Goal: Task Accomplishment & Management: Use online tool/utility

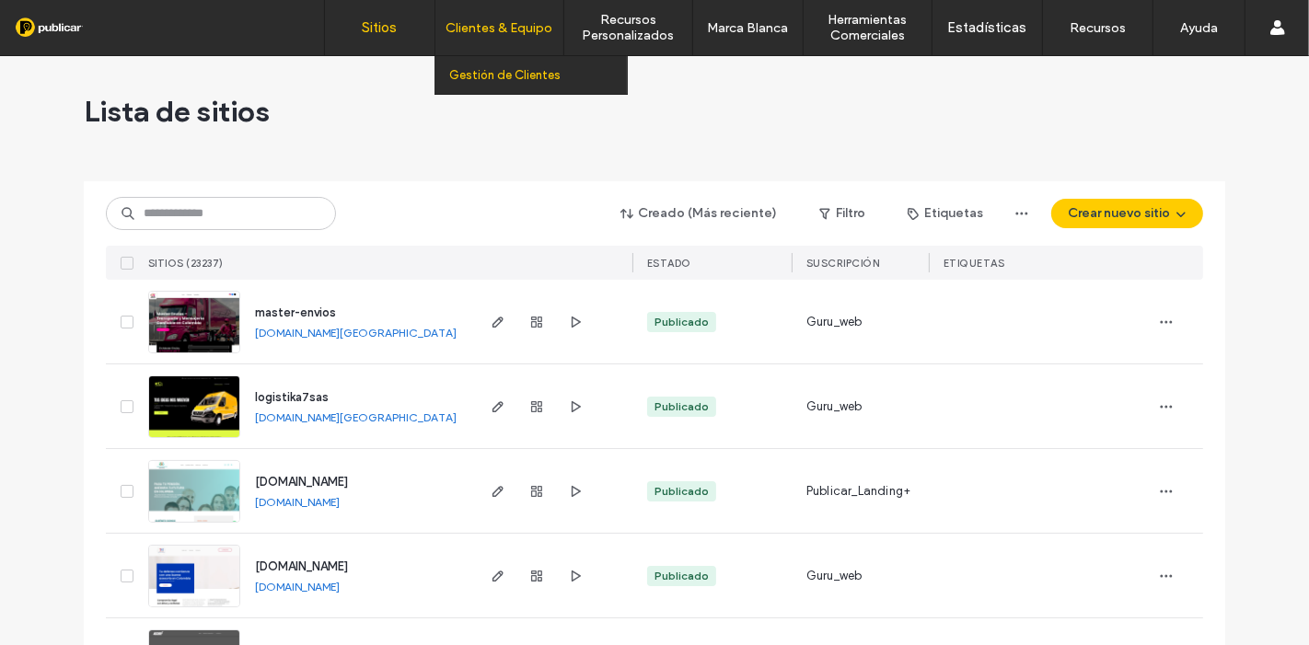
click at [485, 69] on label "Gestión de Clientes" at bounding box center [504, 75] width 111 height 14
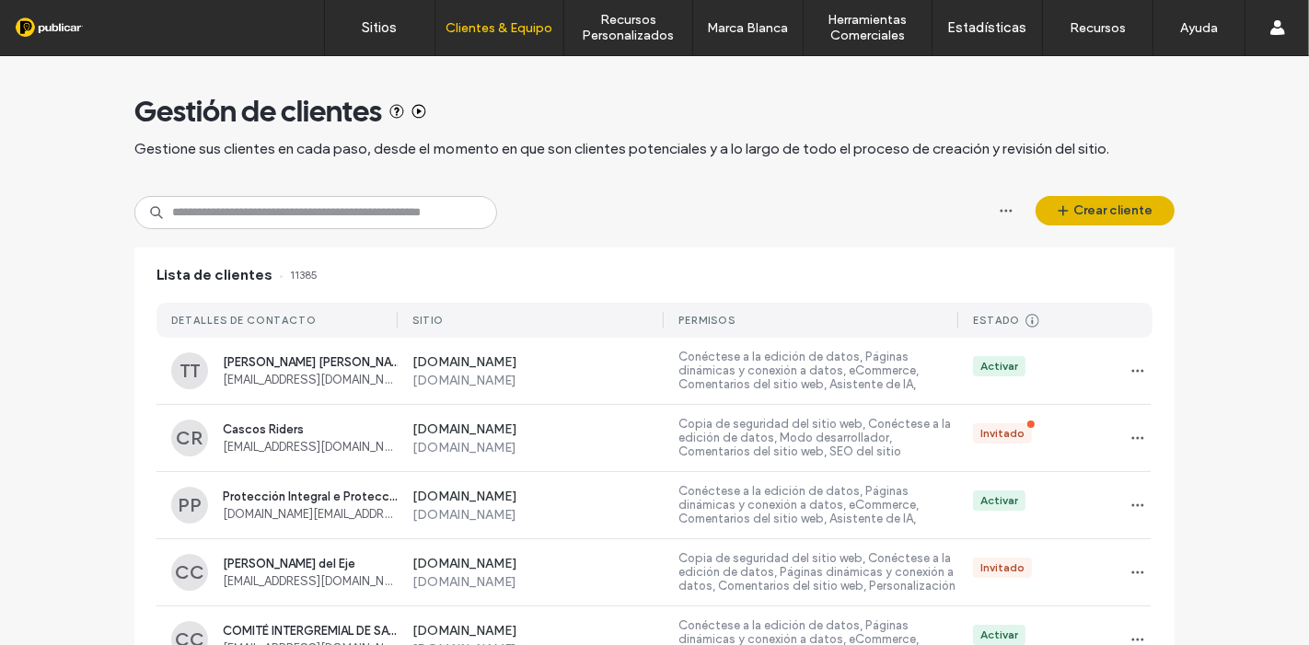
click at [1078, 210] on button "Crear cliente" at bounding box center [1105, 210] width 139 height 29
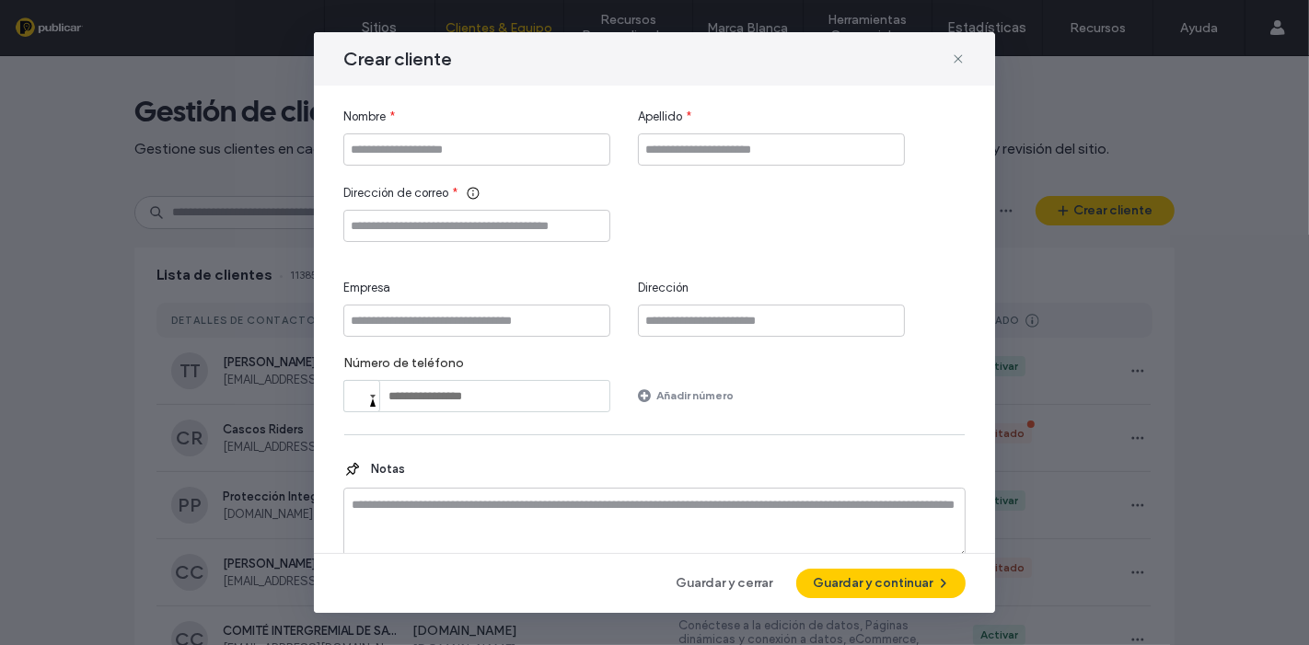
click at [573, 129] on div "Nombre *" at bounding box center [476, 137] width 267 height 58
click at [550, 143] on input "Nombre" at bounding box center [476, 149] width 267 height 32
type input "*********"
click at [669, 142] on input "Apellido" at bounding box center [771, 149] width 267 height 32
type input "**********"
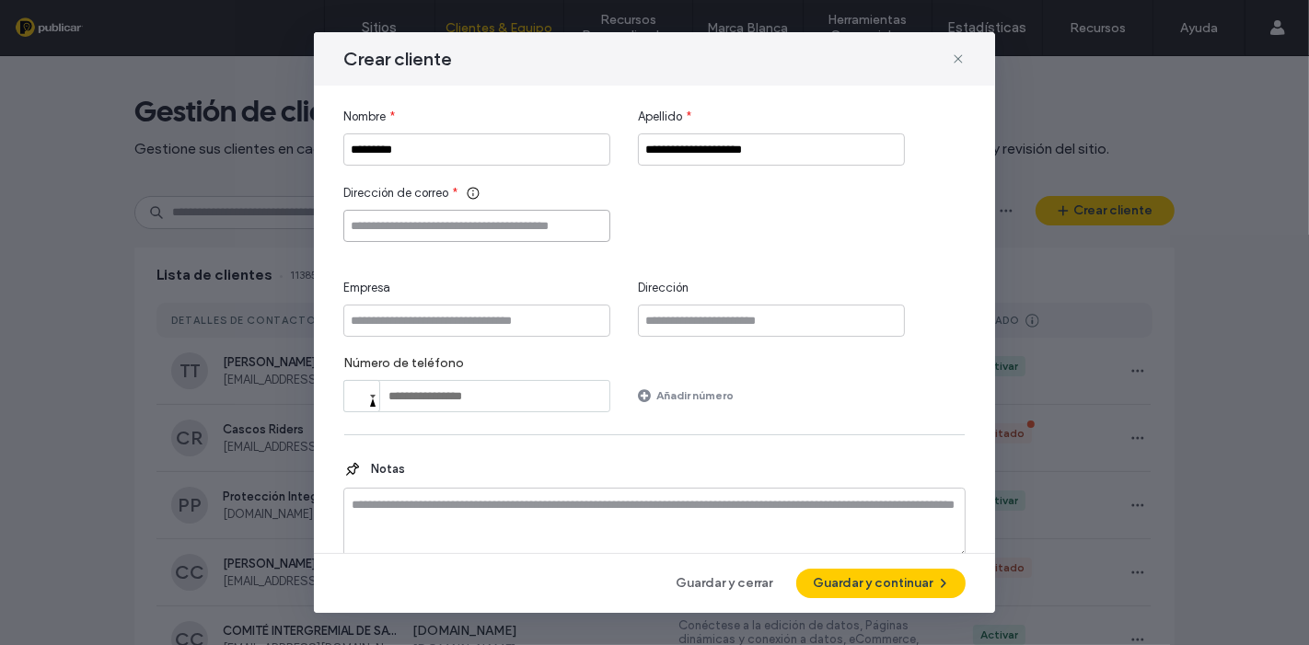
click at [460, 224] on input "Dirección de correo" at bounding box center [476, 226] width 267 height 32
paste input "**********"
click at [370, 225] on input "**********" at bounding box center [476, 226] width 267 height 32
type input "**********"
click at [886, 594] on button "Guardar y continuar" at bounding box center [880, 583] width 169 height 29
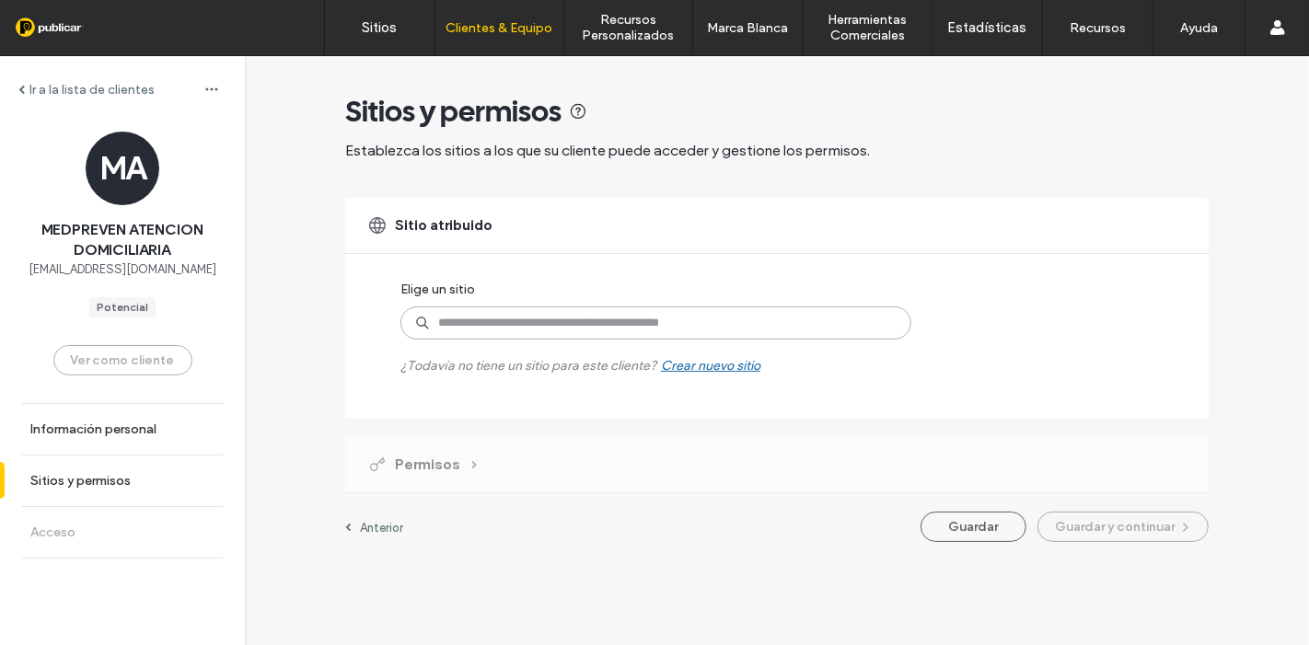
click at [535, 331] on input at bounding box center [655, 323] width 511 height 33
paste input "**********"
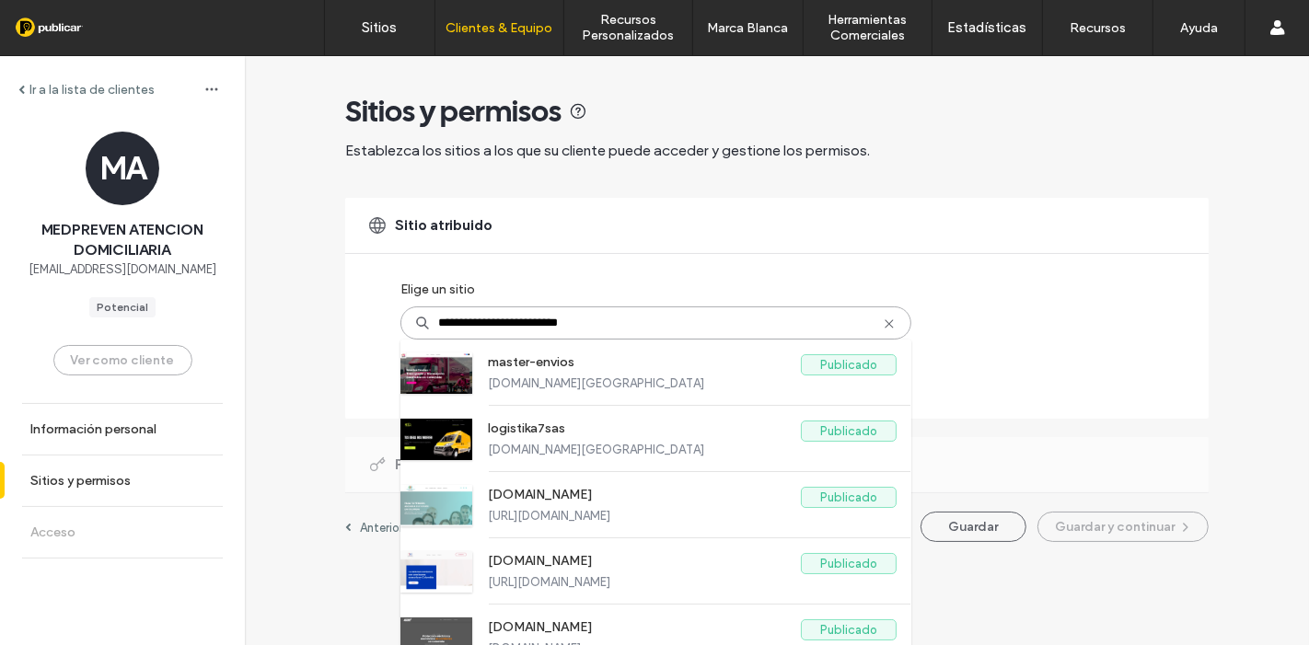
type input "**********"
click at [882, 326] on icon at bounding box center [889, 324] width 15 height 15
paste input "**********"
type input "**********"
click at [588, 368] on label "master-envios" at bounding box center [644, 365] width 313 height 22
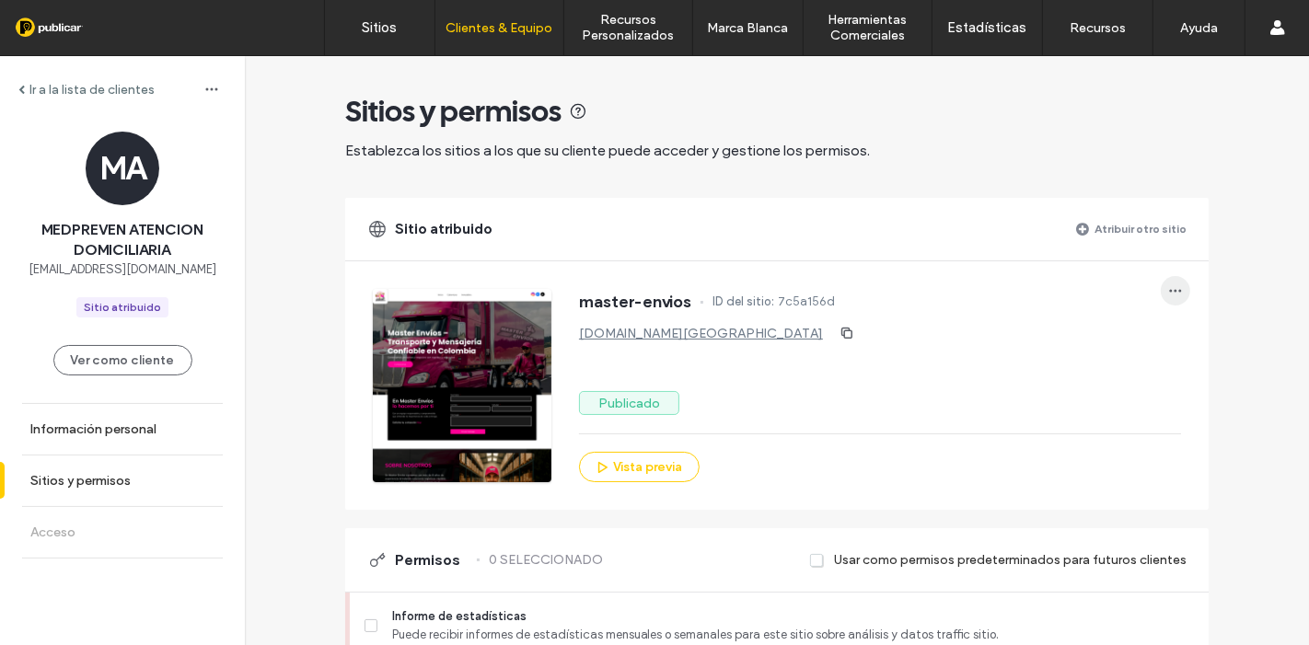
click at [1187, 294] on div "master-envios ID del sitio: 7c5a156d master-envios.colombia.publicar.guru Publi…" at bounding box center [791, 371] width 836 height 221
click at [1176, 290] on span "button" at bounding box center [1175, 290] width 29 height 29
click at [1089, 335] on span "Anular la atribución del sitio" at bounding box center [1092, 338] width 152 height 18
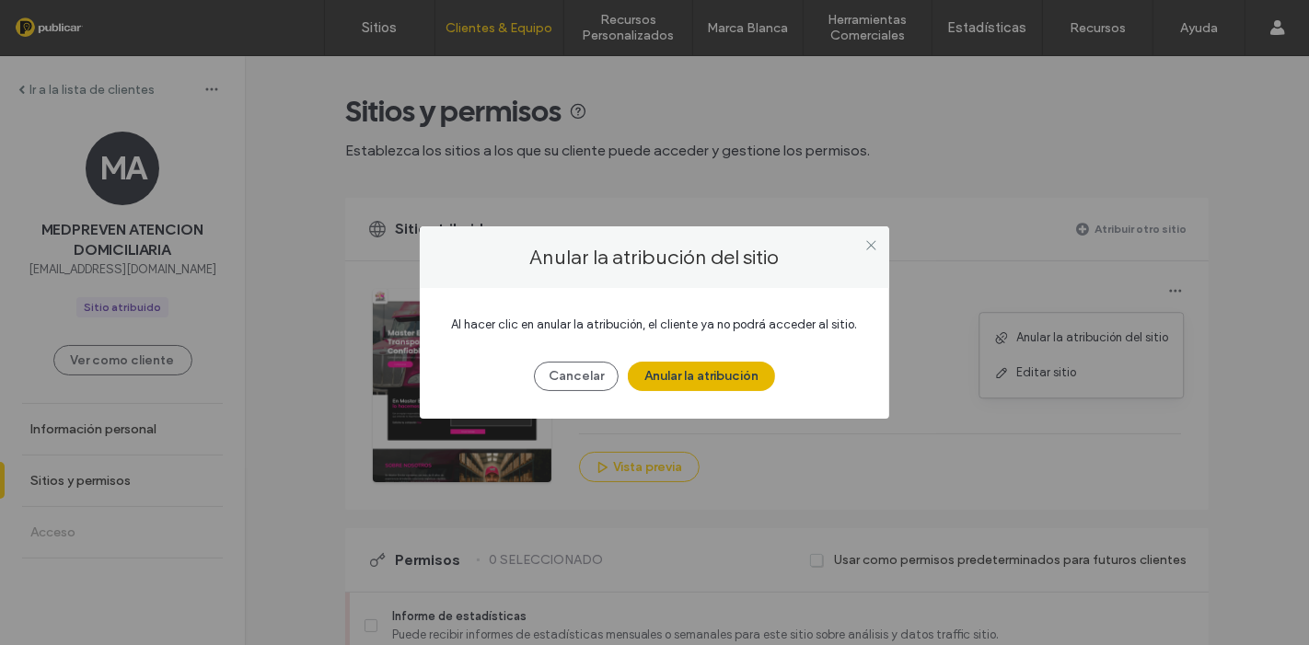
click at [687, 379] on button "Anular la atribución" at bounding box center [701, 376] width 147 height 29
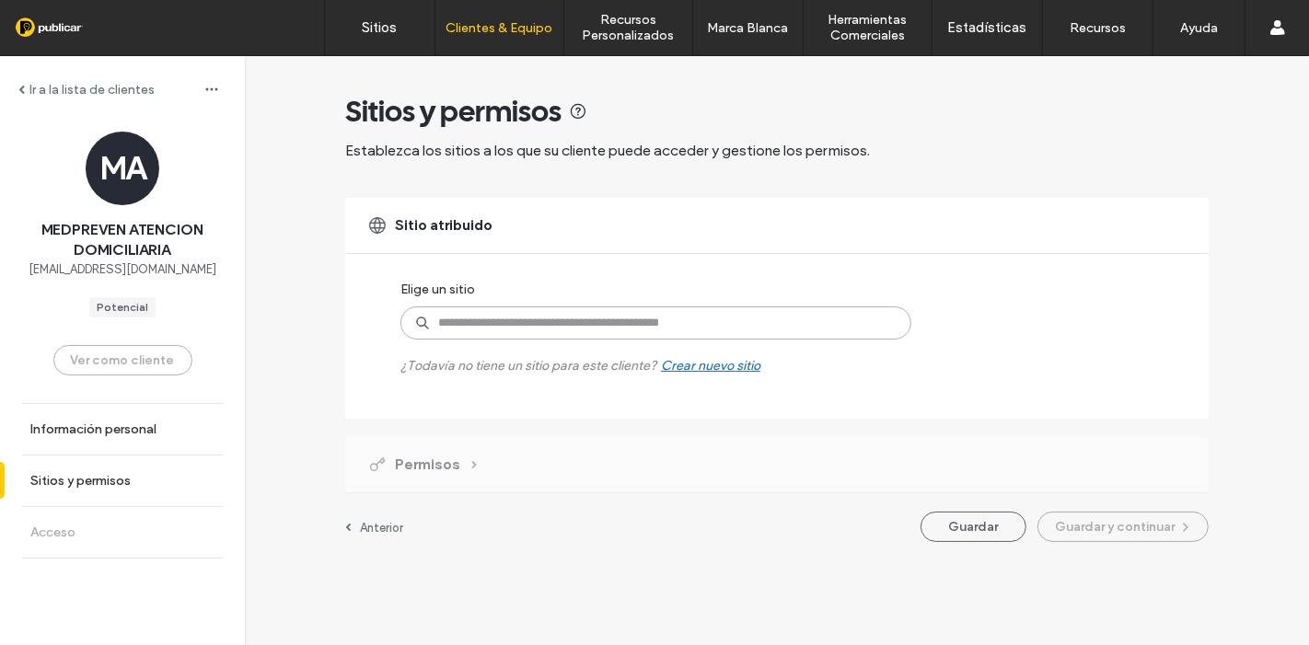
click at [573, 329] on input at bounding box center [655, 323] width 511 height 33
paste input "**********"
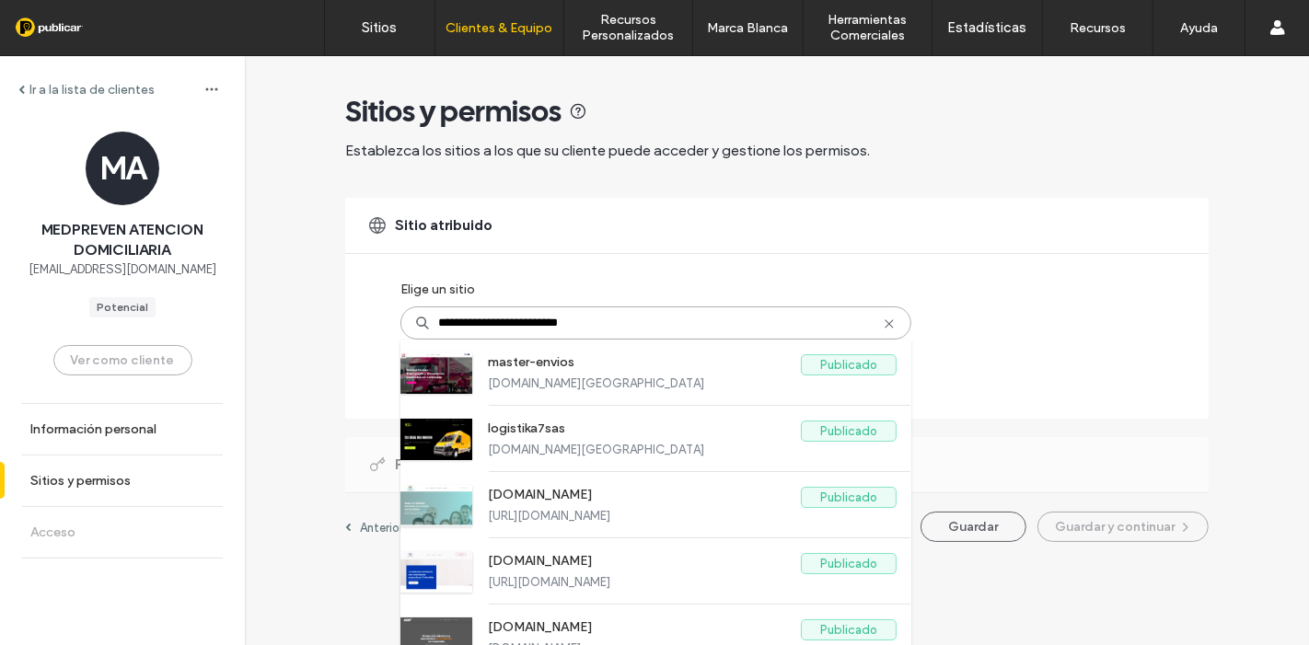
type input "**********"
click at [885, 324] on use at bounding box center [889, 323] width 8 height 8
paste input "**********"
type input "**********"
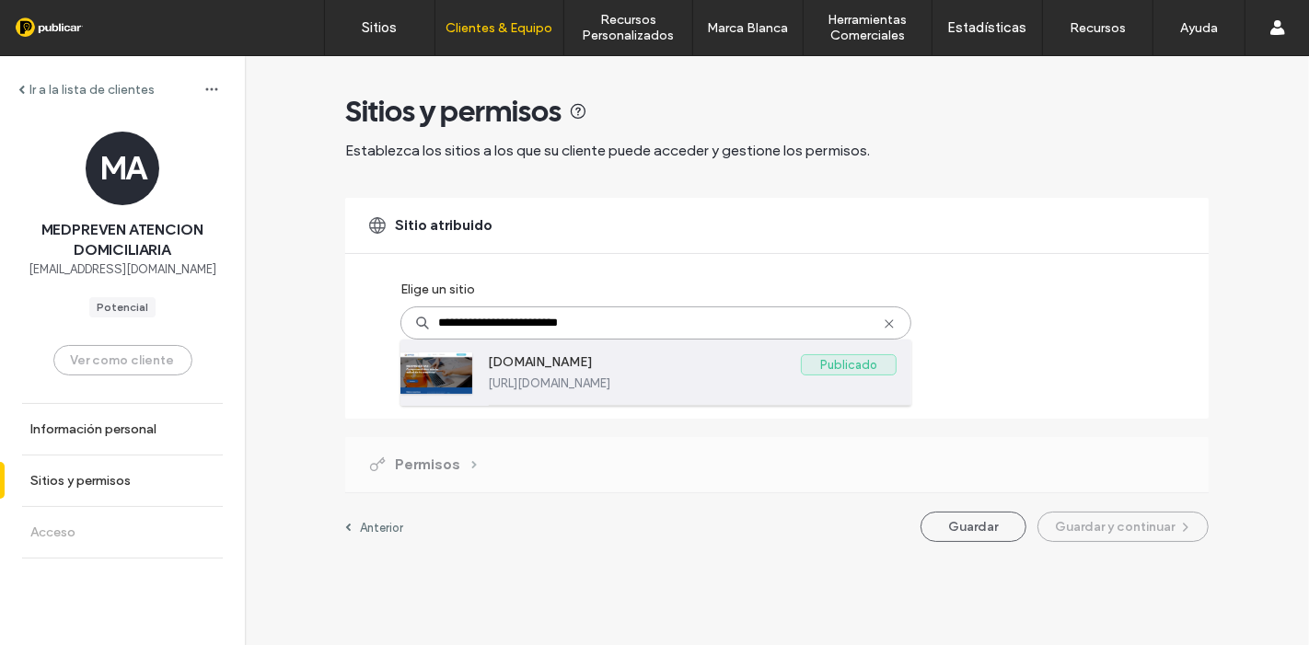
click at [573, 362] on label "[DOMAIN_NAME]" at bounding box center [644, 365] width 313 height 22
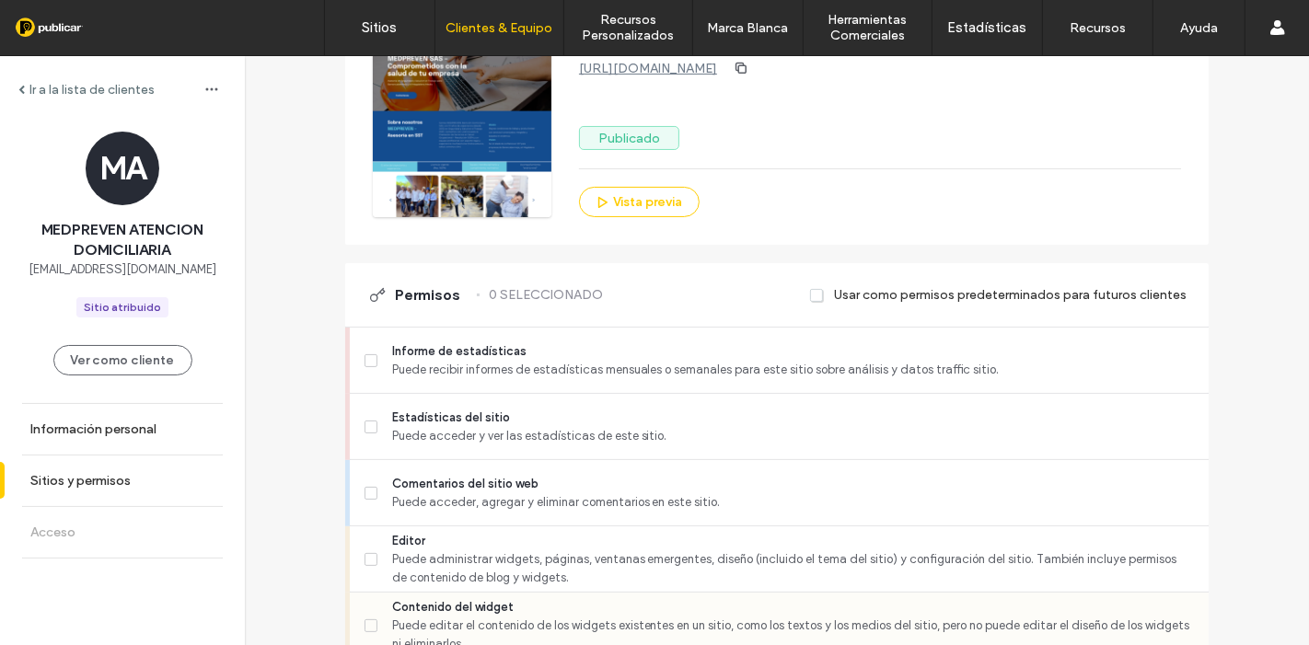
scroll to position [511, 0]
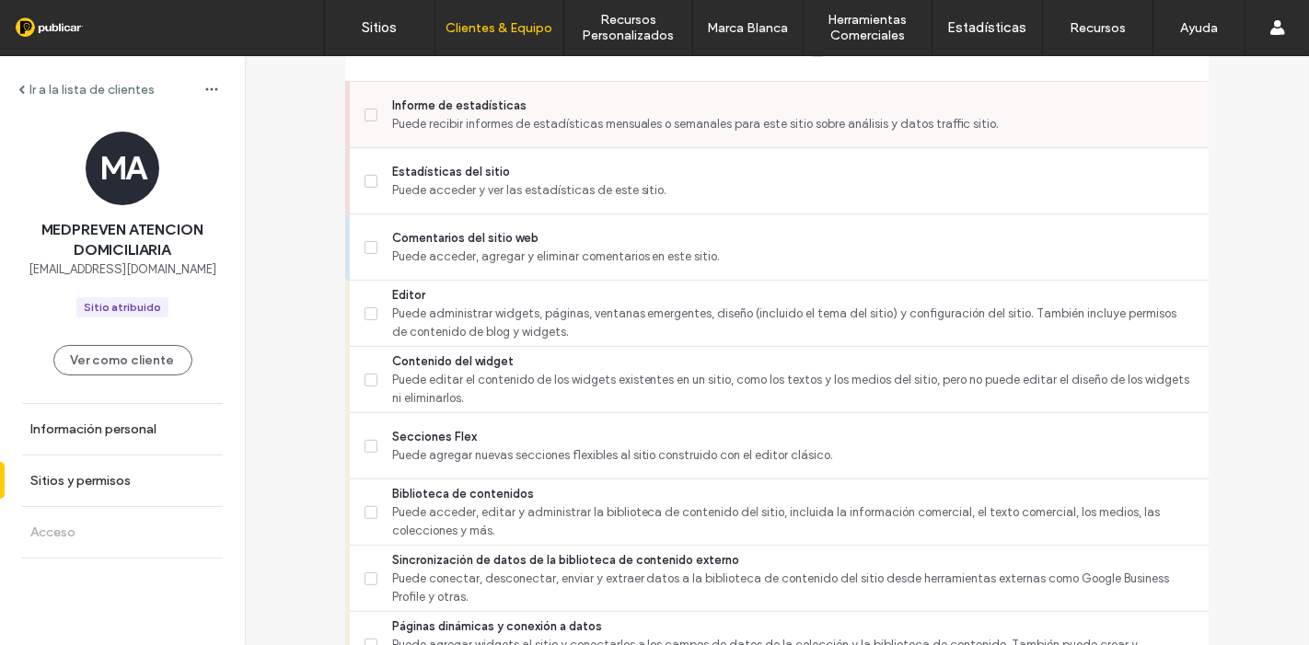
click at [425, 133] on div "Informe de estadísticas Puede recibir informes de estadísticas mensuales o sema…" at bounding box center [787, 114] width 844 height 65
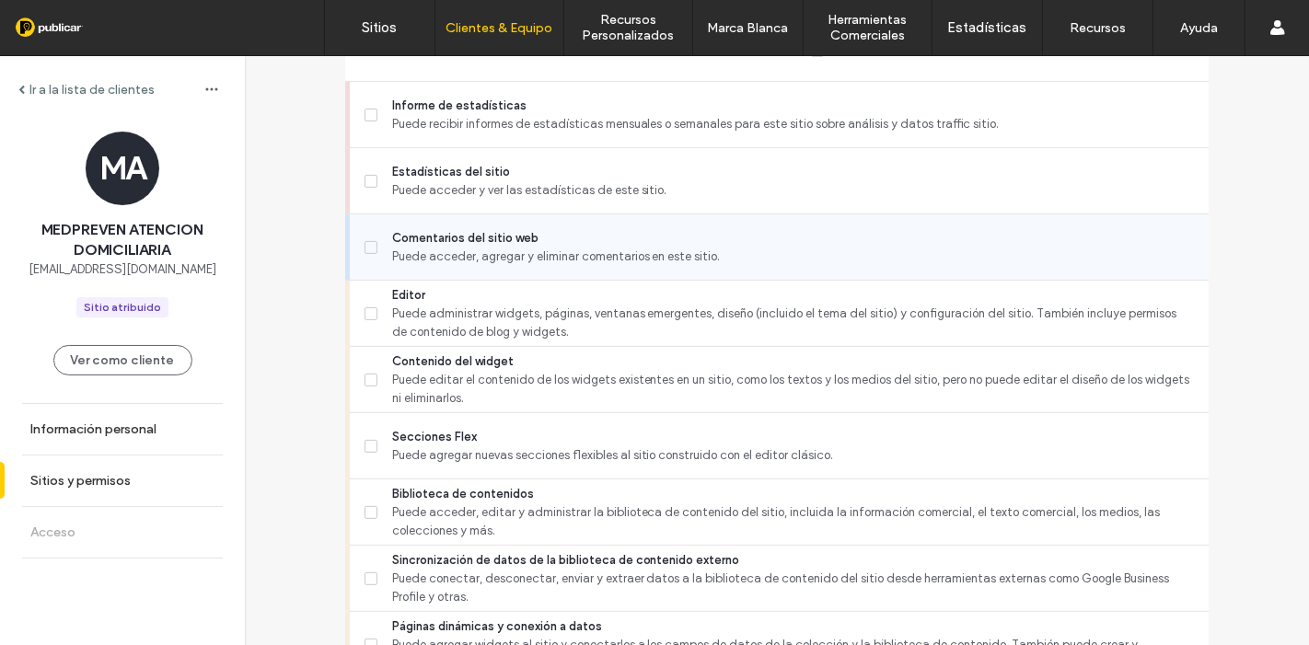
drag, startPoint x: 449, startPoint y: 195, endPoint x: 436, endPoint y: 259, distance: 64.8
click at [451, 195] on span "Puede acceder y ver las estadísticas de este sitio." at bounding box center [793, 190] width 802 height 18
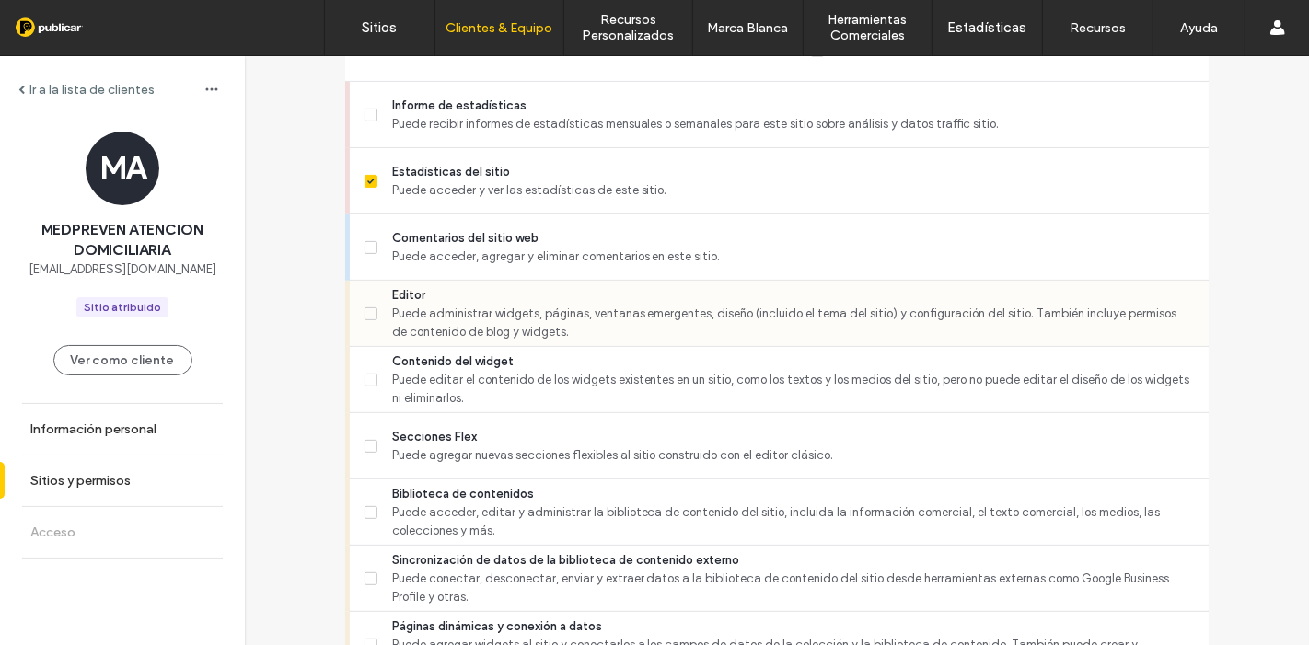
click at [424, 301] on span "Editor" at bounding box center [793, 295] width 802 height 18
click at [436, 135] on div "Informe de estadísticas Puede recibir informes de estadísticas mensuales o sema…" at bounding box center [787, 114] width 844 height 65
click at [453, 487] on span "Biblioteca de contenidos" at bounding box center [793, 494] width 802 height 18
click at [462, 122] on span "Puede recibir informes de estadísticas mensuales o semanales para este sitio so…" at bounding box center [793, 124] width 802 height 18
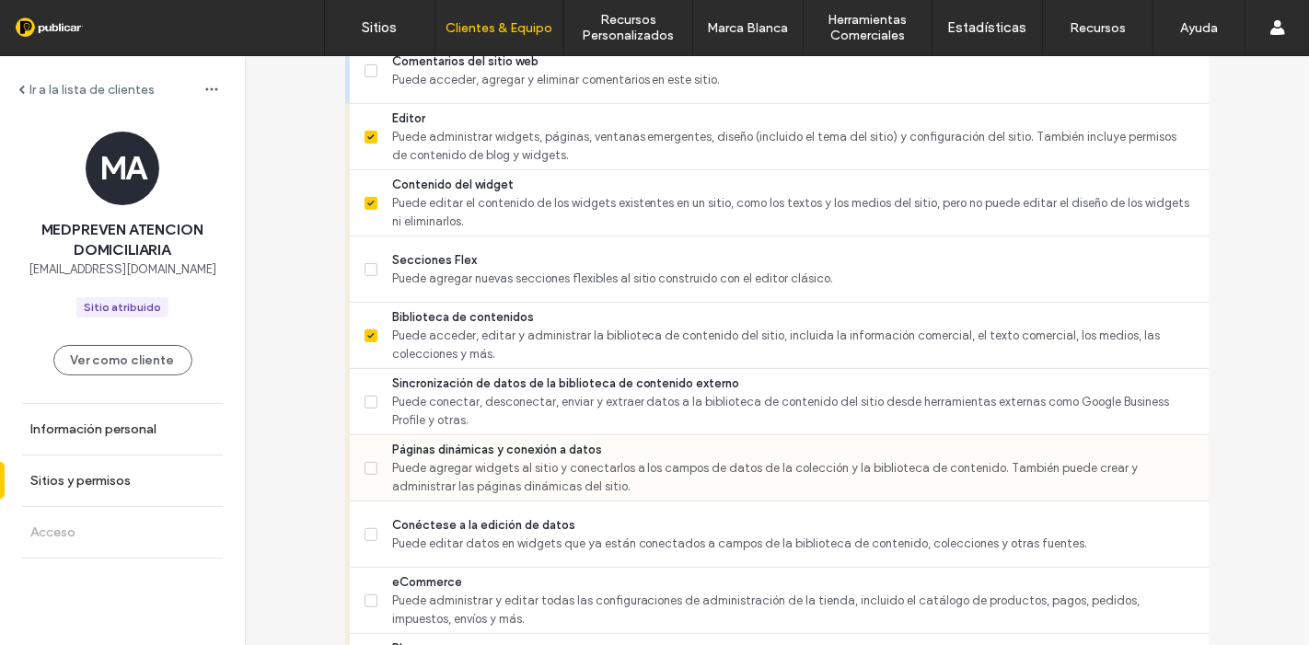
click at [452, 470] on span "Puede agregar widgets al sitio y conectarlos a los campos de datos de la colecc…" at bounding box center [793, 477] width 802 height 37
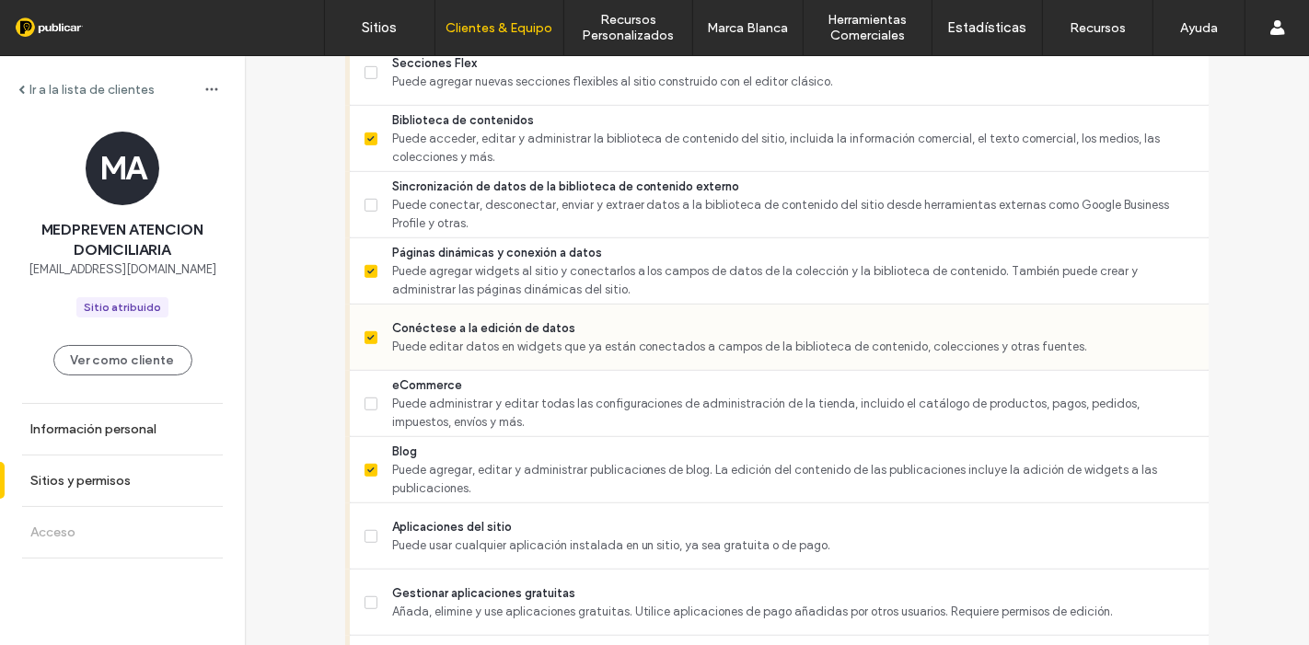
scroll to position [921, 0]
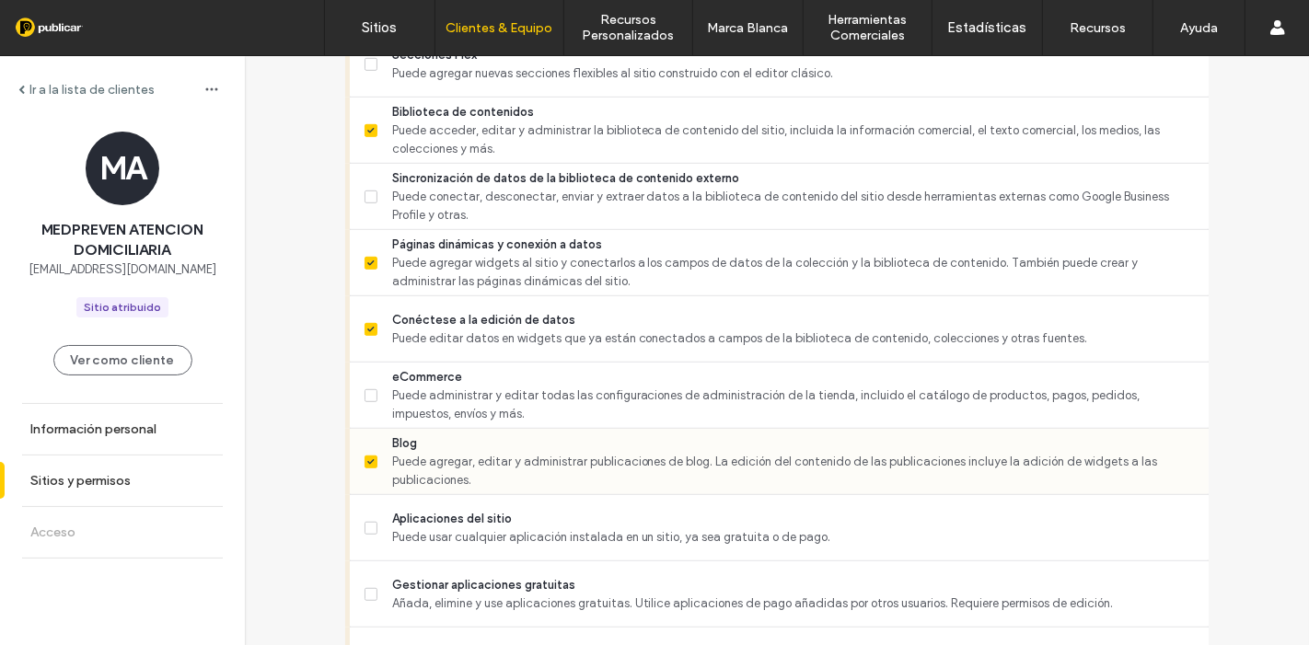
drag, startPoint x: 434, startPoint y: 443, endPoint x: 452, endPoint y: 436, distance: 19.5
click at [433, 444] on span "Blog" at bounding box center [793, 443] width 802 height 18
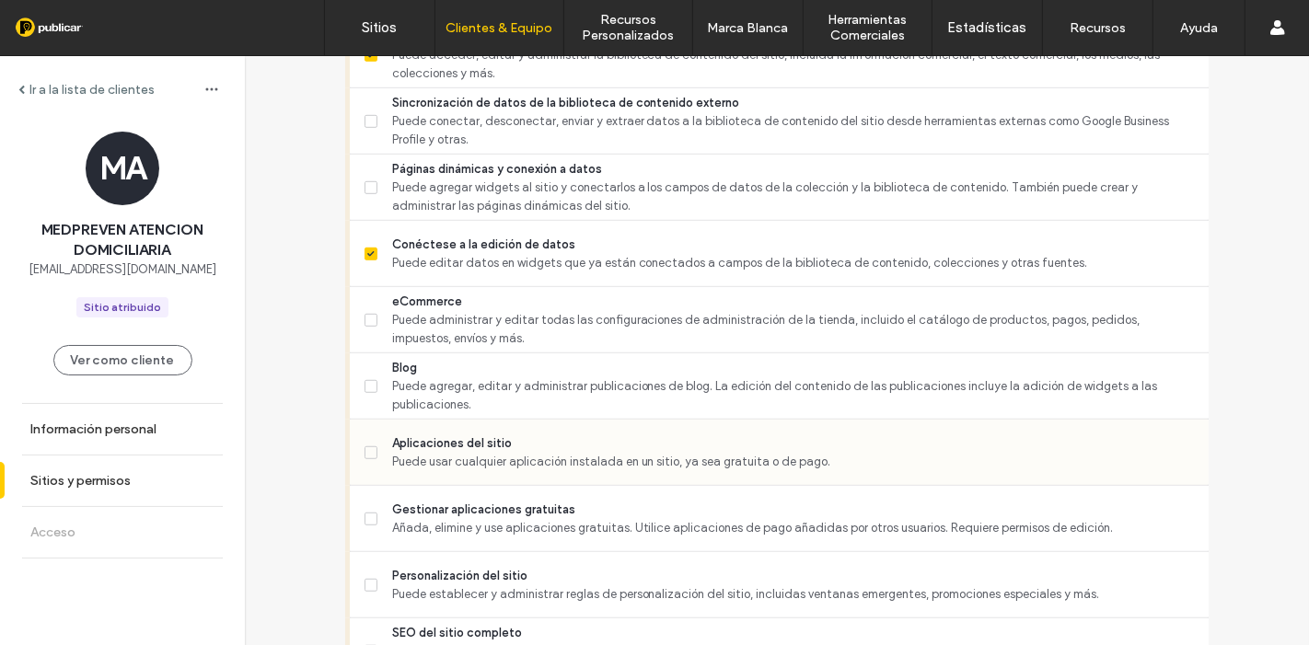
scroll to position [1023, 0]
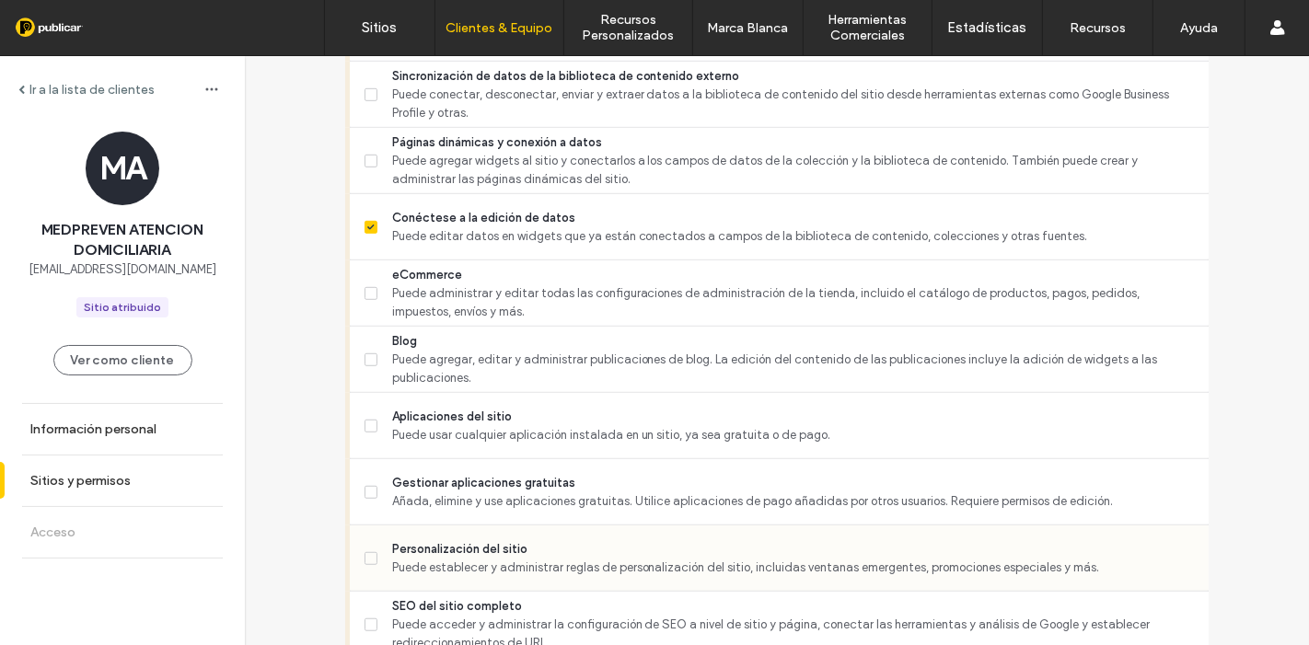
click at [461, 546] on span "Personalización del sitio" at bounding box center [793, 549] width 802 height 18
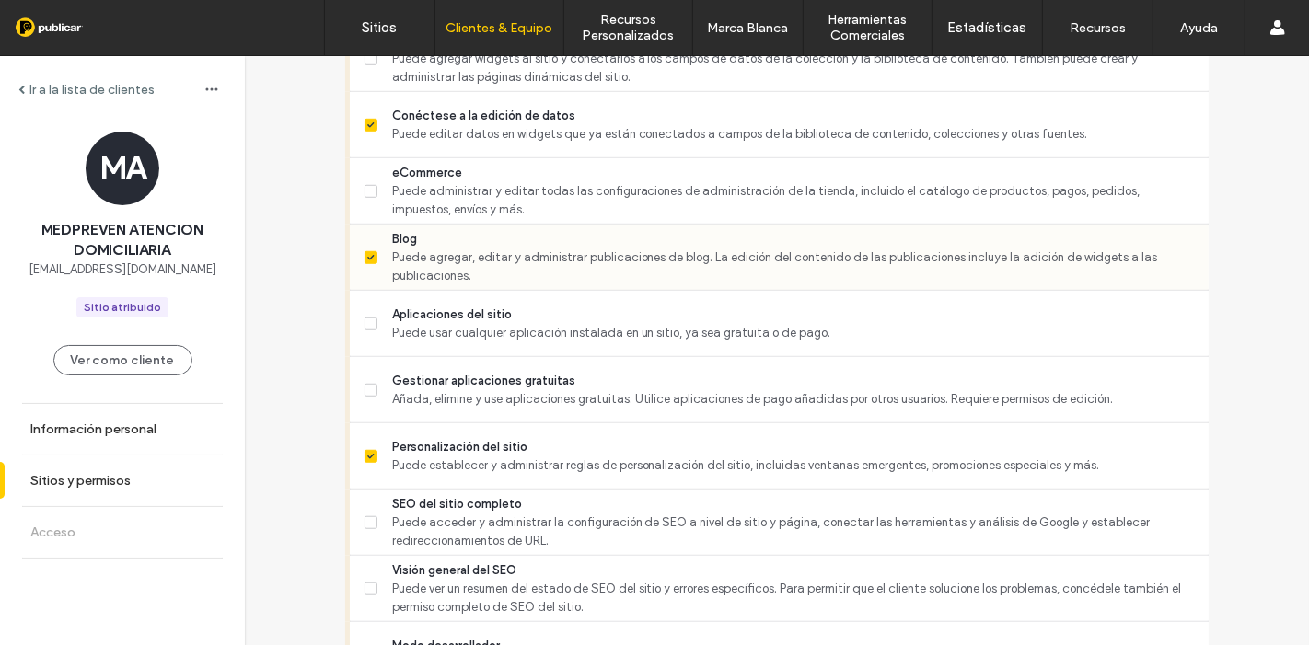
click at [444, 226] on div "Blog Puede agregar, editar y administrar publicaciones de blog. La edición del …" at bounding box center [787, 257] width 844 height 65
click at [442, 393] on span "Añada, elimine y use aplicaciones gratuitas. Utilice aplicaciones de pago añadi…" at bounding box center [793, 399] width 802 height 18
click at [422, 239] on span "Blog" at bounding box center [793, 239] width 802 height 18
click at [474, 562] on span "Visión general del SEO" at bounding box center [793, 571] width 802 height 18
click at [462, 300] on div "Aplicaciones del sitio Puede usar cualquier aplicación instalada en un sitio, y…" at bounding box center [787, 323] width 844 height 65
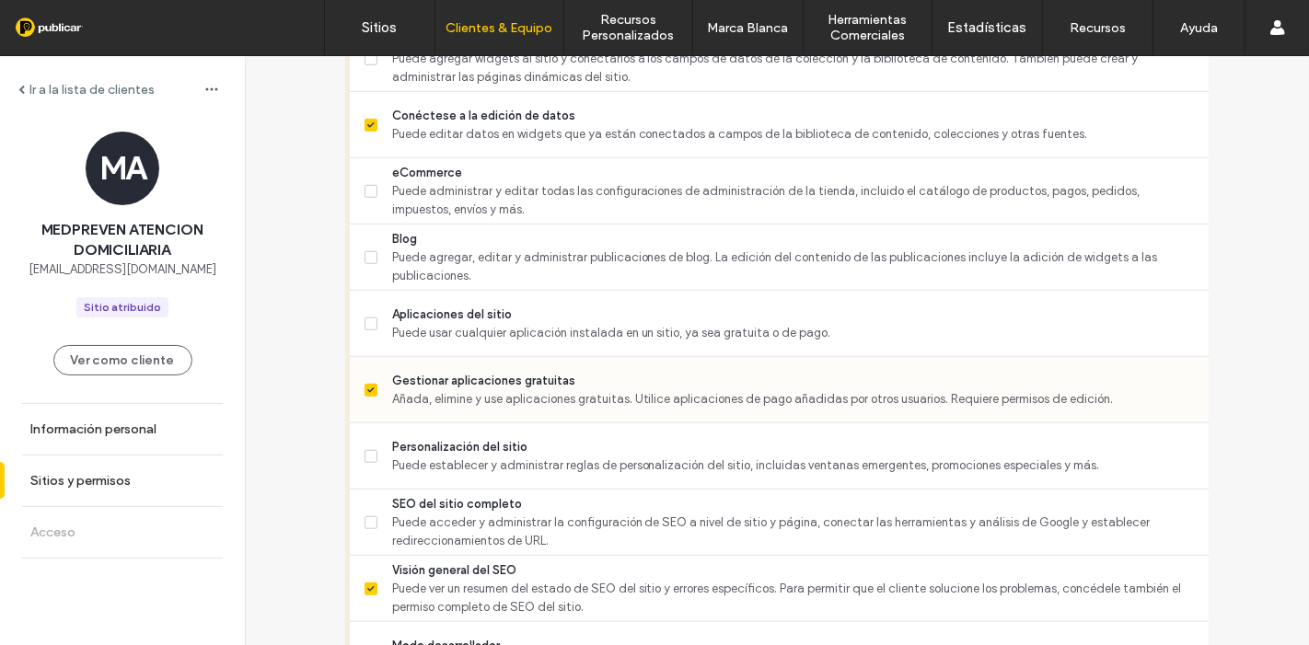
click at [462, 399] on span "Añada, elimine y use aplicaciones gratuitas. Utilice aplicaciones de pago añadi…" at bounding box center [793, 399] width 802 height 18
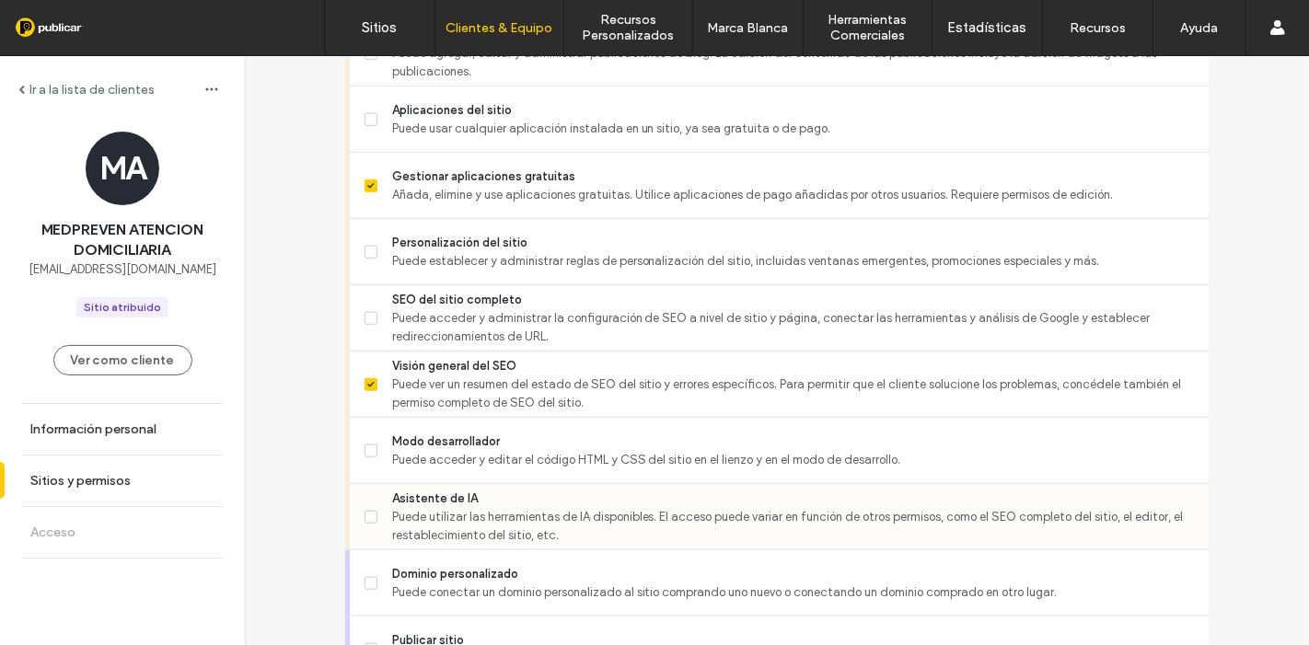
click at [471, 498] on span "Asistente de IA" at bounding box center [793, 499] width 802 height 18
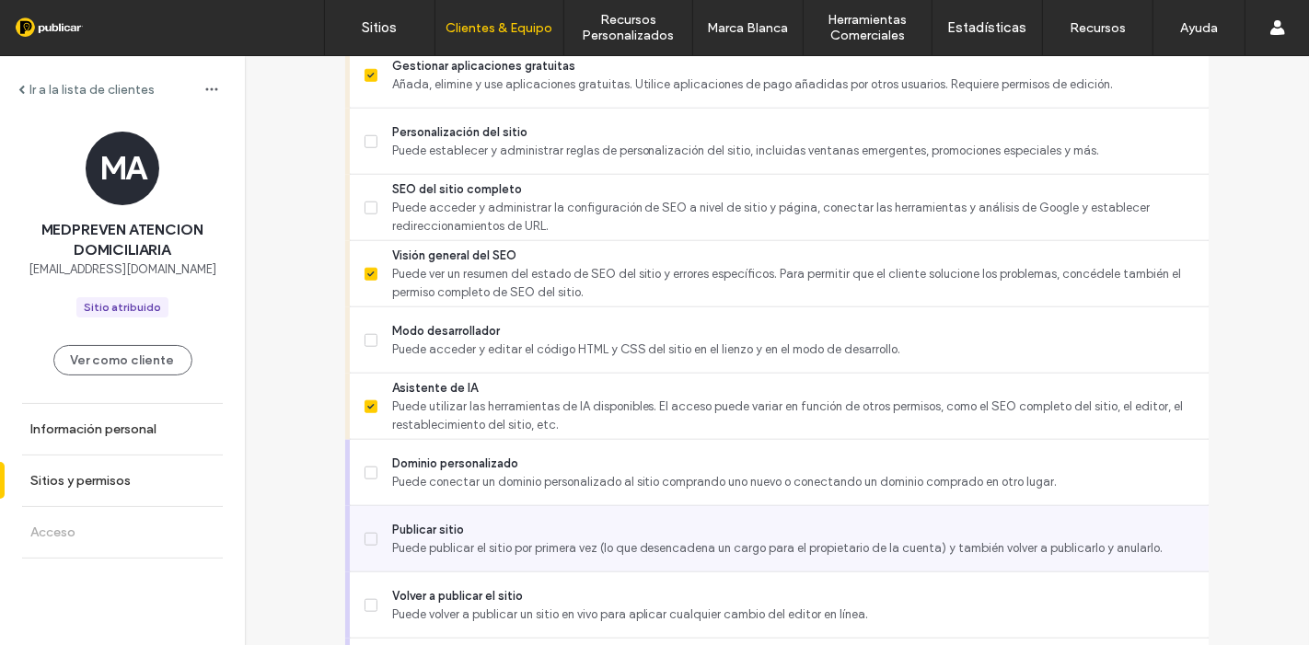
scroll to position [1534, 0]
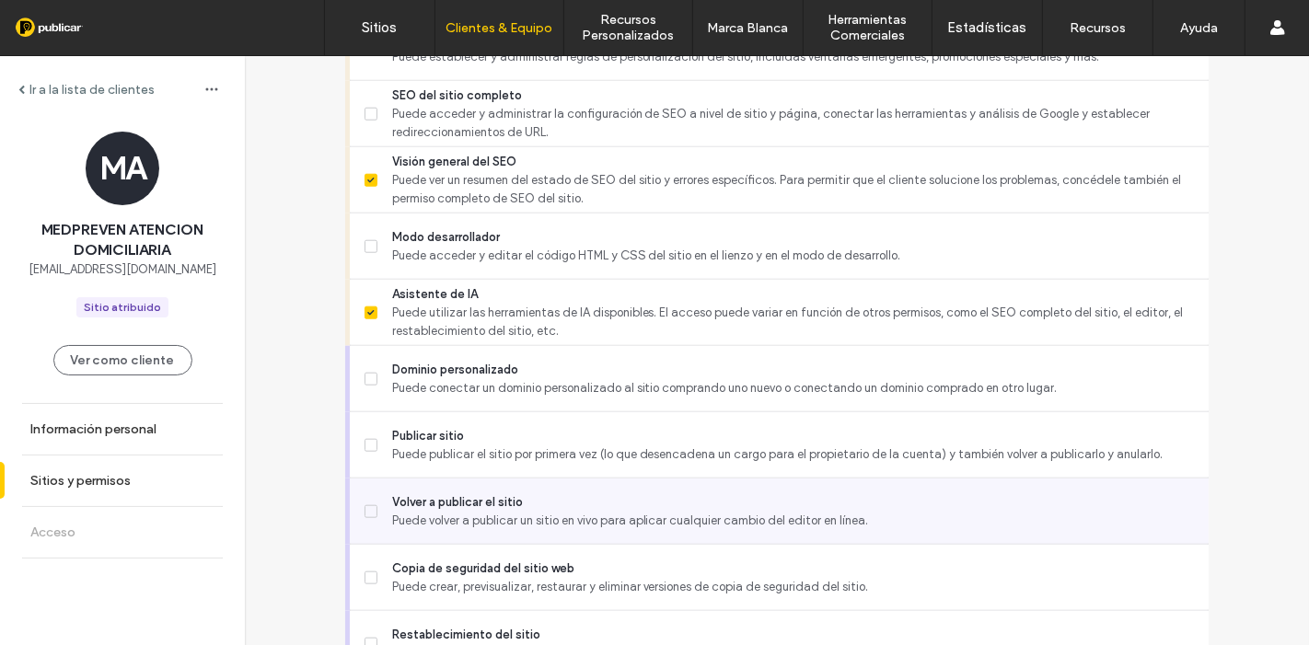
click at [457, 512] on span "Puede volver a publicar un sitio en vivo para aplicar cualquier cambio del edit…" at bounding box center [793, 521] width 802 height 18
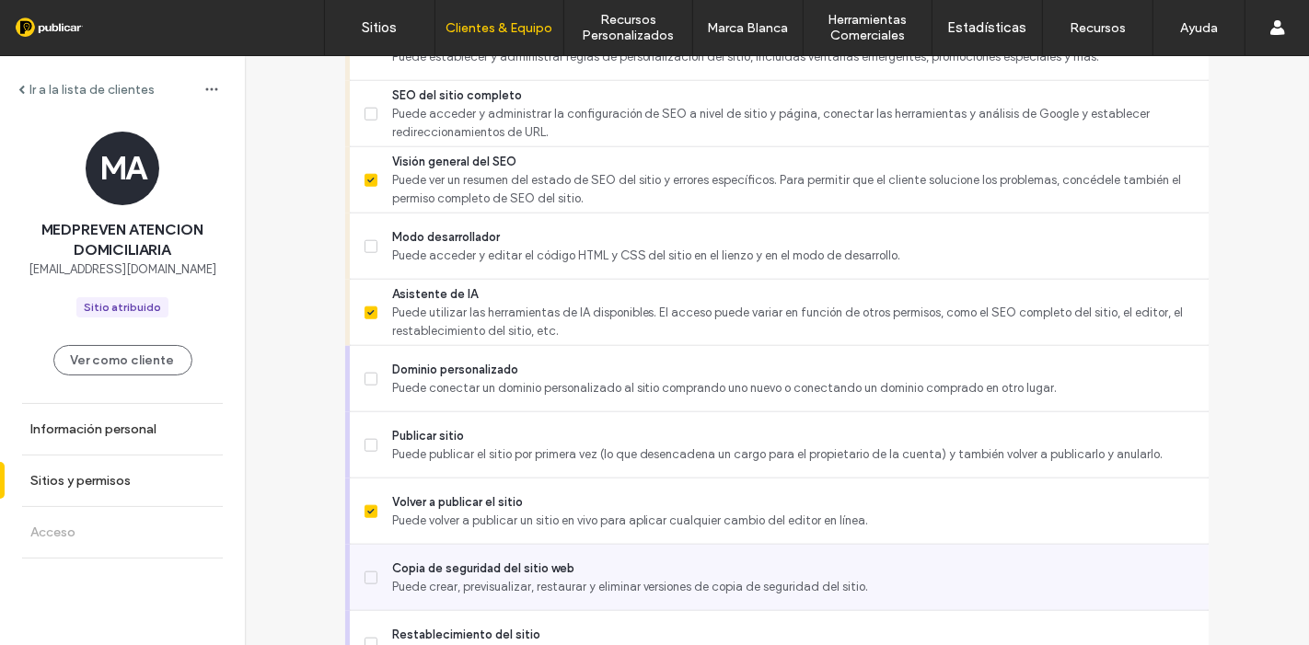
scroll to position [1630, 0]
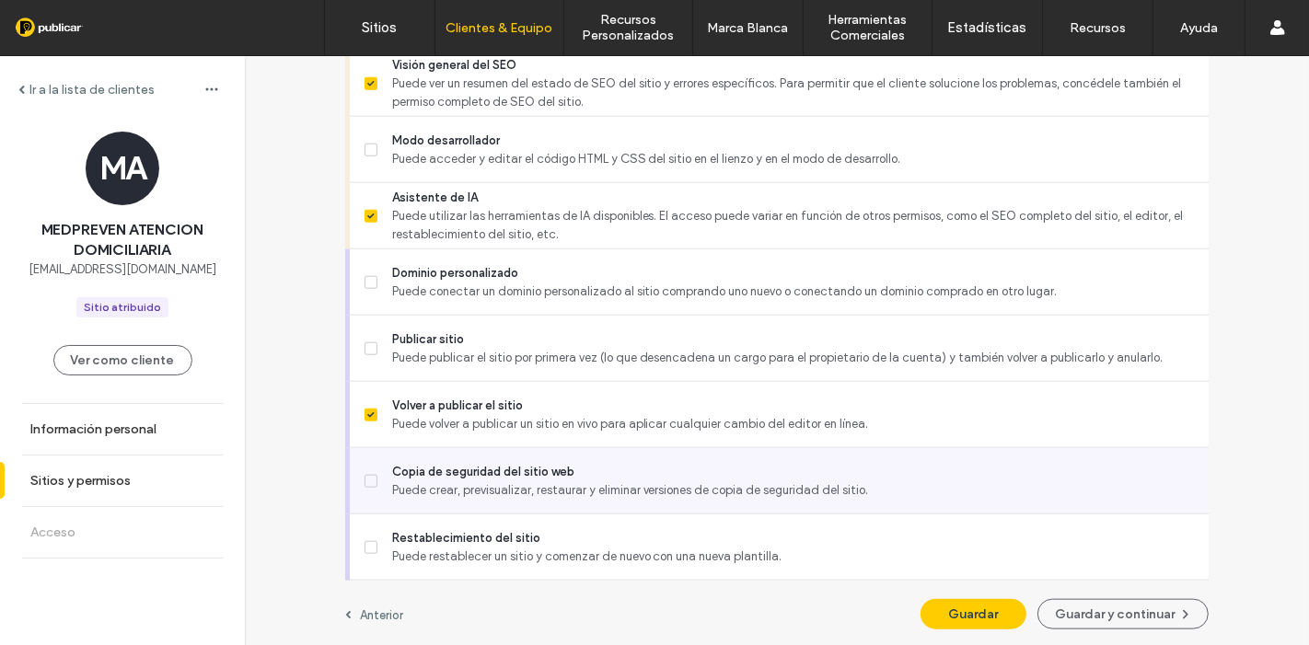
click at [497, 463] on span "Copia de seguridad del sitio web" at bounding box center [793, 472] width 802 height 18
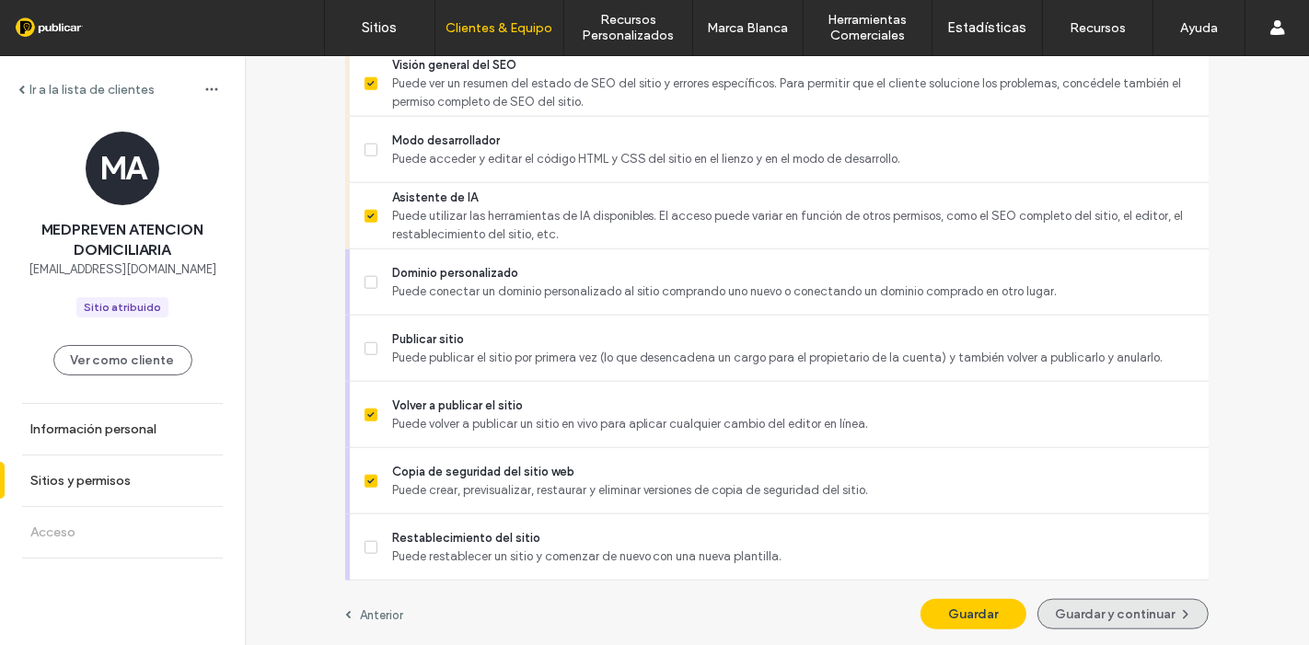
click at [1130, 606] on button "Guardar y continuar" at bounding box center [1122, 614] width 171 height 30
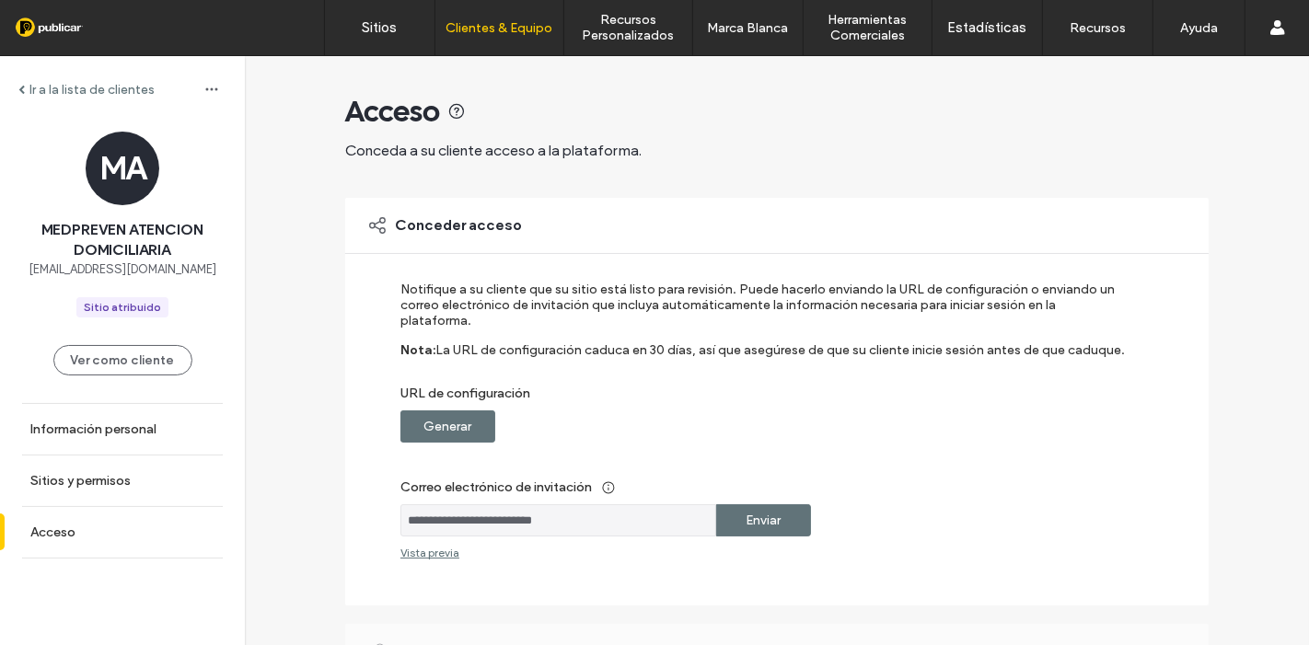
click at [459, 413] on label "Generar" at bounding box center [448, 427] width 48 height 34
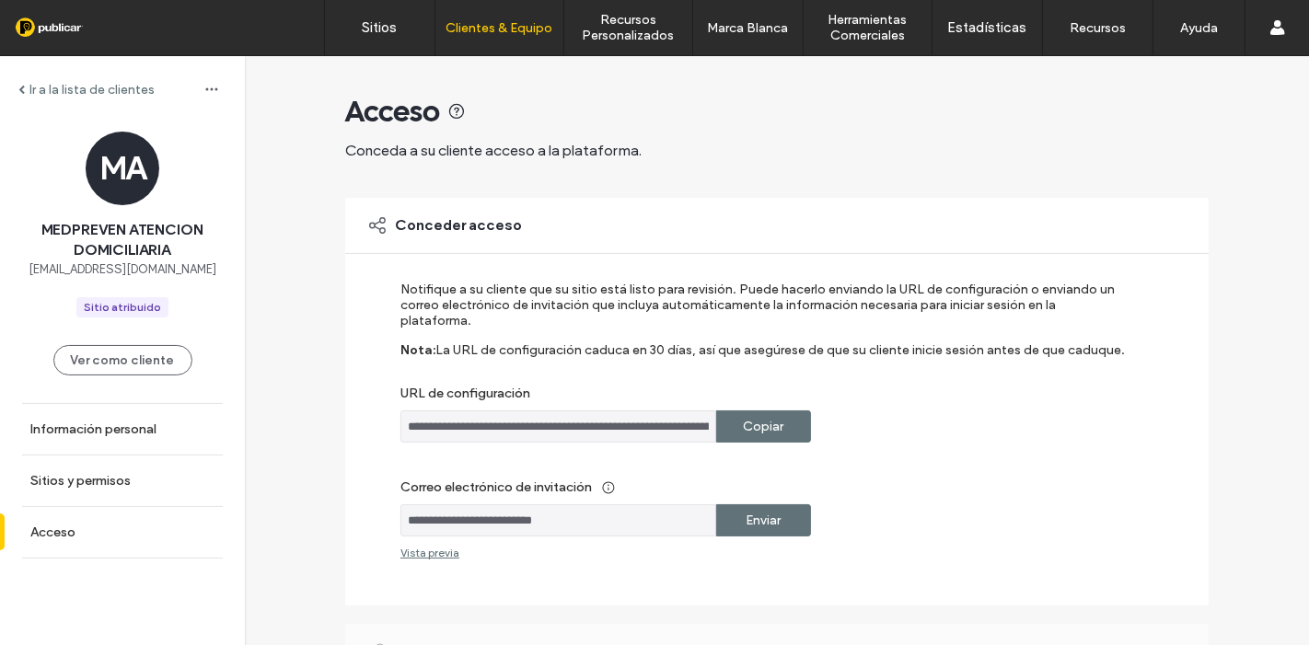
click at [747, 410] on label "Copiar" at bounding box center [764, 427] width 41 height 34
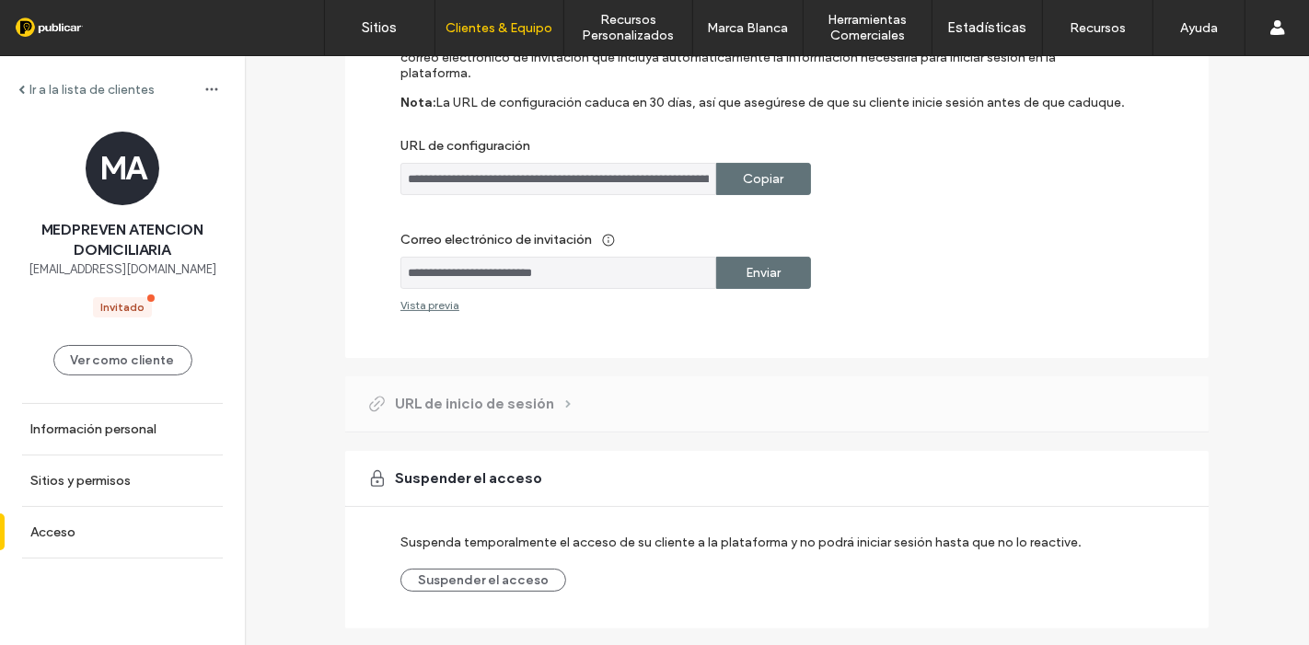
scroll to position [281, 0]
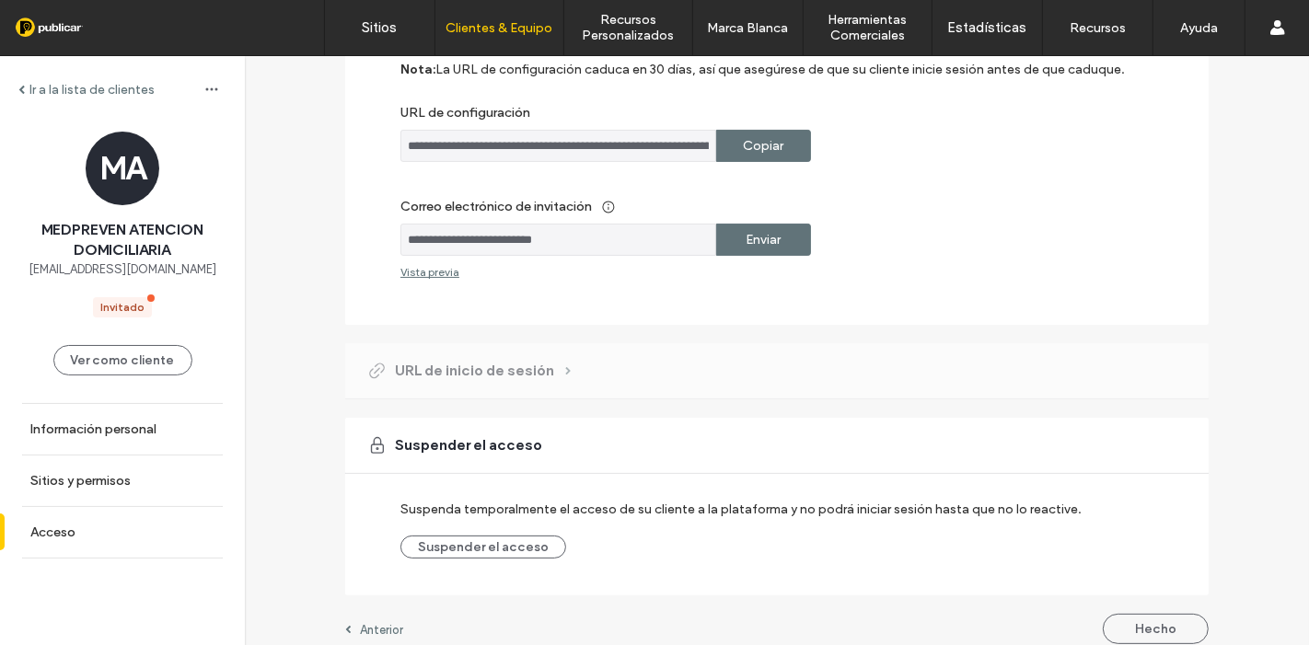
click at [1146, 626] on button "Hecho" at bounding box center [1156, 629] width 106 height 30
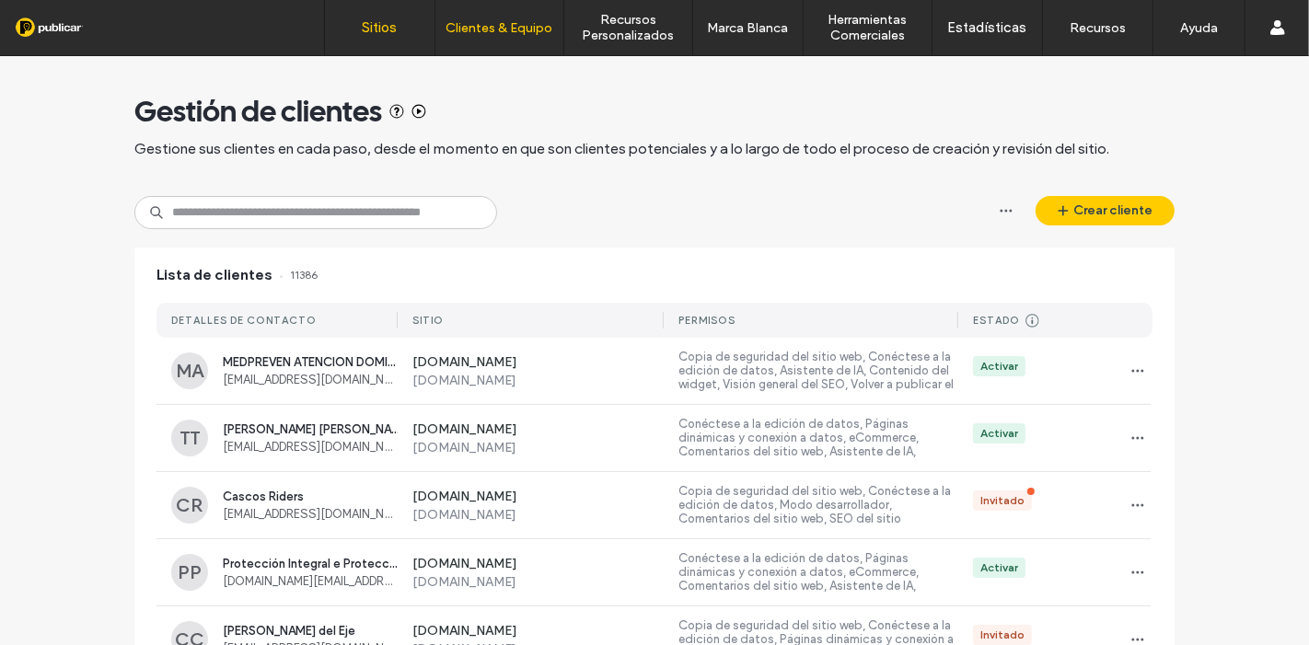
click at [388, 22] on label "Sitios" at bounding box center [380, 27] width 35 height 17
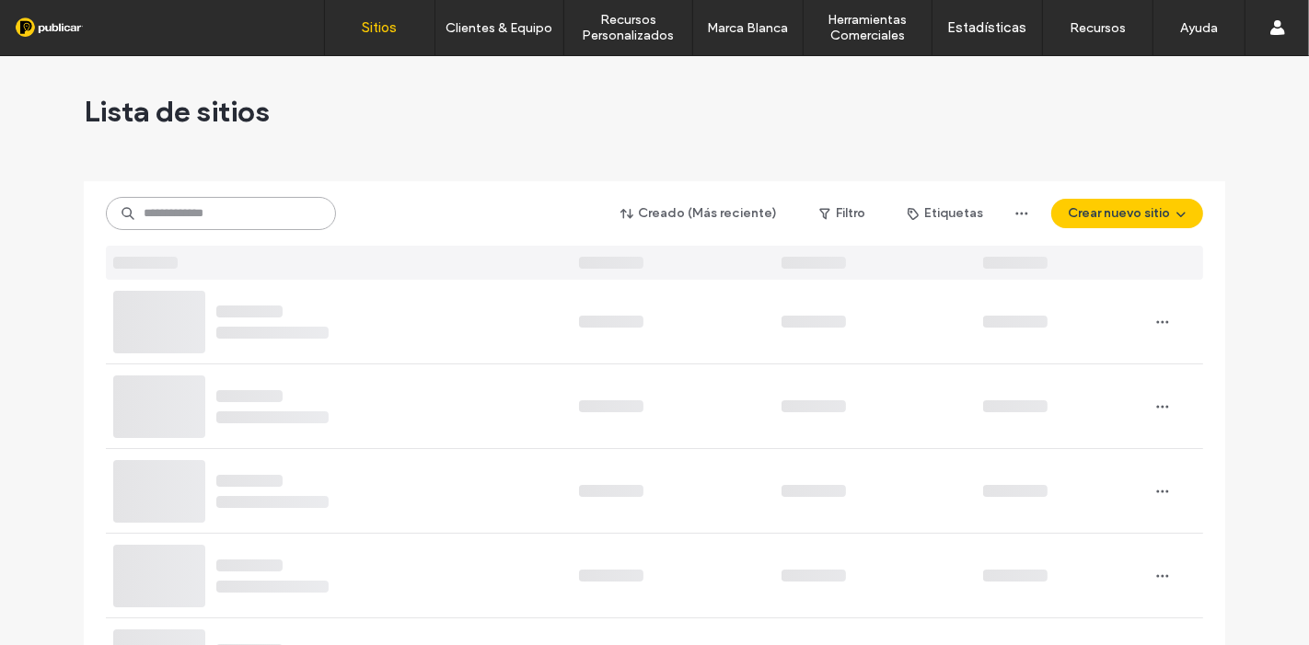
click at [273, 197] on input at bounding box center [221, 213] width 230 height 33
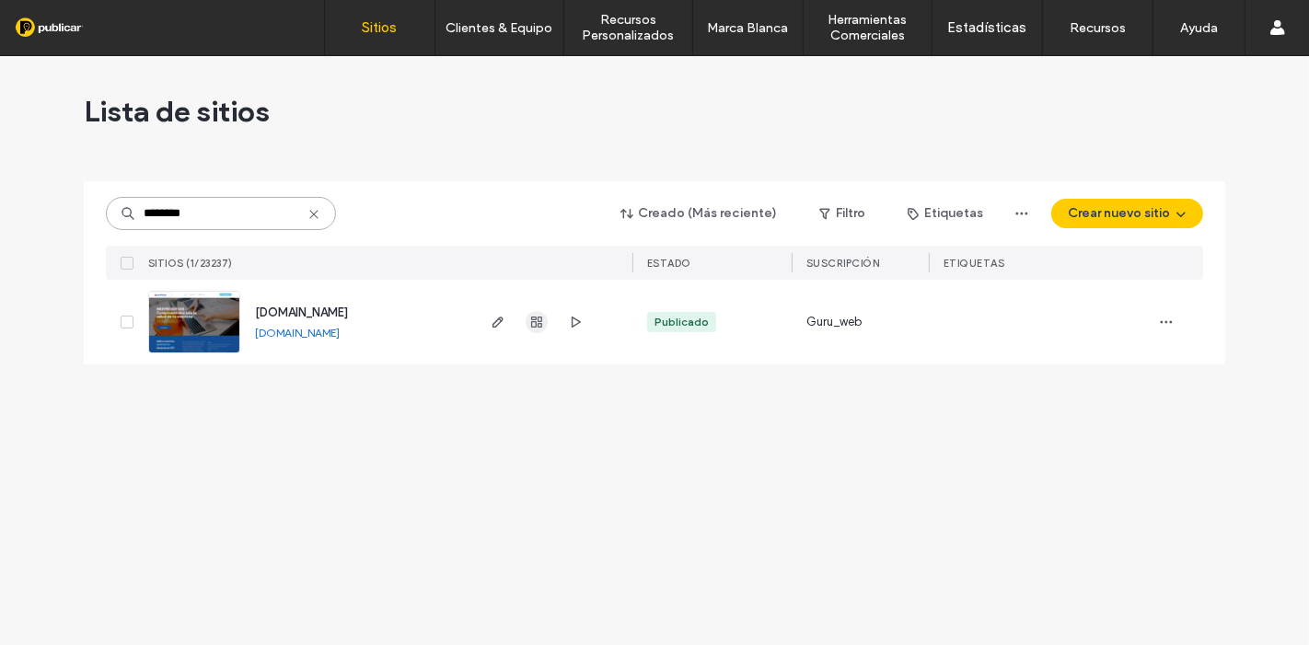
type input "********"
click at [540, 327] on use "button" at bounding box center [536, 322] width 11 height 11
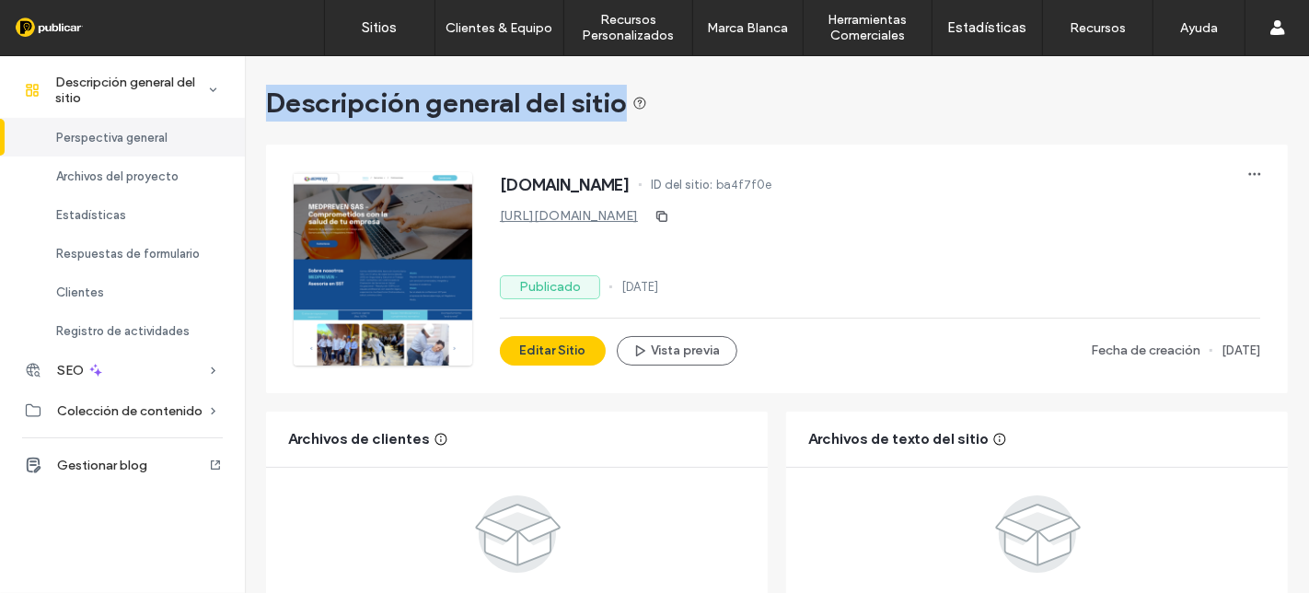
drag, startPoint x: 259, startPoint y: 93, endPoint x: 624, endPoint y: 104, distance: 365.6
click at [749, 101] on div "Descripción general del sitio" at bounding box center [777, 103] width 1022 height 37
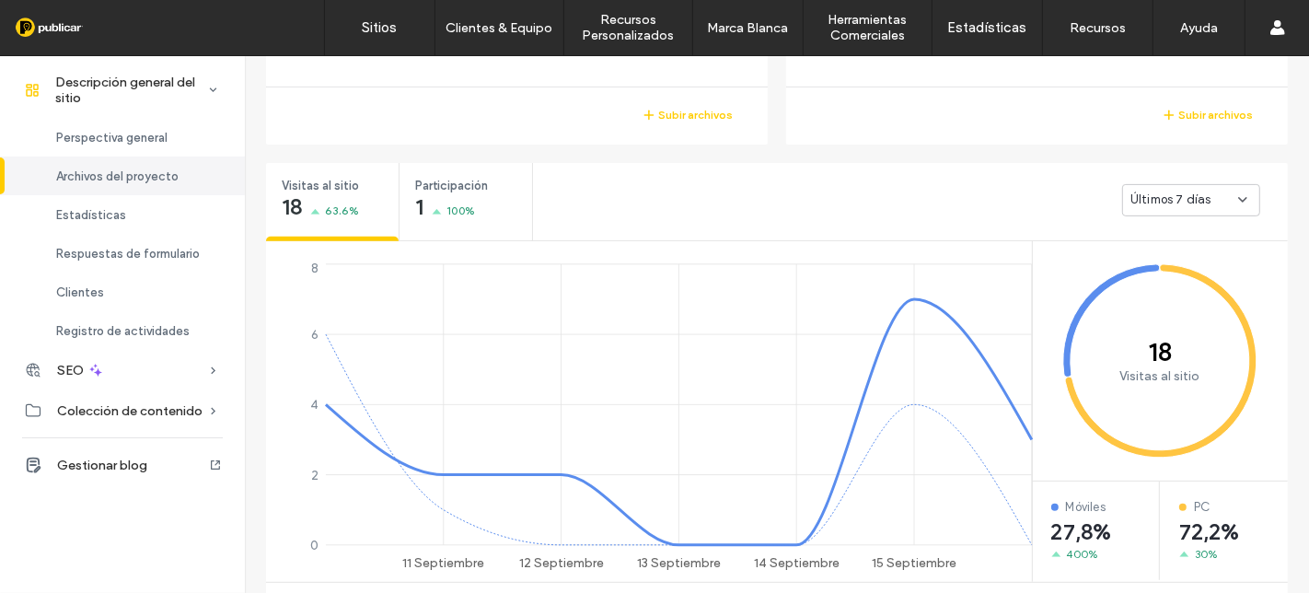
scroll to position [613, 0]
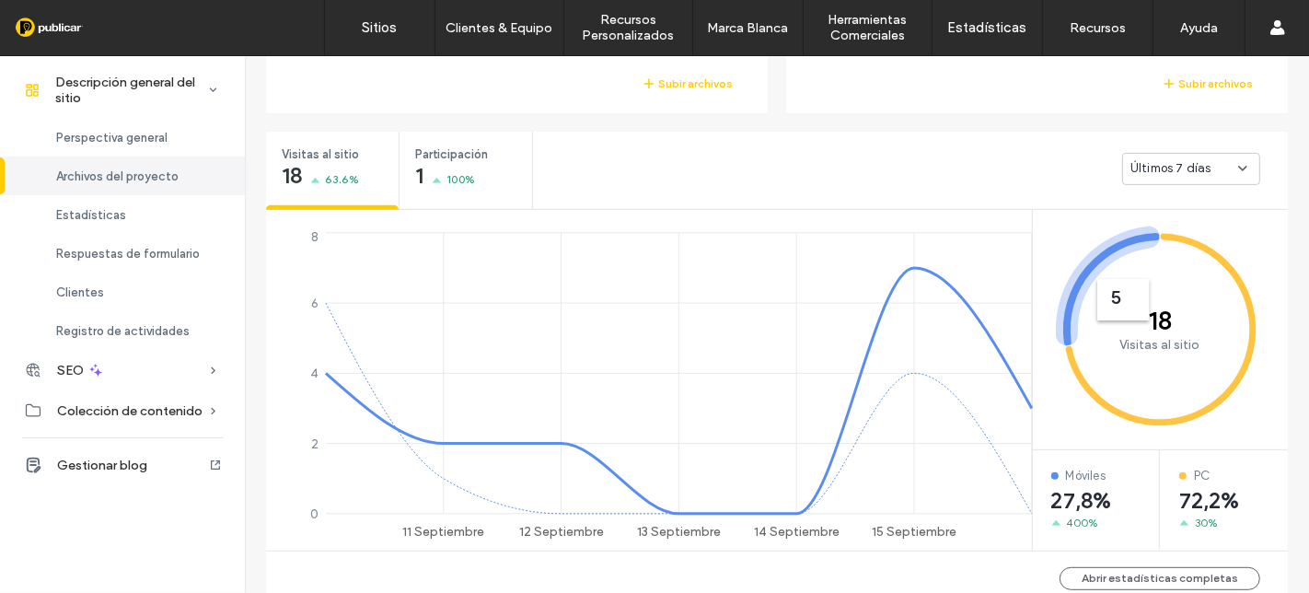
click at [1164, 167] on span "Últimos 7 días" at bounding box center [1170, 168] width 81 height 18
click at [1154, 265] on span "Últimos 30 días" at bounding box center [1169, 265] width 88 height 18
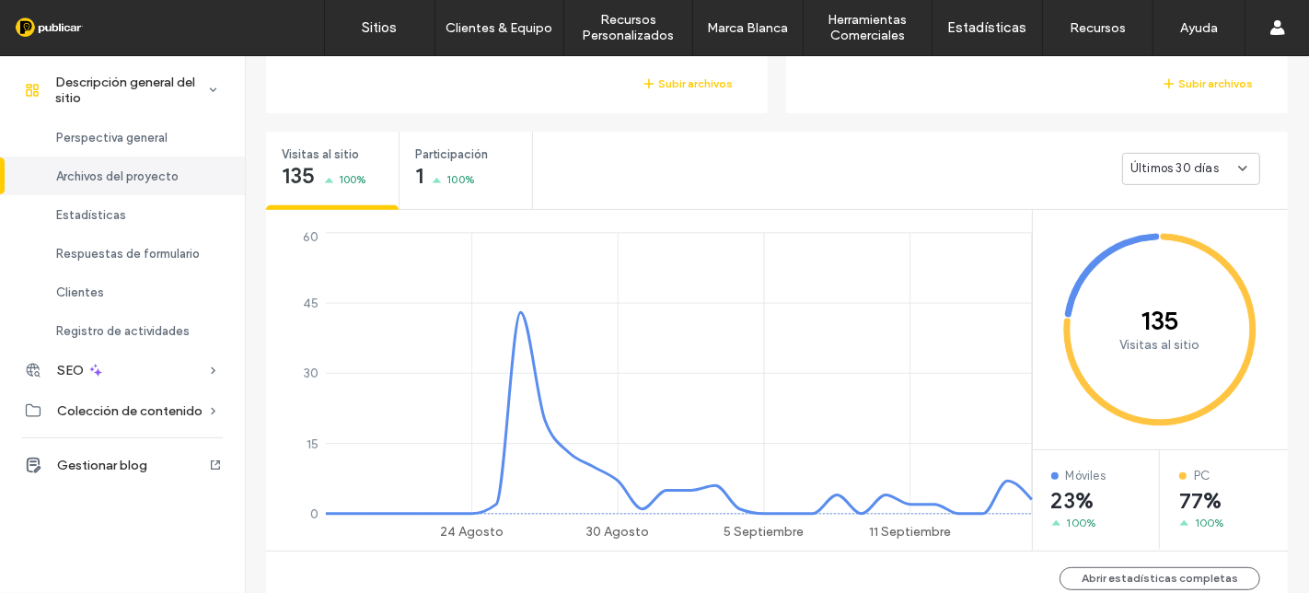
click at [1188, 165] on span "Últimos 30 días" at bounding box center [1174, 168] width 88 height 18
click at [1183, 230] on span "Últimos 7 días" at bounding box center [1165, 233] width 81 height 18
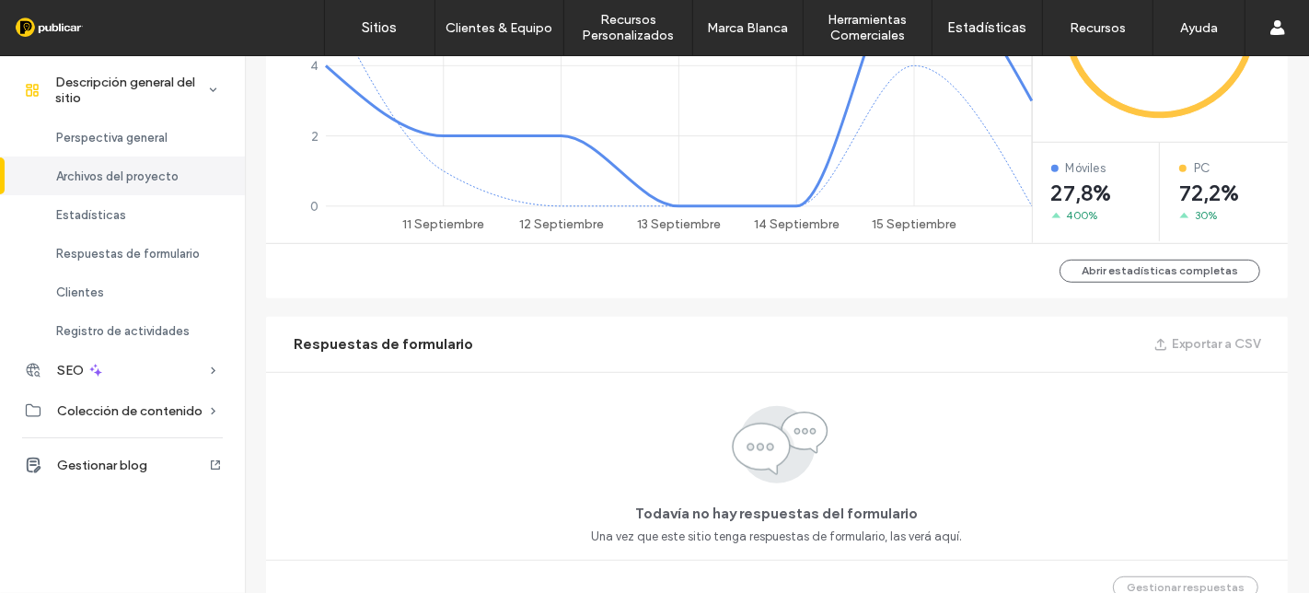
scroll to position [1023, 0]
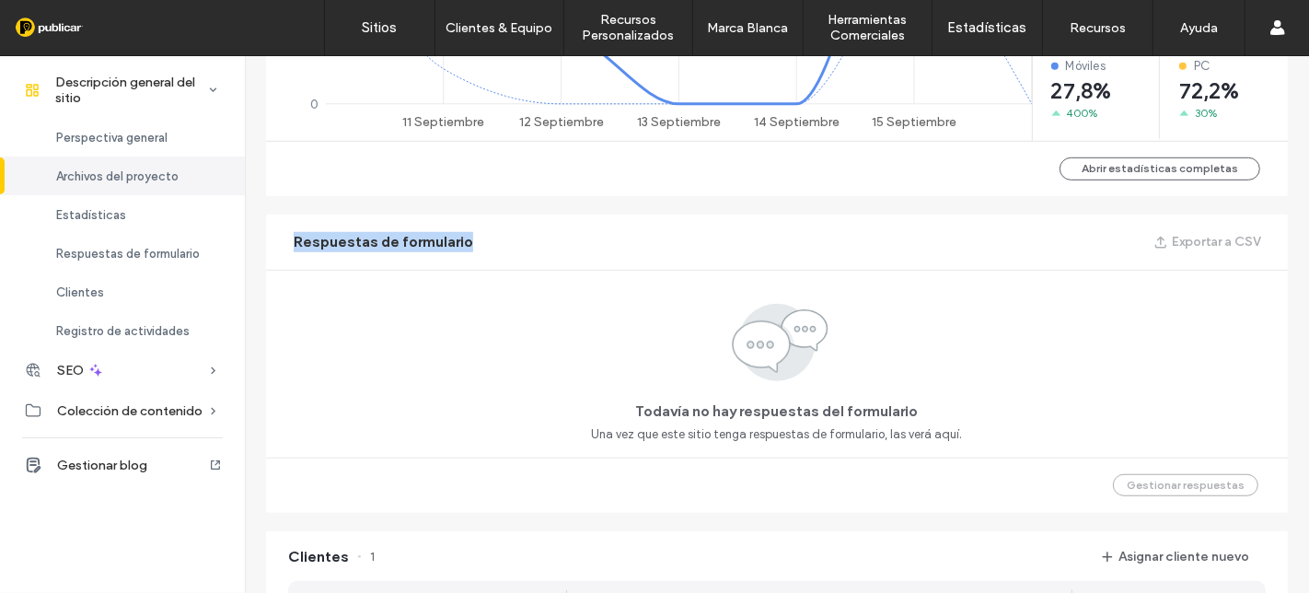
drag, startPoint x: 287, startPoint y: 239, endPoint x: 514, endPoint y: 226, distance: 226.9
click at [521, 232] on div "Respuestas de formulario Exportar a CSV" at bounding box center [777, 241] width 1022 height 55
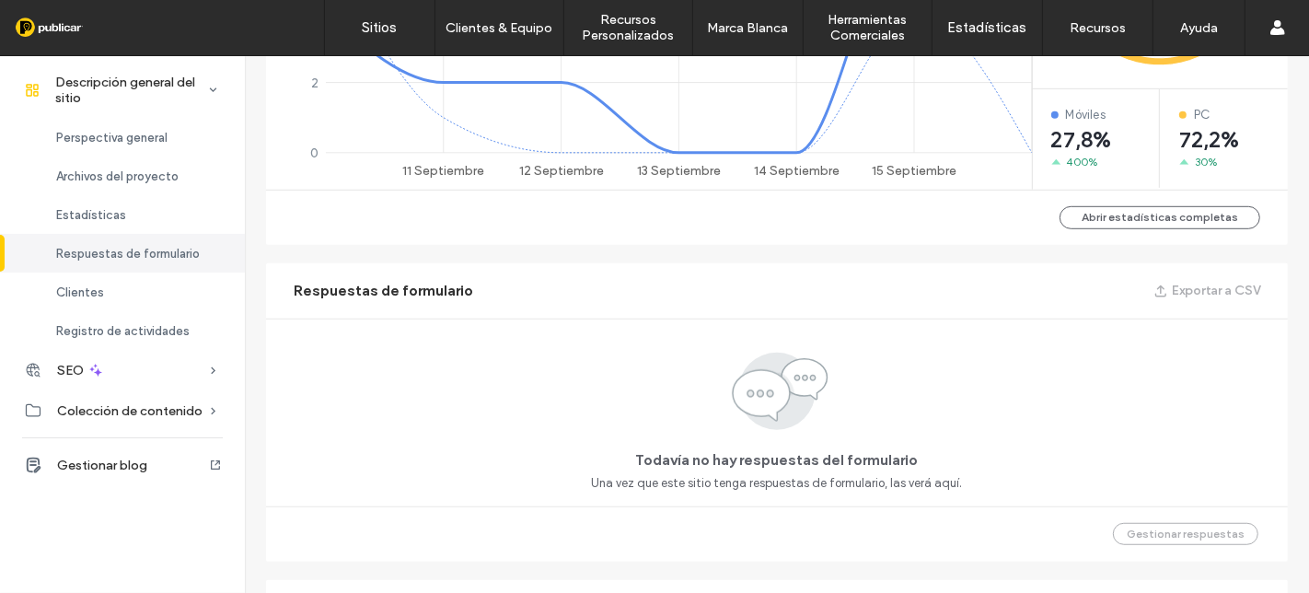
scroll to position [921, 0]
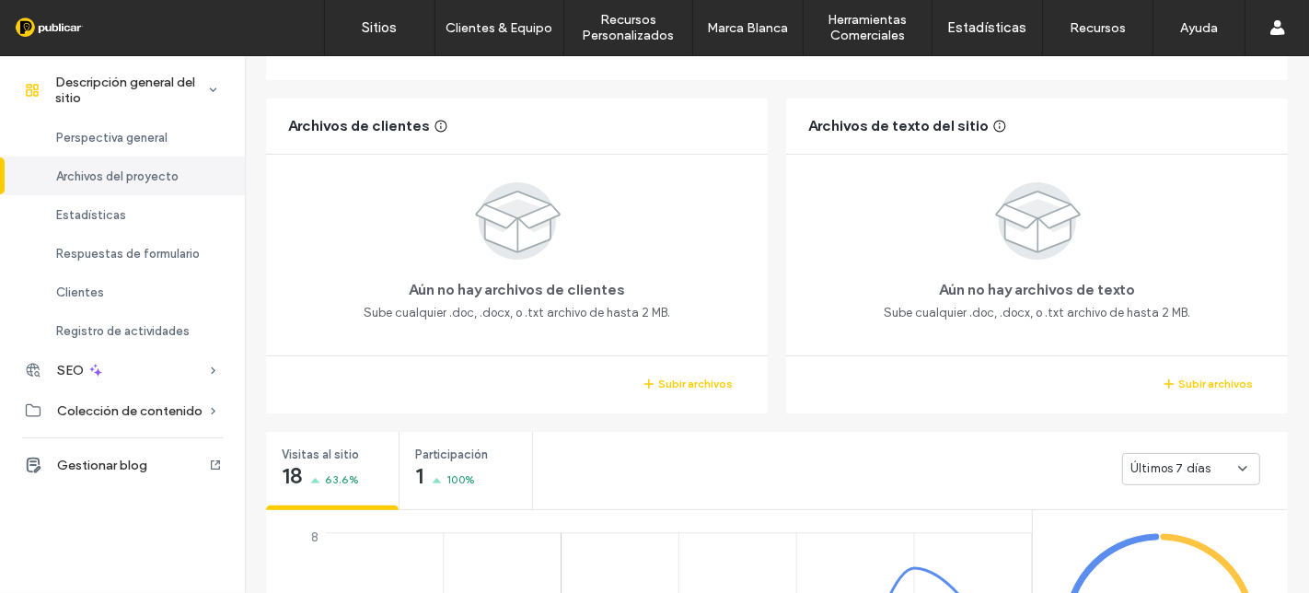
scroll to position [141, 0]
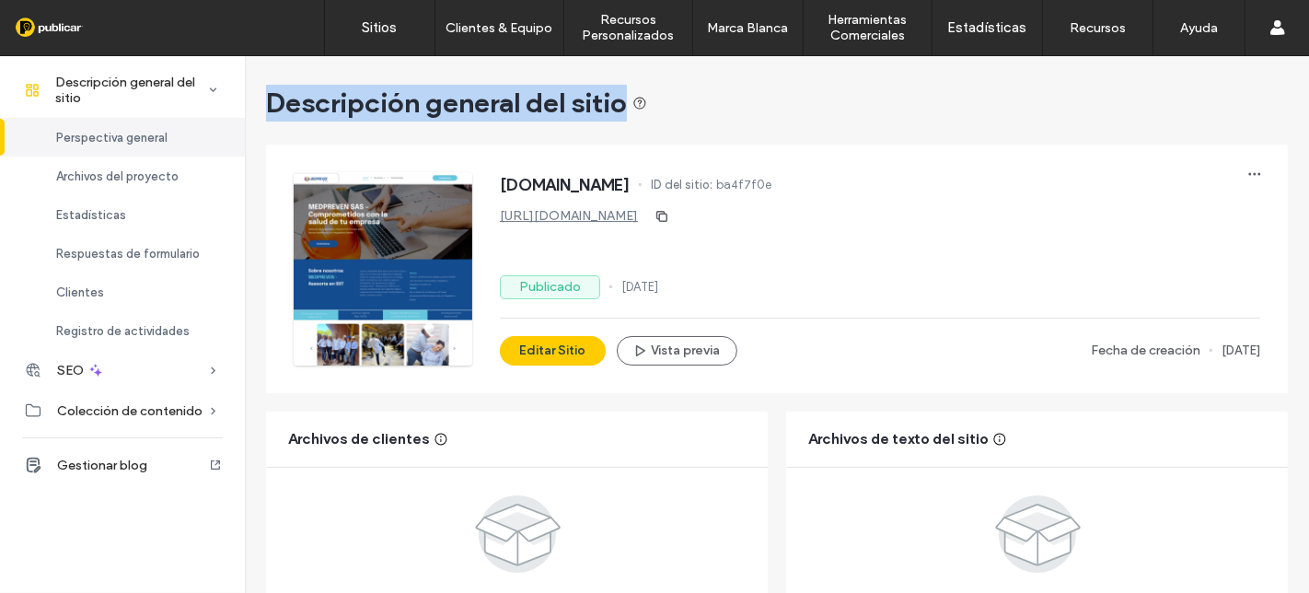
drag, startPoint x: 280, startPoint y: 102, endPoint x: 627, endPoint y: 102, distance: 347.0
click at [627, 102] on span "Descripción general del sitio" at bounding box center [456, 103] width 381 height 37
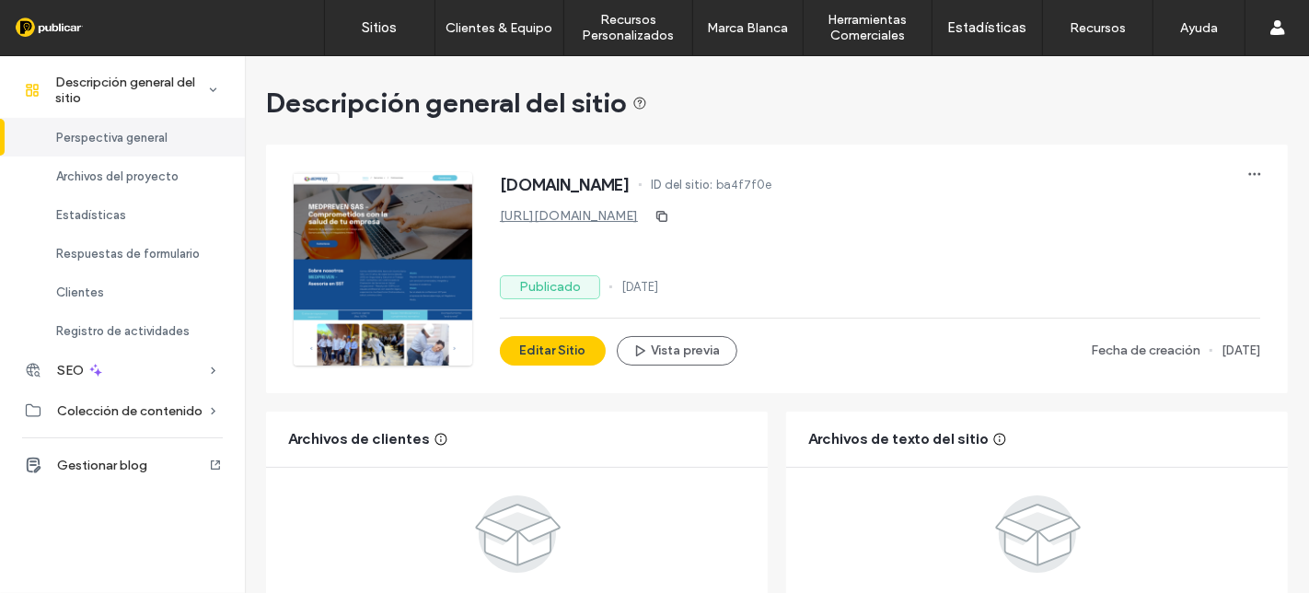
click at [911, 253] on div "www.medpreven.com ID del sitio: ba4f7f0e https://www.medpreven.com Publicado 15…" at bounding box center [880, 268] width 760 height 193
click at [554, 351] on button "Editar Sitio" at bounding box center [553, 350] width 106 height 29
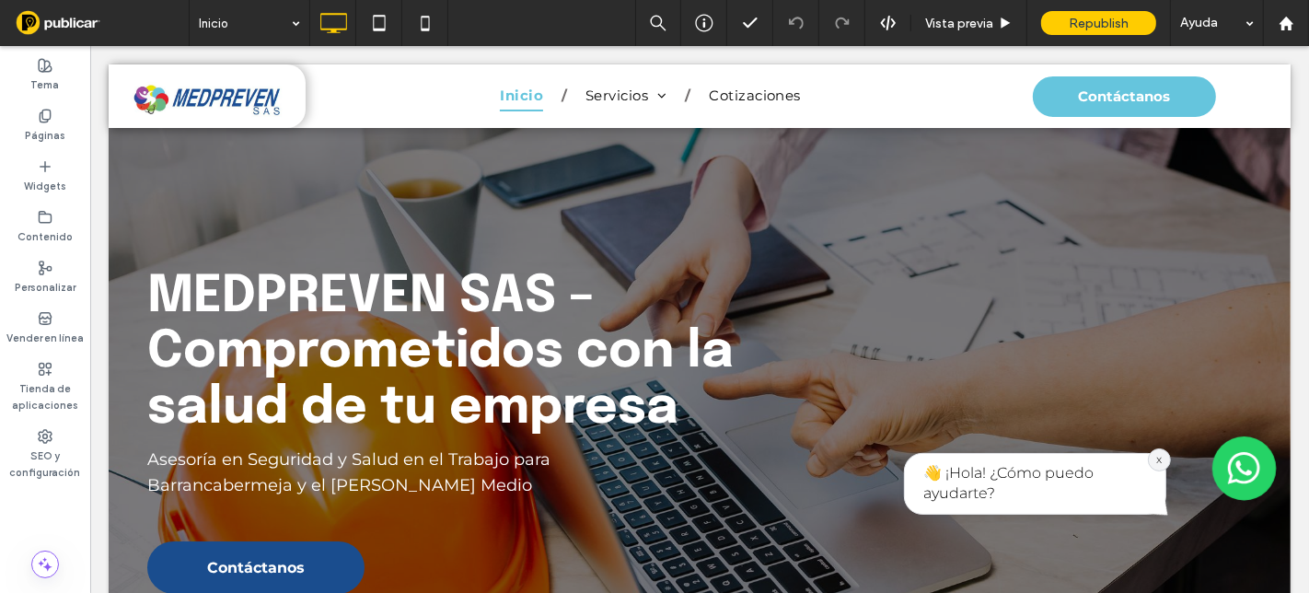
click at [1147, 464] on div "x" at bounding box center [1158, 459] width 23 height 23
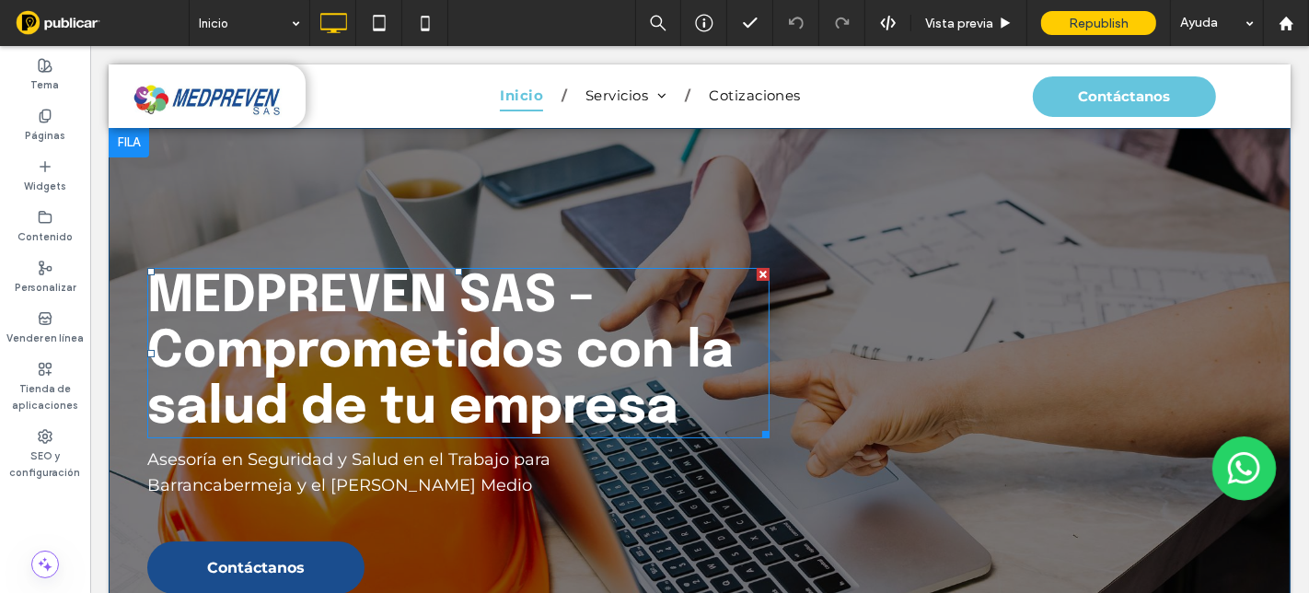
click at [423, 366] on span "MEDPREVEN SAS – Comprometidos con la salud de tu empresa" at bounding box center [439, 353] width 586 height 163
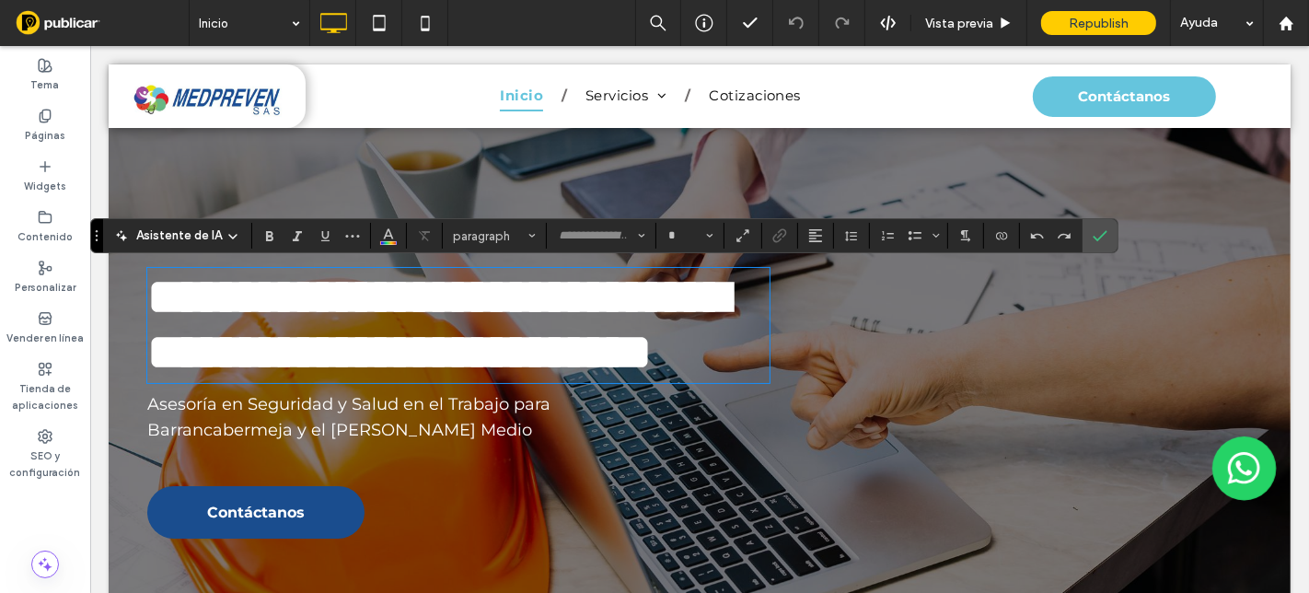
type input "********"
type input "**"
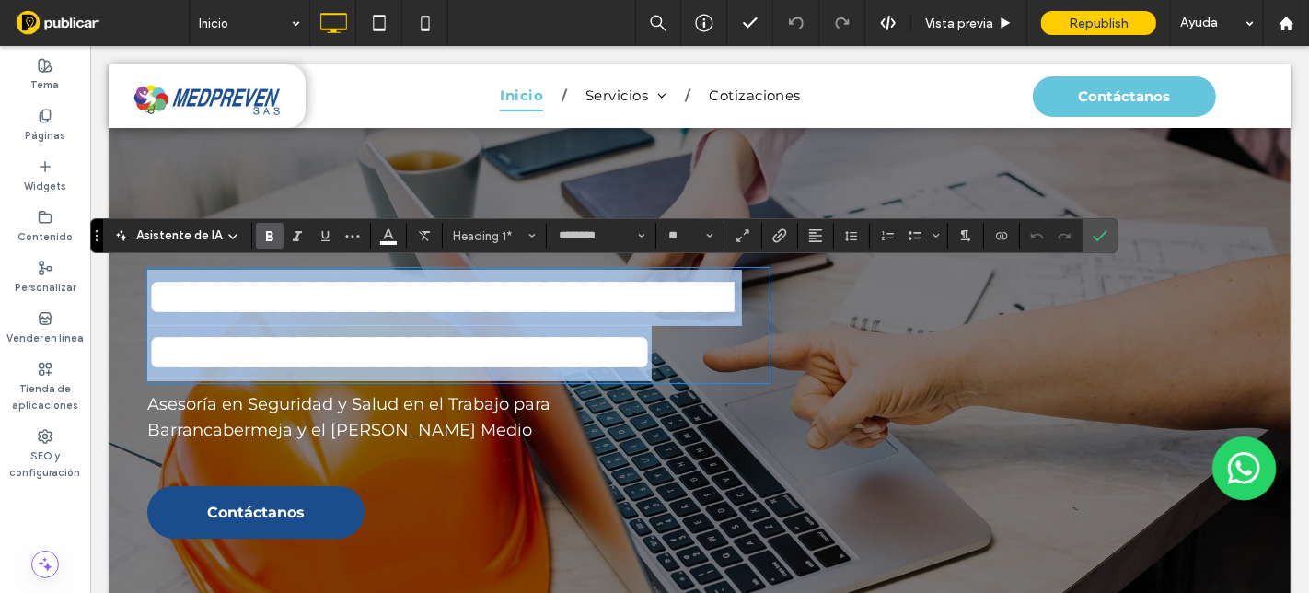
click at [681, 381] on h1 "**********" at bounding box center [457, 325] width 622 height 111
drag, startPoint x: 165, startPoint y: 283, endPoint x: 784, endPoint y: 407, distance: 631.8
click at [794, 437] on div "**********" at bounding box center [698, 377] width 1105 height 321
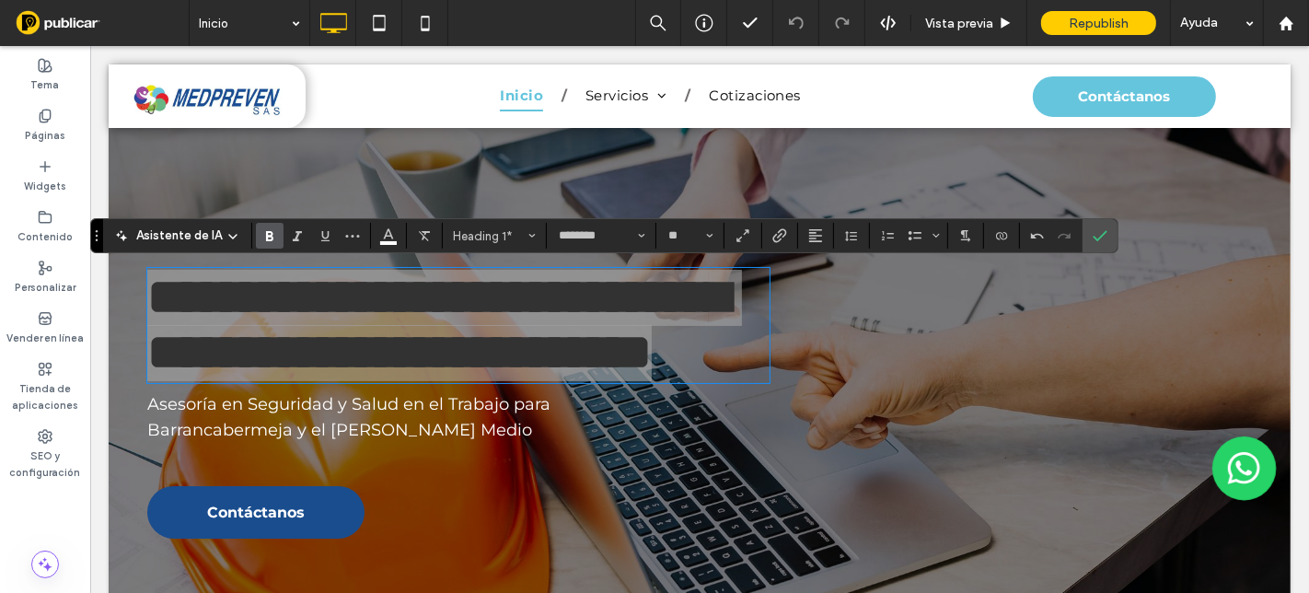
click at [266, 240] on use "Negrita" at bounding box center [269, 236] width 7 height 10
click at [268, 240] on use "Negrita" at bounding box center [269, 236] width 7 height 10
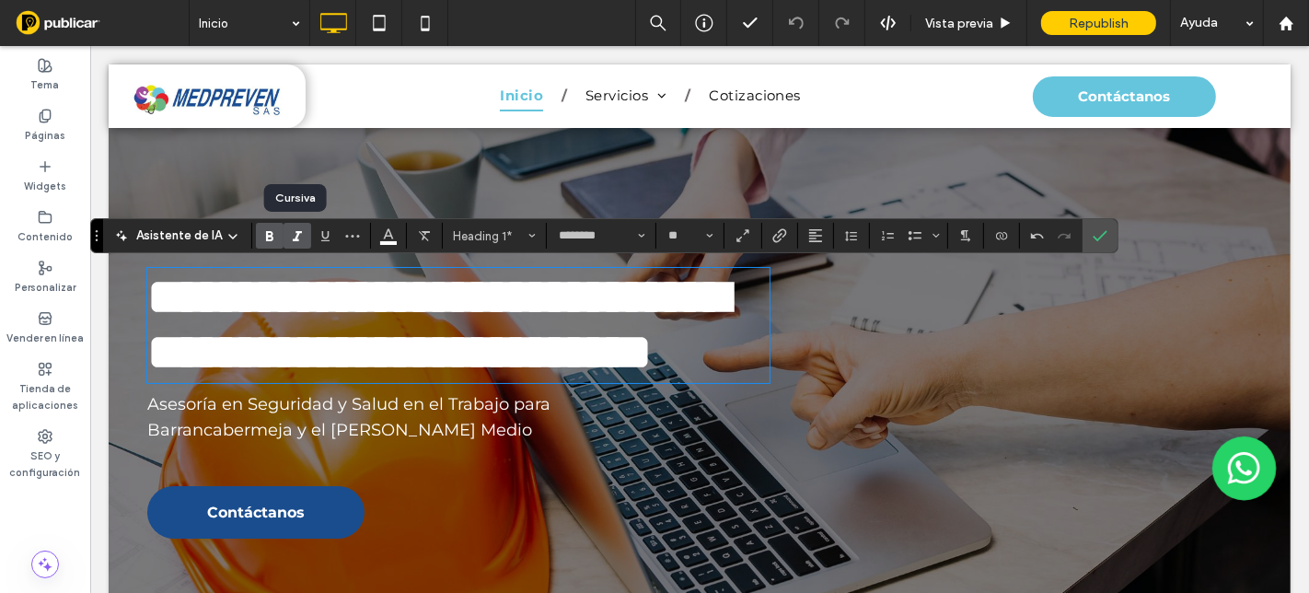
click at [301, 242] on icon "Cursiva" at bounding box center [297, 235] width 15 height 15
click at [325, 242] on icon "Subrayado" at bounding box center [325, 235] width 15 height 15
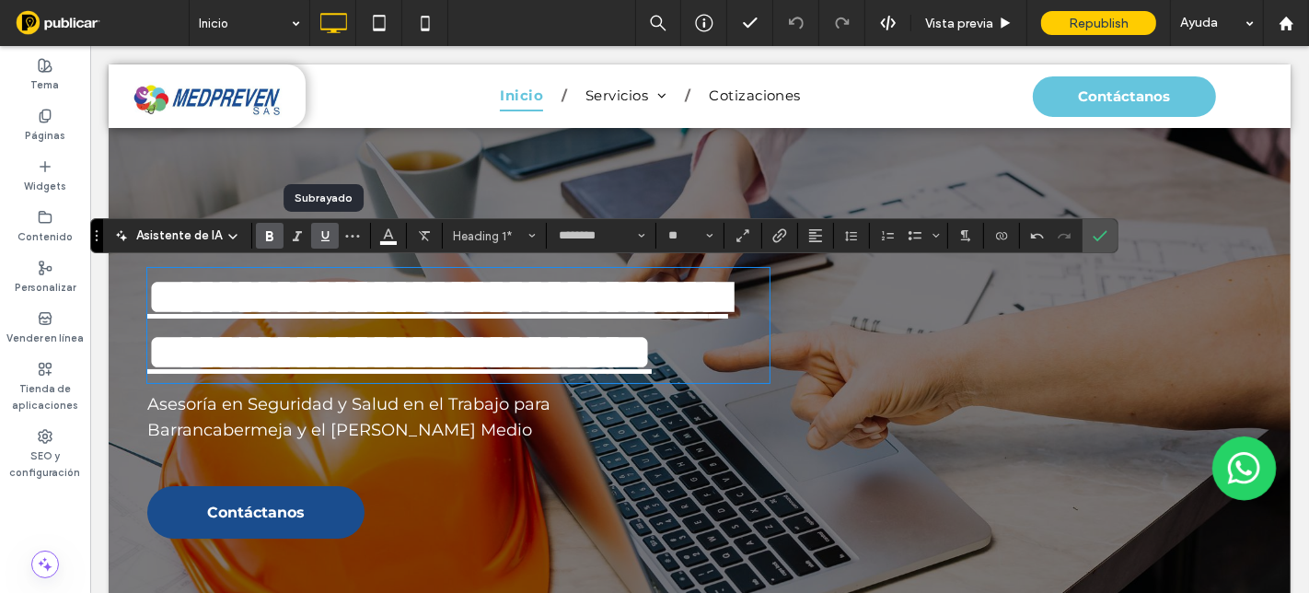
click at [325, 242] on icon "Subrayado" at bounding box center [325, 235] width 15 height 15
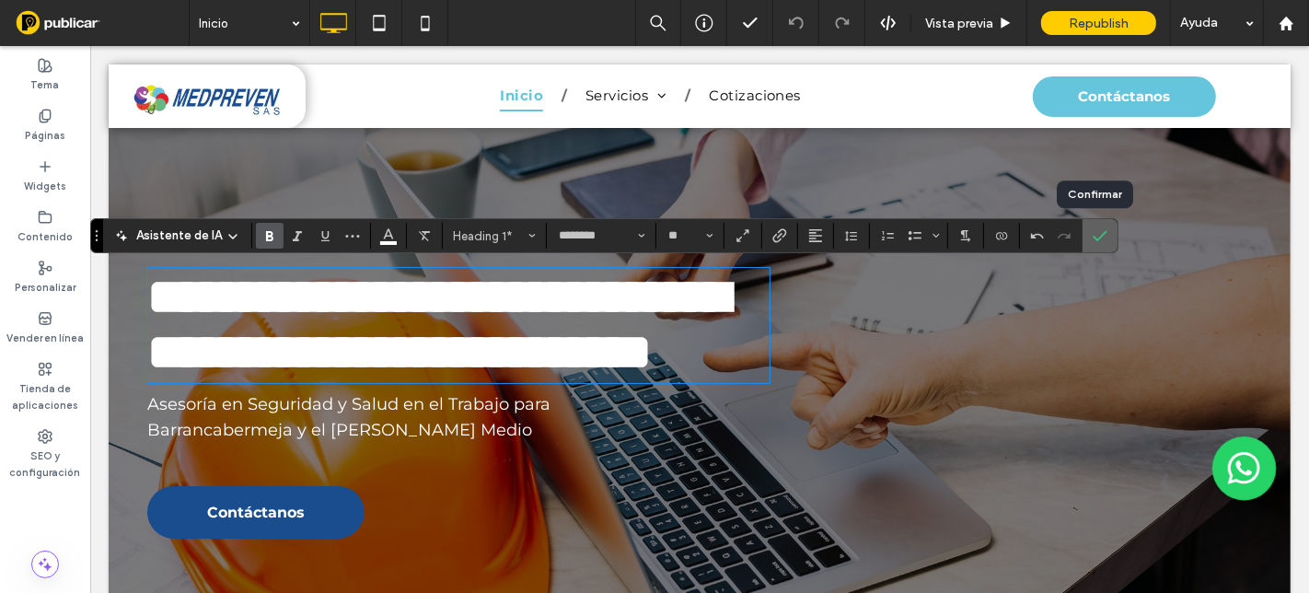
click at [1094, 243] on icon "Confirmar" at bounding box center [1100, 235] width 15 height 15
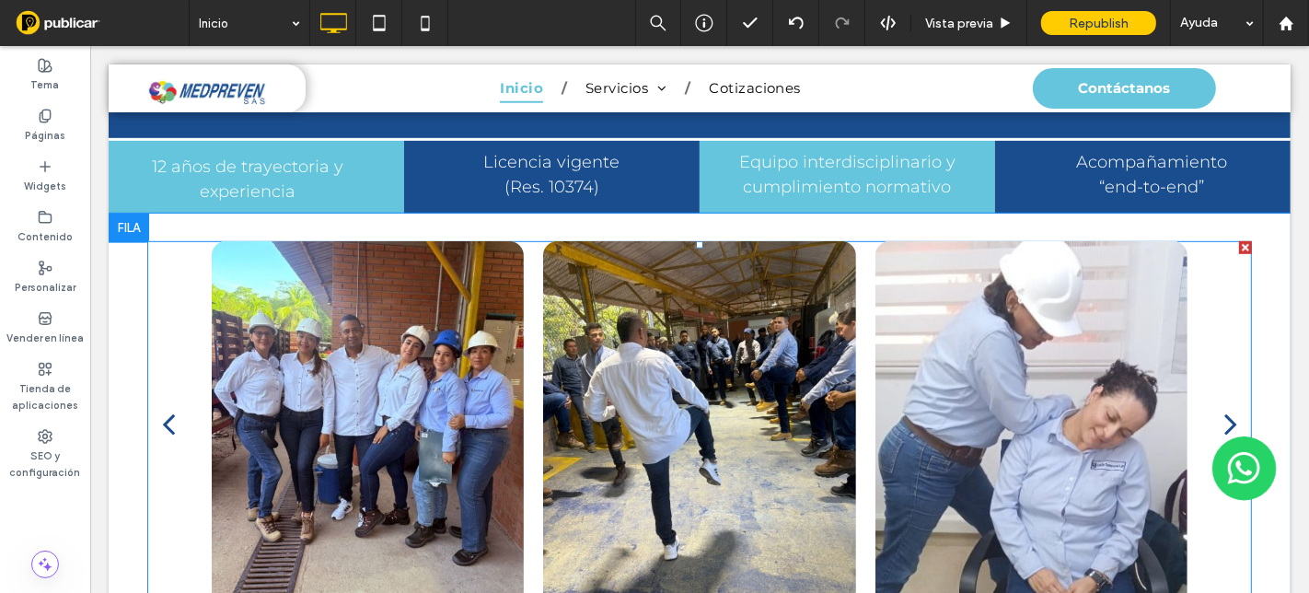
scroll to position [1023, 0]
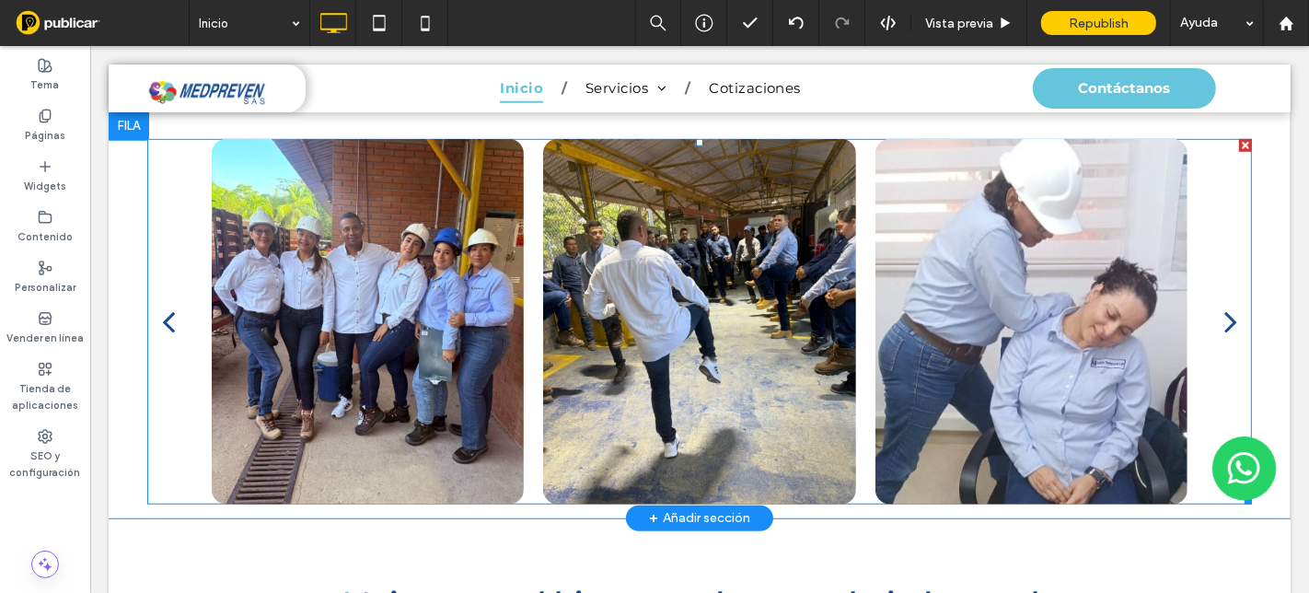
click at [423, 299] on div at bounding box center [367, 321] width 312 height 365
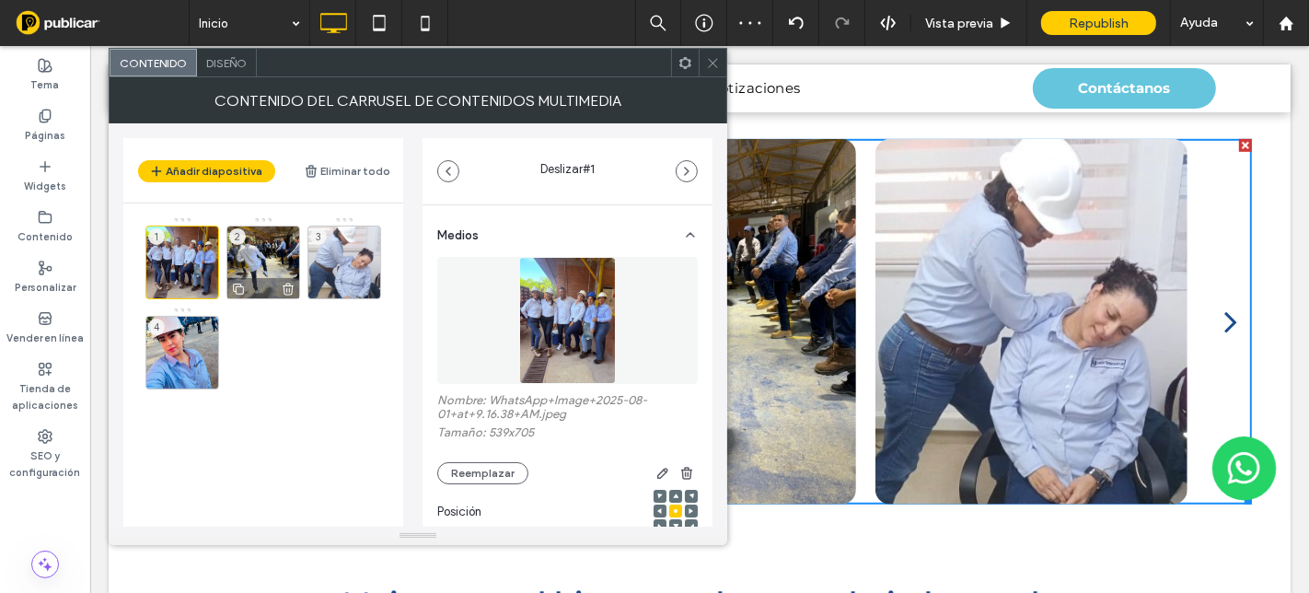
click at [260, 257] on div "2" at bounding box center [263, 263] width 74 height 74
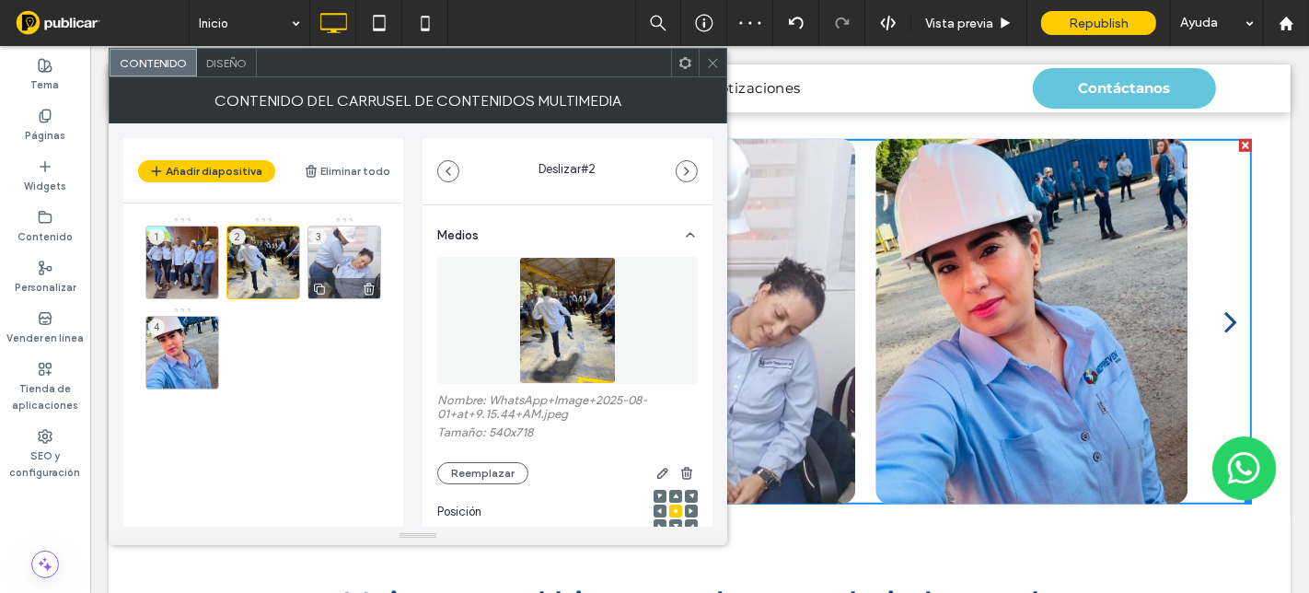
click at [351, 250] on div "3" at bounding box center [344, 263] width 74 height 74
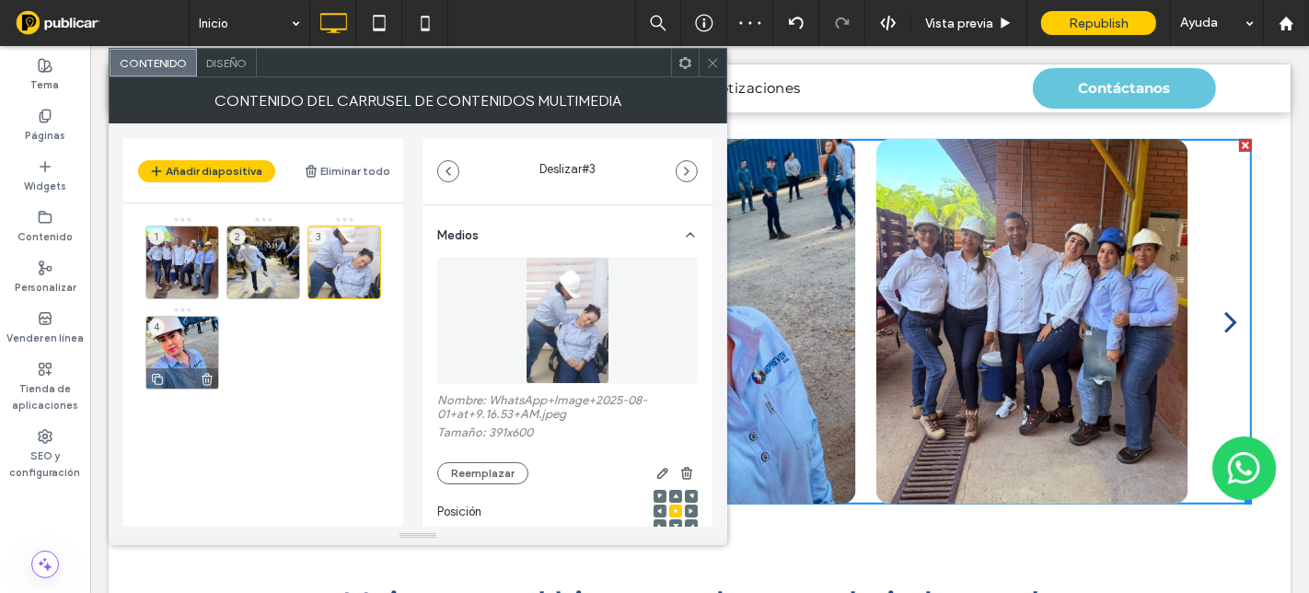
click at [184, 339] on div "4" at bounding box center [182, 353] width 74 height 74
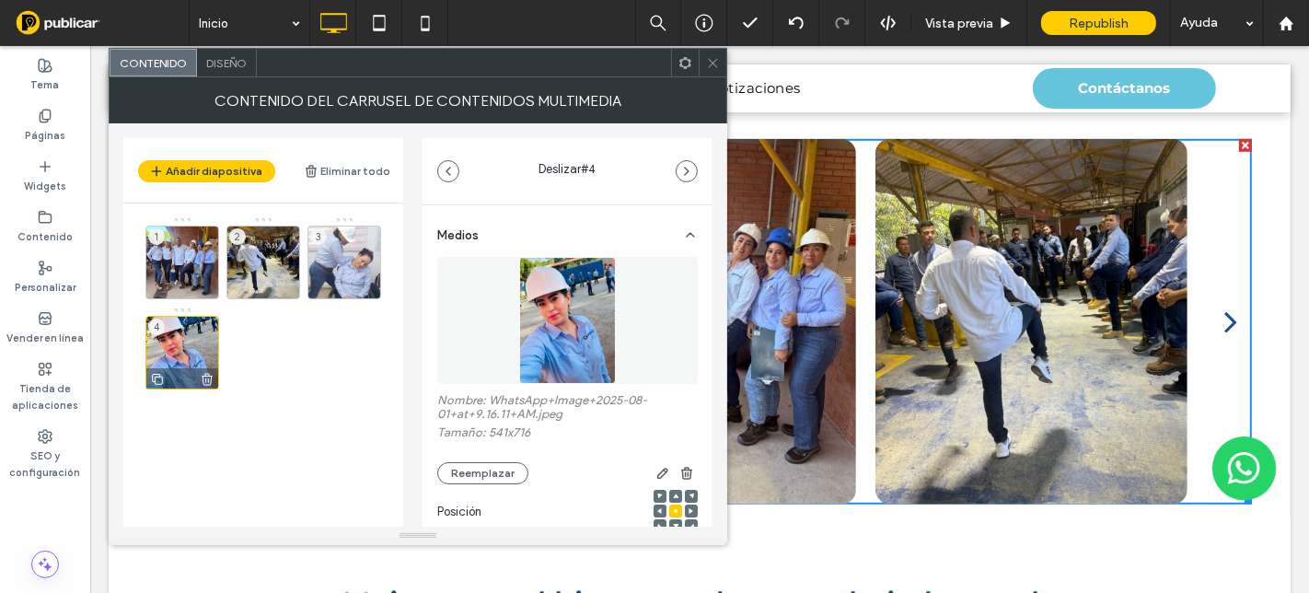
click at [194, 342] on div "4" at bounding box center [182, 353] width 74 height 74
click at [497, 477] on button "Reemplazar" at bounding box center [482, 473] width 91 height 22
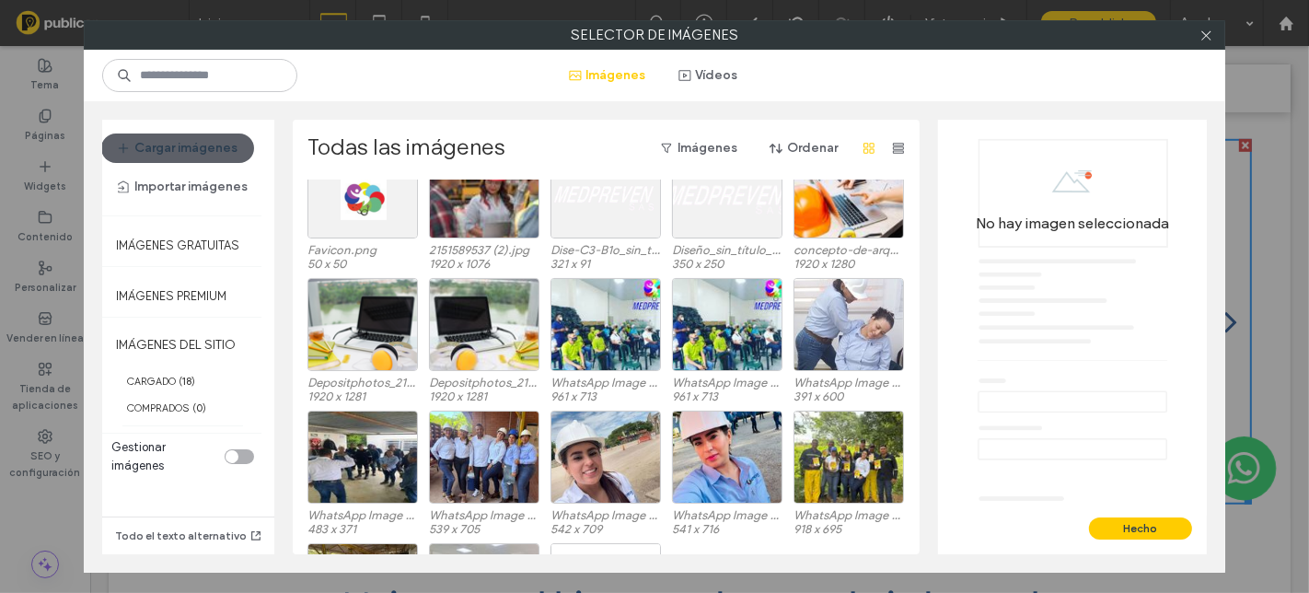
scroll to position [0, 0]
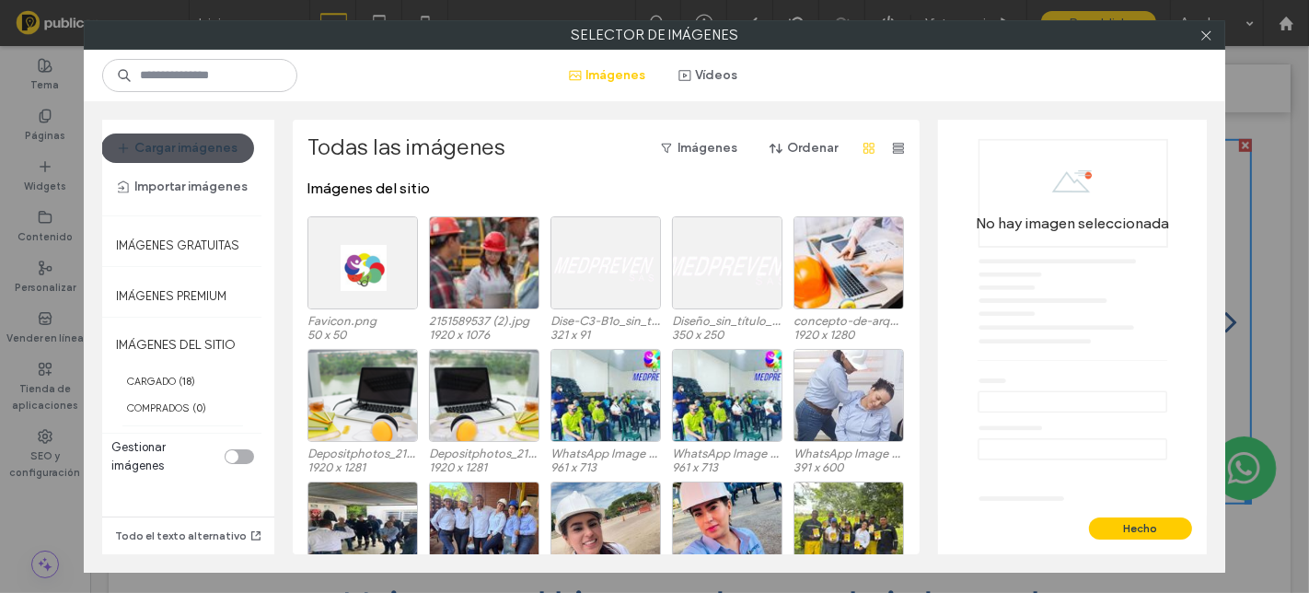
click at [133, 150] on span "button" at bounding box center [125, 148] width 18 height 28
click at [1204, 36] on use at bounding box center [1205, 34] width 9 height 9
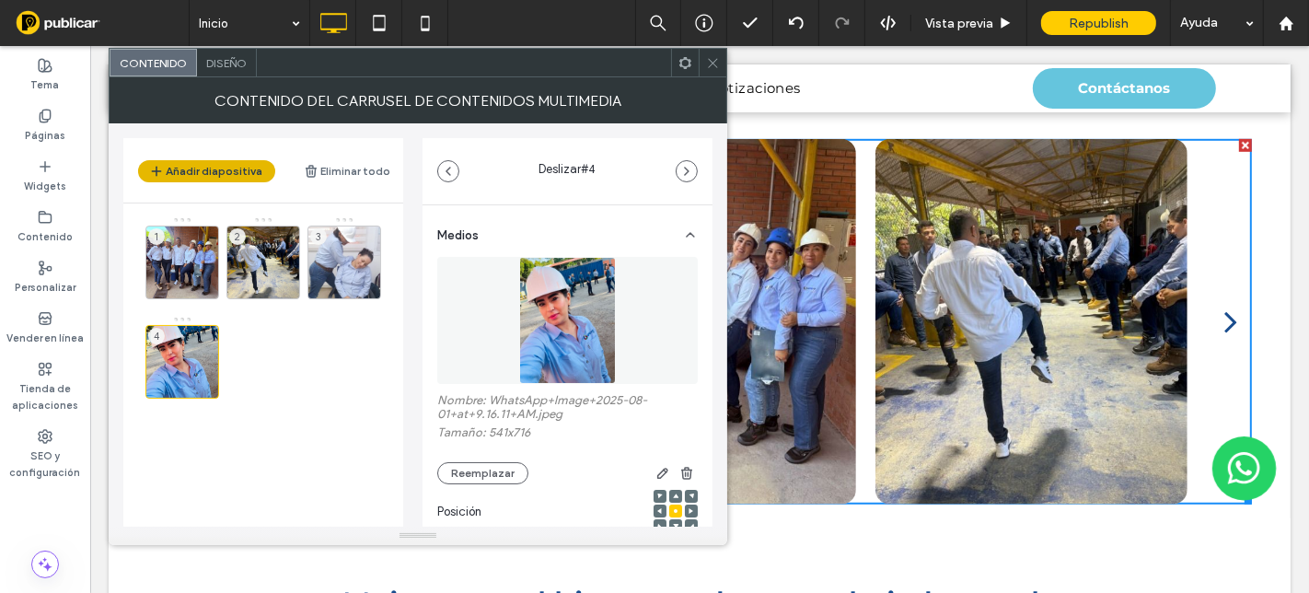
click at [212, 167] on button "Añadir diapositiva" at bounding box center [206, 171] width 137 height 22
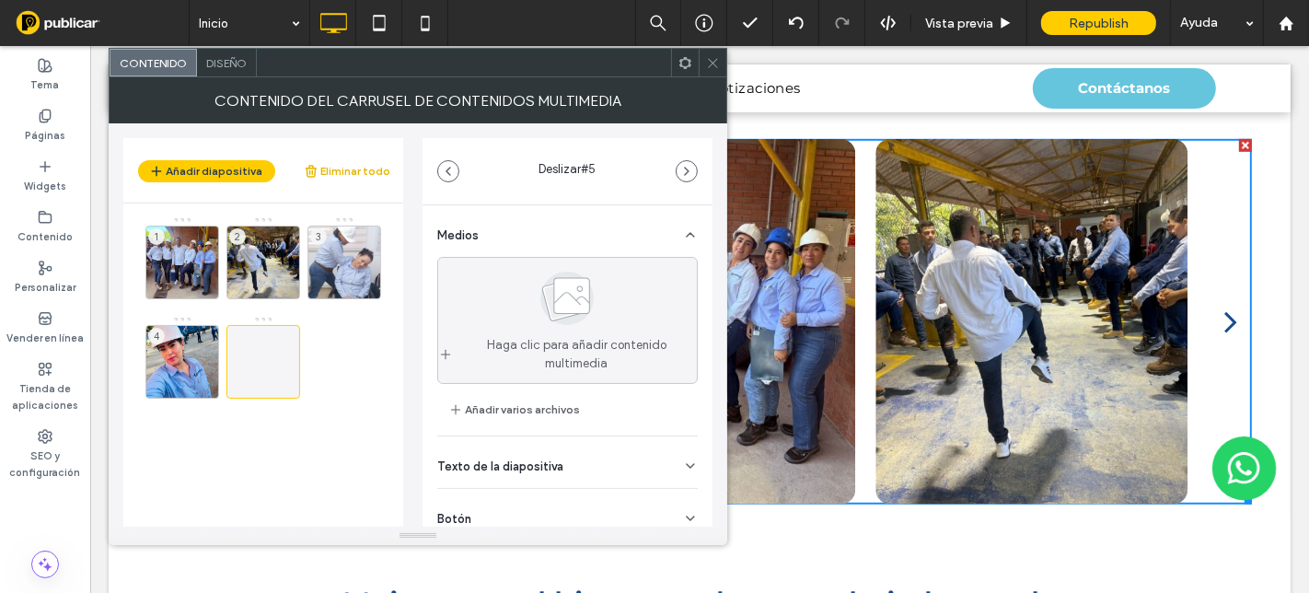
click at [358, 169] on button "Eliminar todo" at bounding box center [347, 171] width 87 height 22
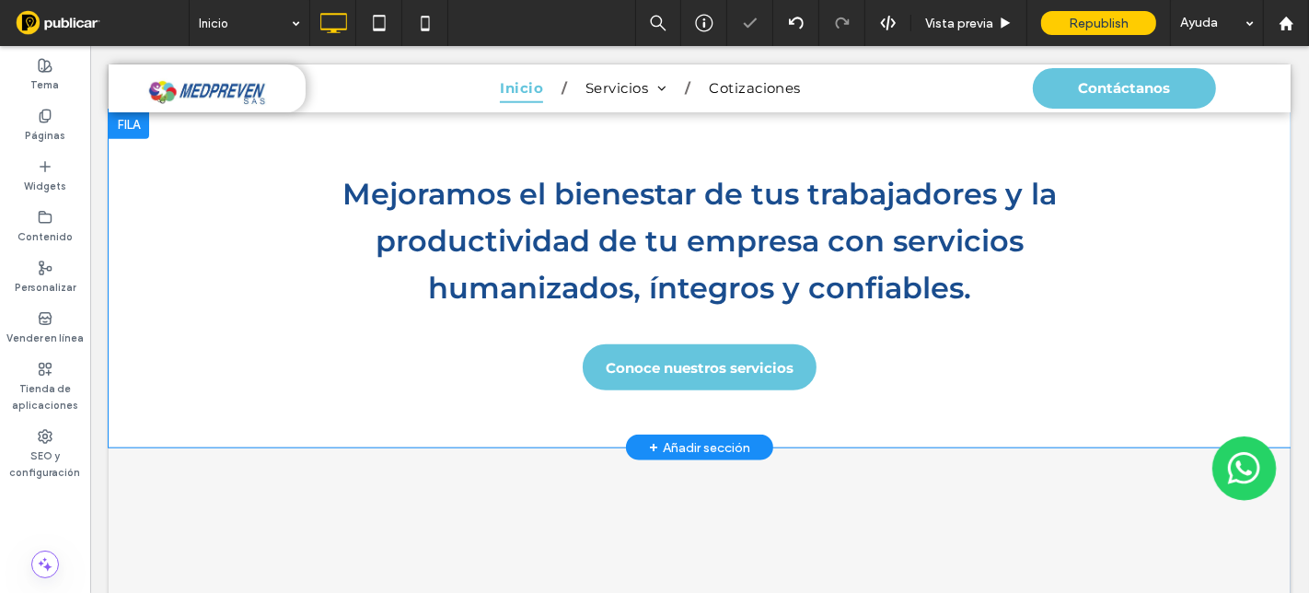
scroll to position [904, 0]
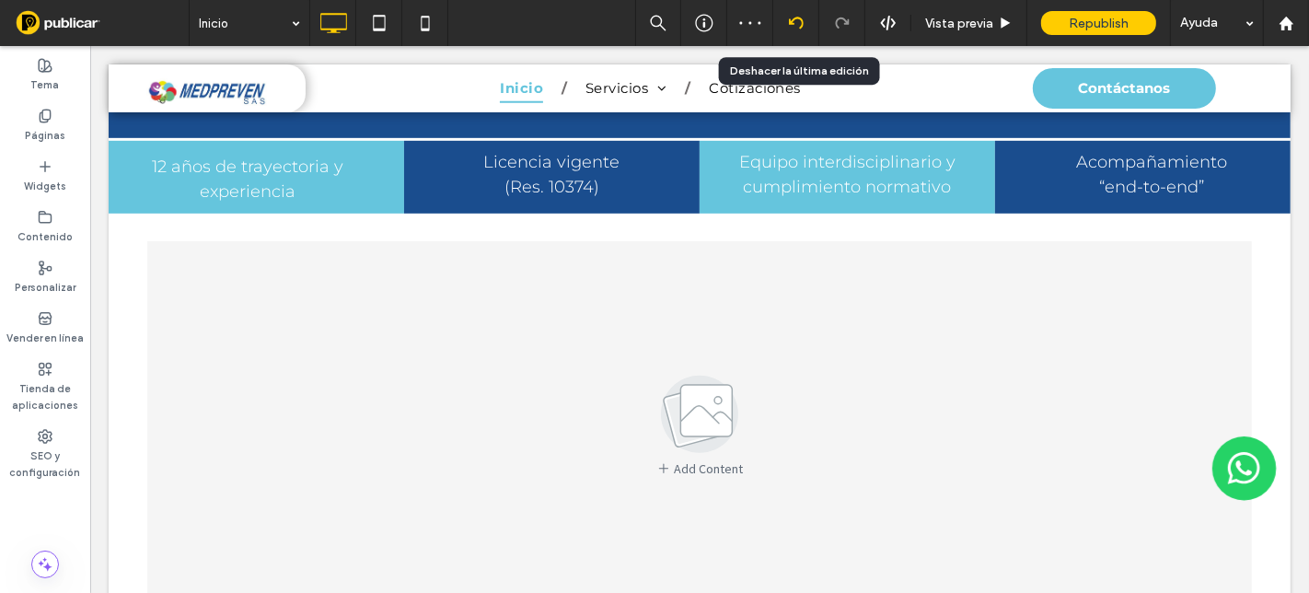
click at [800, 29] on icon at bounding box center [796, 23] width 15 height 15
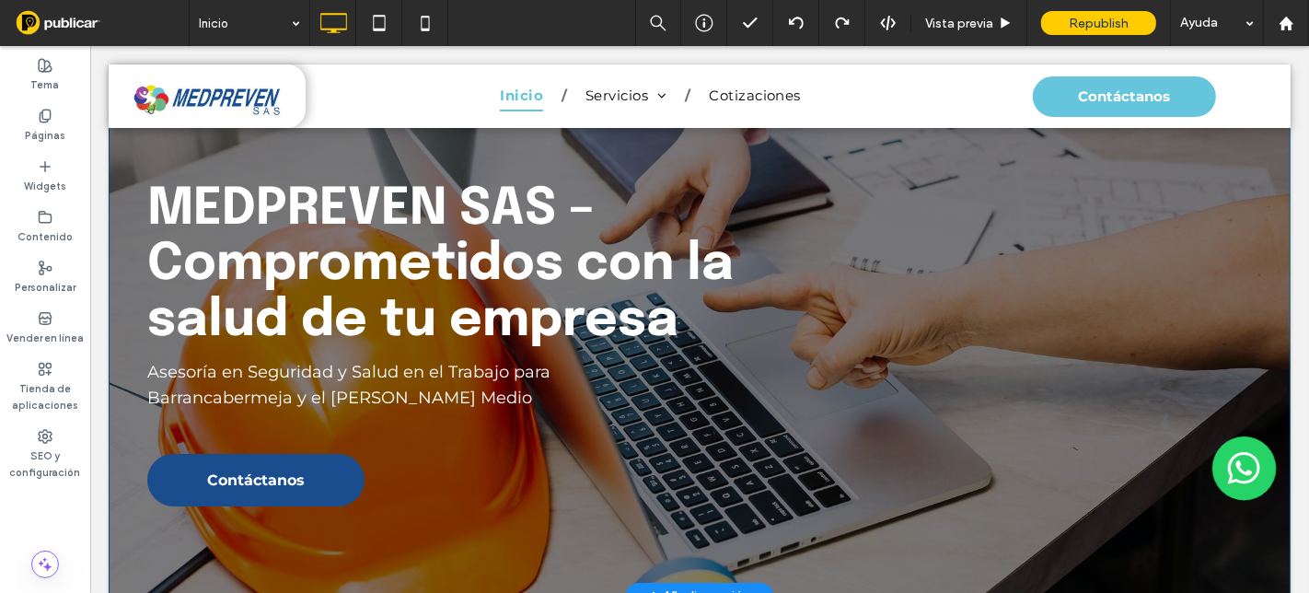
scroll to position [0, 0]
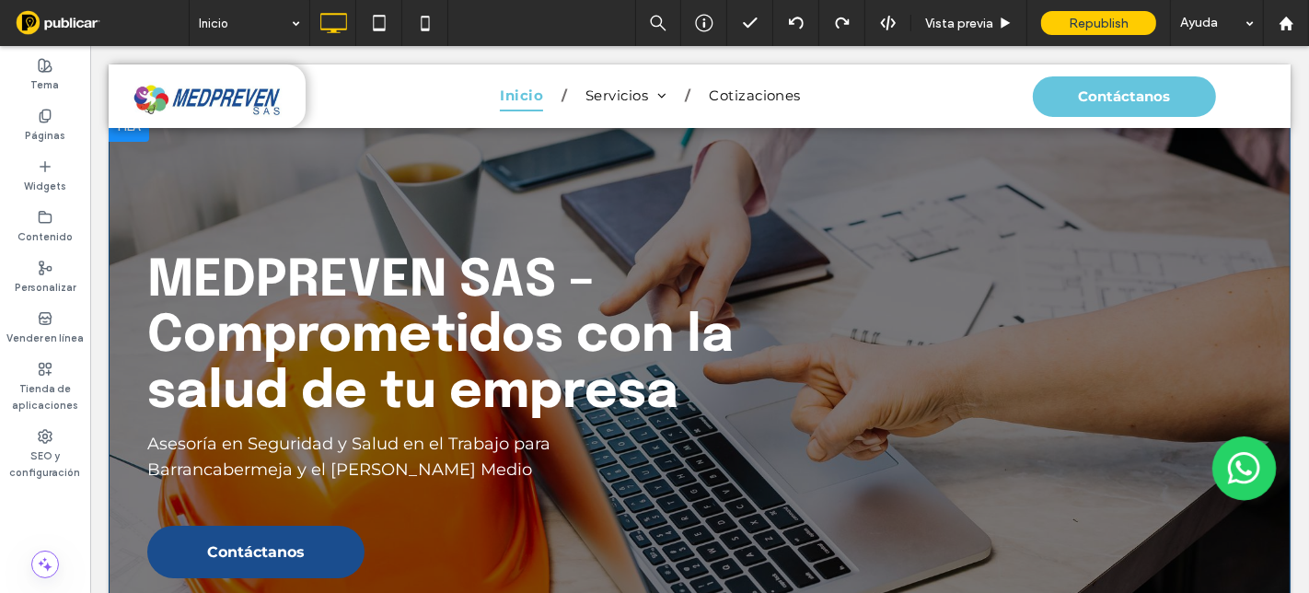
click at [1196, 166] on div "MEDPREVEN SAS – Comprometidos con la salud de tu empresa Asesoría en Seguridad …" at bounding box center [699, 389] width 1182 height 555
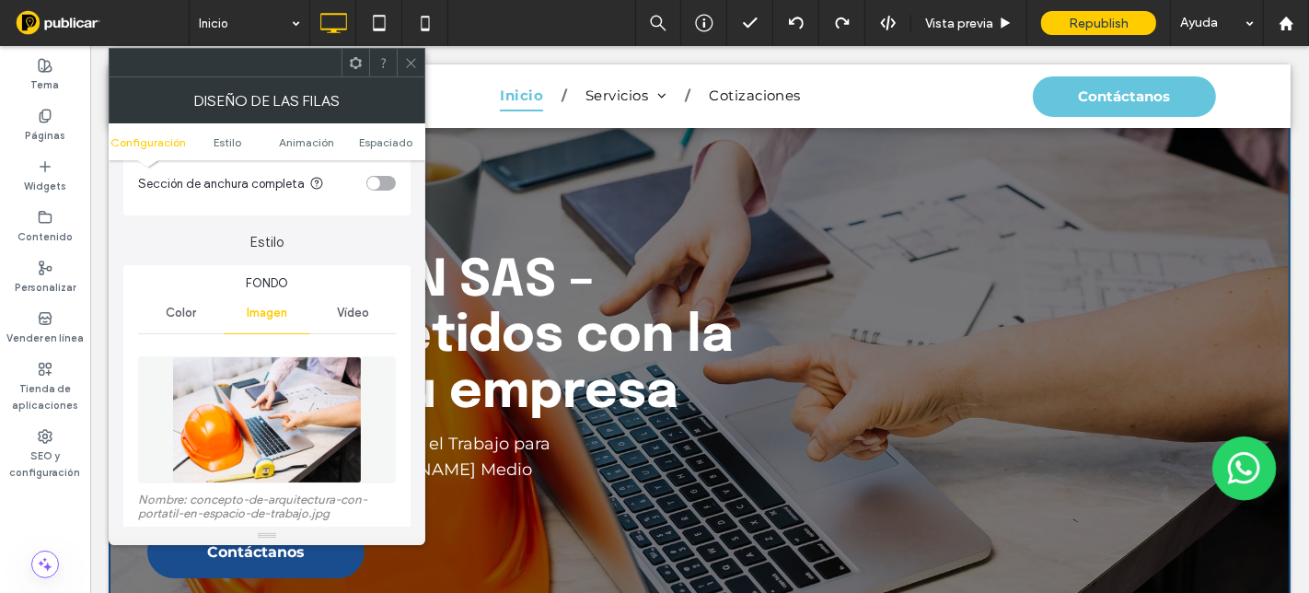
scroll to position [204, 0]
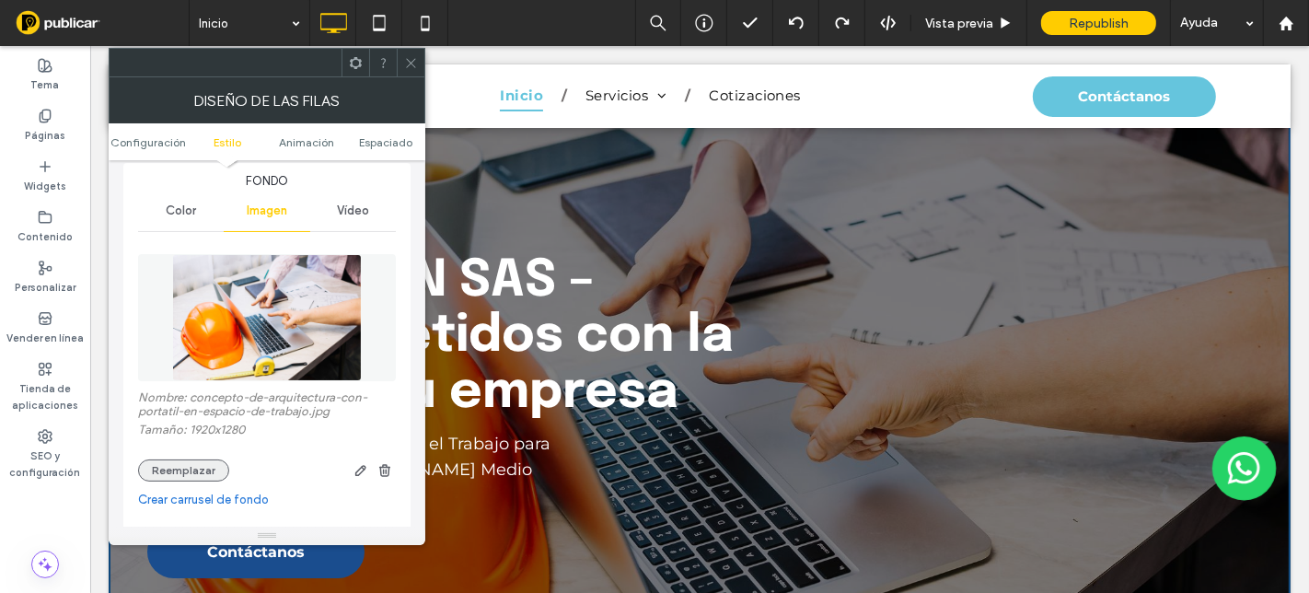
click at [189, 467] on button "Reemplazar" at bounding box center [183, 470] width 91 height 22
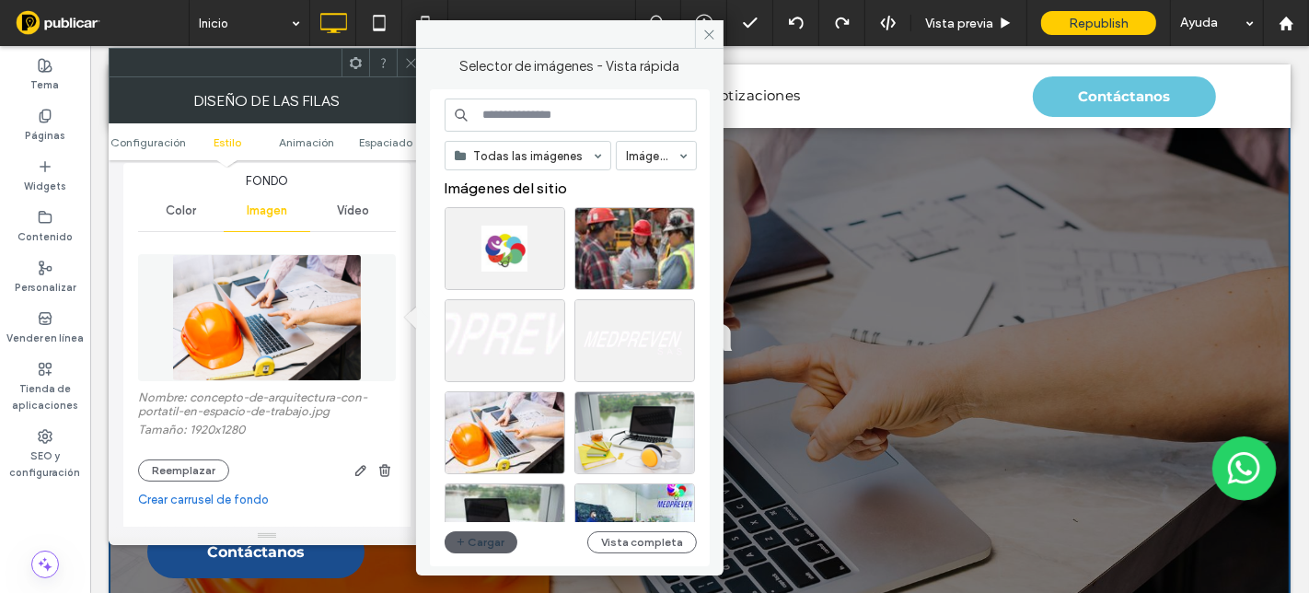
click at [414, 63] on icon at bounding box center [411, 63] width 14 height 14
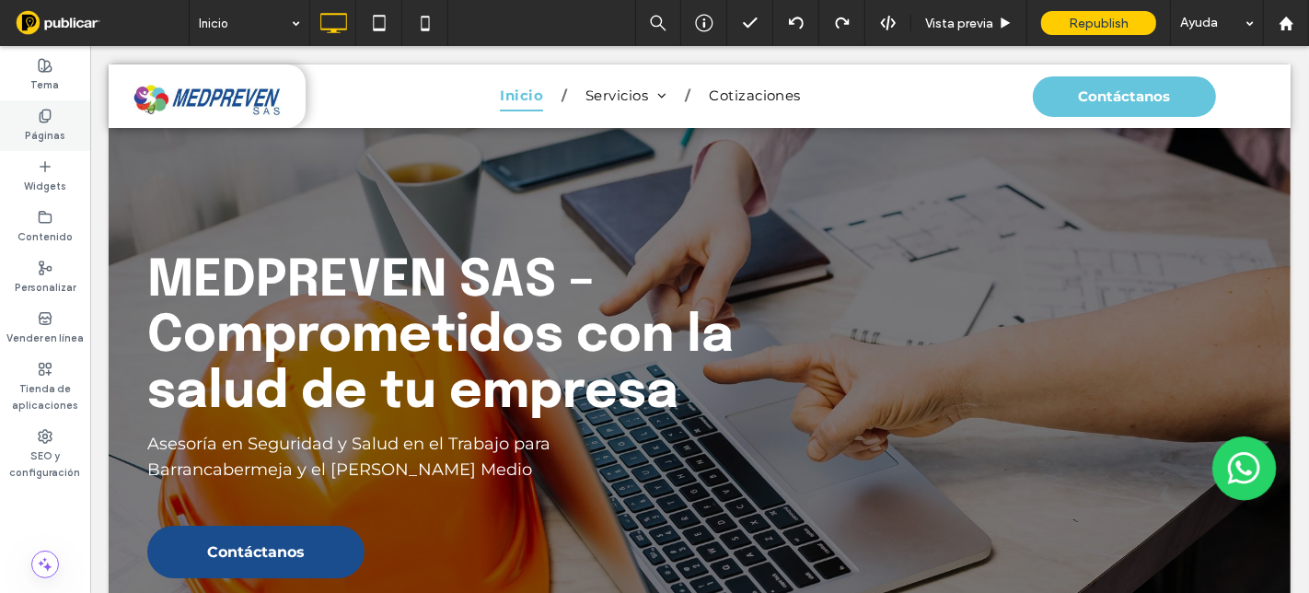
click at [46, 119] on use at bounding box center [45, 116] width 10 height 12
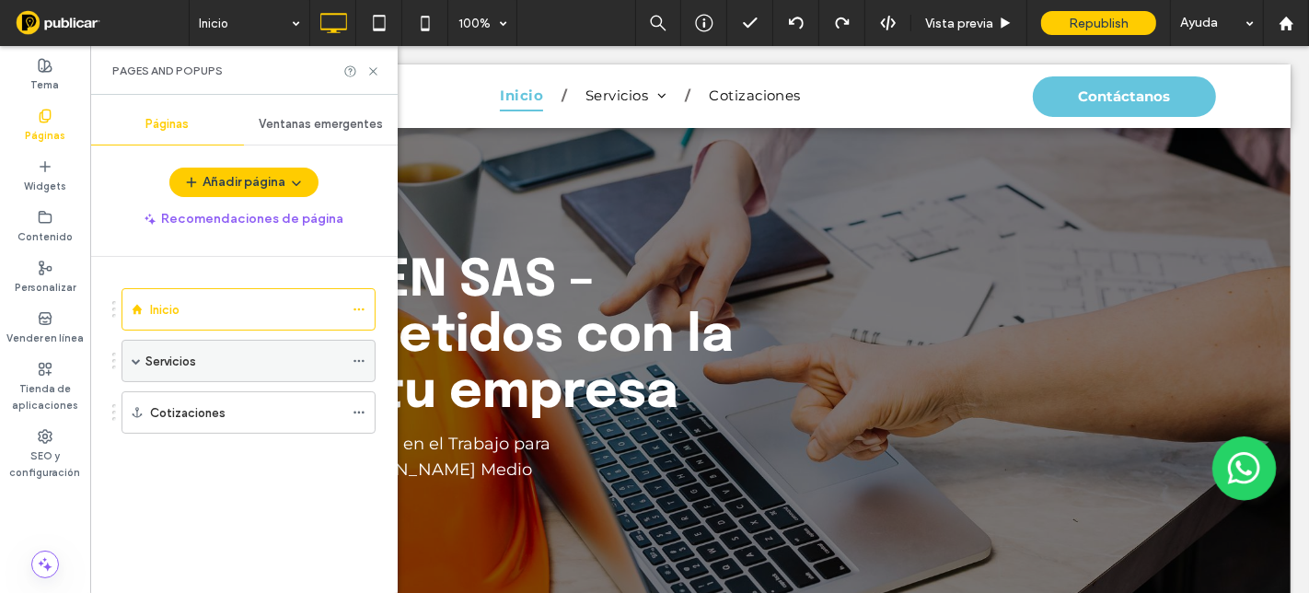
click at [191, 362] on label "Servicios" at bounding box center [170, 361] width 51 height 32
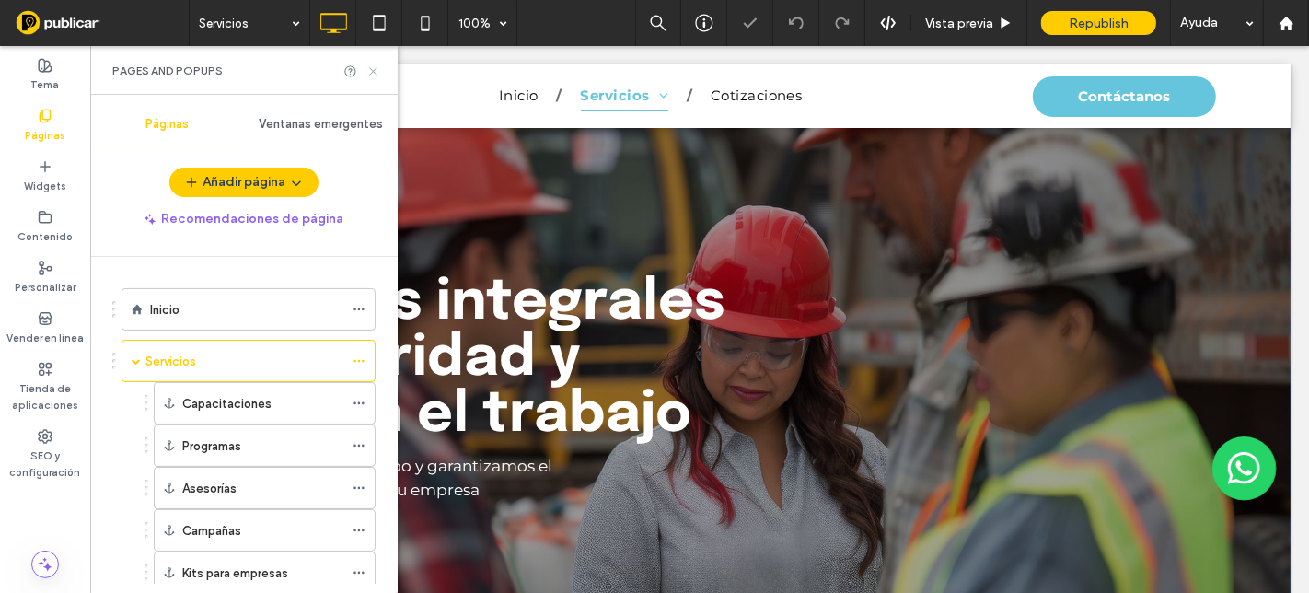
click at [370, 69] on icon at bounding box center [373, 71] width 14 height 14
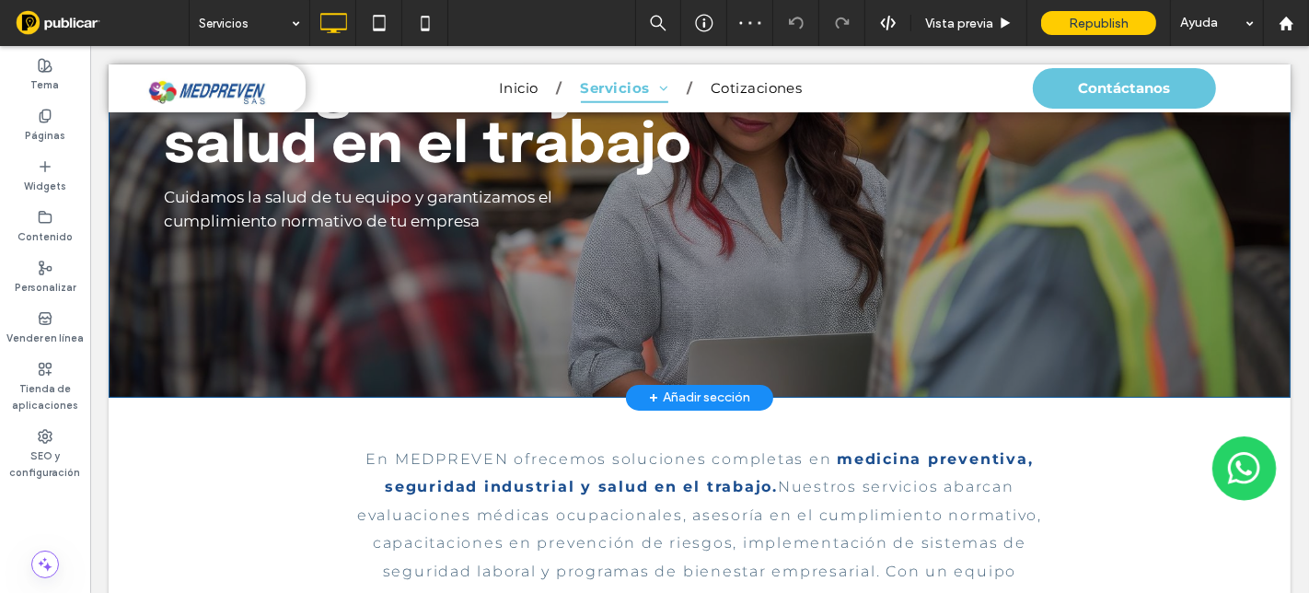
scroll to position [409, 0]
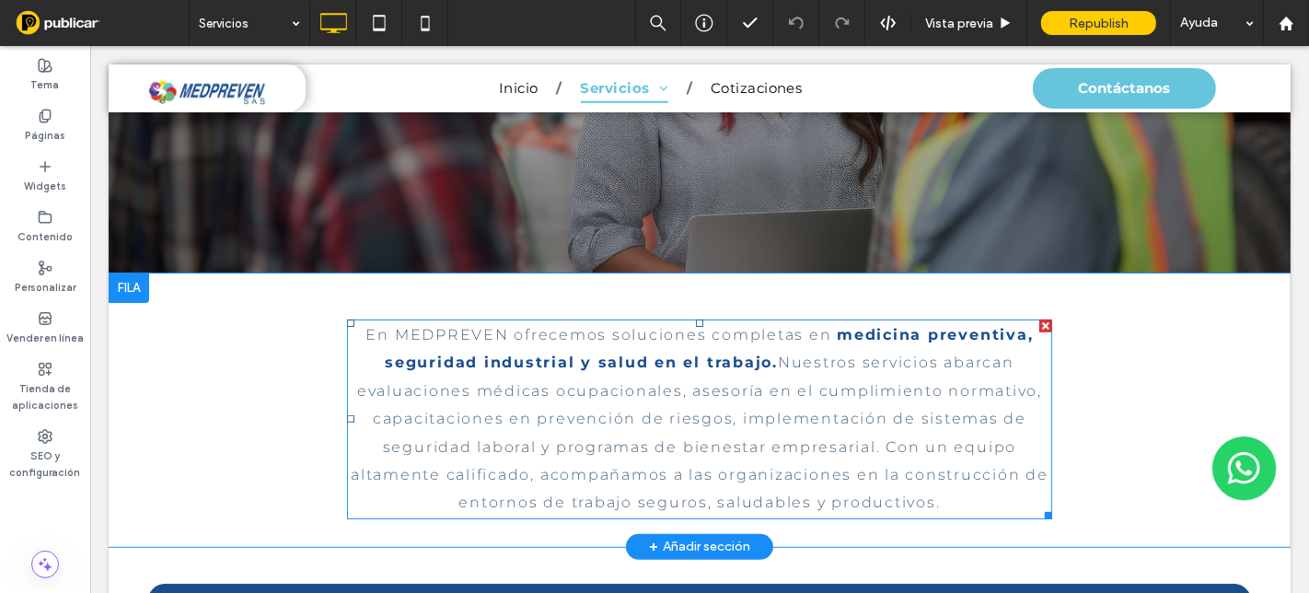
click at [940, 506] on p "En MEDPREVEN ofrecemos soluciones completas en medicina preventiva, seguridad i…" at bounding box center [699, 419] width 706 height 196
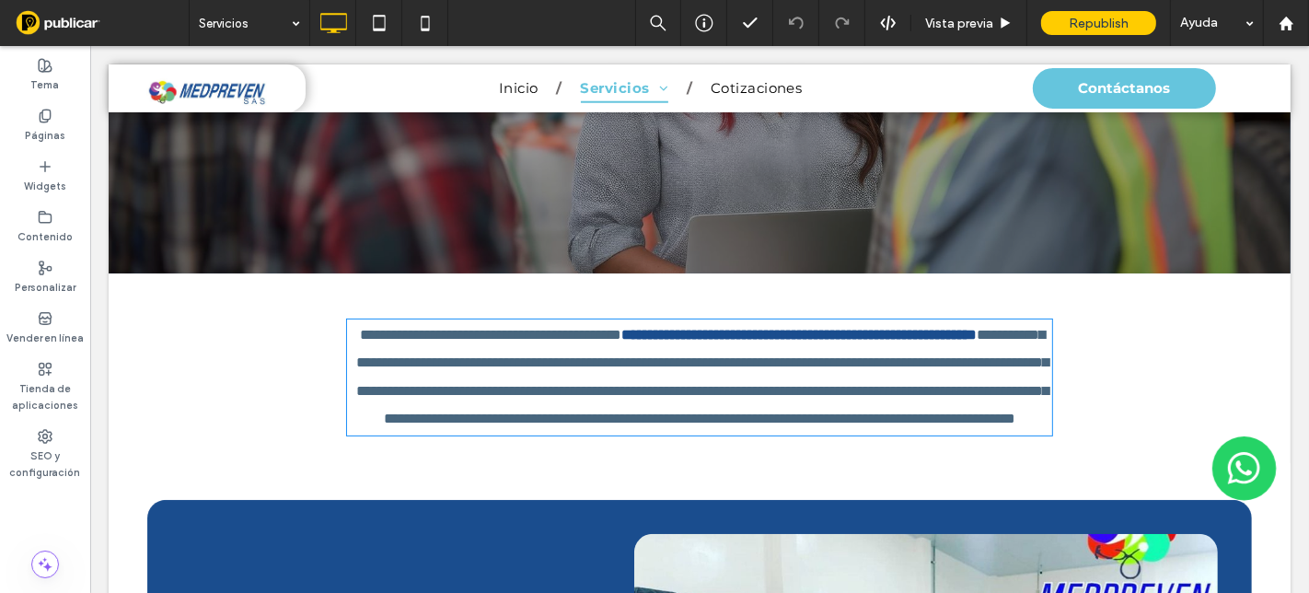
click at [940, 434] on p "**********" at bounding box center [699, 377] width 706 height 112
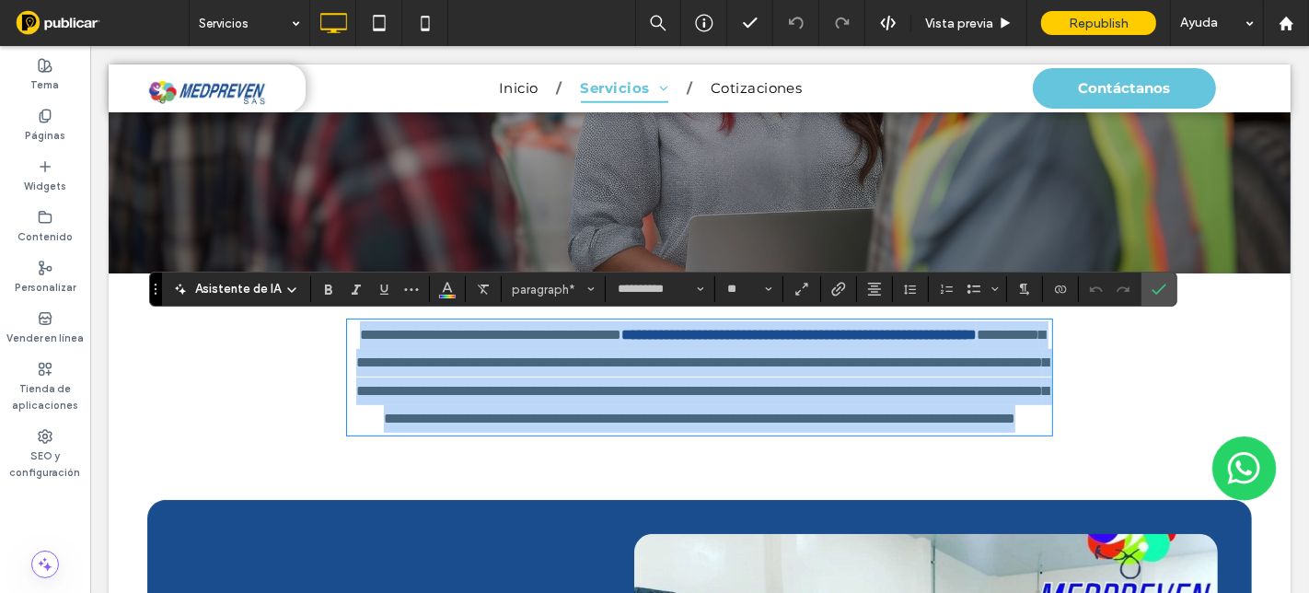
click at [958, 434] on p "**********" at bounding box center [699, 377] width 706 height 112
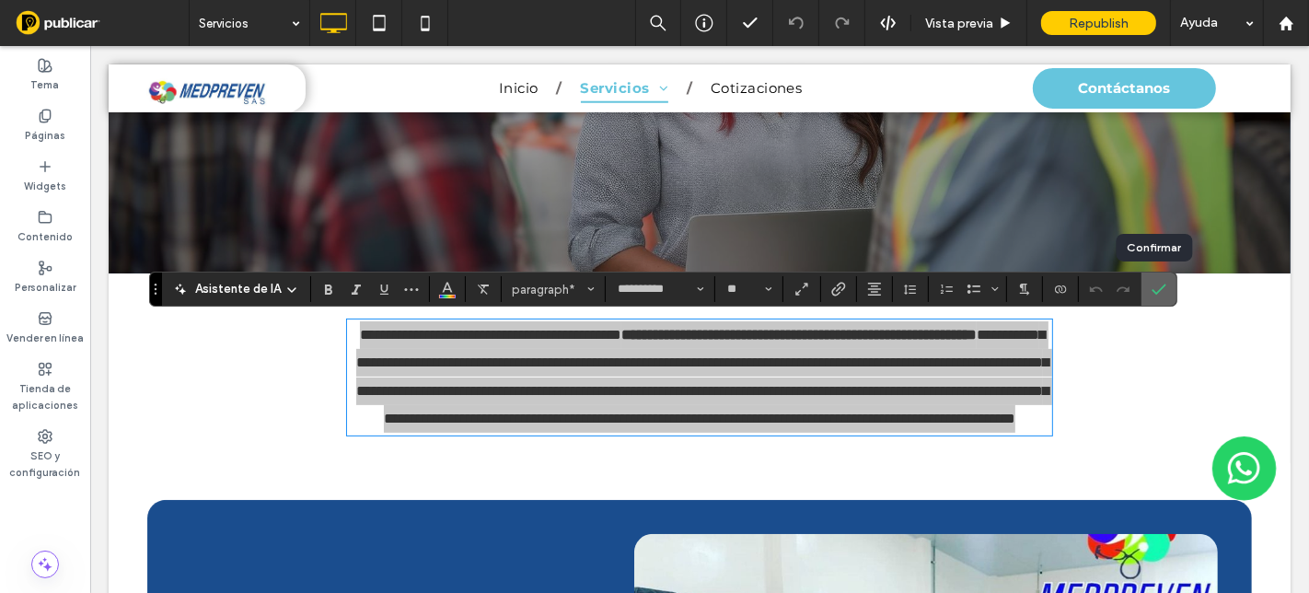
click at [1152, 287] on icon "Confirmar" at bounding box center [1159, 289] width 15 height 15
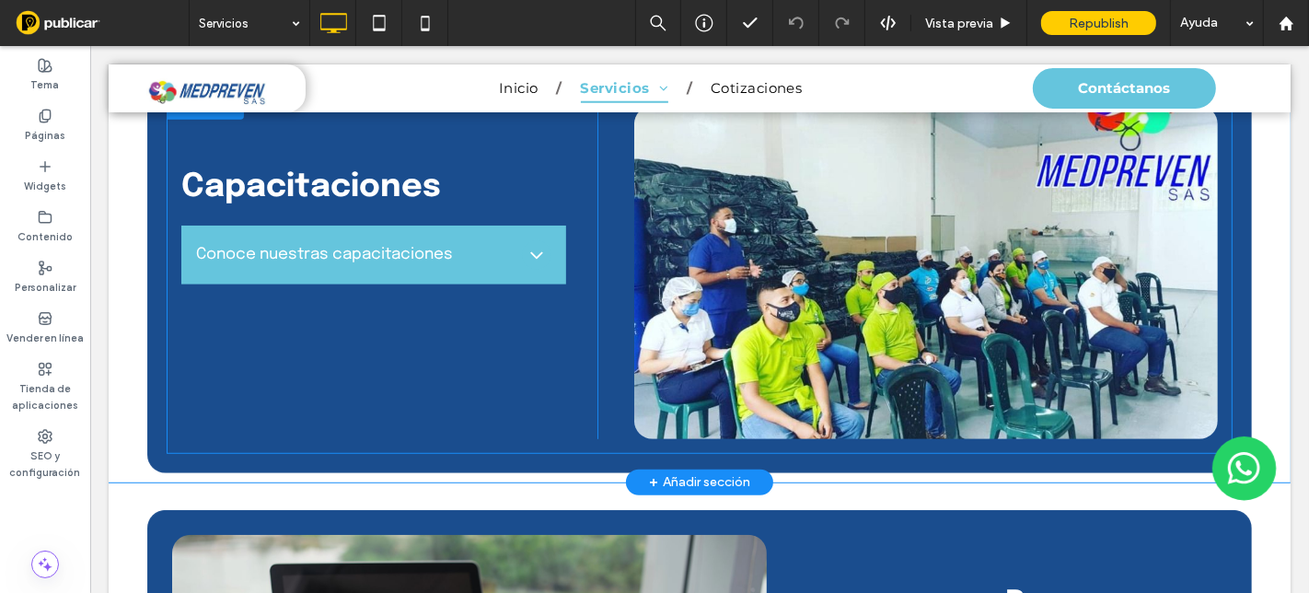
scroll to position [817, 0]
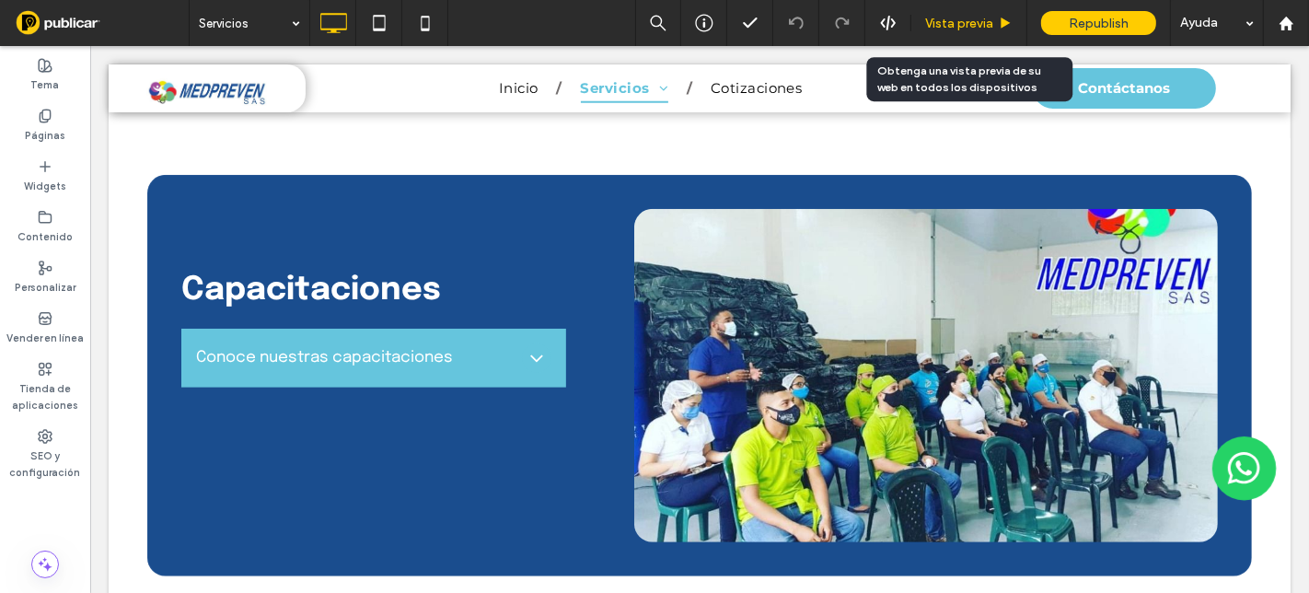
click at [976, 26] on span "Vista previa" at bounding box center [959, 24] width 68 height 16
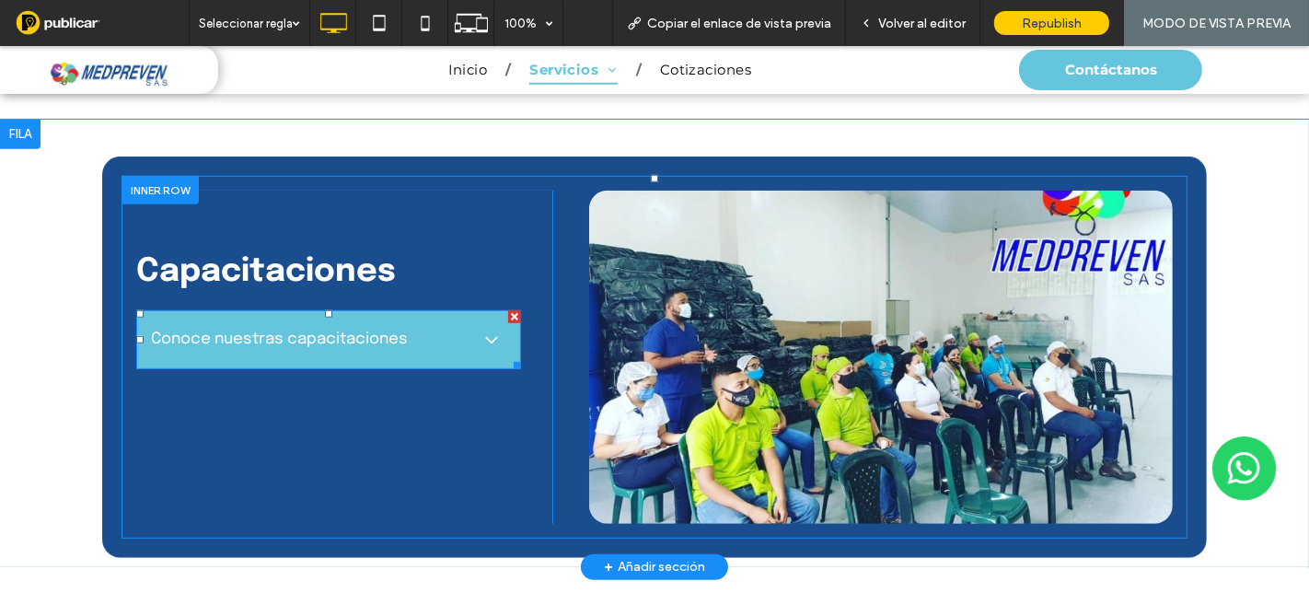
click at [483, 337] on icon at bounding box center [492, 340] width 22 height 22
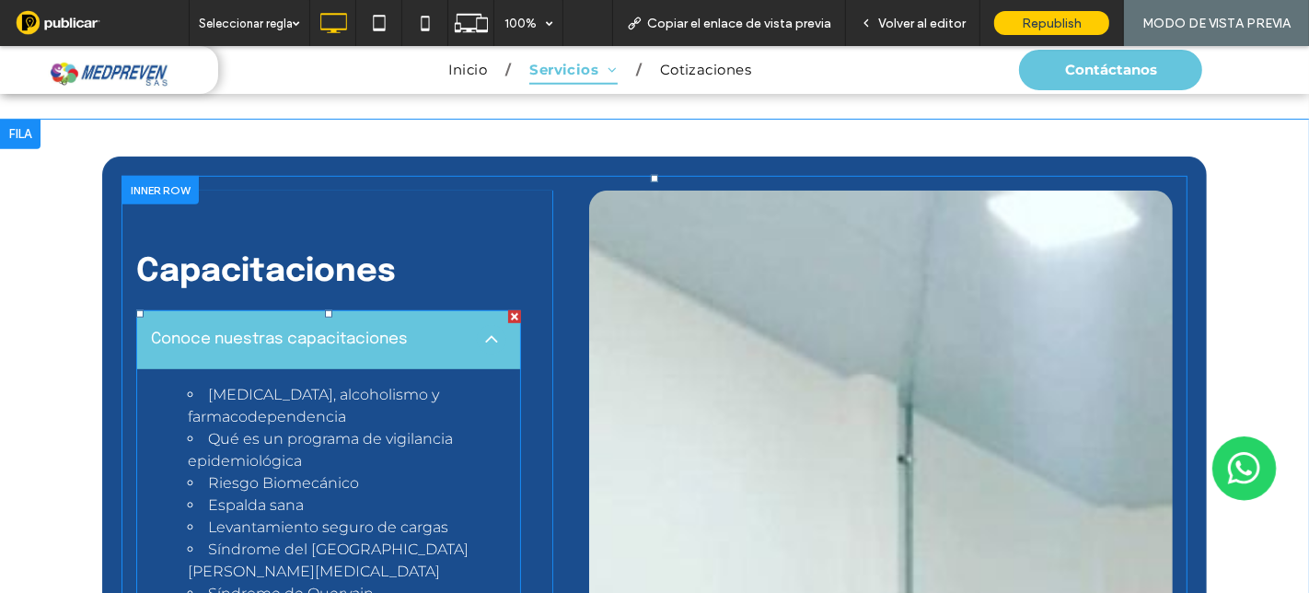
click at [485, 337] on icon at bounding box center [491, 339] width 12 height 7
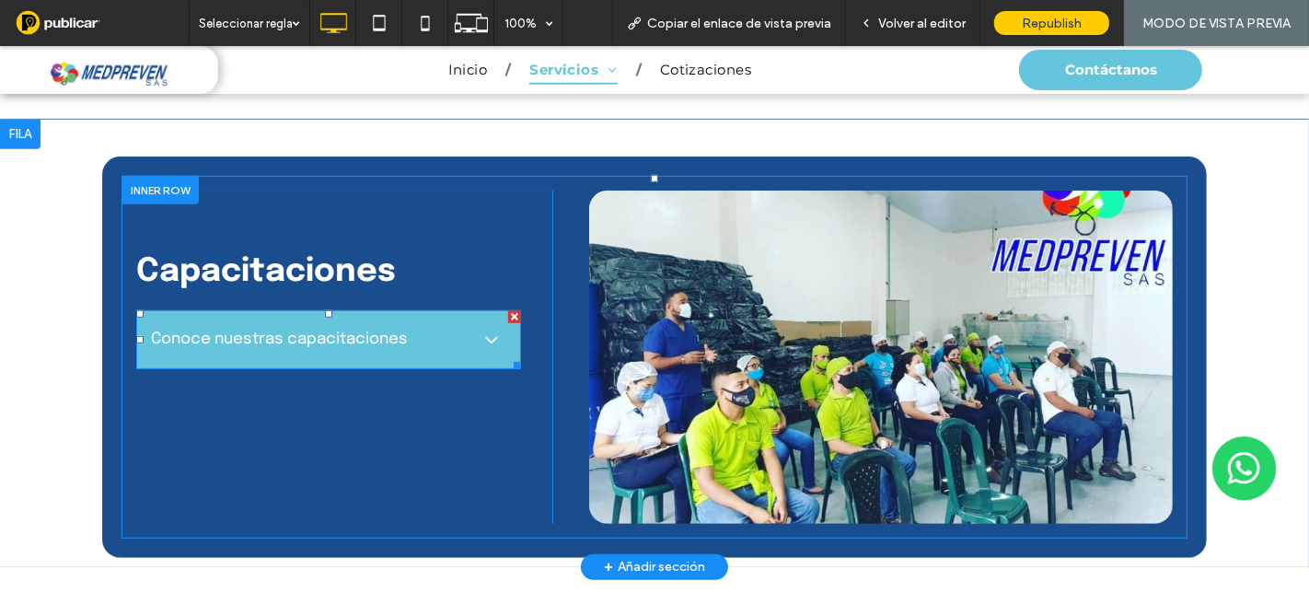
click at [483, 337] on icon at bounding box center [492, 340] width 22 height 22
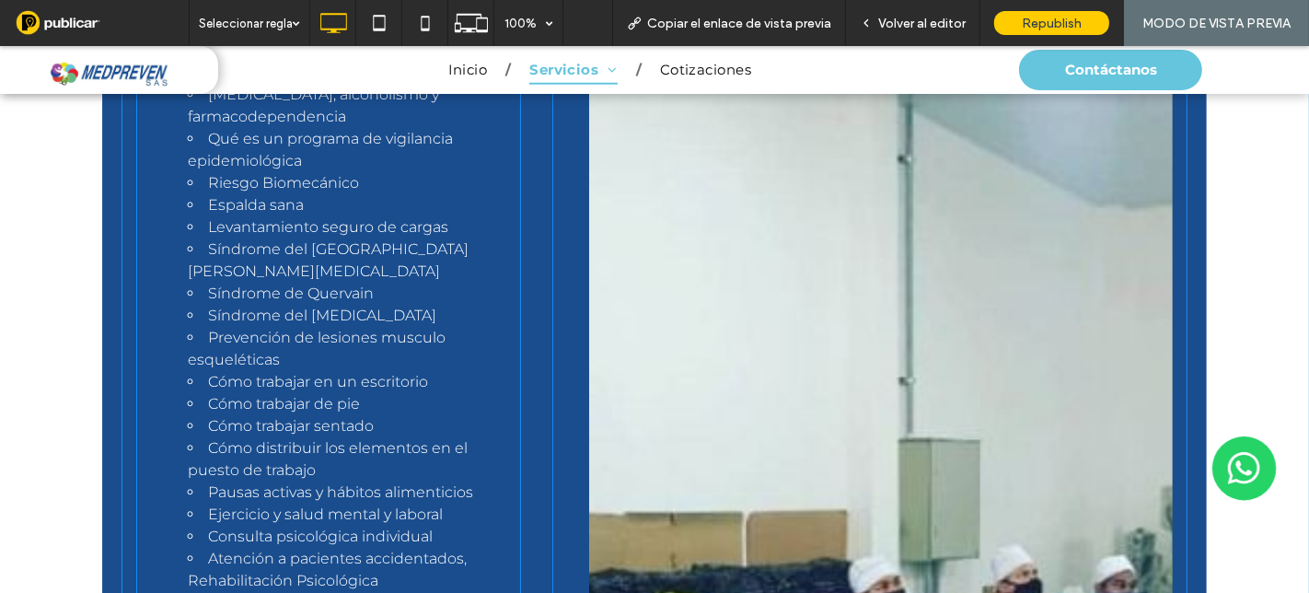
scroll to position [817, 0]
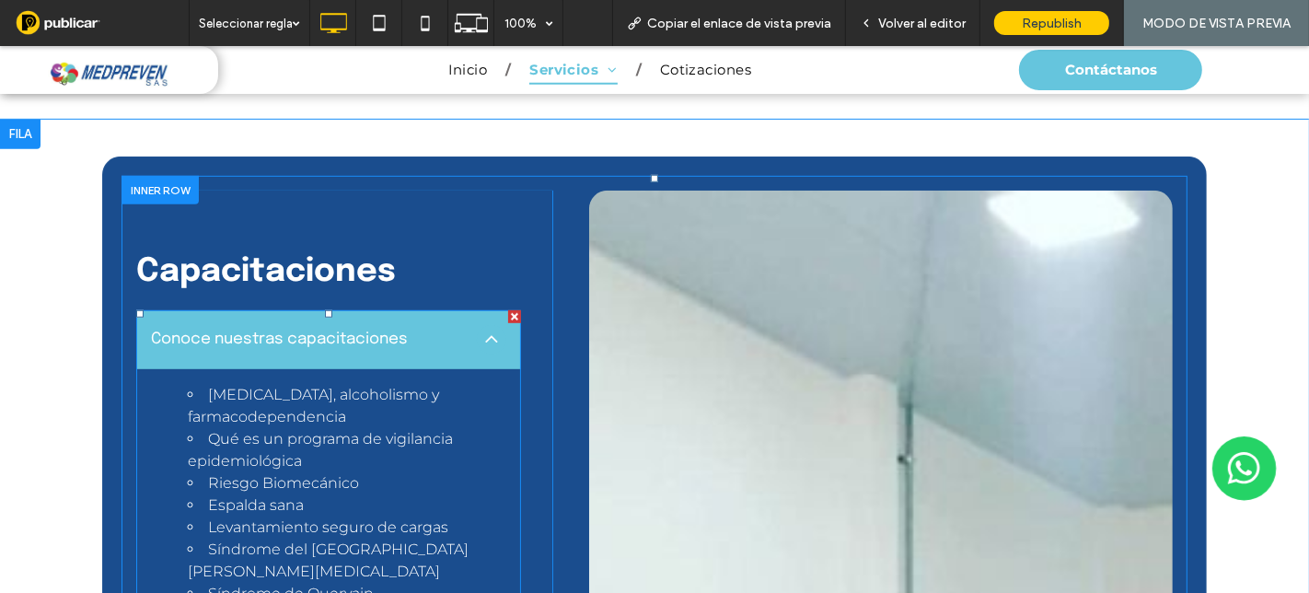
click at [481, 340] on icon at bounding box center [492, 340] width 22 height 22
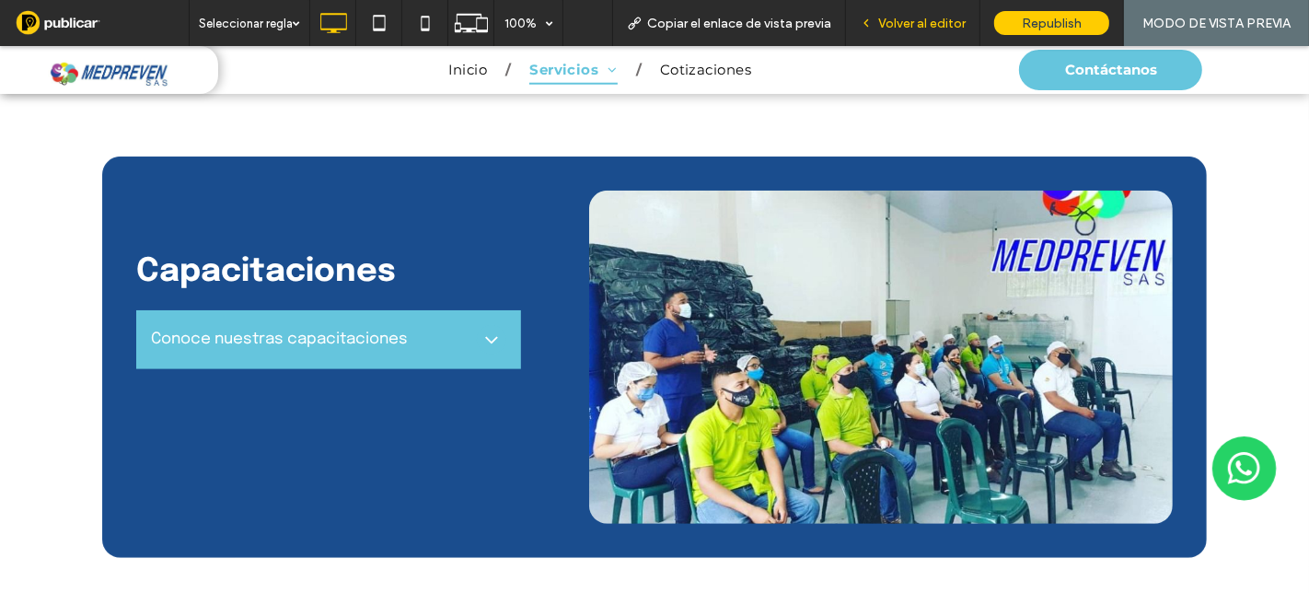
click at [909, 25] on span "Volver al editor" at bounding box center [921, 24] width 87 height 16
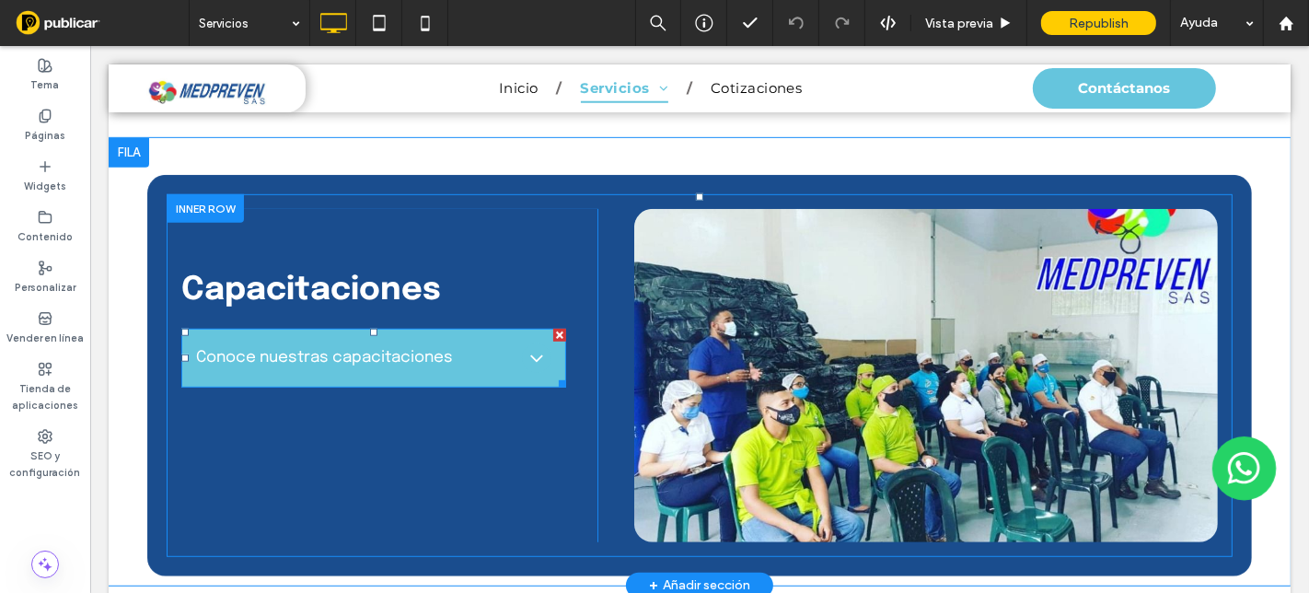
click at [361, 356] on span "Conoce nuestras capacitaciones" at bounding box center [354, 358] width 318 height 24
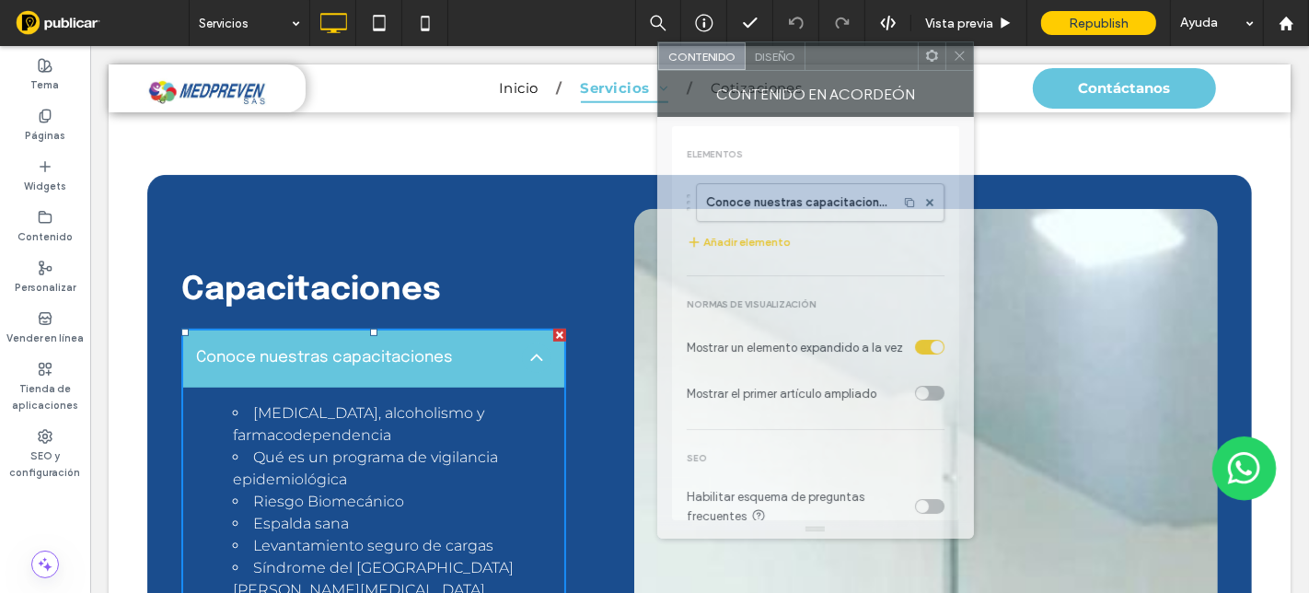
drag, startPoint x: 805, startPoint y: 62, endPoint x: 860, endPoint y: 53, distance: 55.8
click at [860, 53] on div at bounding box center [861, 56] width 112 height 28
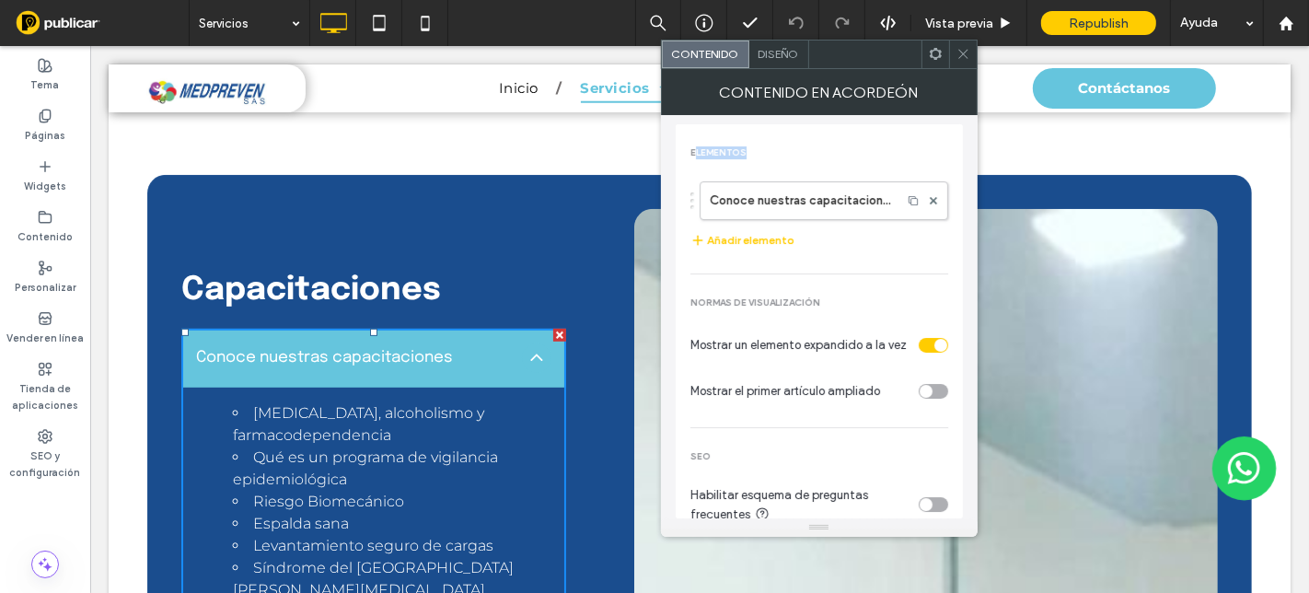
drag, startPoint x: 692, startPoint y: 148, endPoint x: 757, endPoint y: 146, distance: 64.5
click at [762, 146] on div "Elementos" at bounding box center [819, 152] width 258 height 13
click at [802, 146] on div "Elementos" at bounding box center [819, 152] width 258 height 13
click at [796, 196] on label "Conoce nuestras capacitaciones" at bounding box center [801, 200] width 182 height 37
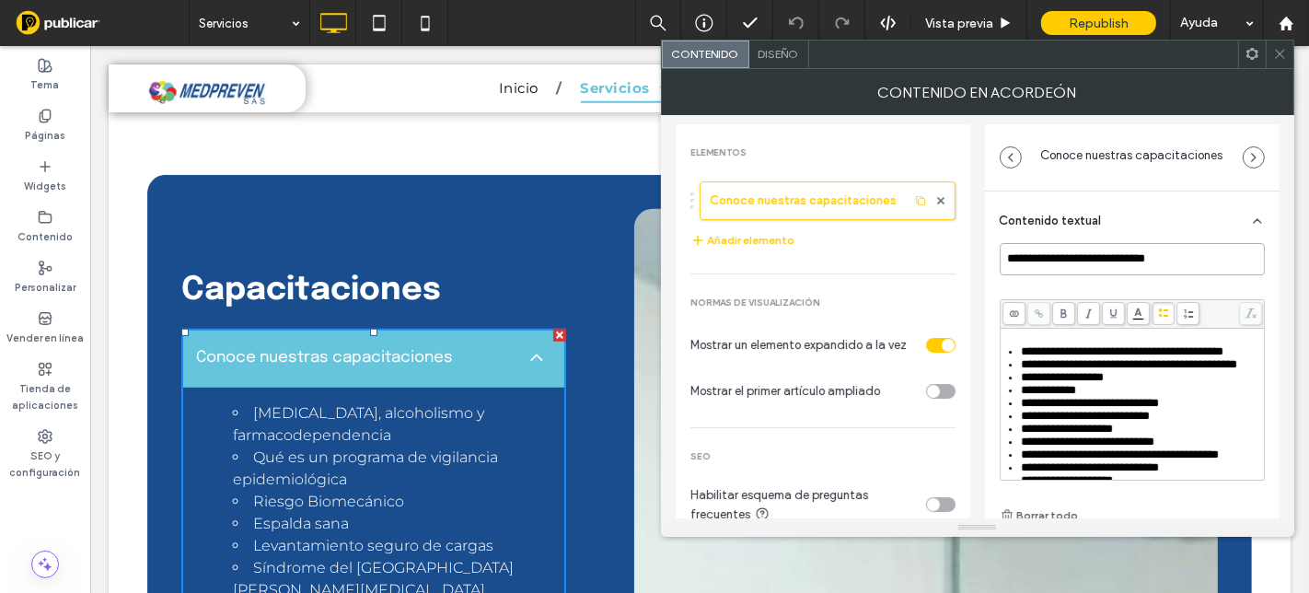
drag, startPoint x: 1160, startPoint y: 258, endPoint x: 994, endPoint y: 240, distance: 166.6
click at [994, 240] on div "**********" at bounding box center [1132, 419] width 295 height 456
click at [1049, 396] on span "**********" at bounding box center [1048, 390] width 55 height 12
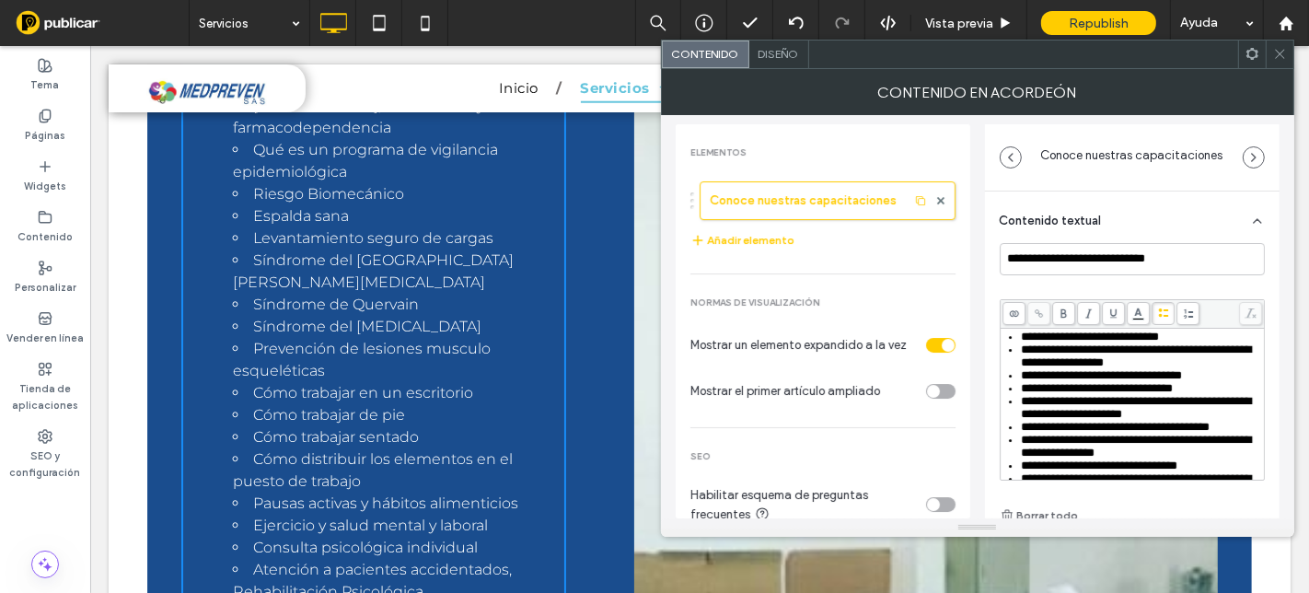
scroll to position [409, 0]
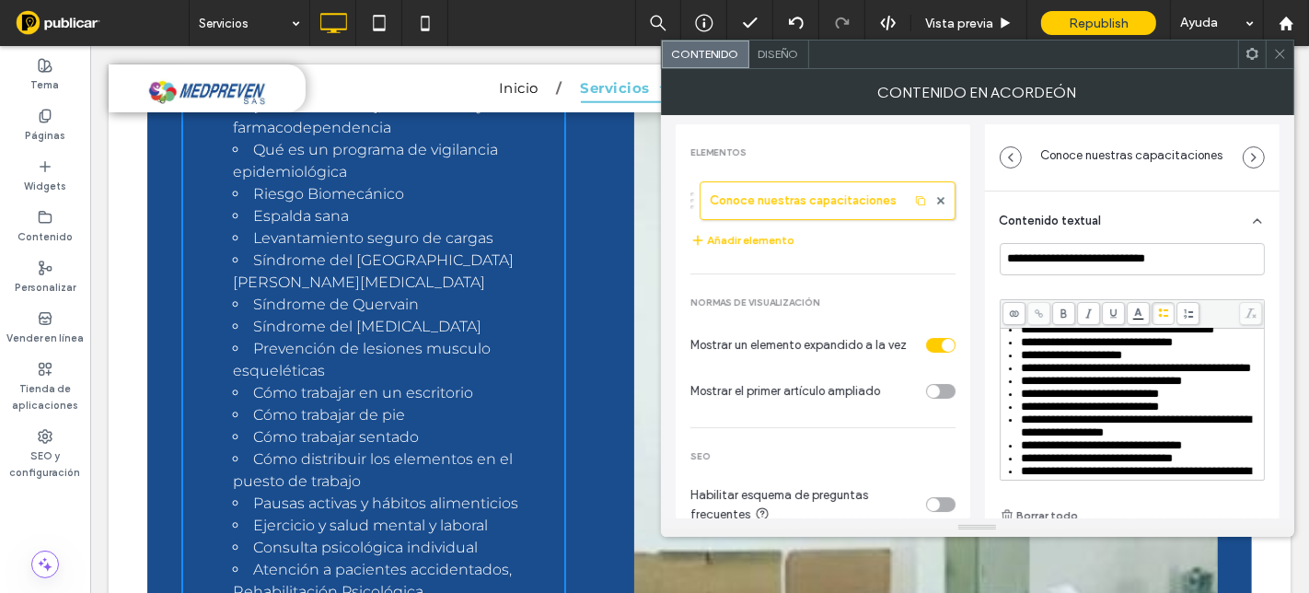
click at [948, 250] on div "Elementos Conoce nuestras capacitaciones Añadir elemento Normas de visualizació…" at bounding box center [823, 339] width 295 height 405
click at [1250, 219] on icon at bounding box center [1257, 221] width 15 height 15
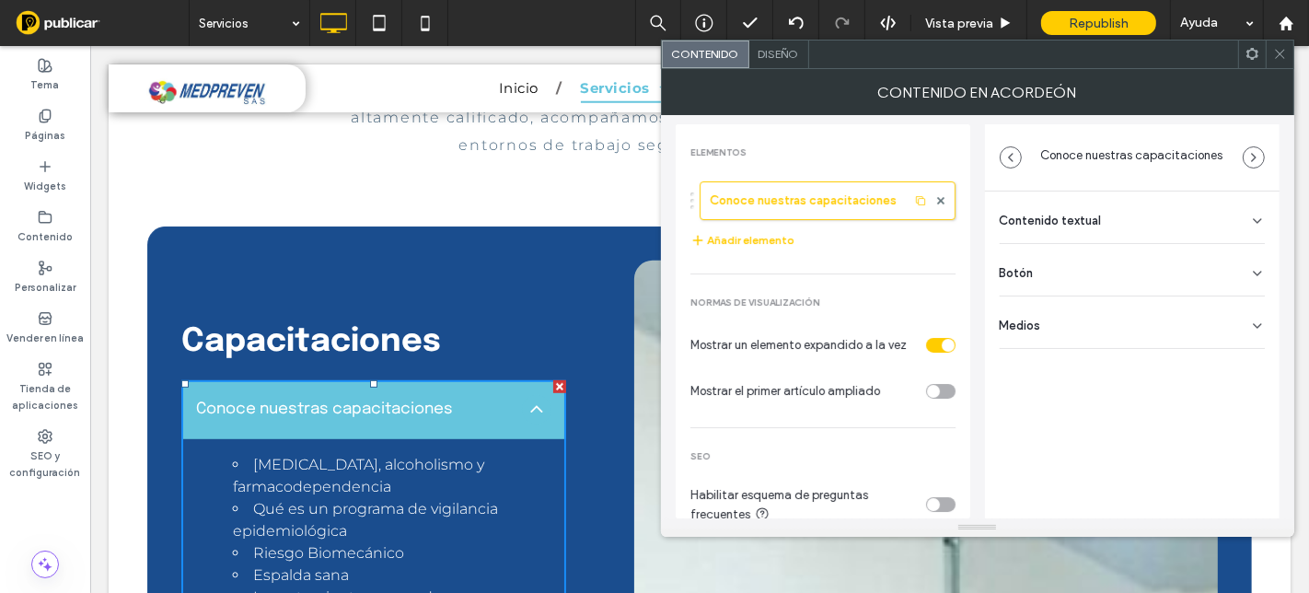
scroll to position [715, 0]
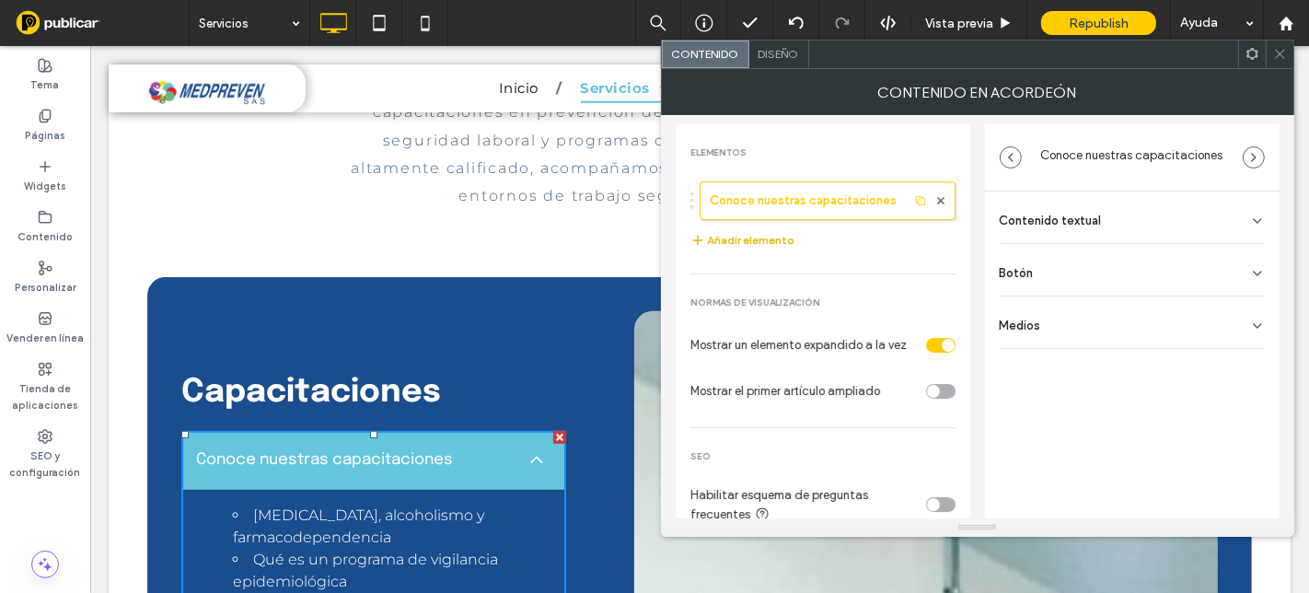
click at [737, 235] on button "Añadir elemento" at bounding box center [742, 240] width 104 height 22
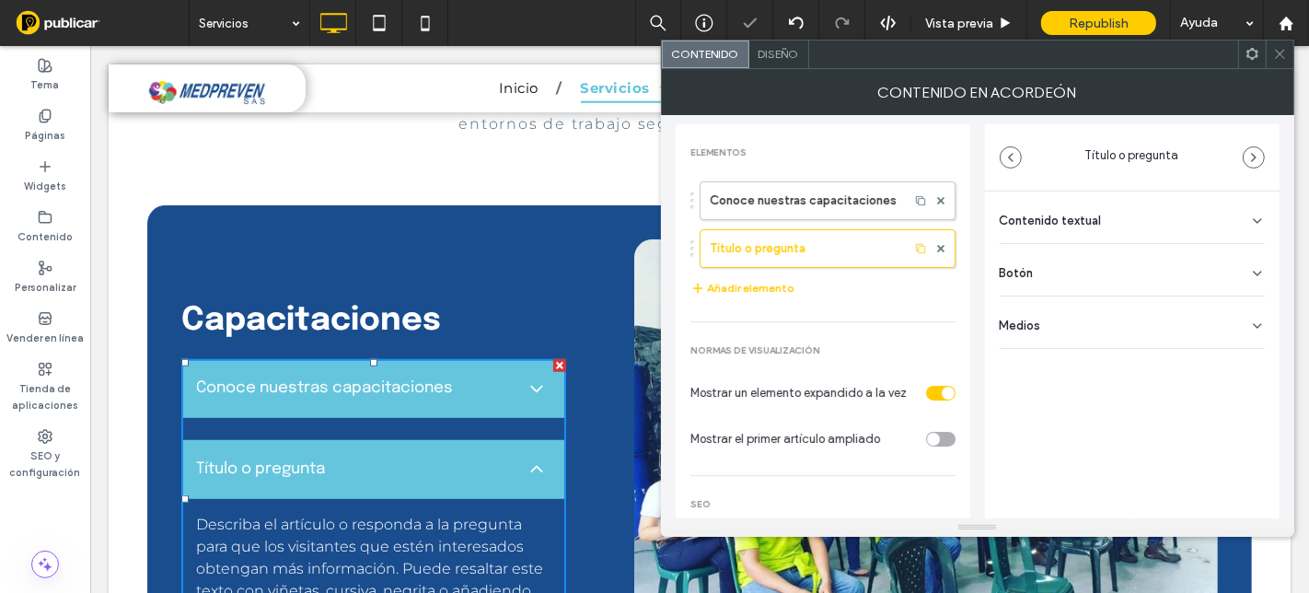
scroll to position [817, 0]
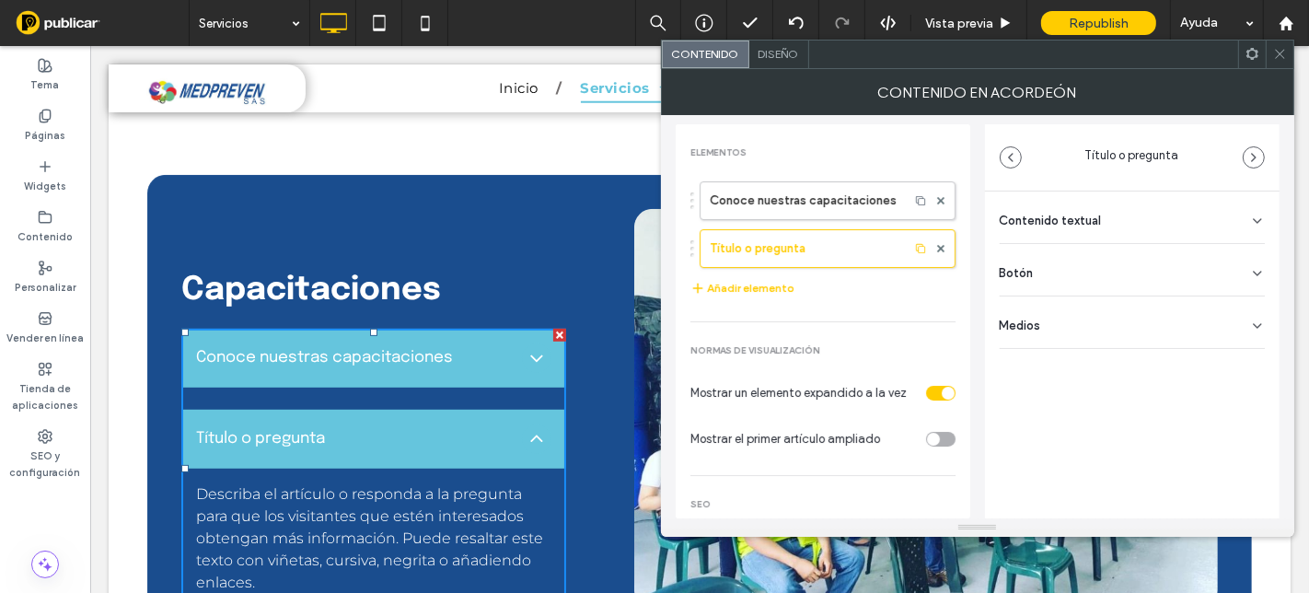
click at [1111, 216] on div "Contenido textual" at bounding box center [1132, 217] width 265 height 52
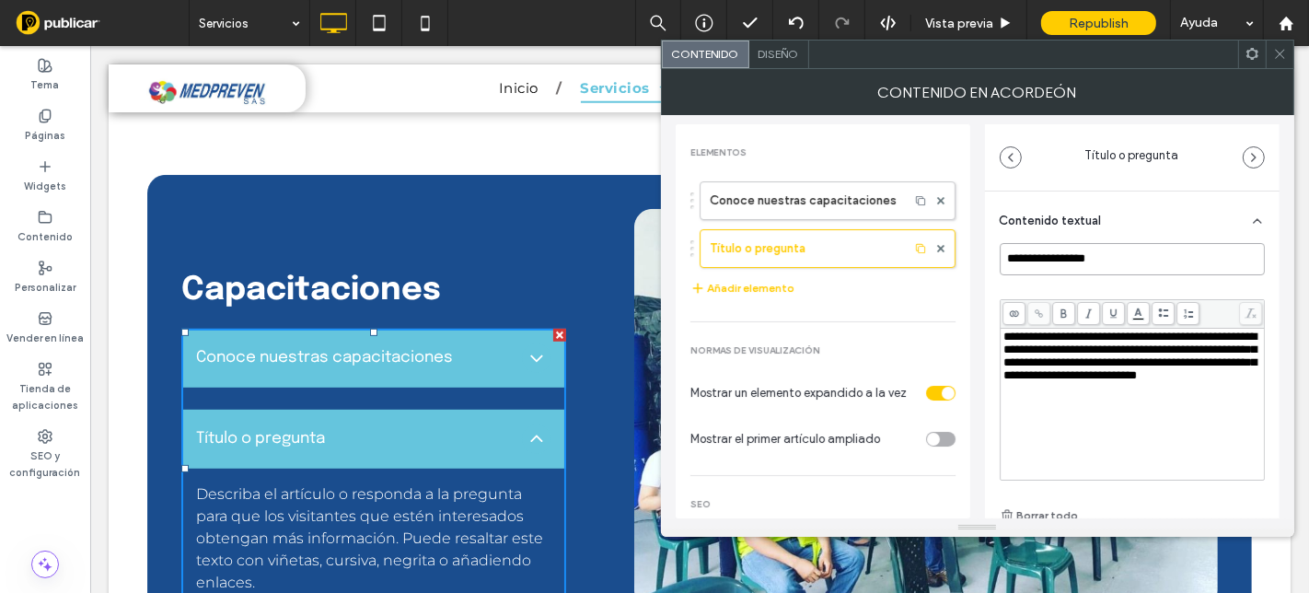
drag, startPoint x: 1112, startPoint y: 261, endPoint x: 949, endPoint y: 261, distance: 162.9
click at [949, 261] on div "**********" at bounding box center [978, 316] width 604 height 403
type input "**********"
click at [1125, 406] on div "**********" at bounding box center [1132, 403] width 259 height 147
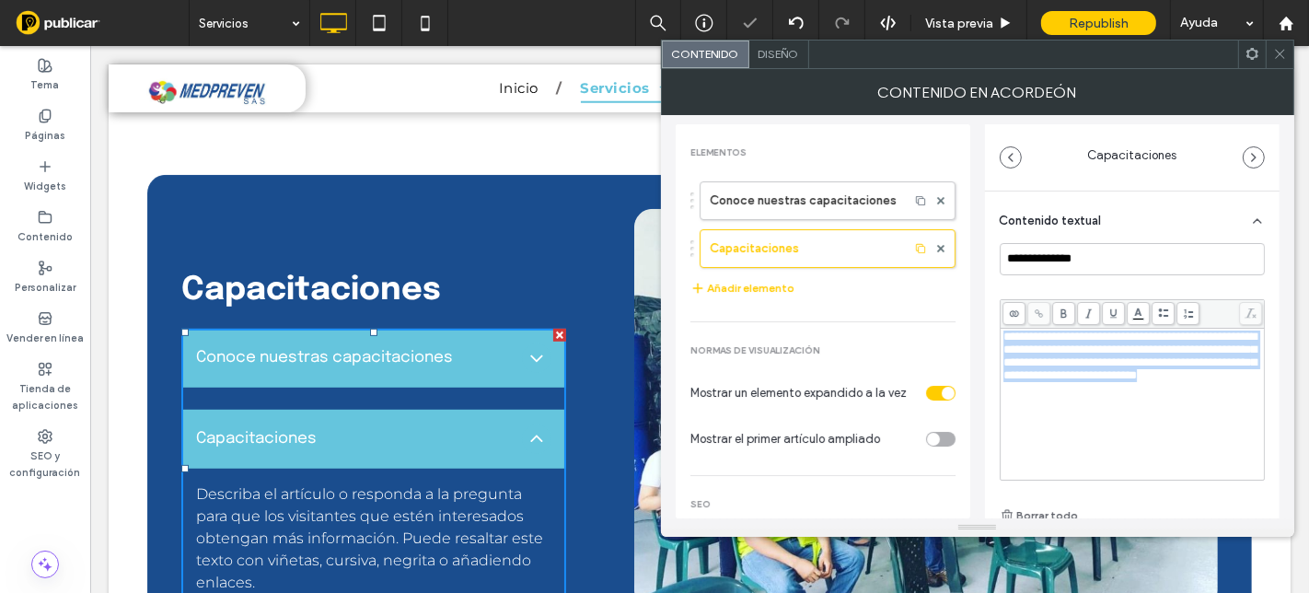
drag, startPoint x: 1222, startPoint y: 399, endPoint x: 983, endPoint y: 335, distance: 246.7
click at [978, 333] on div "**********" at bounding box center [978, 316] width 604 height 403
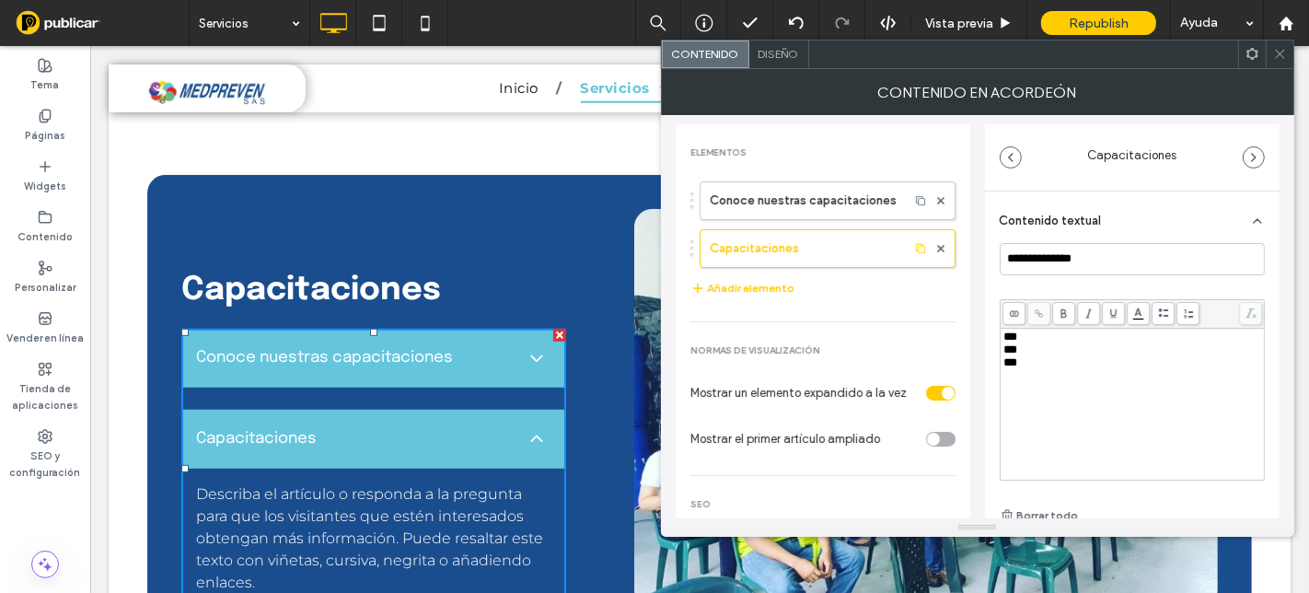
click at [986, 283] on div "**********" at bounding box center [1132, 419] width 295 height 456
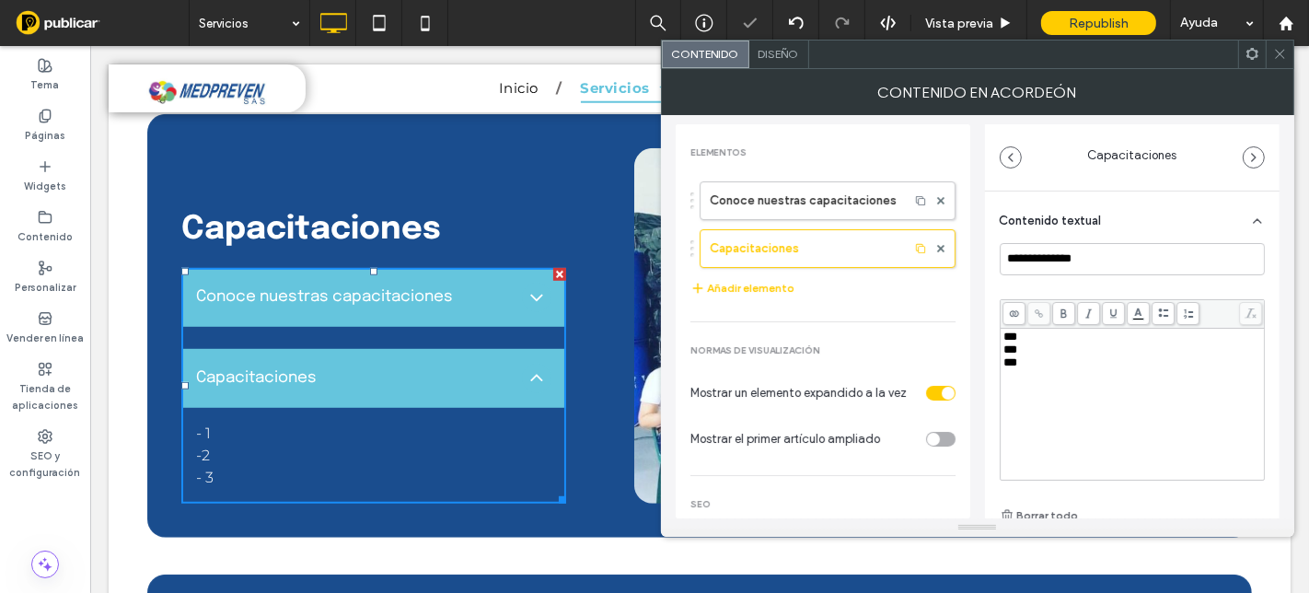
scroll to position [921, 0]
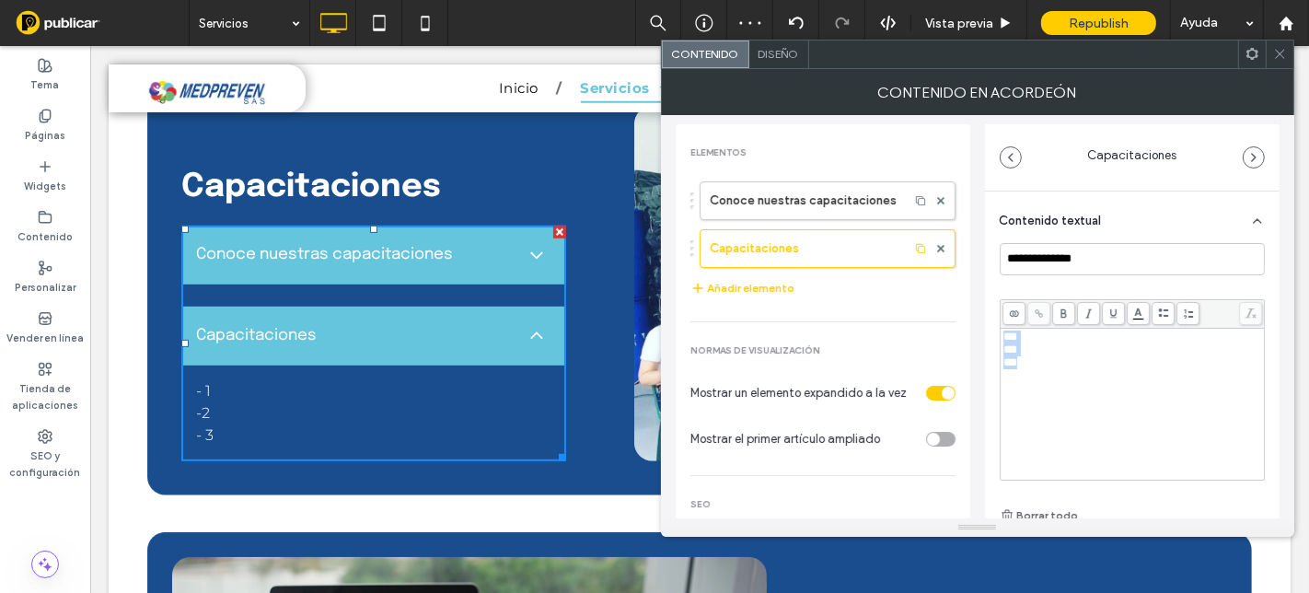
drag, startPoint x: 1047, startPoint y: 372, endPoint x: 957, endPoint y: 308, distance: 109.6
click at [957, 308] on div "**********" at bounding box center [978, 316] width 604 height 403
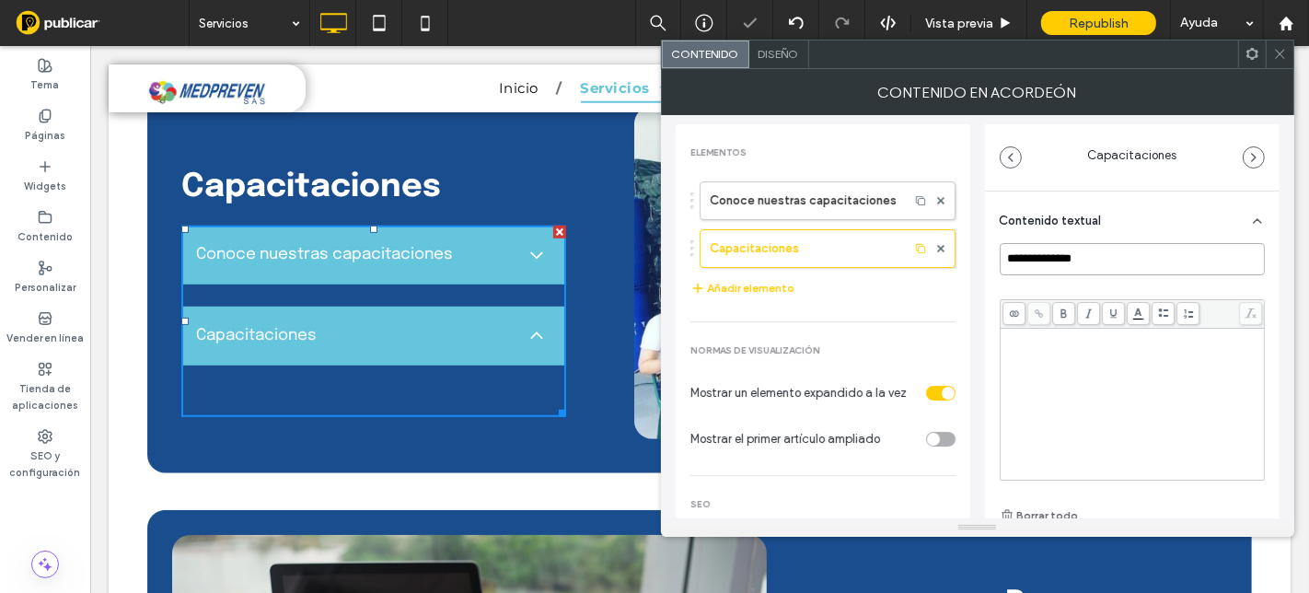
drag, startPoint x: 1083, startPoint y: 257, endPoint x: 966, endPoint y: 243, distance: 118.6
click at [985, 255] on div "**********" at bounding box center [1132, 419] width 295 height 456
click at [937, 245] on icon at bounding box center [940, 248] width 7 height 7
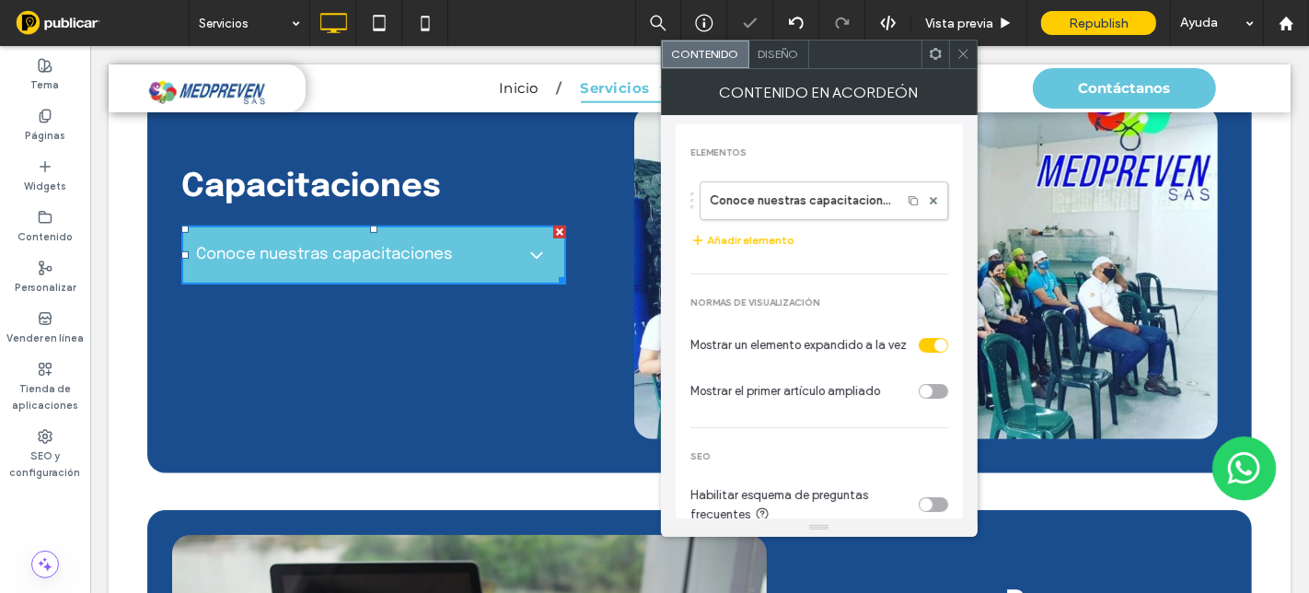
click at [970, 53] on div at bounding box center [963, 55] width 28 height 28
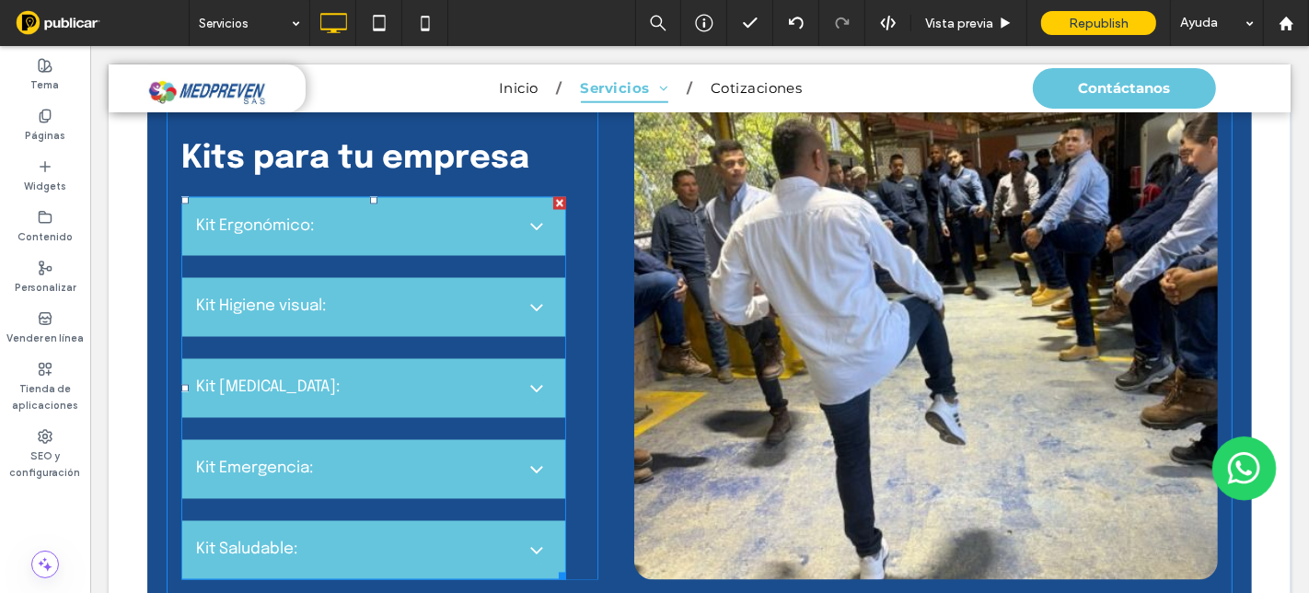
scroll to position [2658, 0]
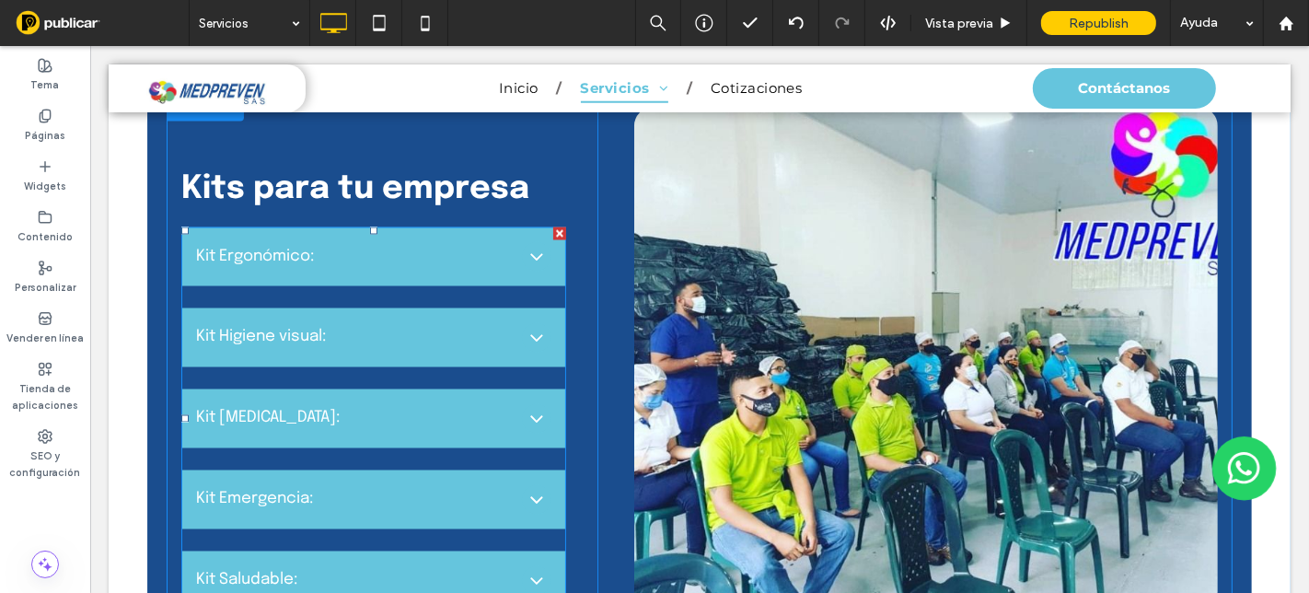
click at [468, 306] on ul "Kit Ergonómico: Incluye Gafas de gel, pelota, thera band , charla de consejería…" at bounding box center [372, 418] width 385 height 383
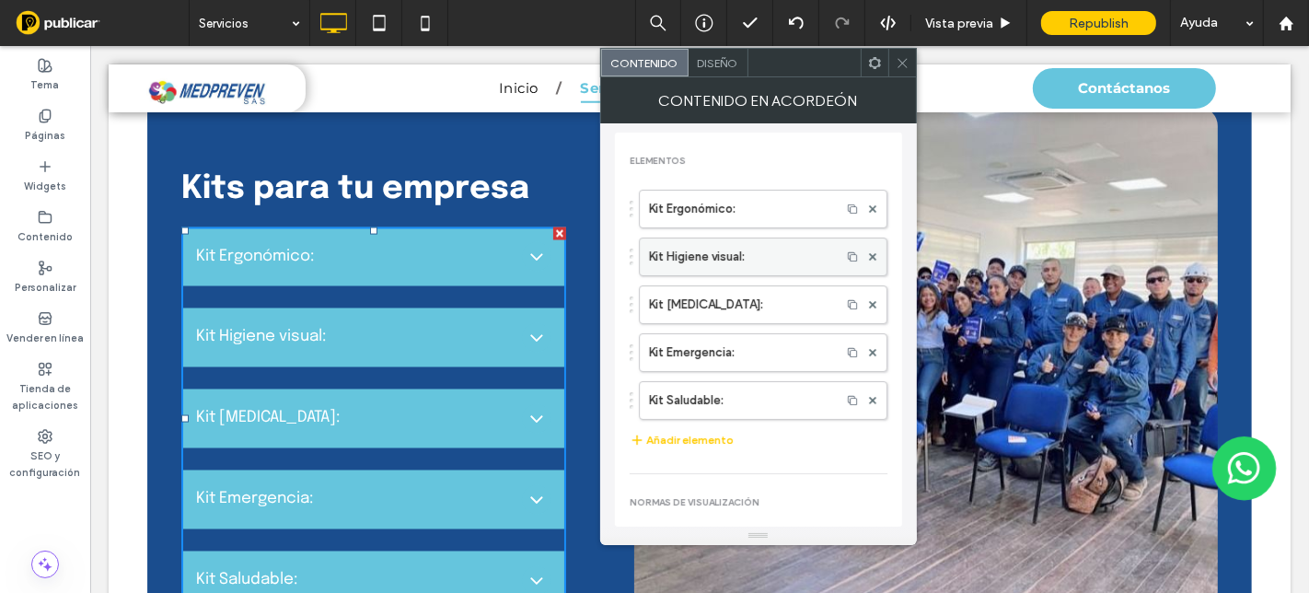
scroll to position [102, 0]
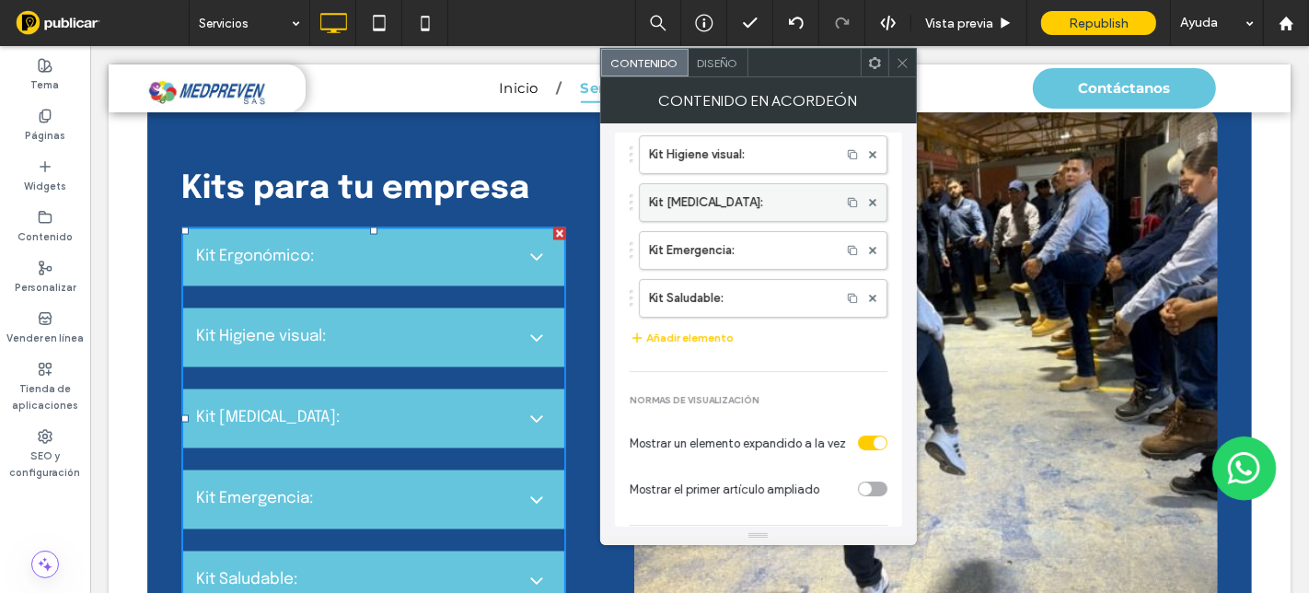
click at [742, 184] on label "Kit Golpe de Calor:" at bounding box center [740, 202] width 182 height 37
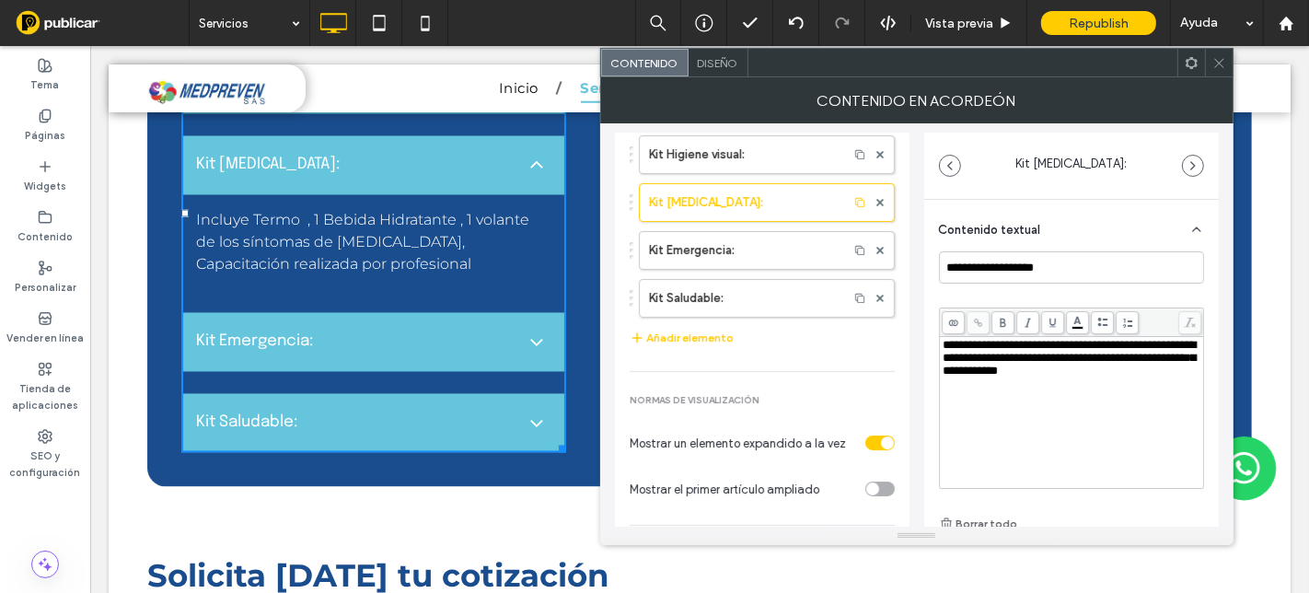
scroll to position [2966, 0]
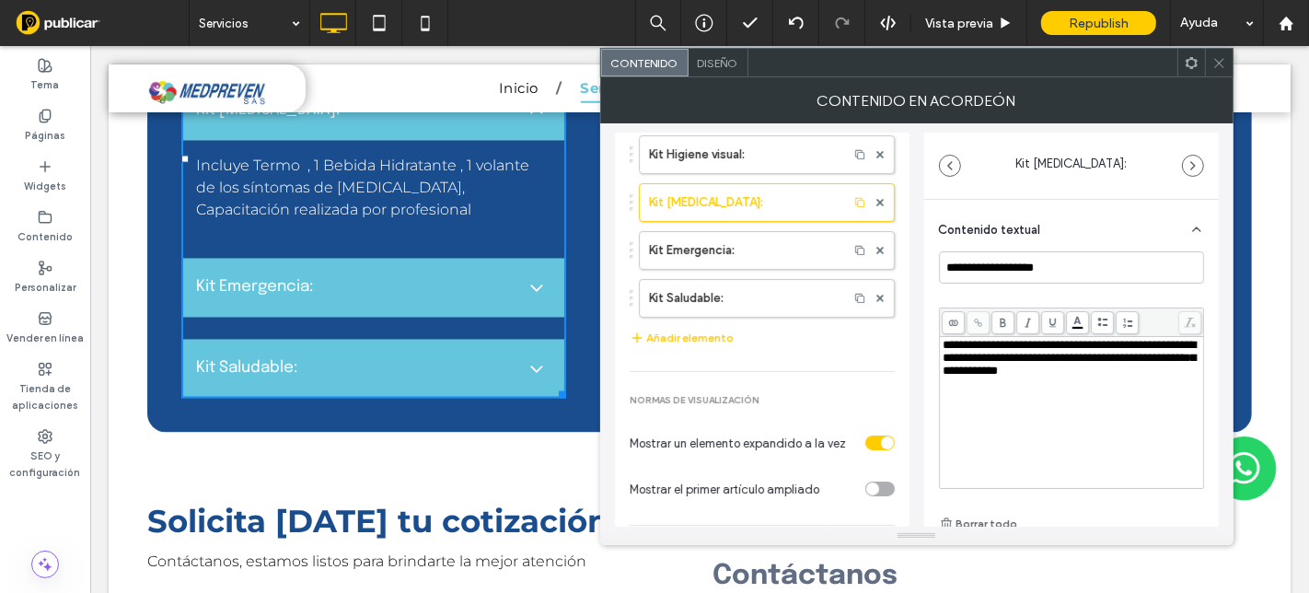
click at [1214, 63] on icon at bounding box center [1219, 63] width 14 height 14
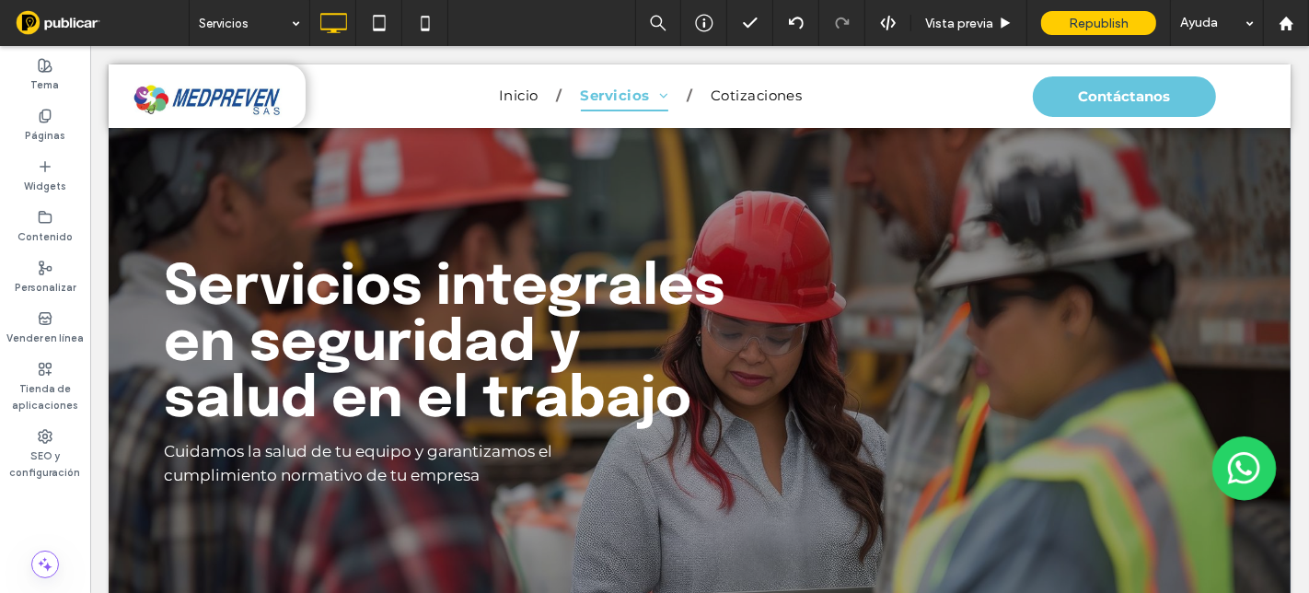
scroll to position [0, 0]
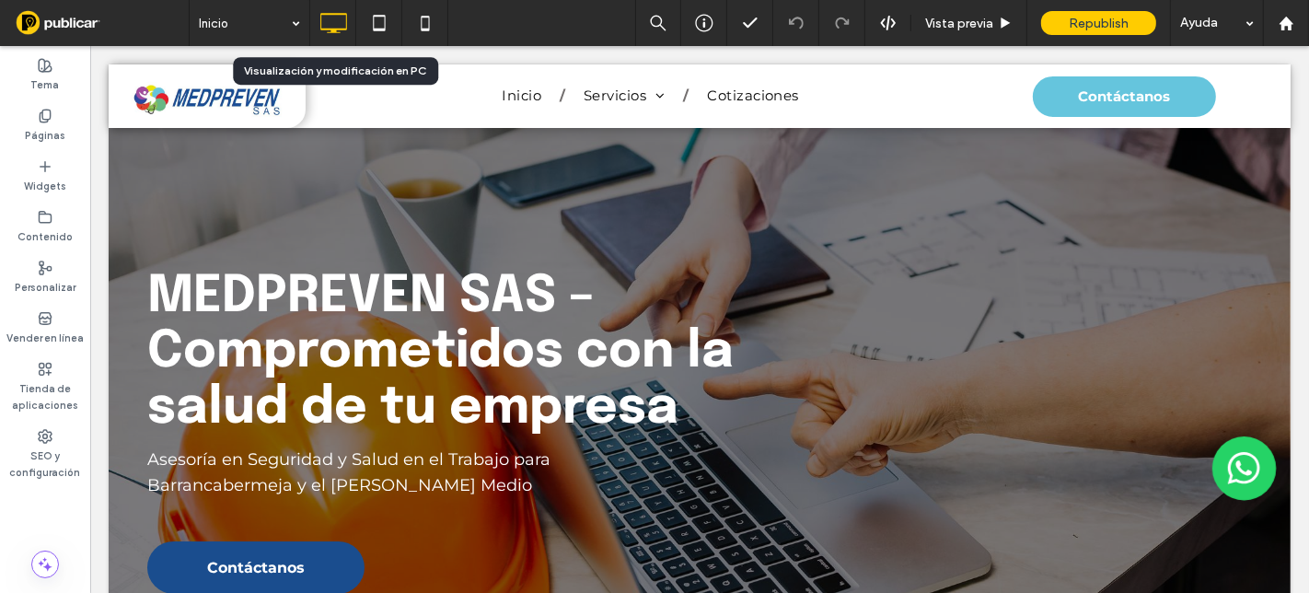
click at [333, 28] on icon at bounding box center [333, 23] width 37 height 37
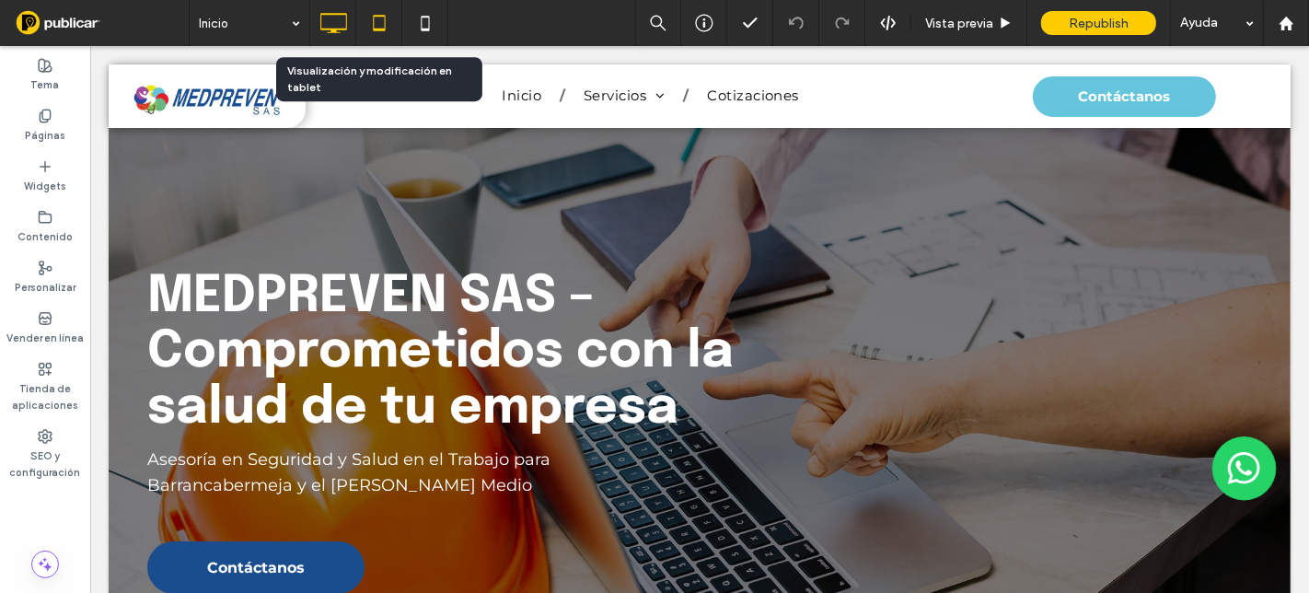
click at [374, 27] on icon at bounding box center [379, 23] width 37 height 37
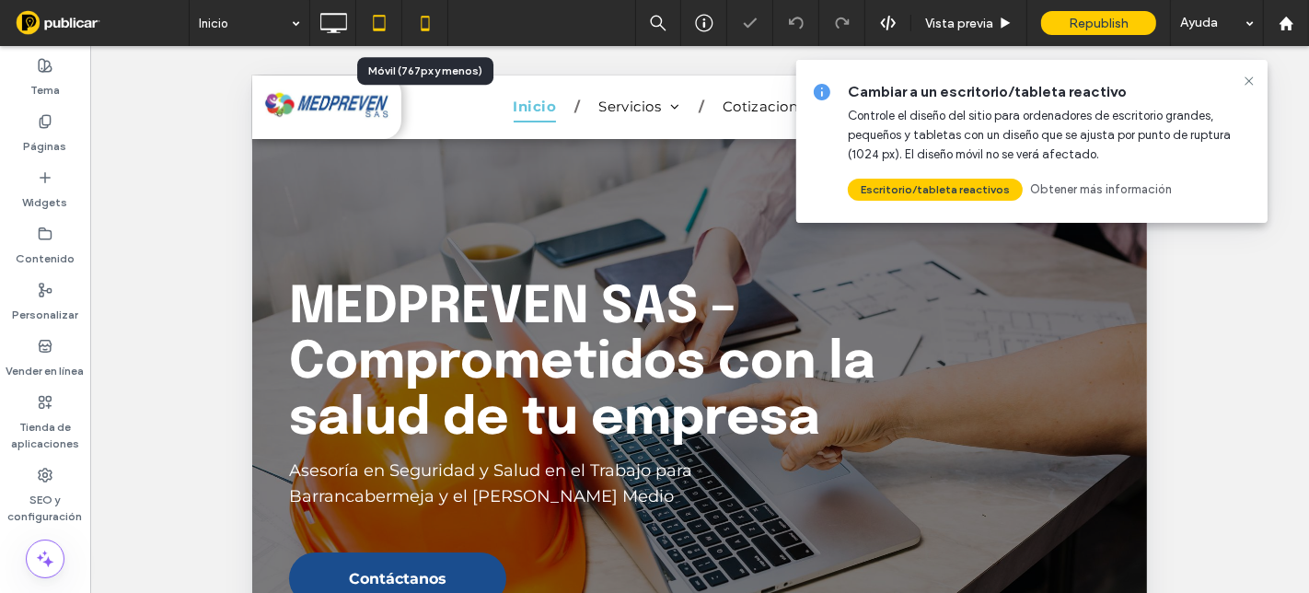
click at [424, 24] on icon at bounding box center [425, 23] width 37 height 37
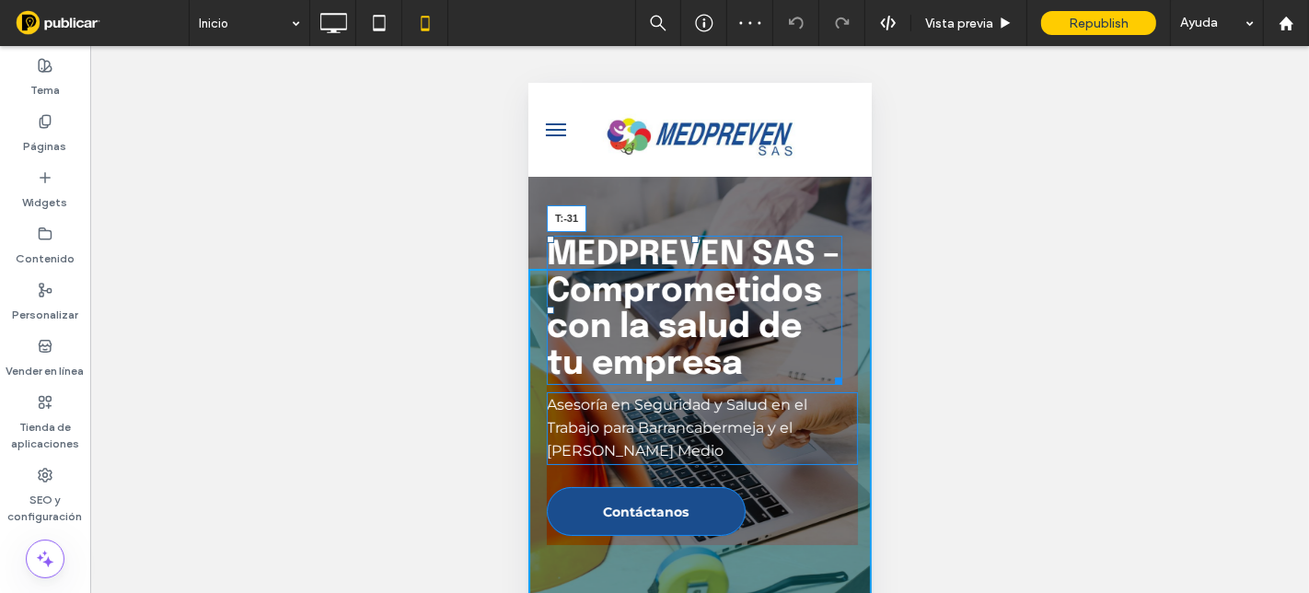
click at [690, 240] on div at bounding box center [693, 238] width 7 height 7
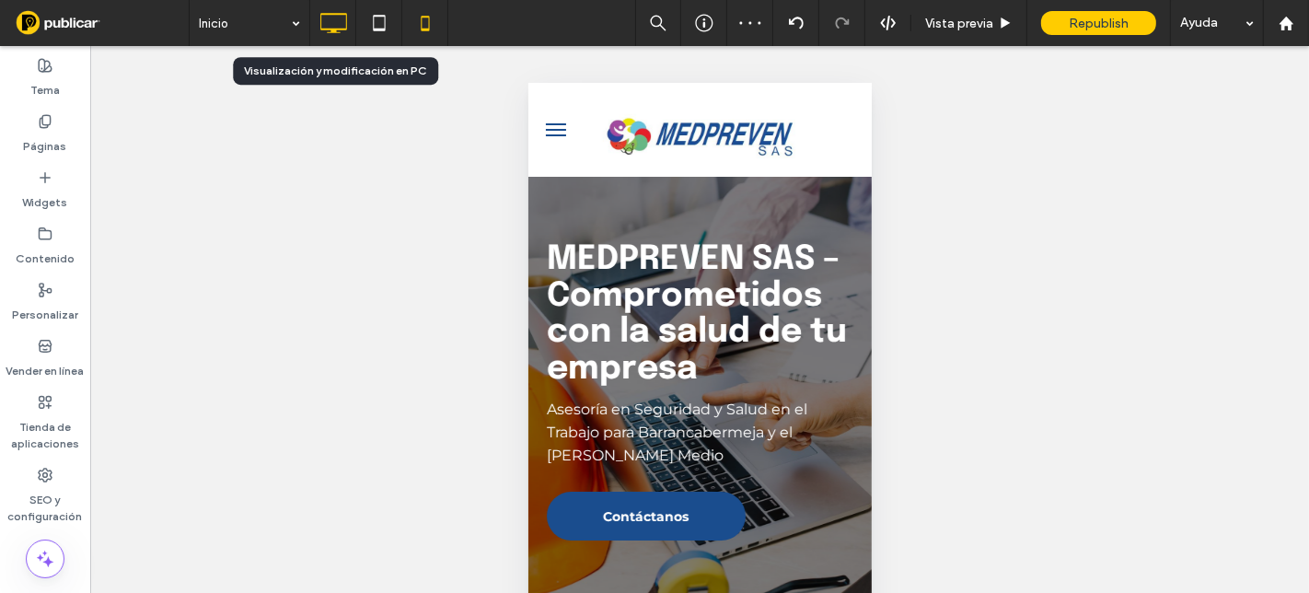
click at [347, 29] on icon at bounding box center [333, 23] width 37 height 37
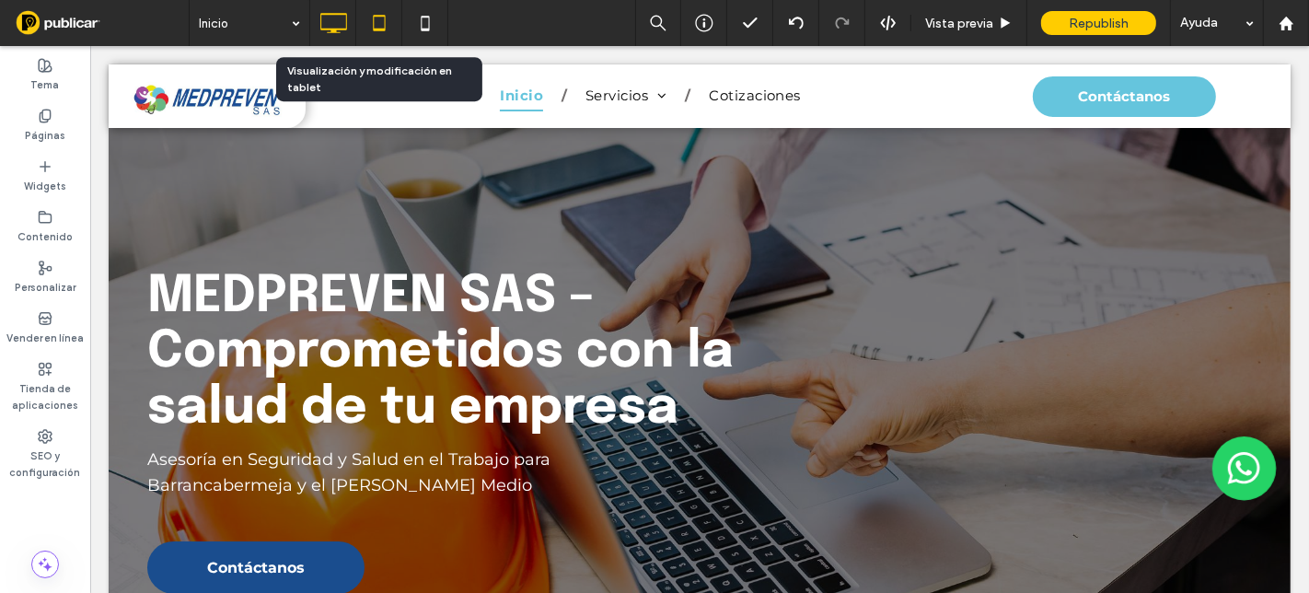
click at [372, 29] on icon at bounding box center [379, 23] width 37 height 37
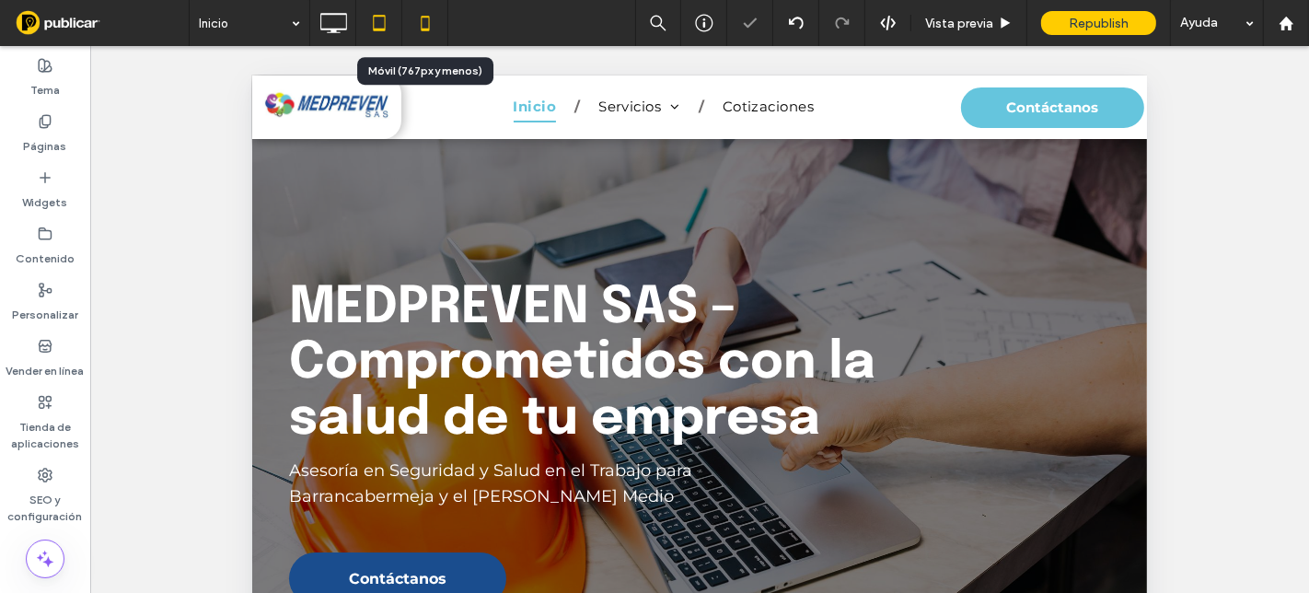
click at [424, 19] on icon at bounding box center [425, 23] width 37 height 37
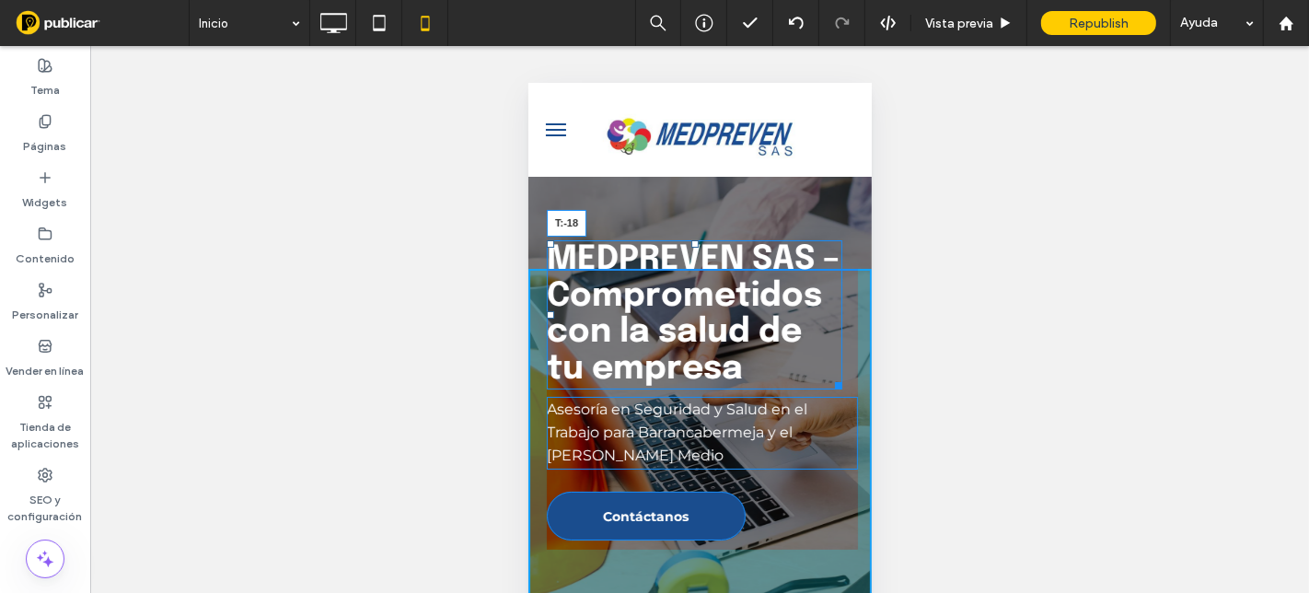
drag, startPoint x: 694, startPoint y: 242, endPoint x: 693, endPoint y: 254, distance: 12.0
click at [693, 247] on div at bounding box center [693, 242] width 7 height 7
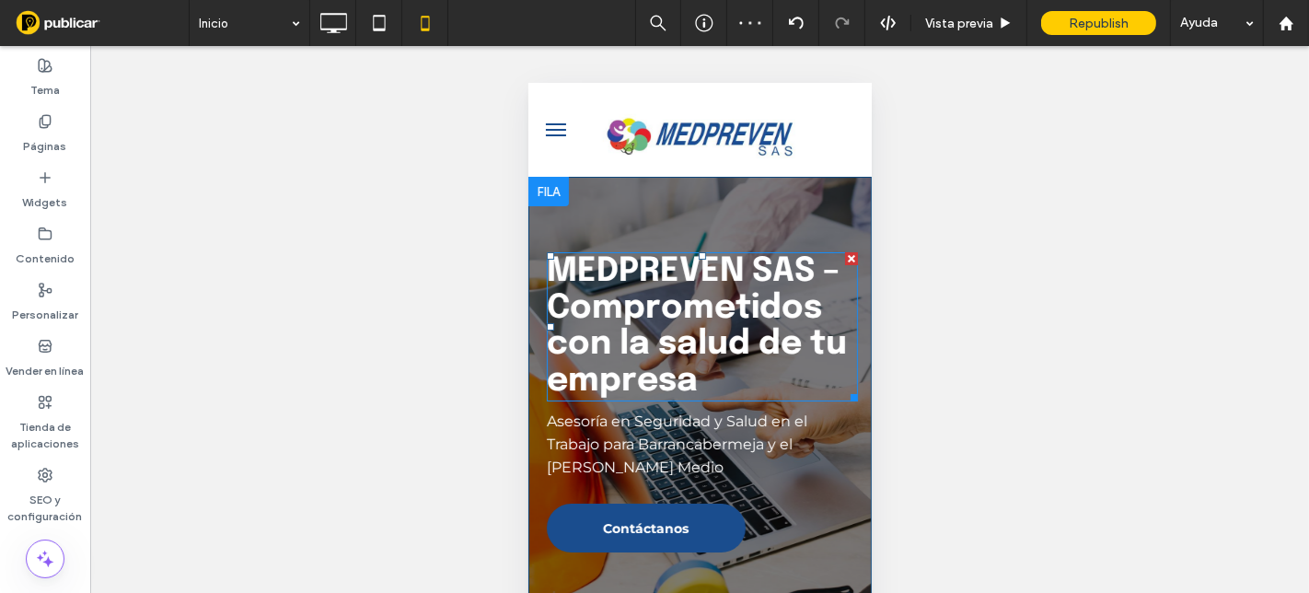
click at [675, 335] on strong "MEDPREVEN SAS – Comprometidos con la salud de tu empresa" at bounding box center [696, 325] width 300 height 143
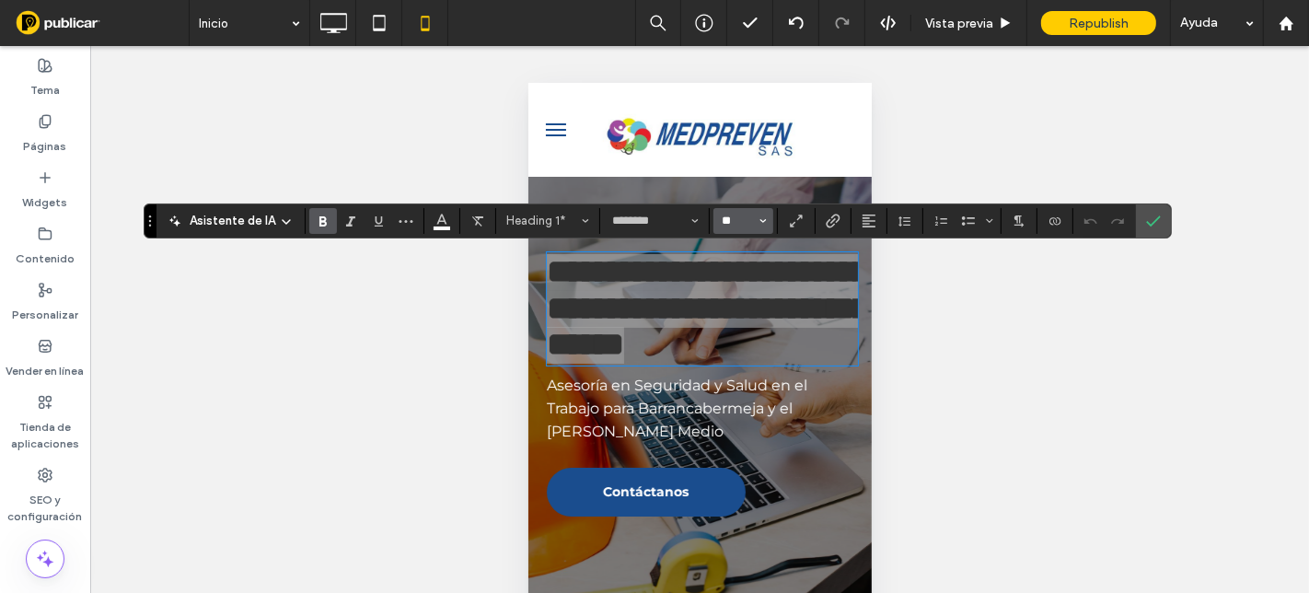
click at [730, 221] on input "**" at bounding box center [738, 221] width 36 height 15
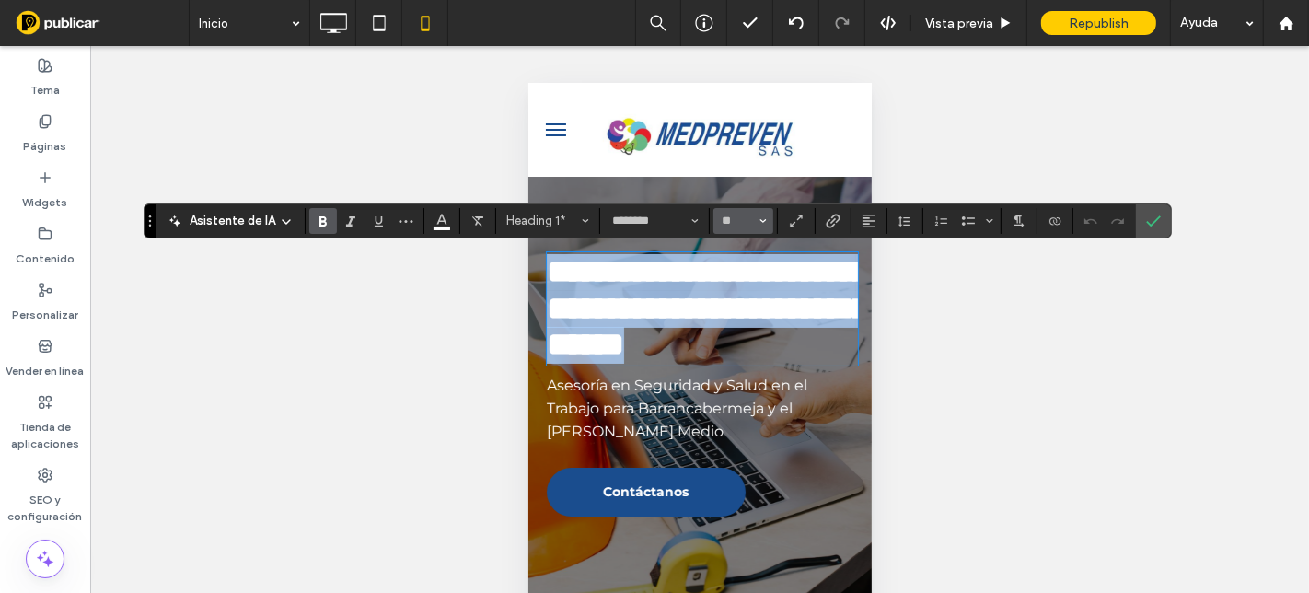
type input "**"
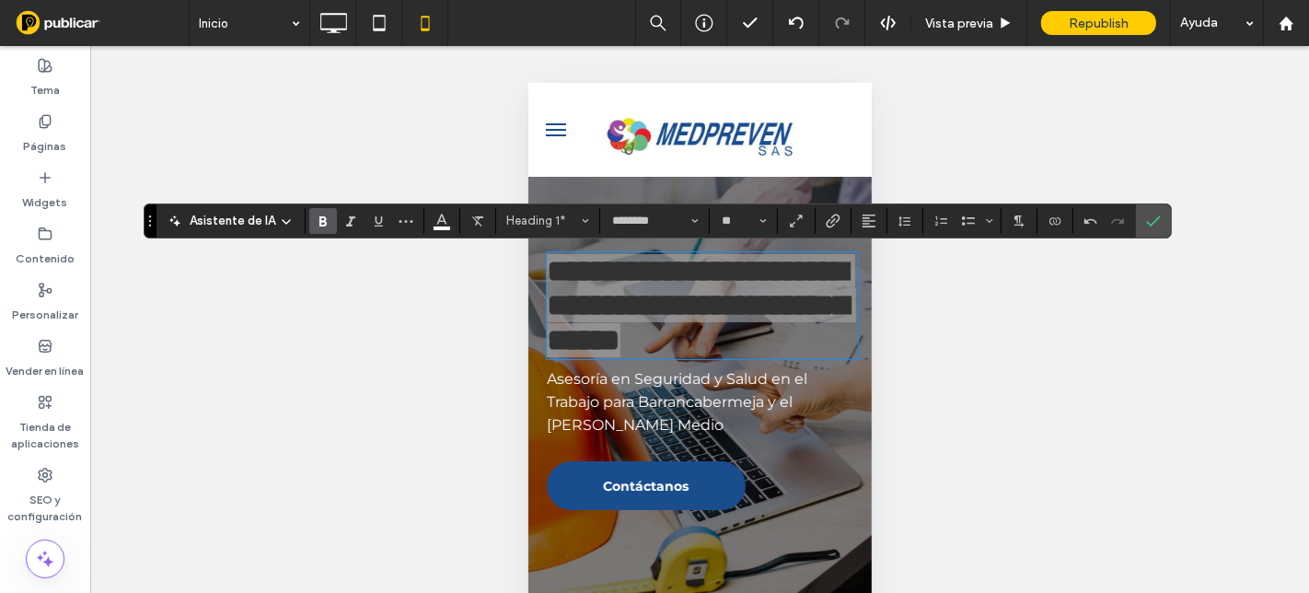
click at [1150, 226] on icon "Confirmar" at bounding box center [1153, 221] width 15 height 15
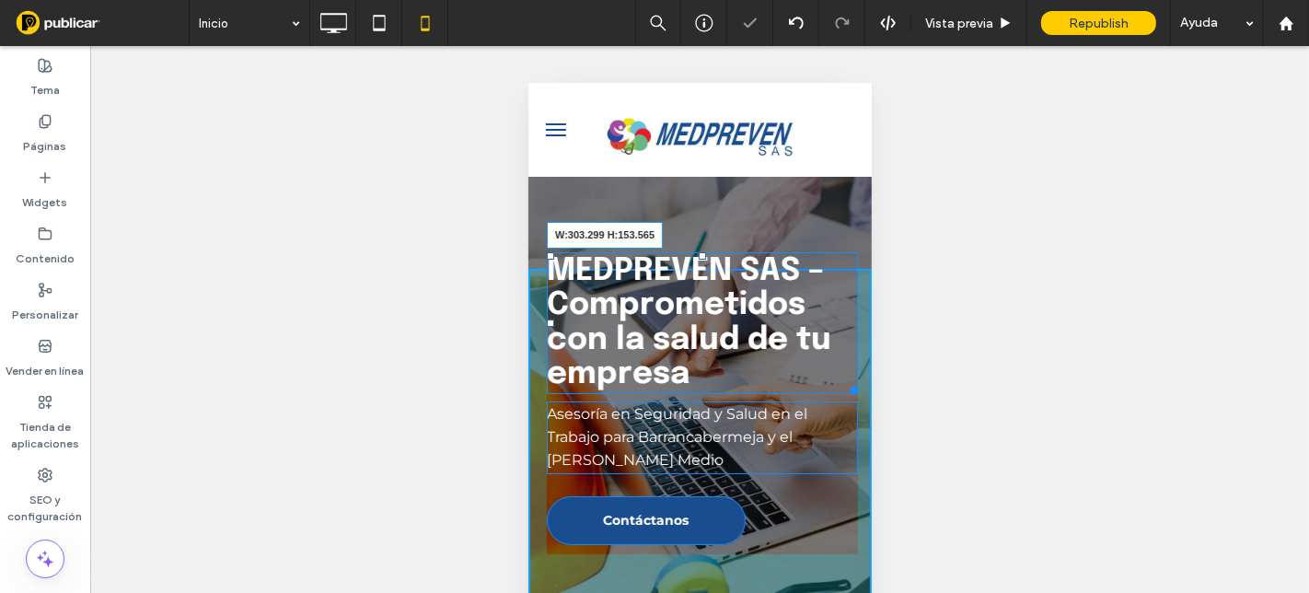
drag, startPoint x: 828, startPoint y: 387, endPoint x: 1326, endPoint y: 453, distance: 503.3
click at [843, 384] on div at bounding box center [850, 386] width 14 height 14
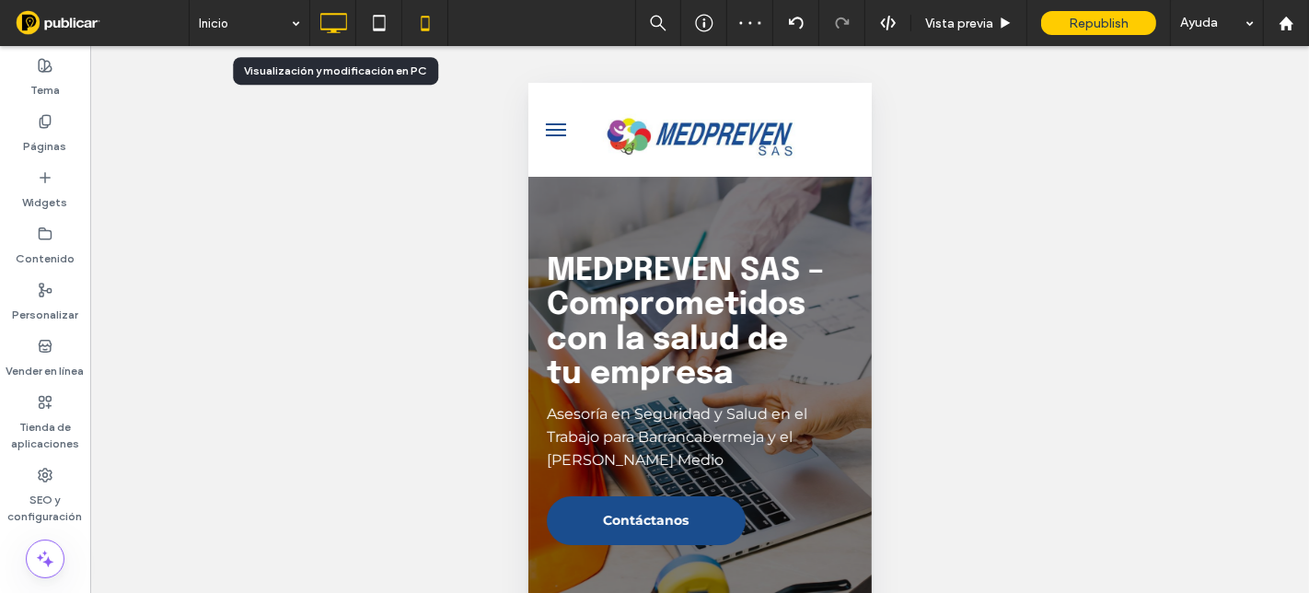
click at [334, 33] on icon at bounding box center [333, 23] width 37 height 37
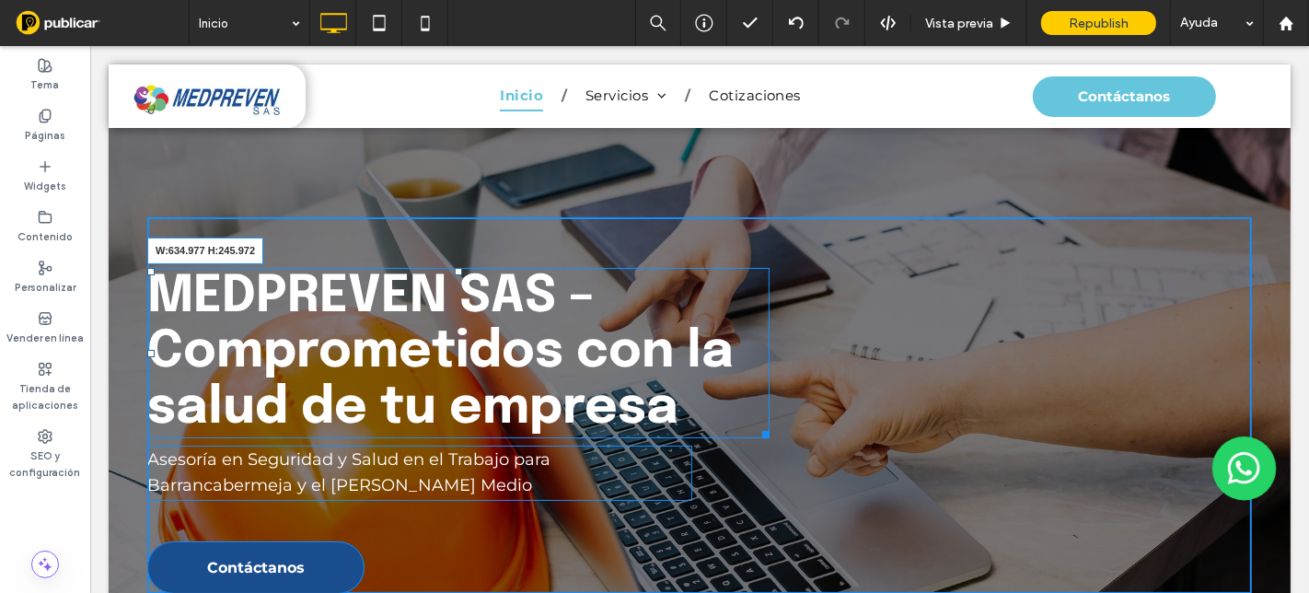
drag, startPoint x: 755, startPoint y: 433, endPoint x: 804, endPoint y: 459, distance: 55.6
click at [717, 433] on div "MEDPREVEN SAS – Comprometidos con la salud de tu empresa W:634.977 H:245.972" at bounding box center [457, 353] width 622 height 171
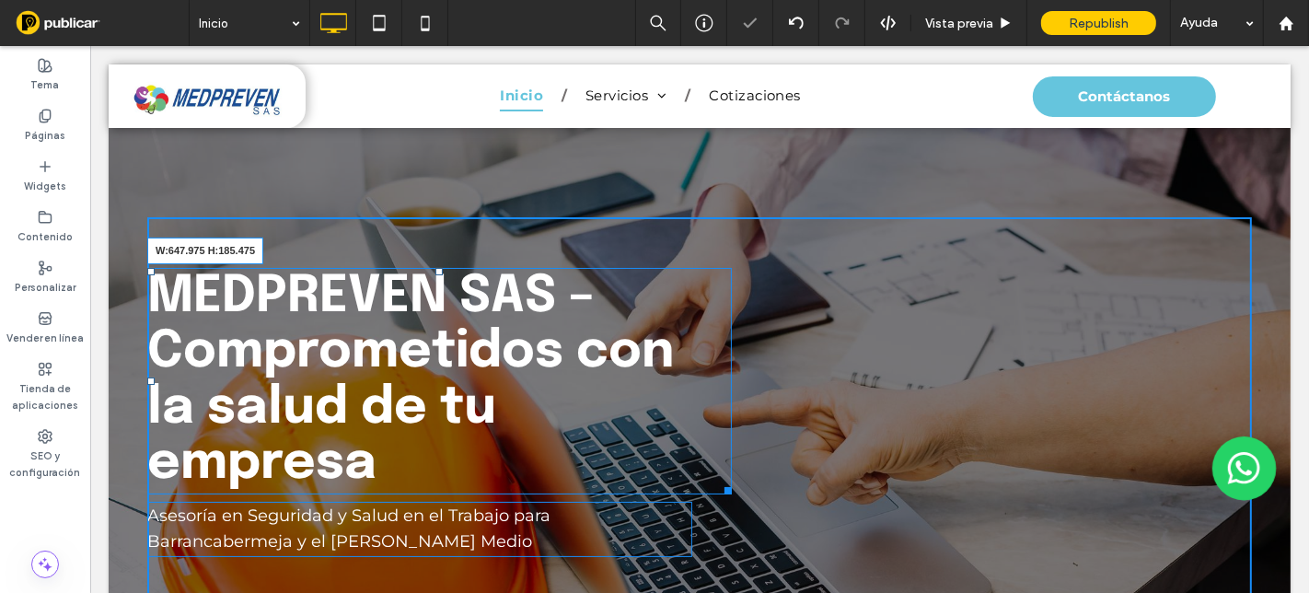
drag, startPoint x: 717, startPoint y: 482, endPoint x: 819, endPoint y: 525, distance: 110.6
click at [729, 482] on div "MEDPREVEN SAS – Comprometidos con la salud de tu empresa W:647.975 H:185.475 As…" at bounding box center [698, 433] width 1105 height 433
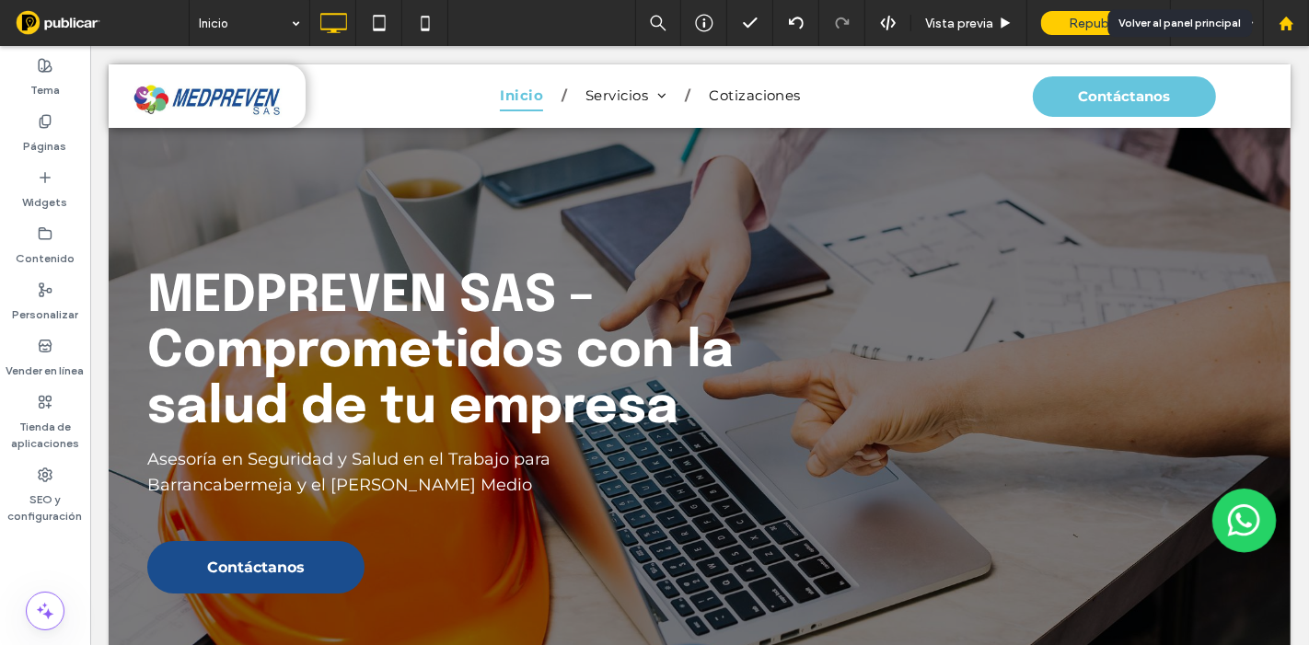
click at [1284, 29] on icon at bounding box center [1287, 24] width 16 height 16
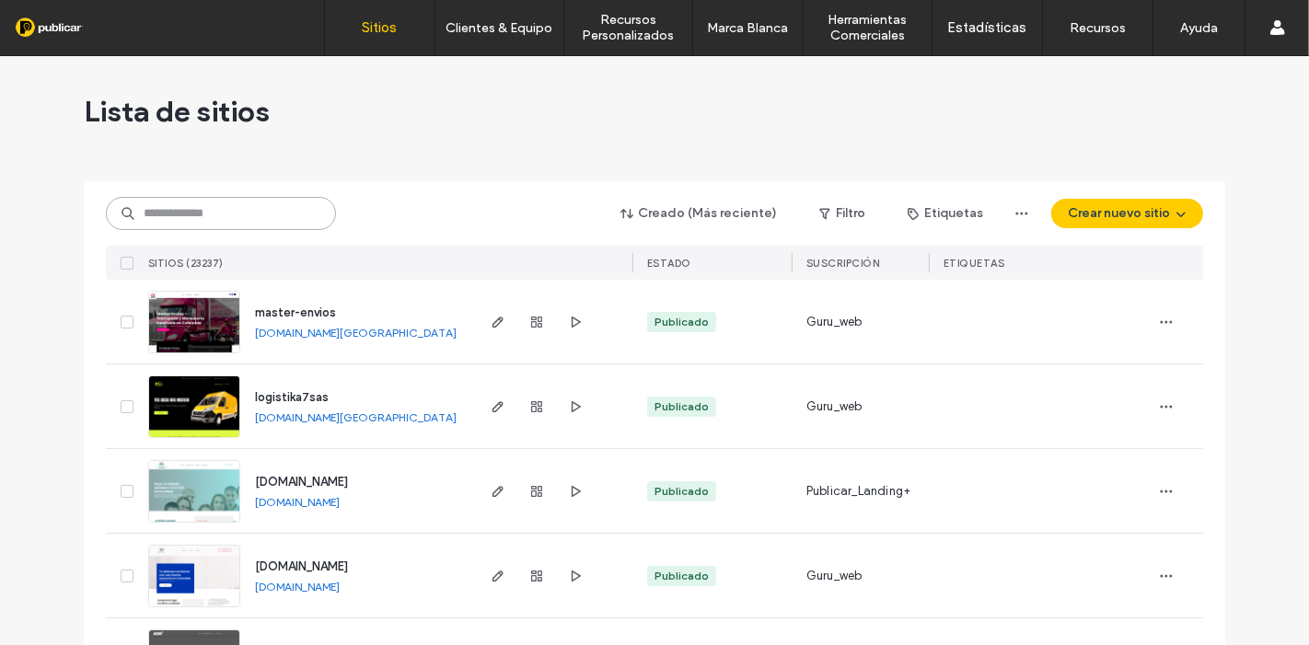
click at [255, 222] on input at bounding box center [221, 213] width 230 height 33
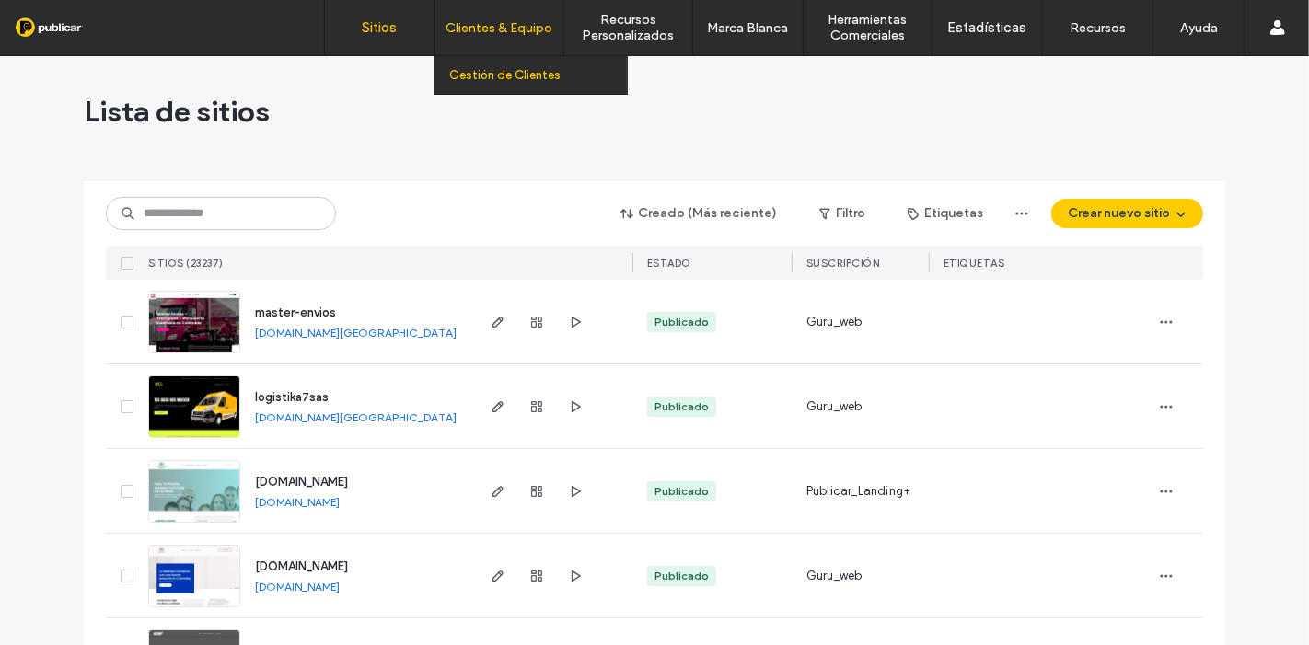
click at [479, 79] on label "Gestión de Clientes" at bounding box center [504, 75] width 111 height 14
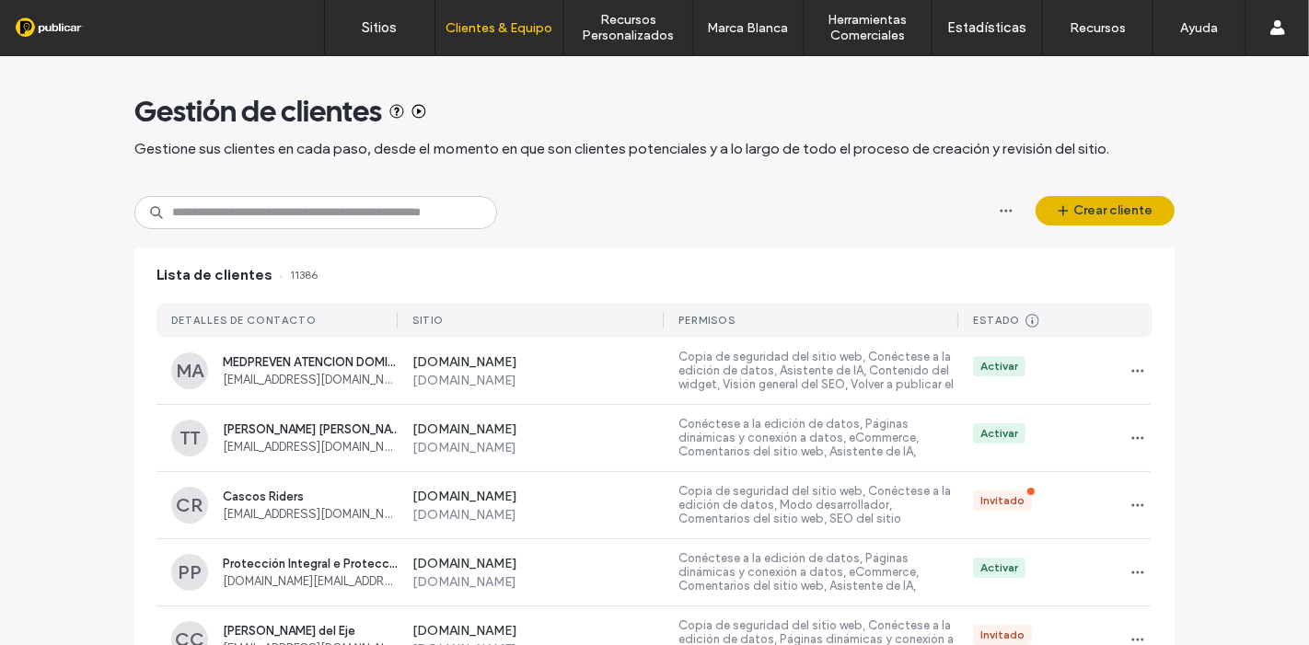
click at [1066, 212] on span "button" at bounding box center [1065, 211] width 18 height 28
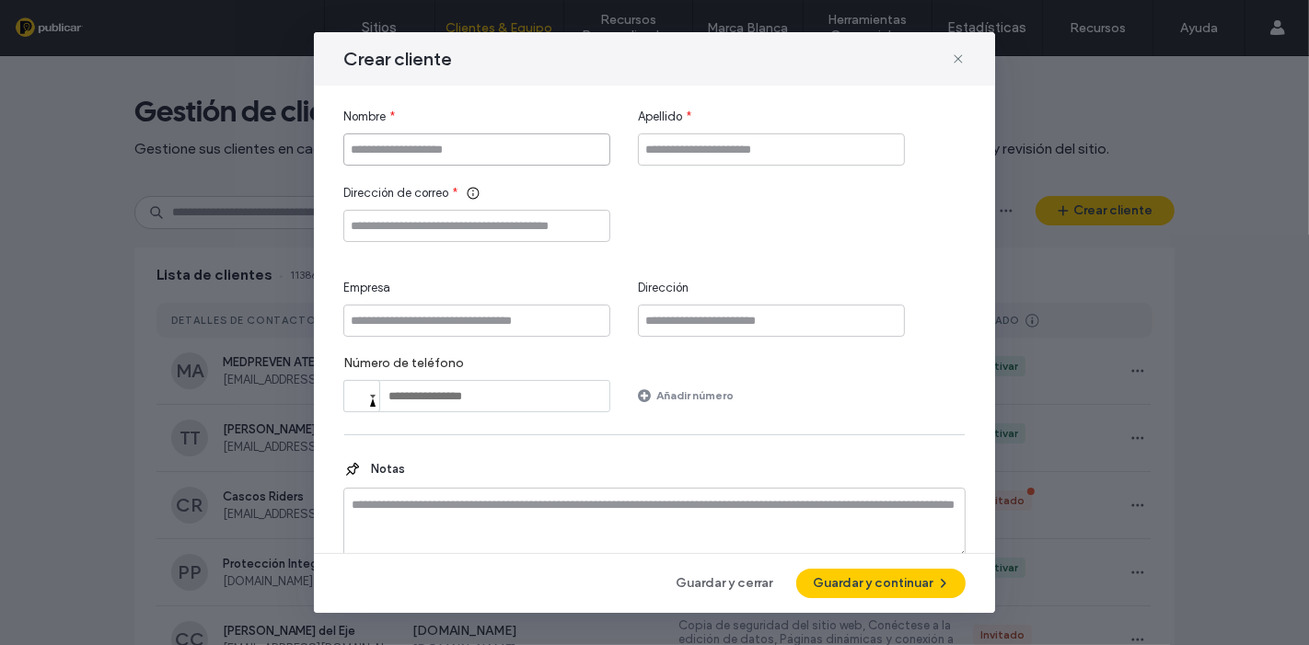
click at [510, 154] on input "Nombre" at bounding box center [476, 149] width 267 height 32
type input "*****"
click at [754, 154] on input "Apellido" at bounding box center [771, 149] width 267 height 32
type input "****"
click at [460, 211] on input "Dirección de correo" at bounding box center [476, 226] width 267 height 32
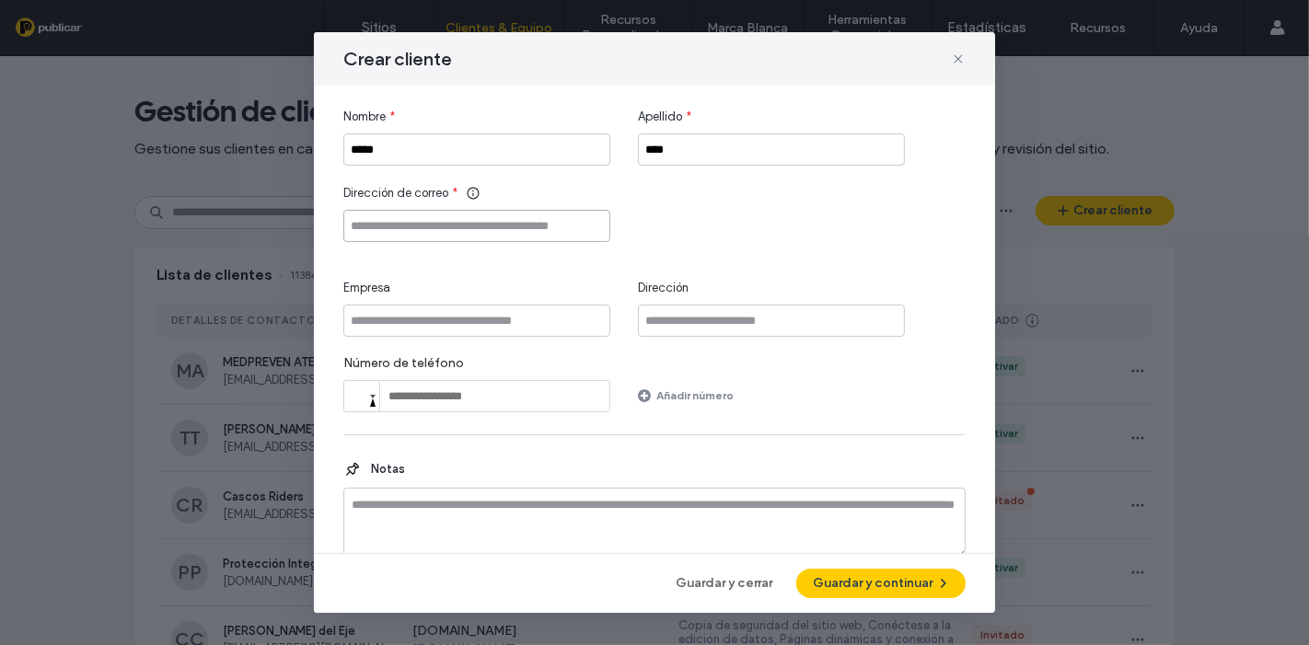
paste input "**********"
click at [376, 226] on input "**********" at bounding box center [476, 226] width 267 height 32
type input "**********"
click at [905, 582] on button "Guardar y continuar" at bounding box center [880, 583] width 169 height 29
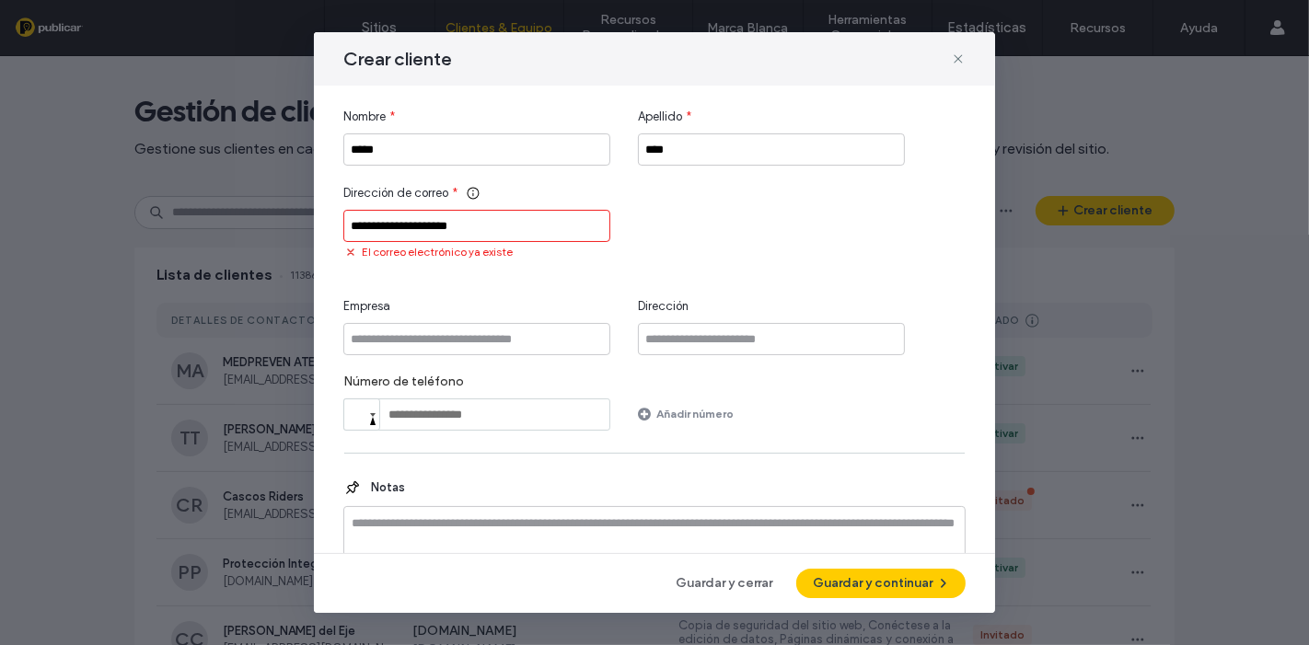
click at [957, 60] on icon at bounding box center [958, 59] width 15 height 15
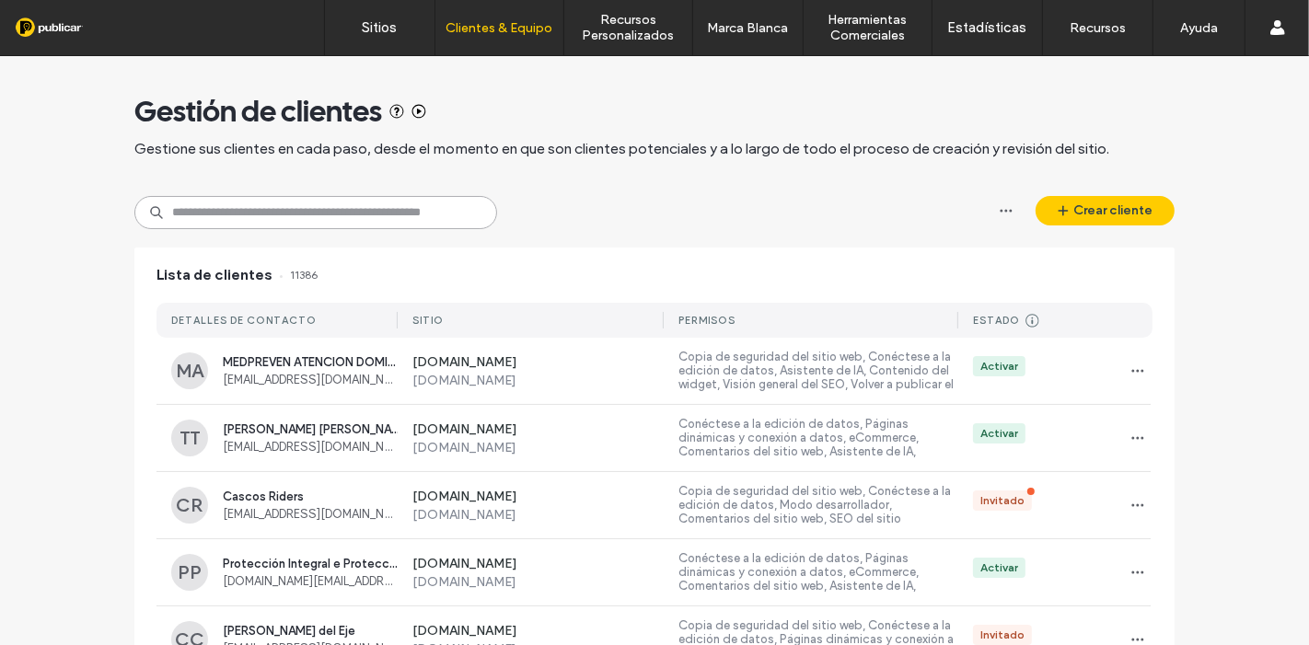
click at [365, 207] on input at bounding box center [315, 212] width 363 height 33
paste input "**********"
click at [189, 212] on input "**********" at bounding box center [315, 212] width 363 height 33
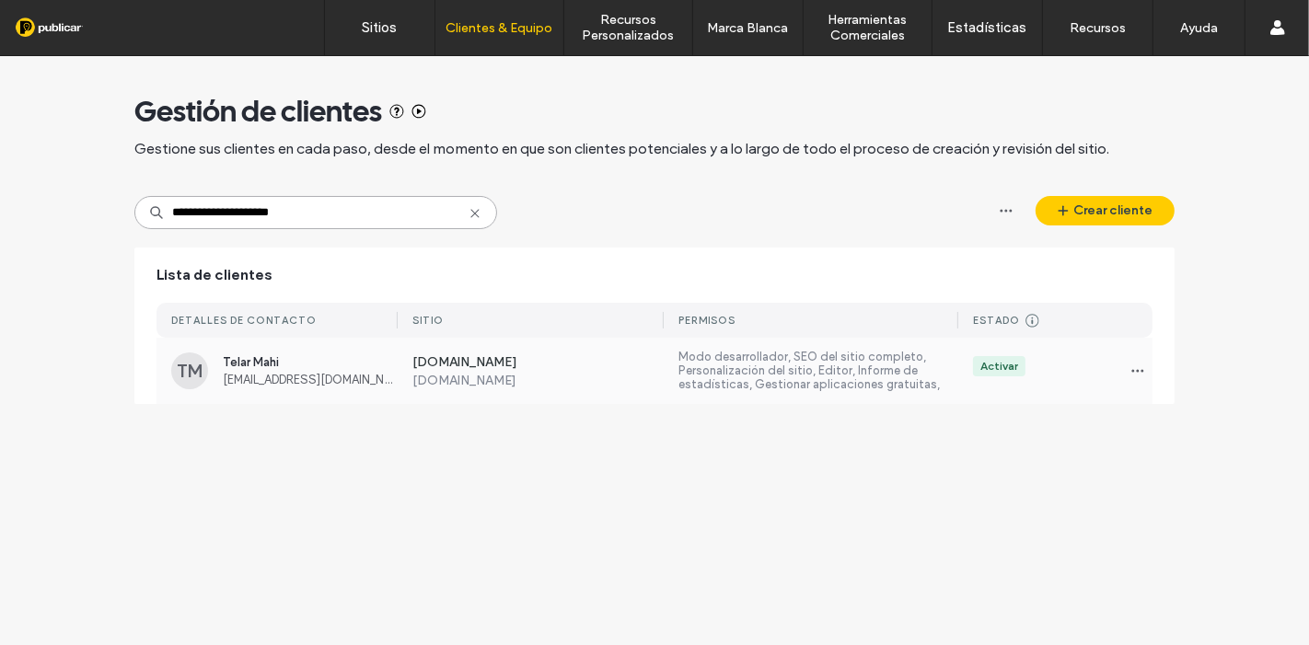
type input "**********"
click at [524, 363] on label "www.tapetespersasmahi.com" at bounding box center [538, 363] width 252 height 18
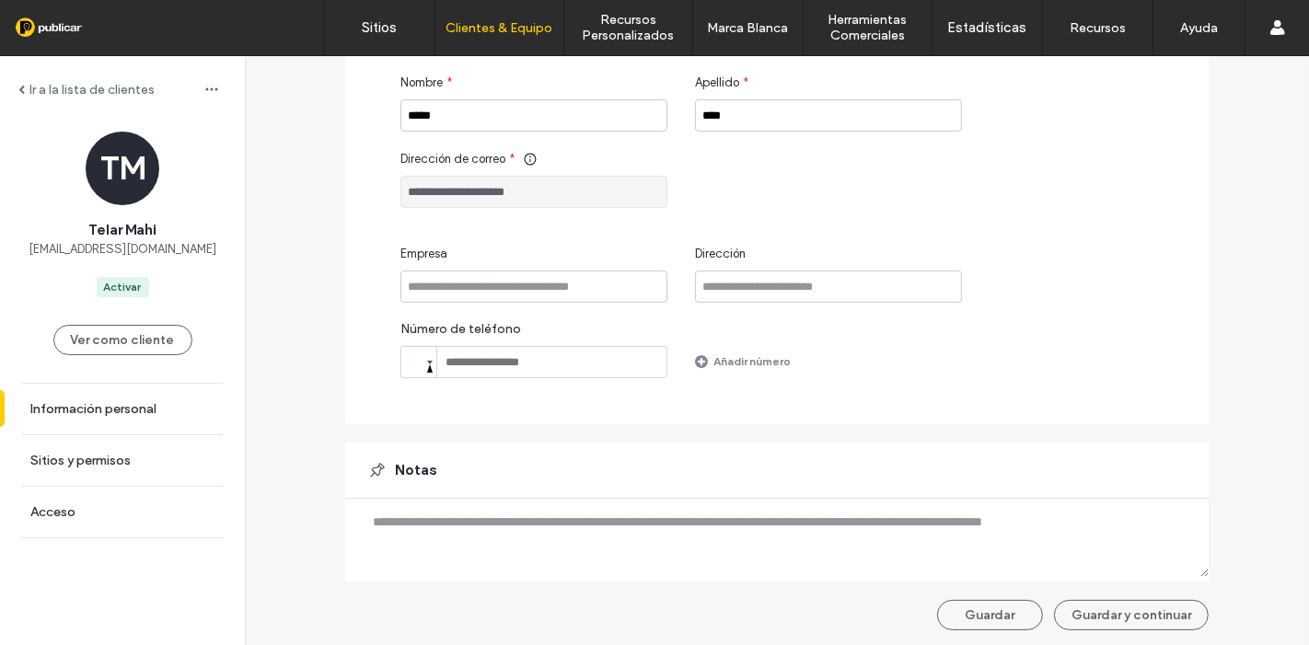
scroll to position [210, 0]
click at [1136, 614] on button "Guardar y continuar" at bounding box center [1131, 613] width 155 height 30
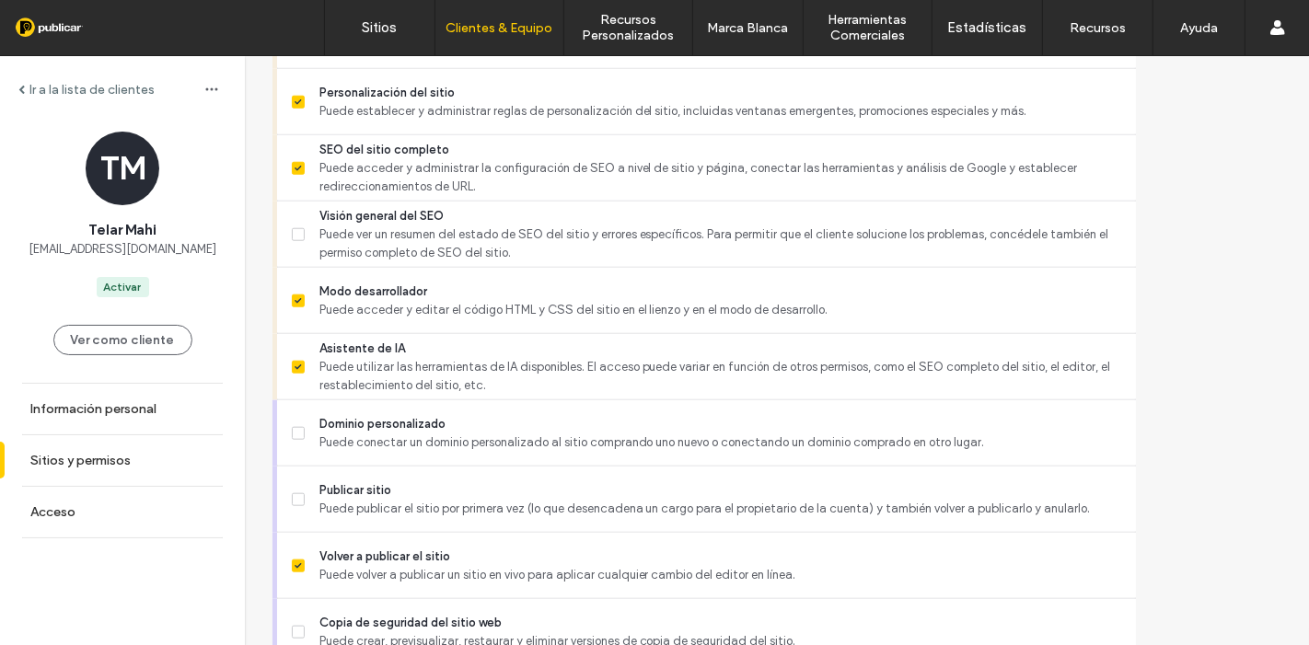
scroll to position [1685, 0]
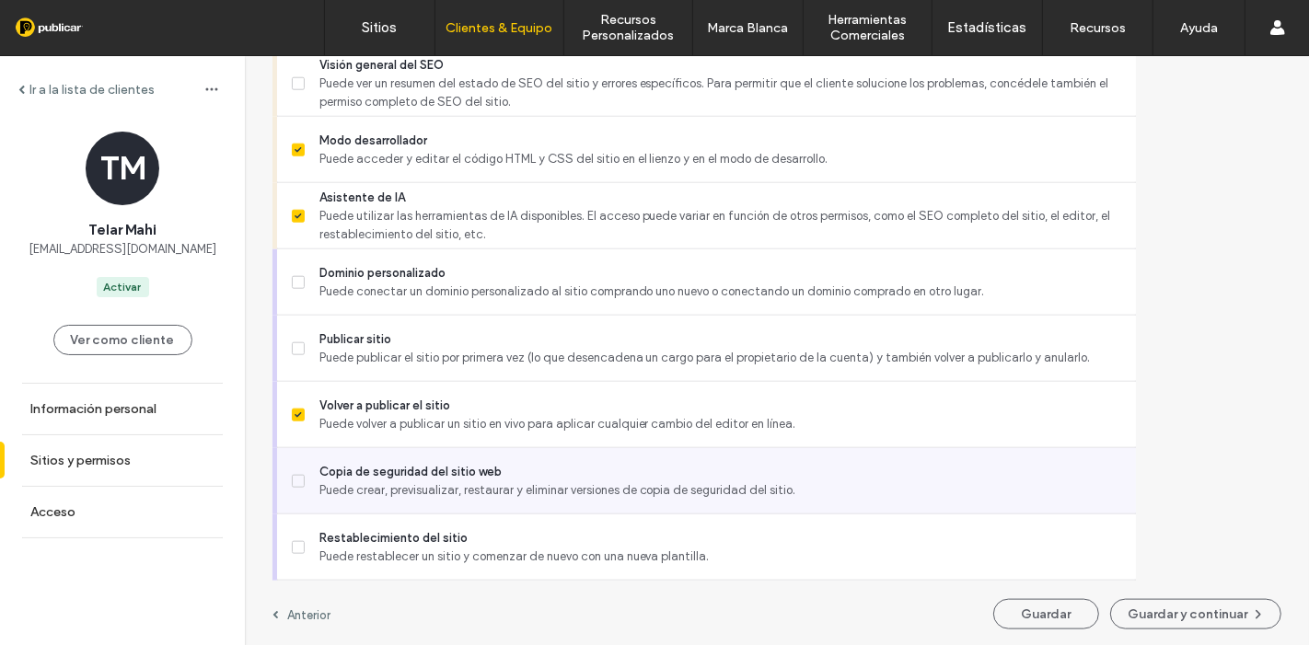
click at [368, 471] on span "Copia de seguridad del sitio web" at bounding box center [720, 472] width 802 height 18
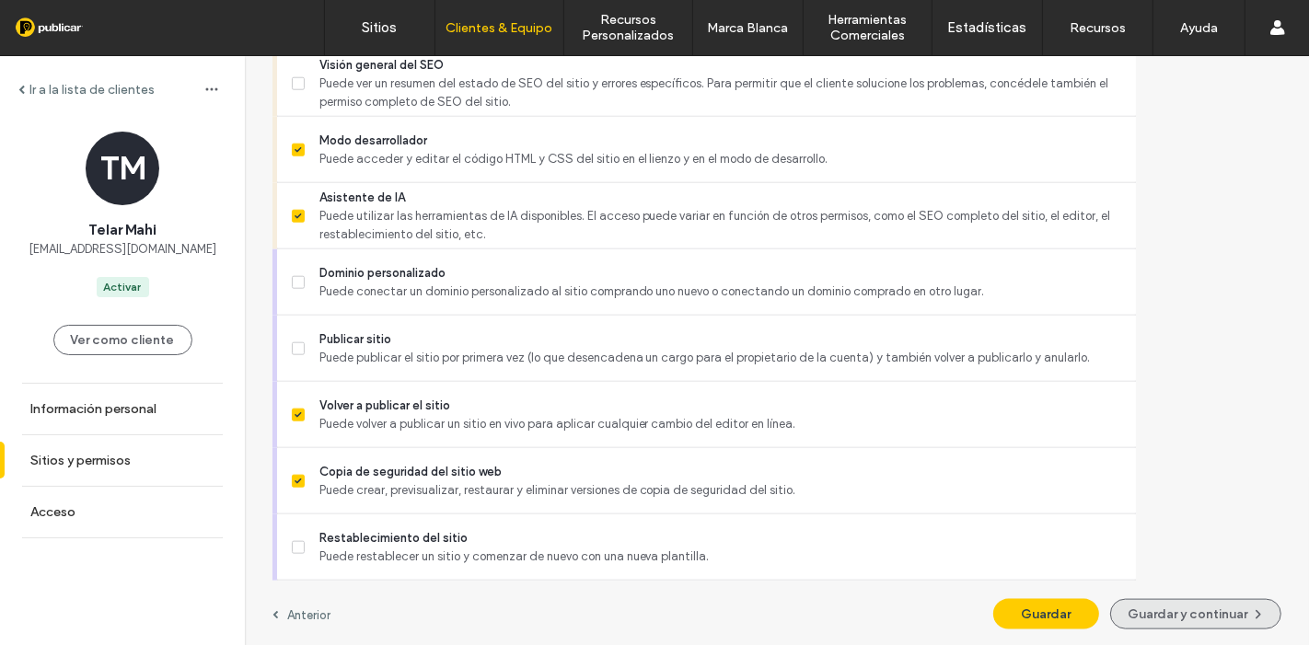
click at [1110, 612] on button "Guardar y continuar" at bounding box center [1195, 614] width 171 height 30
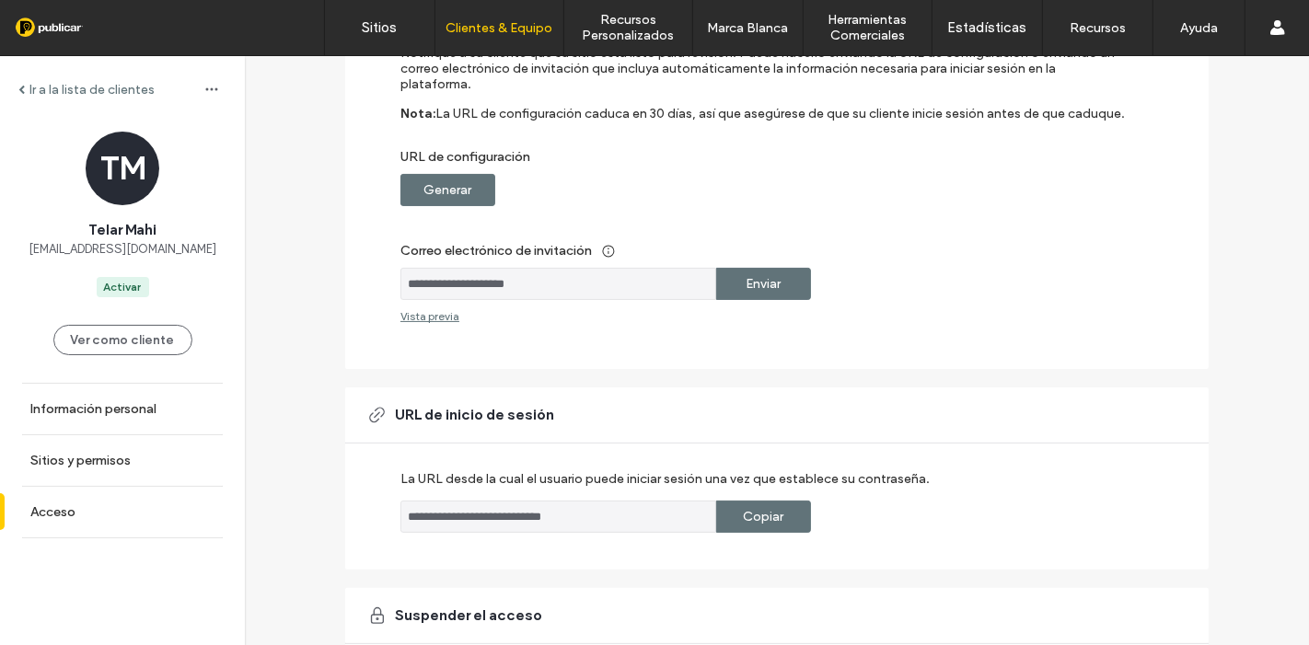
scroll to position [204, 0]
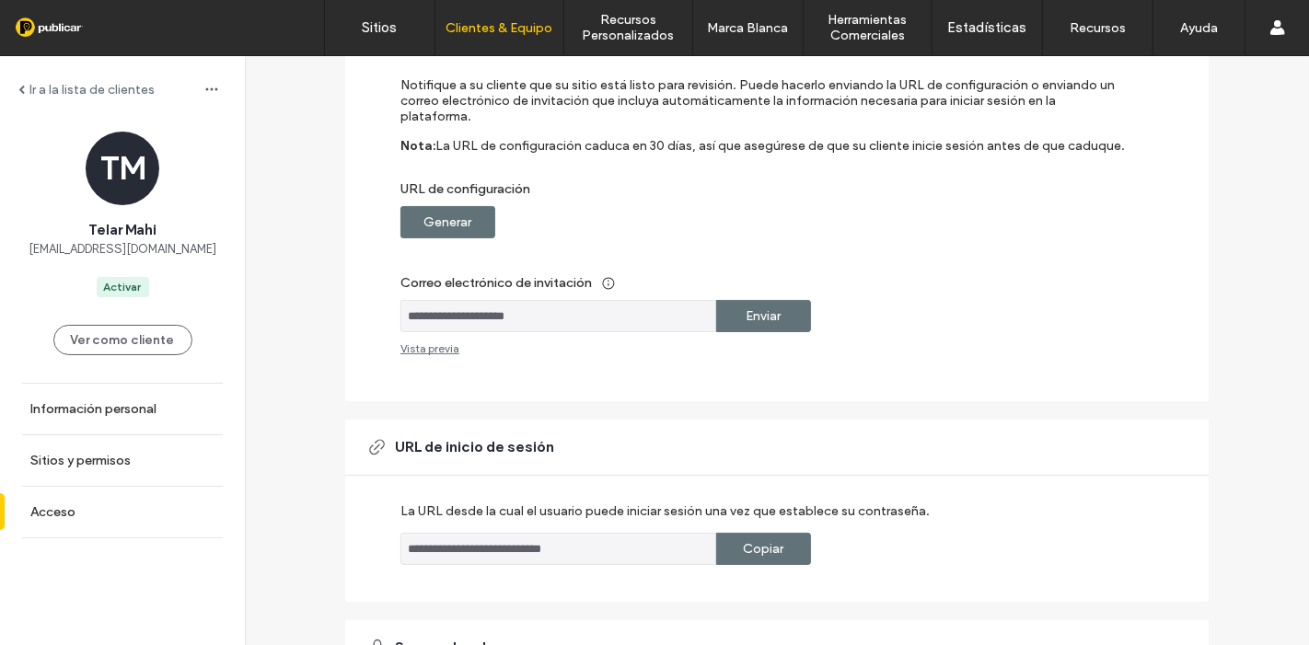
click at [472, 206] on div "Generar" at bounding box center [447, 222] width 95 height 32
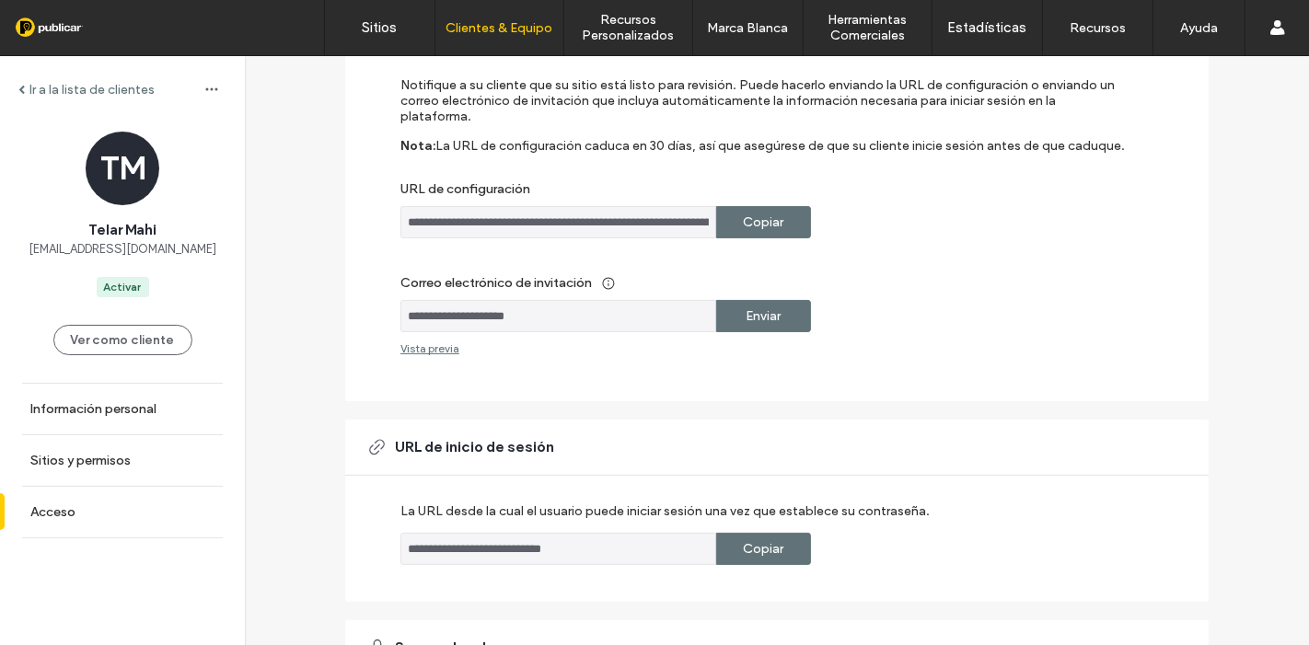
click at [781, 211] on div "Copiar" at bounding box center [763, 222] width 95 height 32
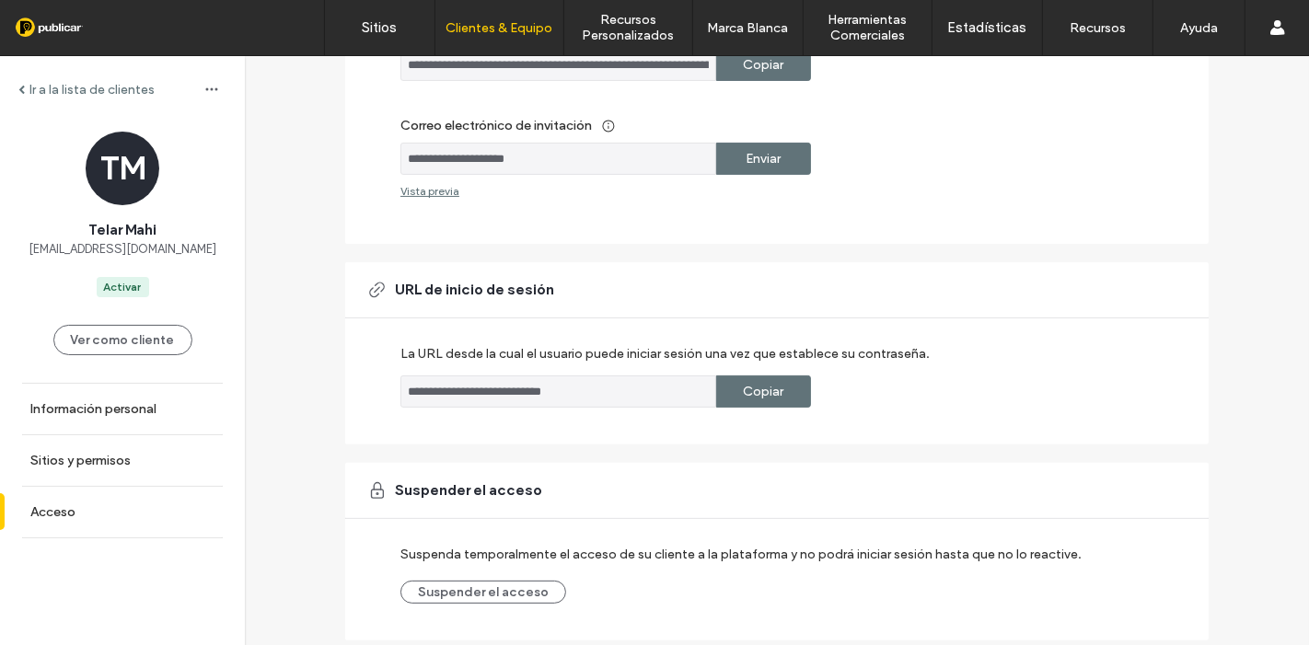
scroll to position [407, 0]
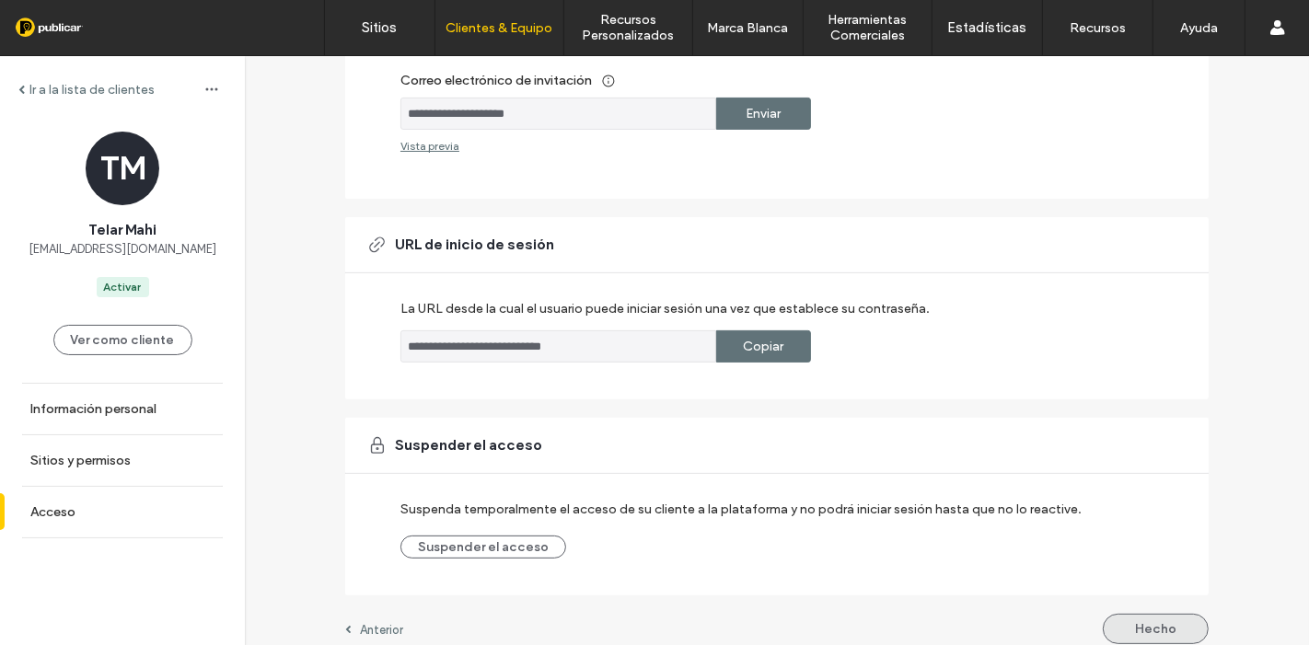
click at [1162, 614] on button "Hecho" at bounding box center [1156, 629] width 106 height 30
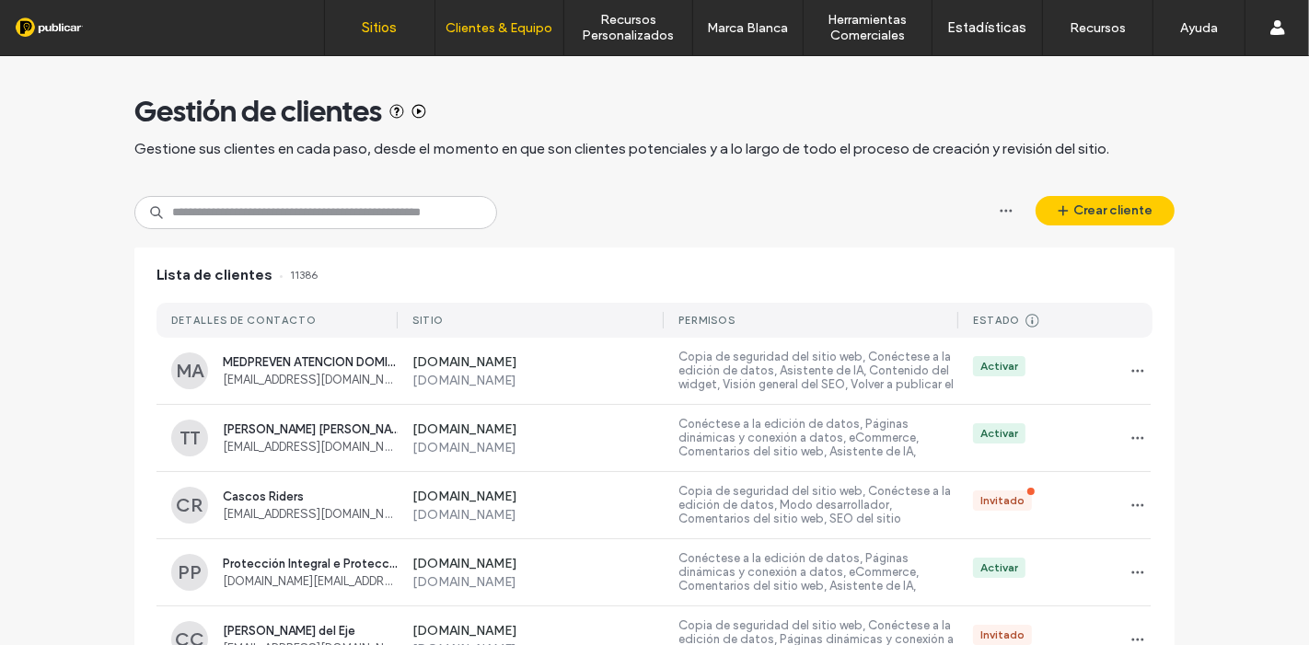
click at [380, 10] on link "Sitios" at bounding box center [380, 27] width 110 height 55
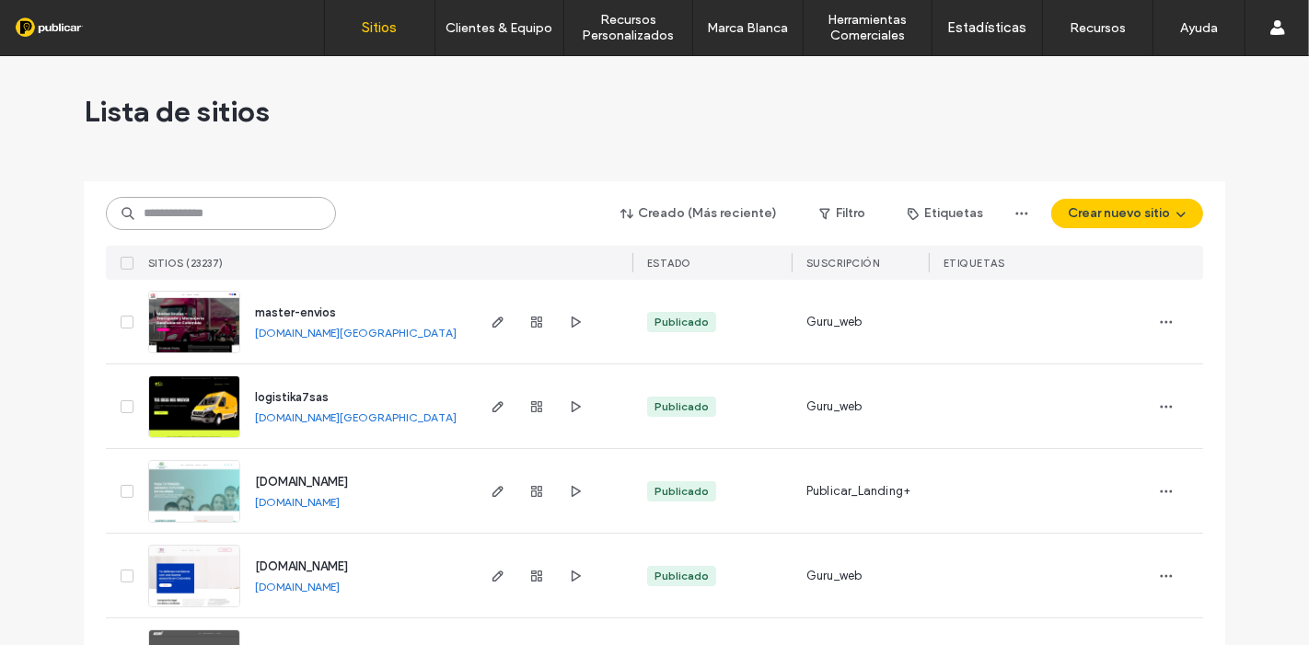
click at [264, 223] on input at bounding box center [221, 213] width 230 height 33
paste input "**********"
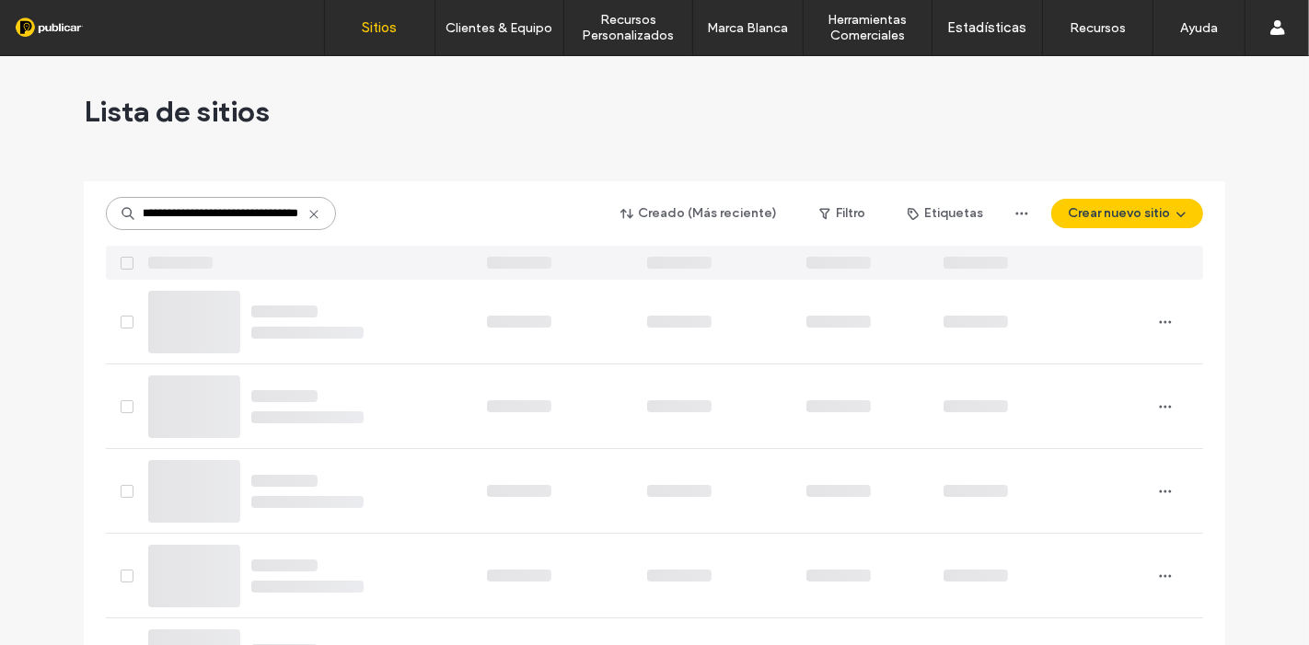
type input "**********"
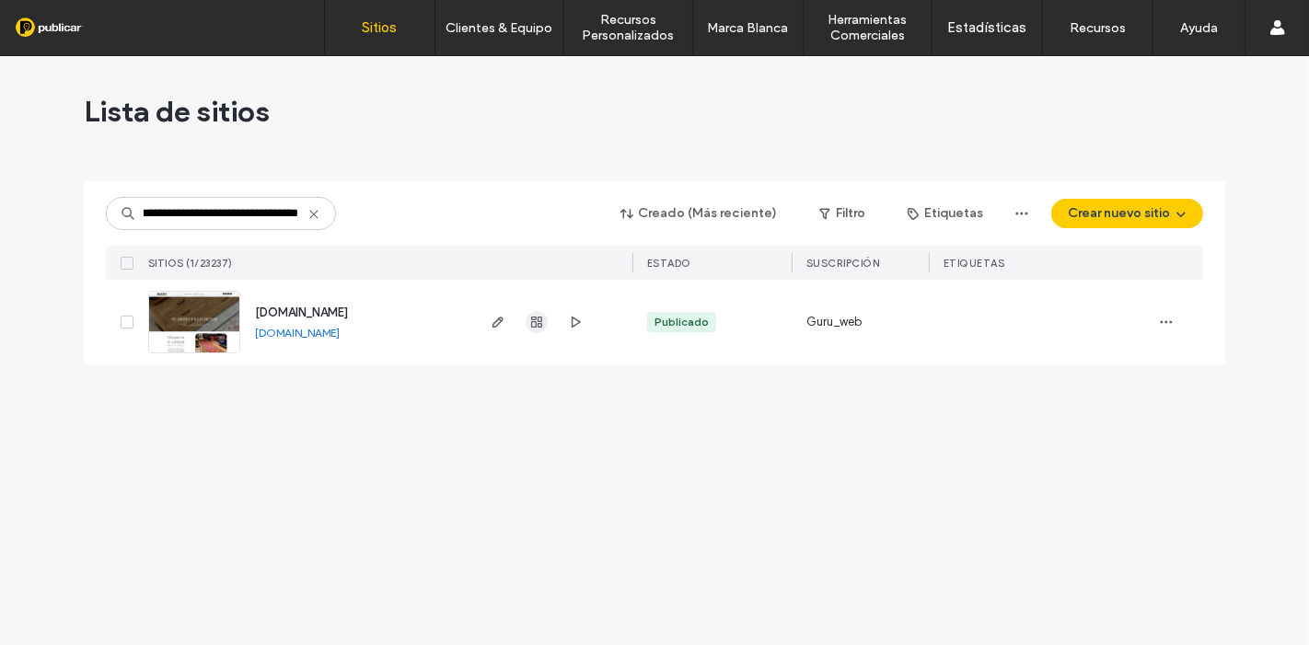
click at [541, 323] on use "button" at bounding box center [536, 322] width 11 height 11
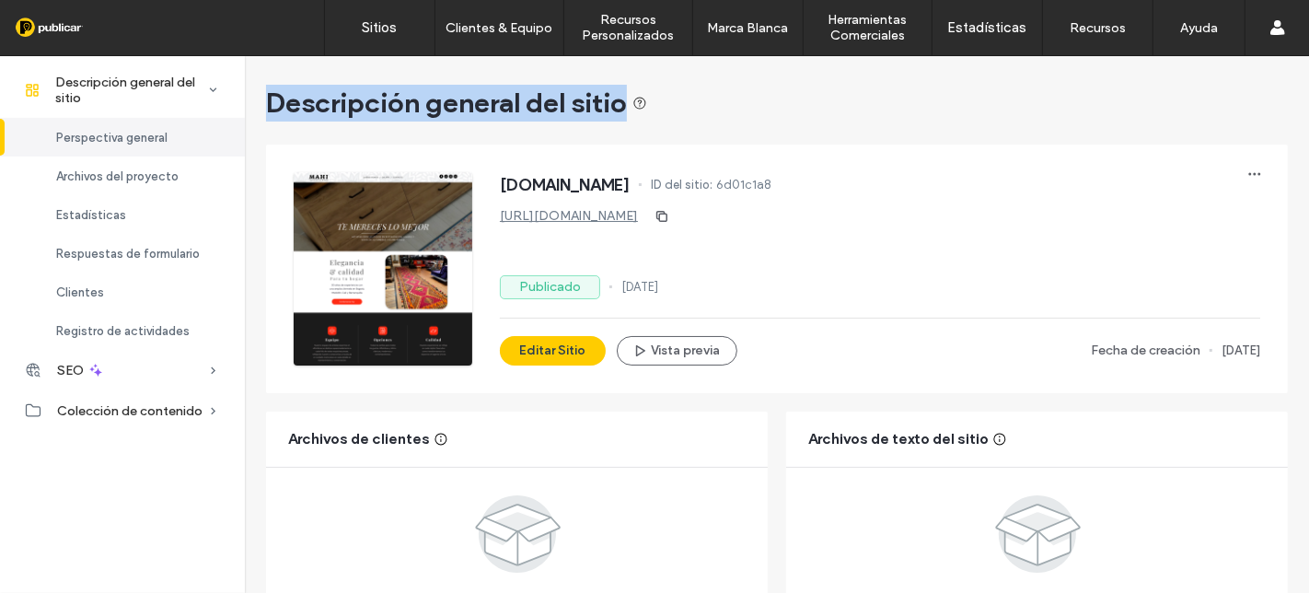
drag, startPoint x: 258, startPoint y: 105, endPoint x: 620, endPoint y: 80, distance: 363.5
click at [750, 95] on div "Descripción general del sitio" at bounding box center [777, 103] width 1022 height 37
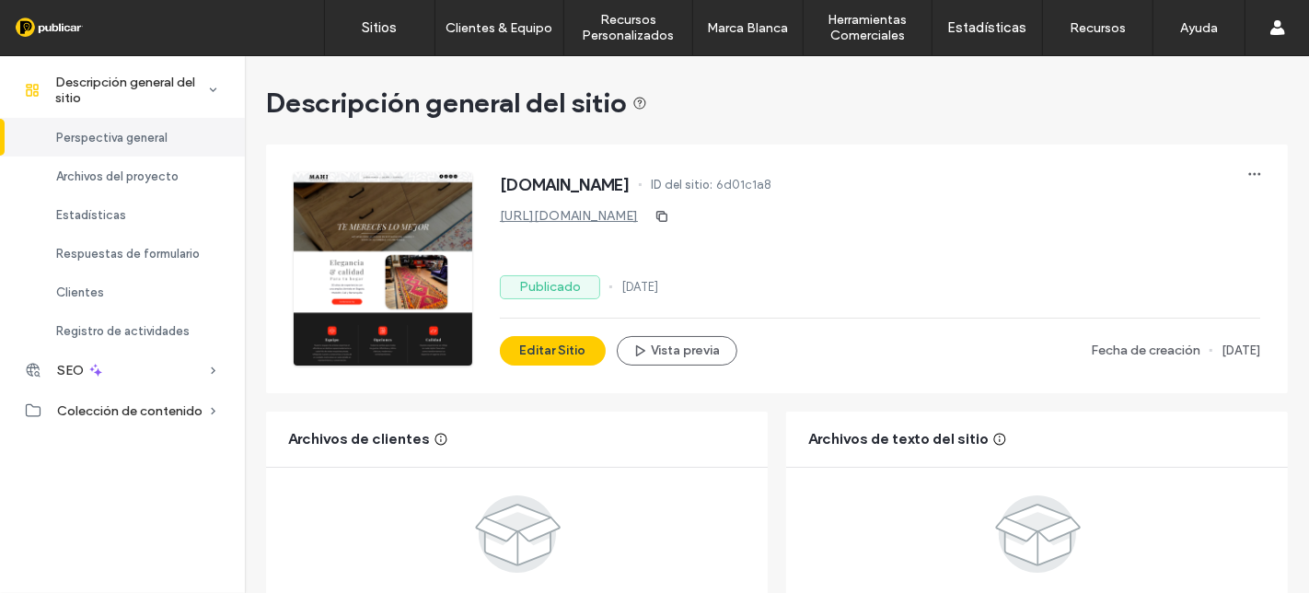
scroll to position [102, 0]
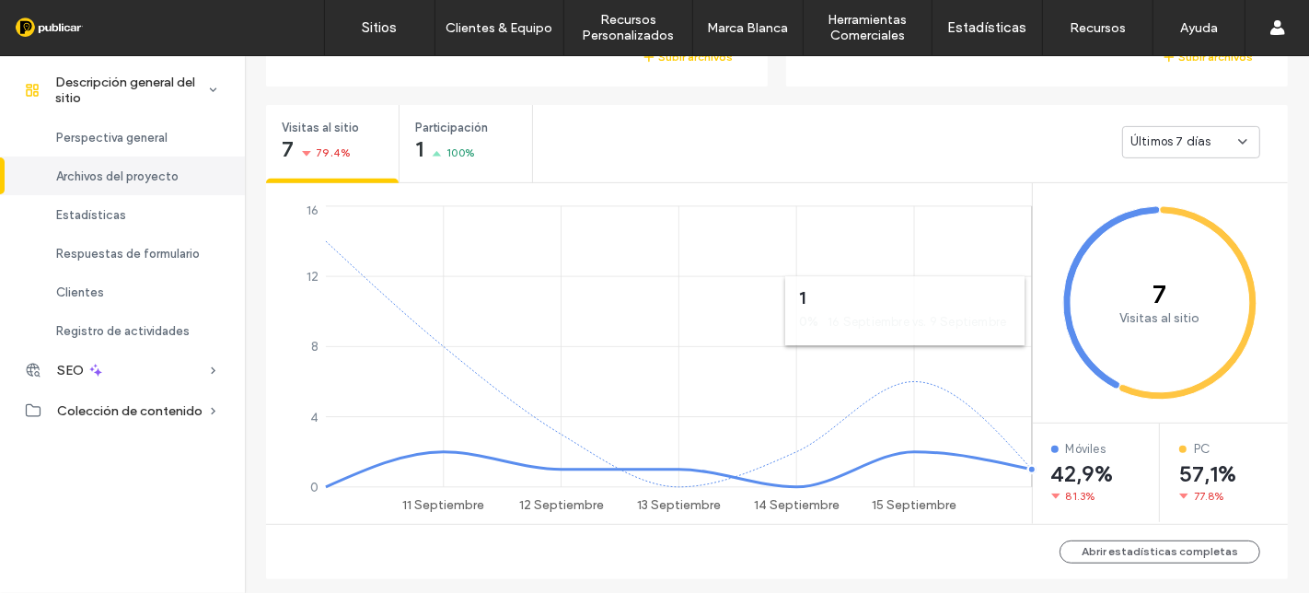
scroll to position [613, 0]
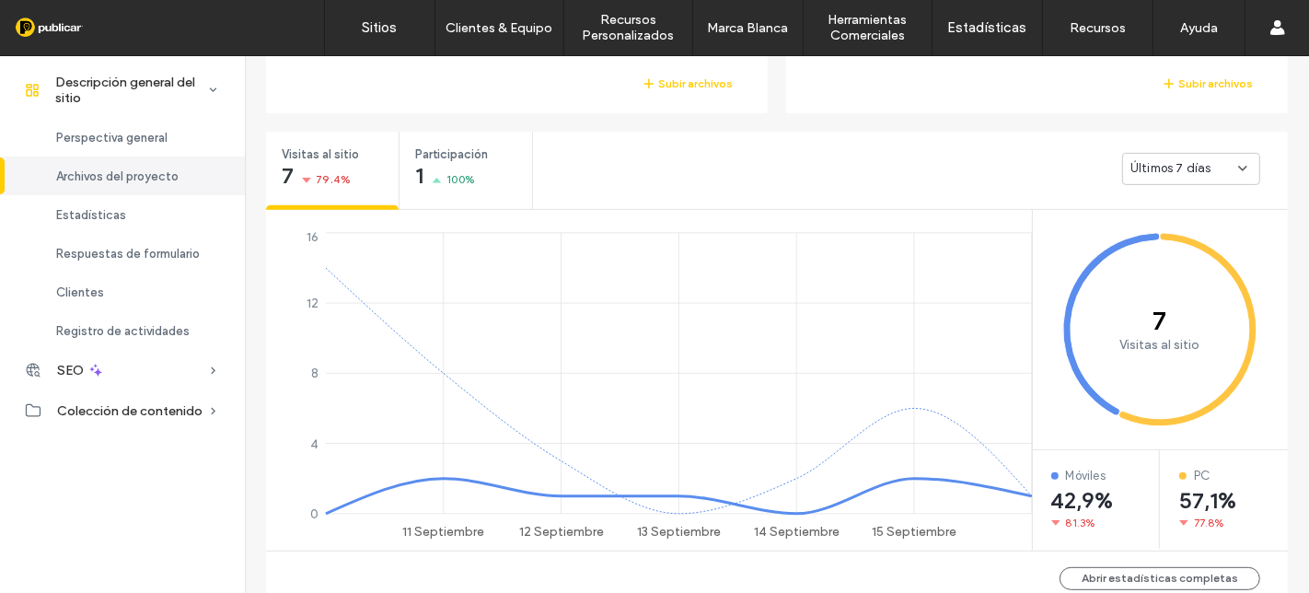
click at [1172, 161] on span "Últimos 7 días" at bounding box center [1170, 168] width 81 height 18
click at [1177, 261] on span "Últimos 30 días" at bounding box center [1169, 265] width 88 height 18
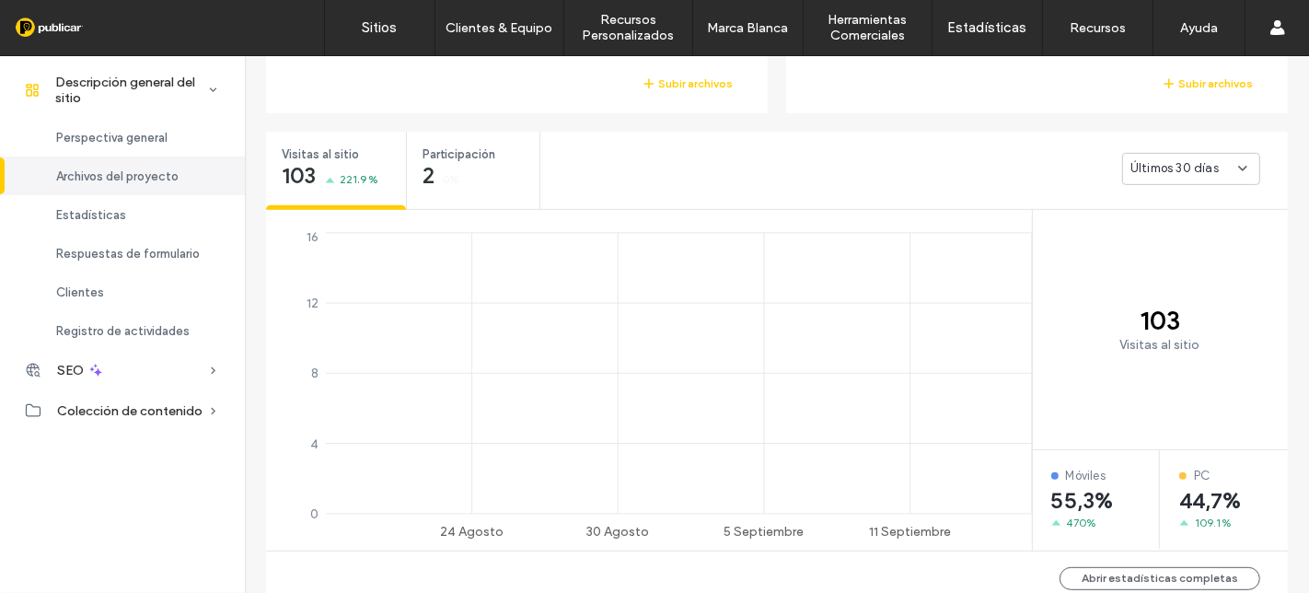
click at [1060, 124] on div "Visitas al sitio 103 221.9% Participación 2 0% Últimos 30 días 24 Agosto 30 Ago…" at bounding box center [777, 368] width 1040 height 492
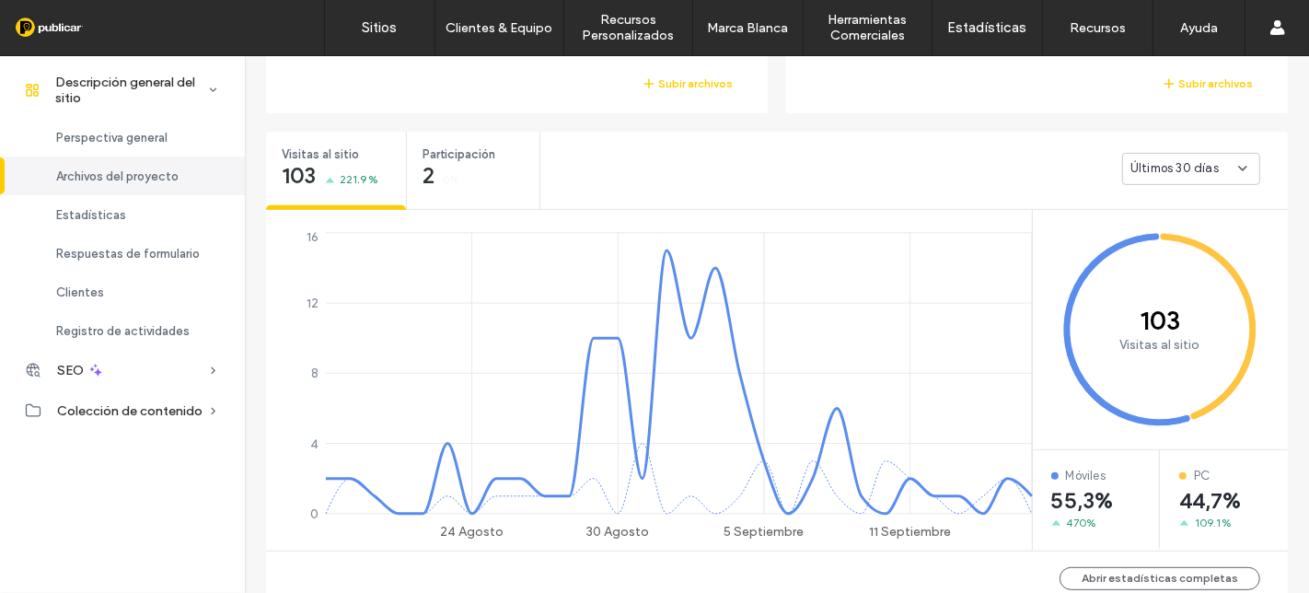
scroll to position [715, 0]
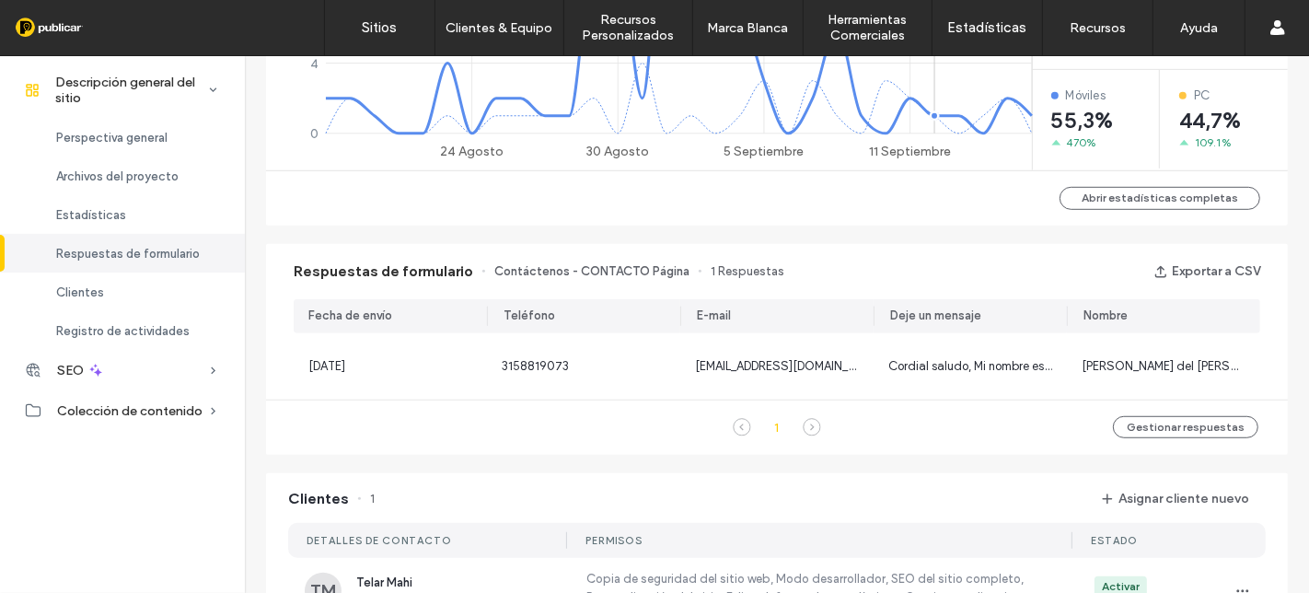
scroll to position [1023, 0]
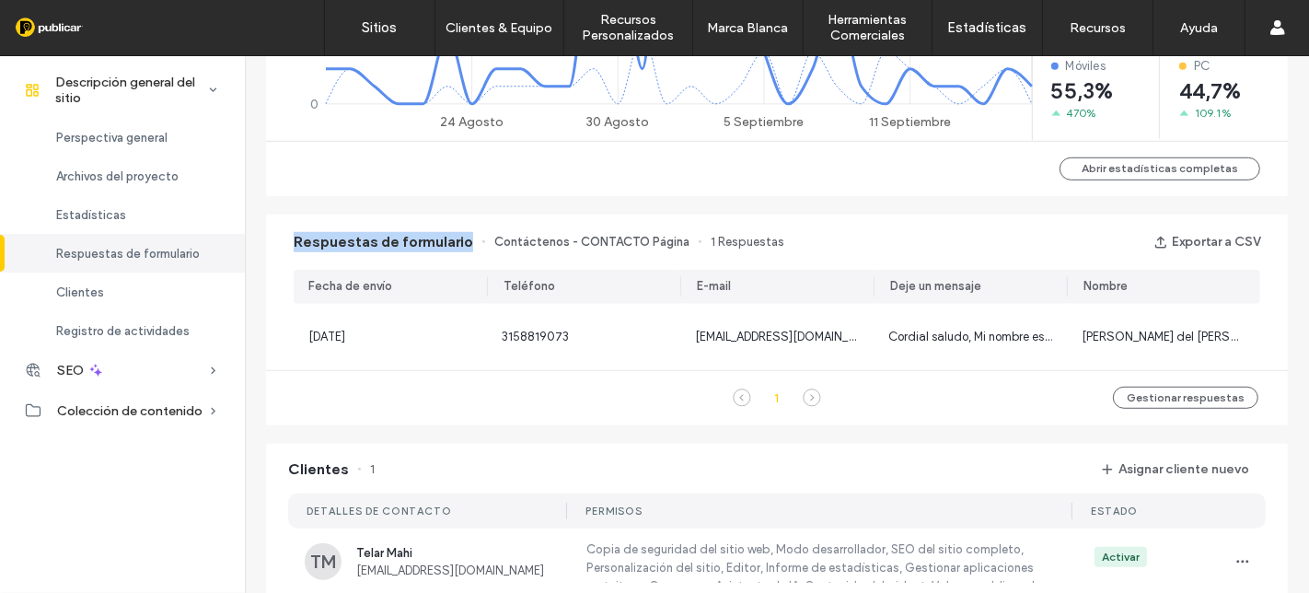
drag, startPoint x: 291, startPoint y: 248, endPoint x: 464, endPoint y: 231, distance: 173.8
click at [470, 242] on div "Respuestas de formulario Contáctenos - CONTACTO Página 1 Respuestas" at bounding box center [539, 242] width 491 height 20
click at [495, 180] on div "Abrir estadísticas completas" at bounding box center [777, 168] width 1022 height 55
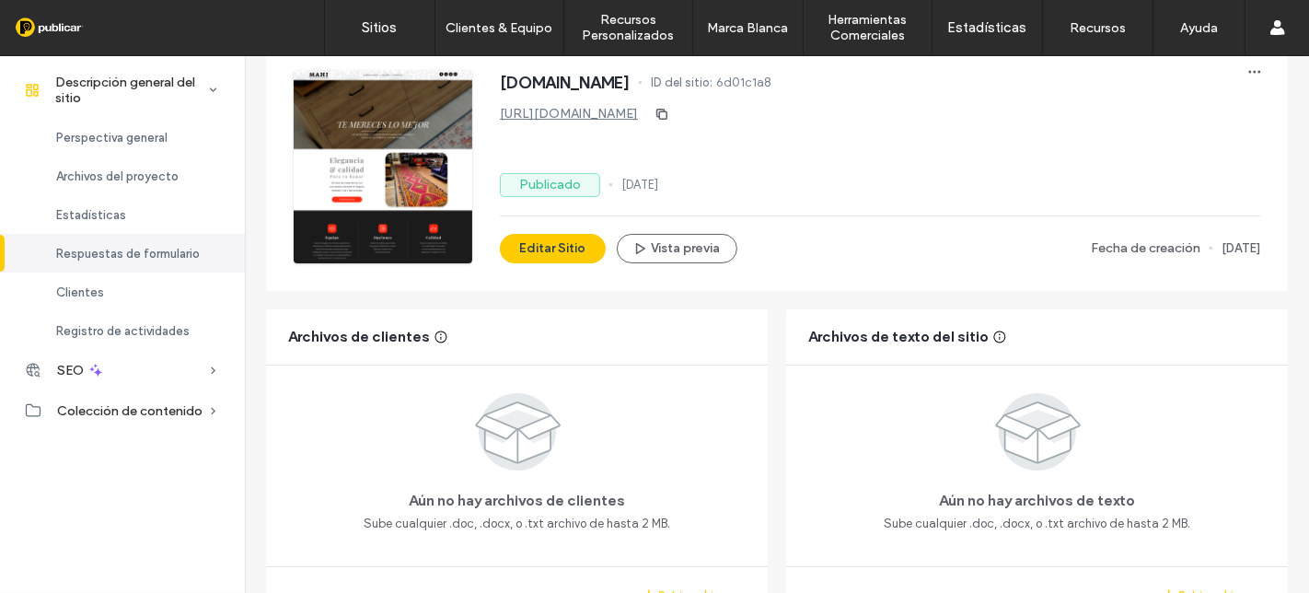
scroll to position [29, 0]
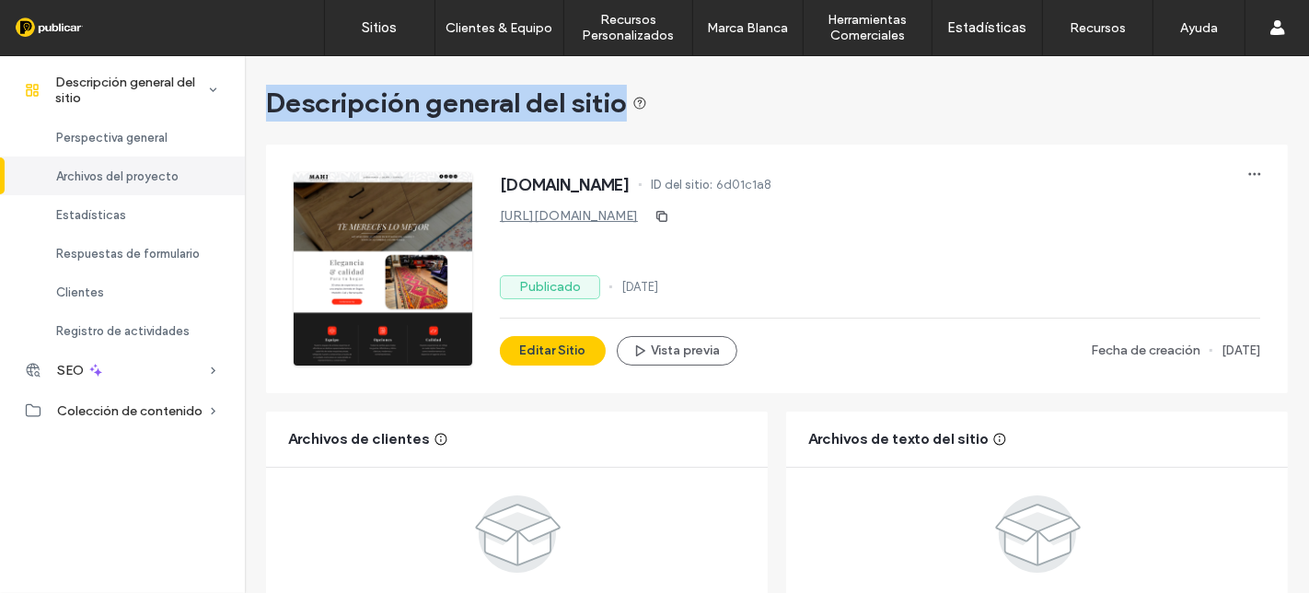
drag, startPoint x: 267, startPoint y: 98, endPoint x: 621, endPoint y: 111, distance: 354.6
click at [624, 111] on span "Descripción general del sitio" at bounding box center [456, 103] width 381 height 37
click at [771, 95] on div "Descripción general del sitio" at bounding box center [777, 103] width 1022 height 37
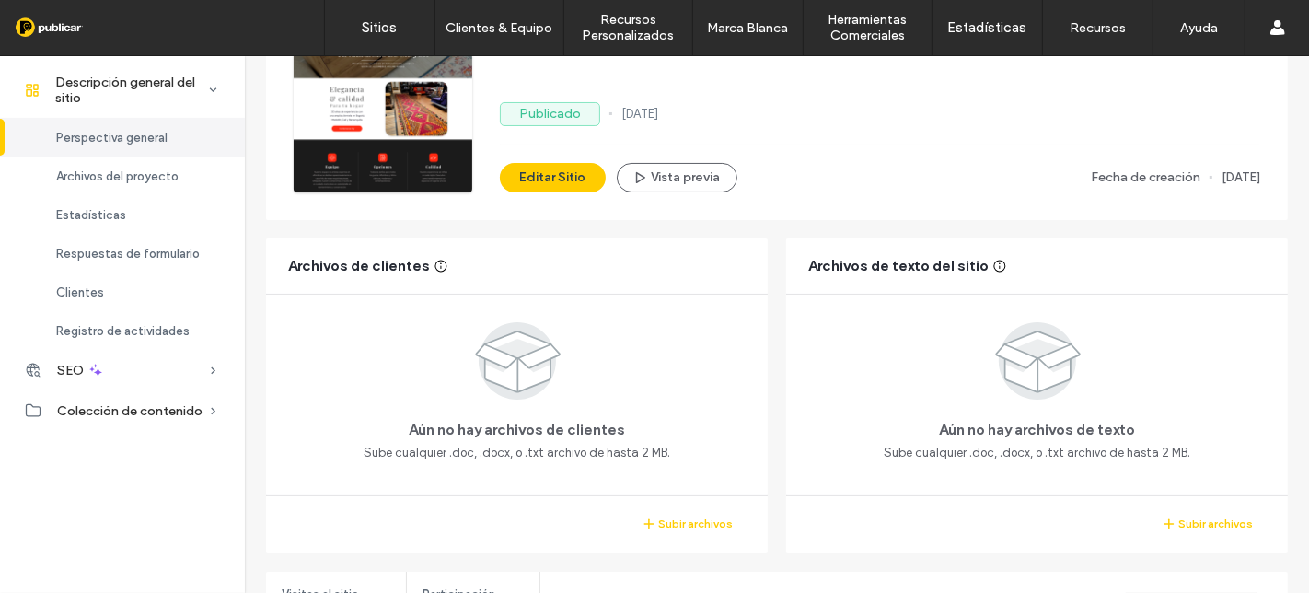
scroll to position [204, 0]
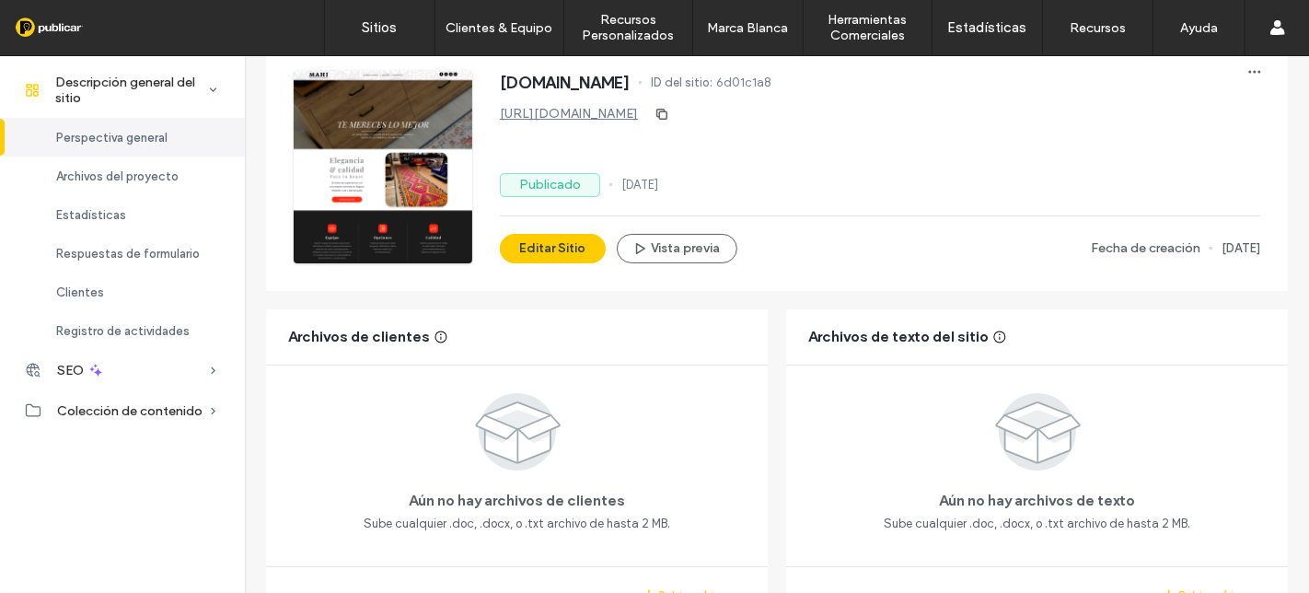
scroll to position [204, 0]
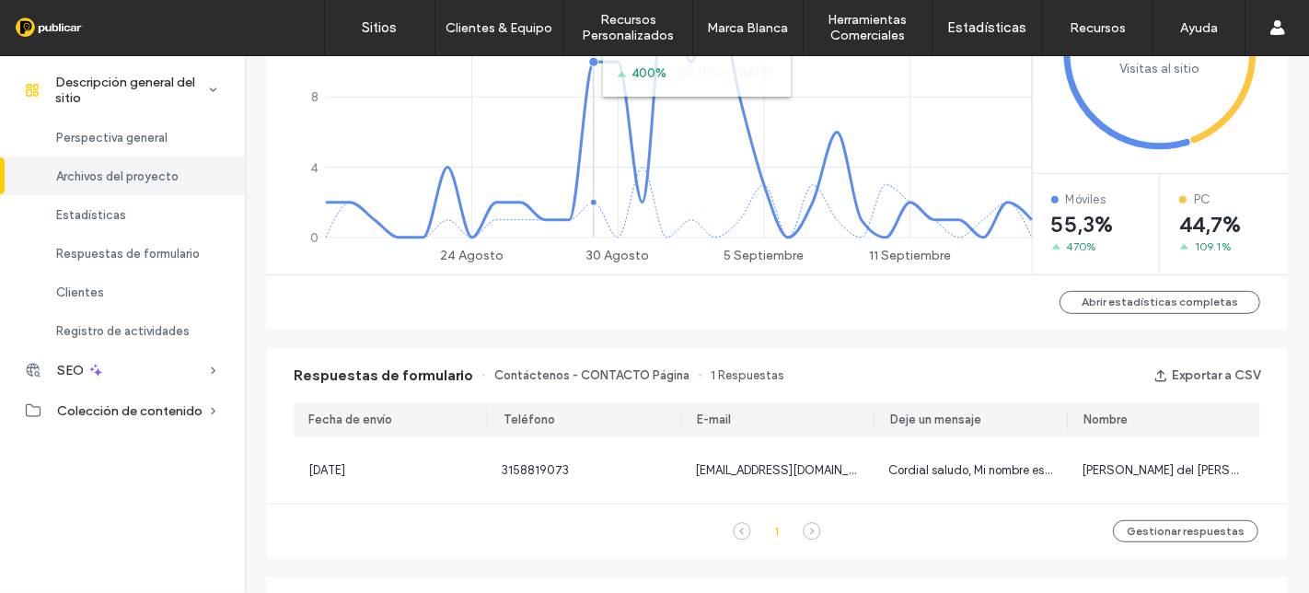
scroll to position [921, 0]
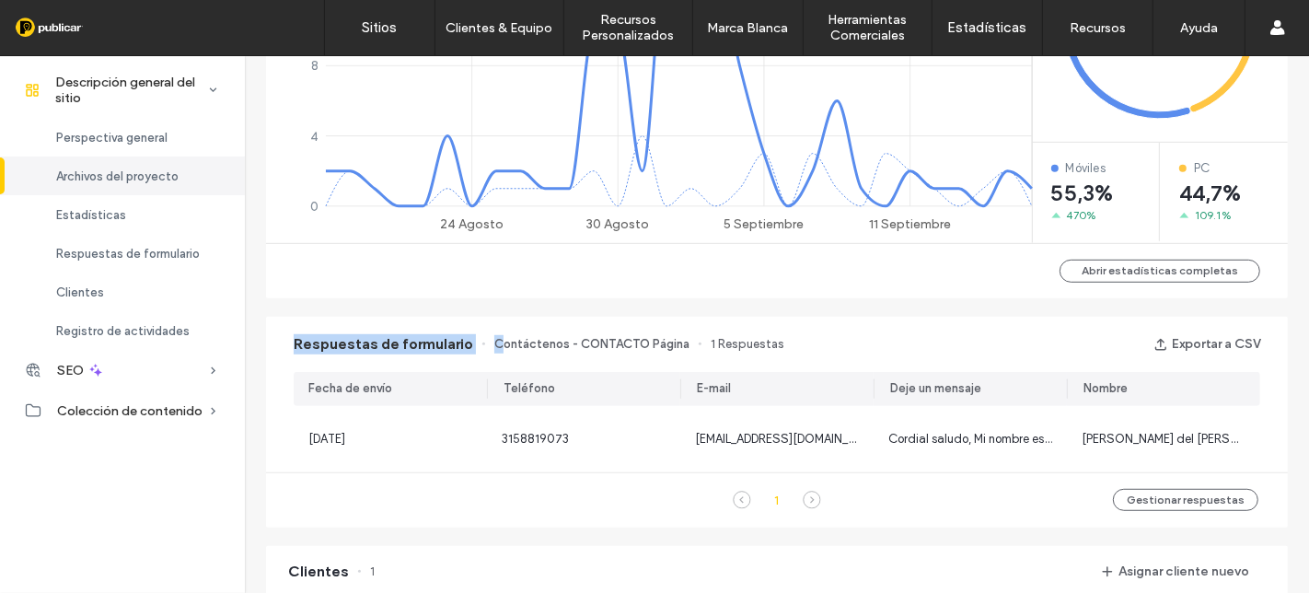
drag, startPoint x: 287, startPoint y: 341, endPoint x: 492, endPoint y: 319, distance: 205.4
click at [492, 319] on div "Respuestas de formulario Contáctenos - CONTACTO Página 1 Respuestas Exportar a …" at bounding box center [777, 344] width 1022 height 55
click at [473, 287] on div "Abrir estadísticas completas" at bounding box center [777, 270] width 1022 height 55
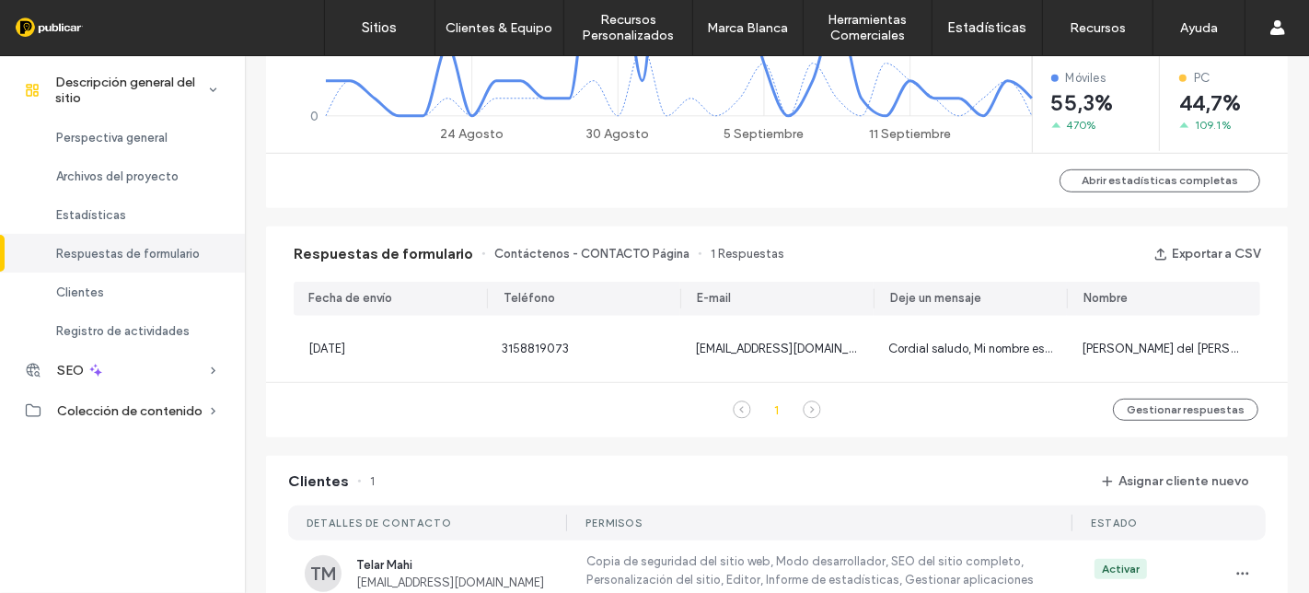
scroll to position [1023, 0]
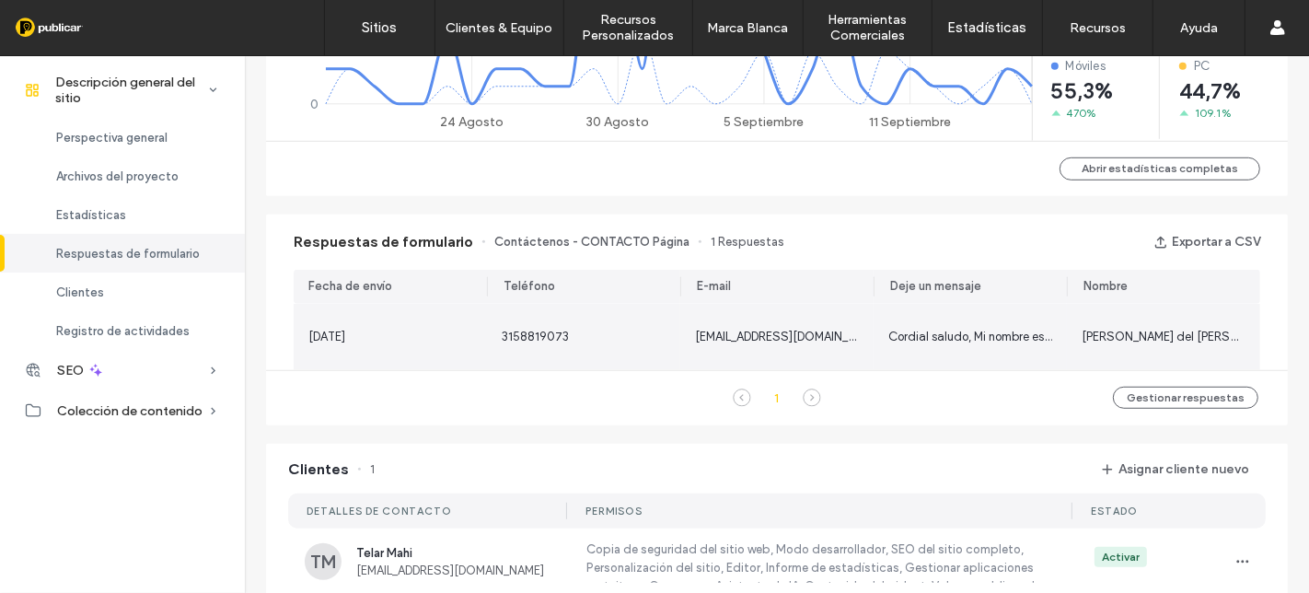
click at [938, 317] on div "Cordial saludo, Mi nombre es María Mendoza y tengo una alfombra persa original …" at bounding box center [970, 337] width 193 height 66
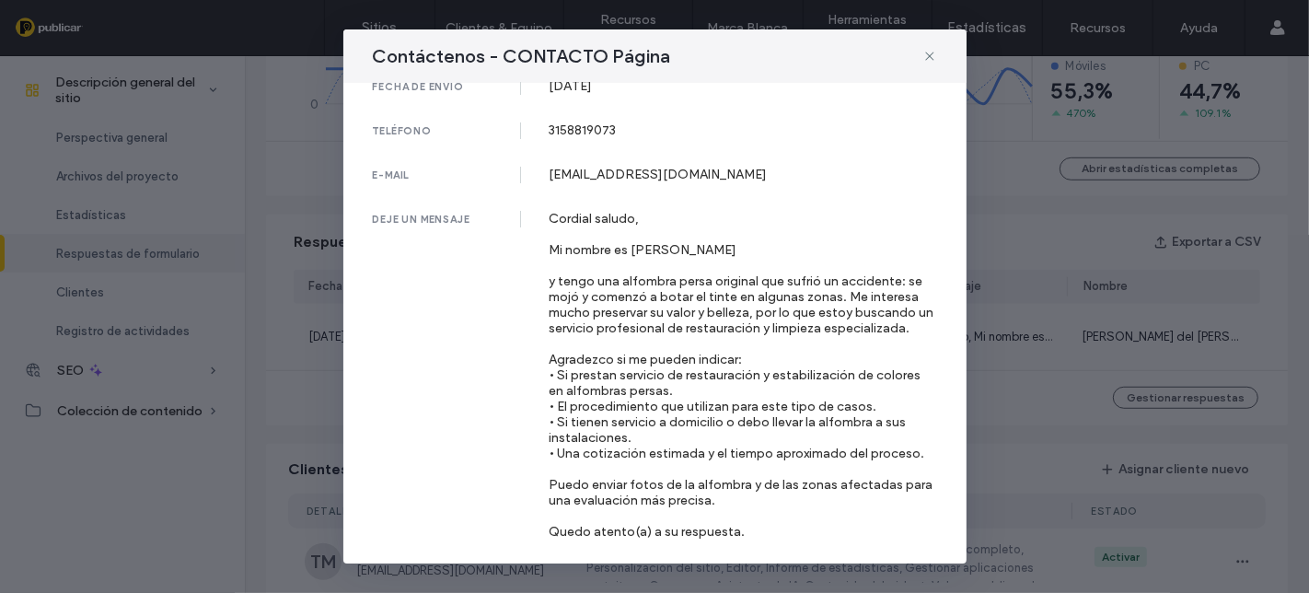
scroll to position [98, 0]
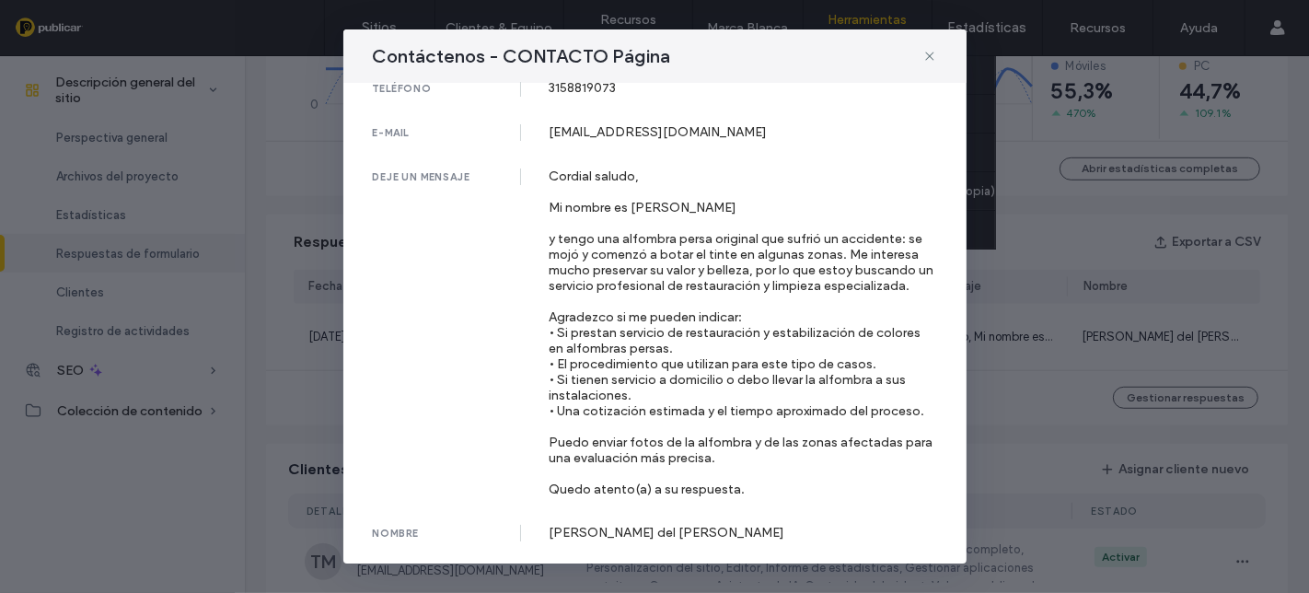
click at [925, 49] on icon at bounding box center [929, 56] width 15 height 15
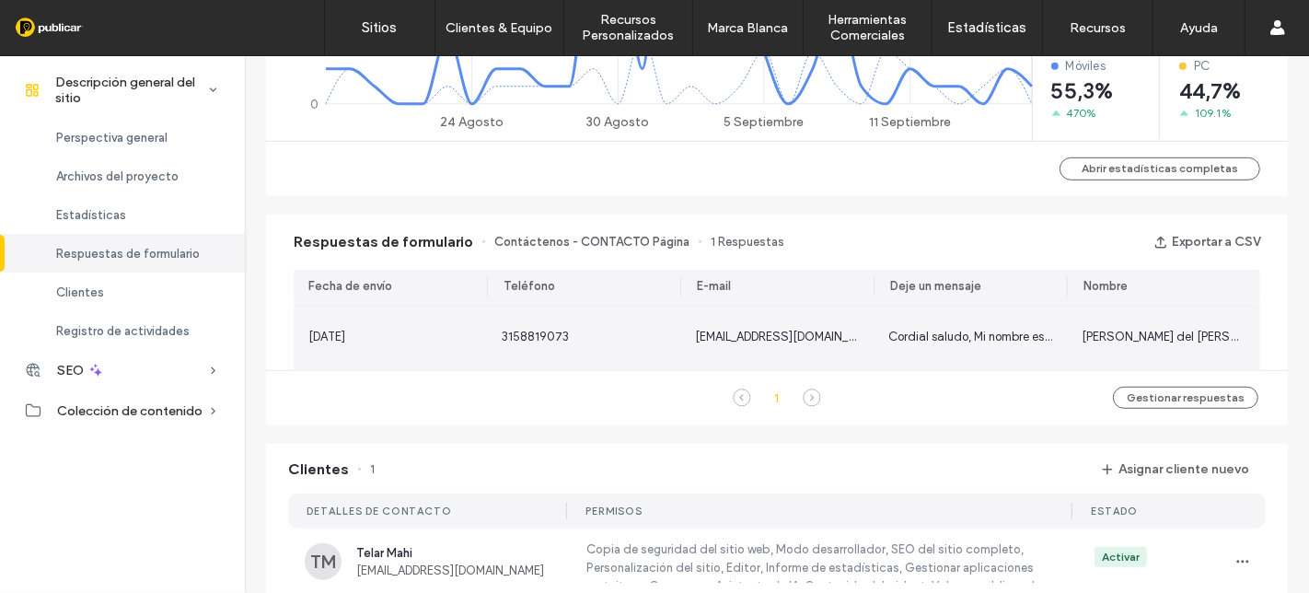
scroll to position [921, 0]
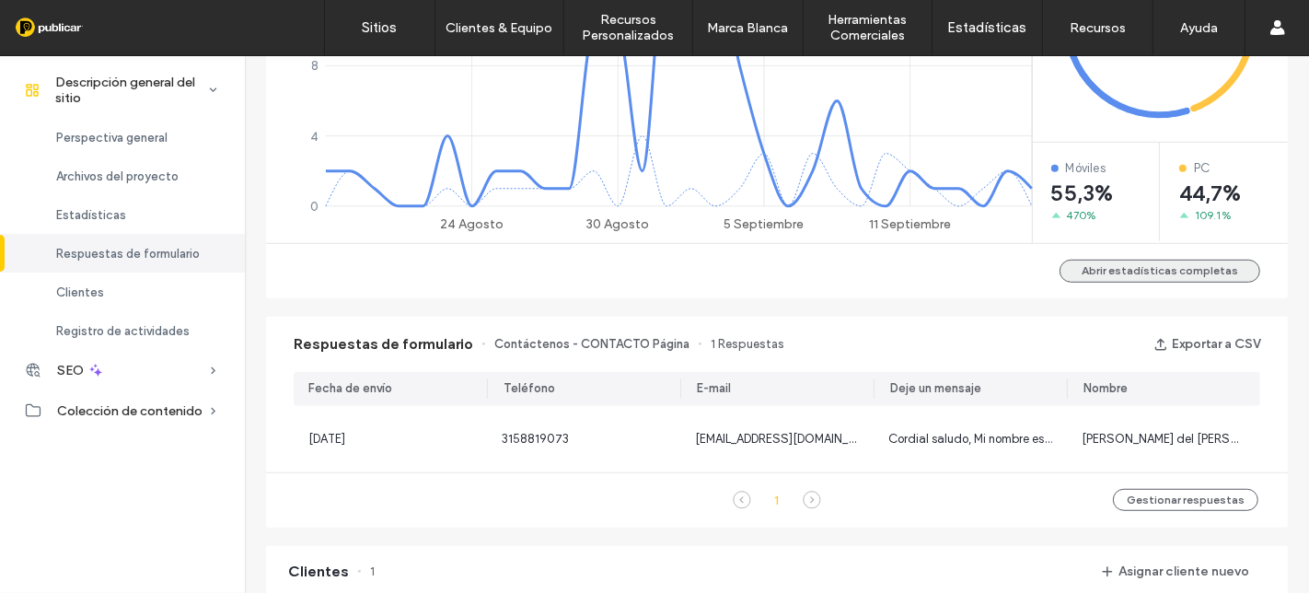
drag, startPoint x: 1146, startPoint y: 270, endPoint x: 1096, endPoint y: 277, distance: 50.3
click at [1146, 270] on button "Abrir estadísticas completas" at bounding box center [1160, 271] width 201 height 23
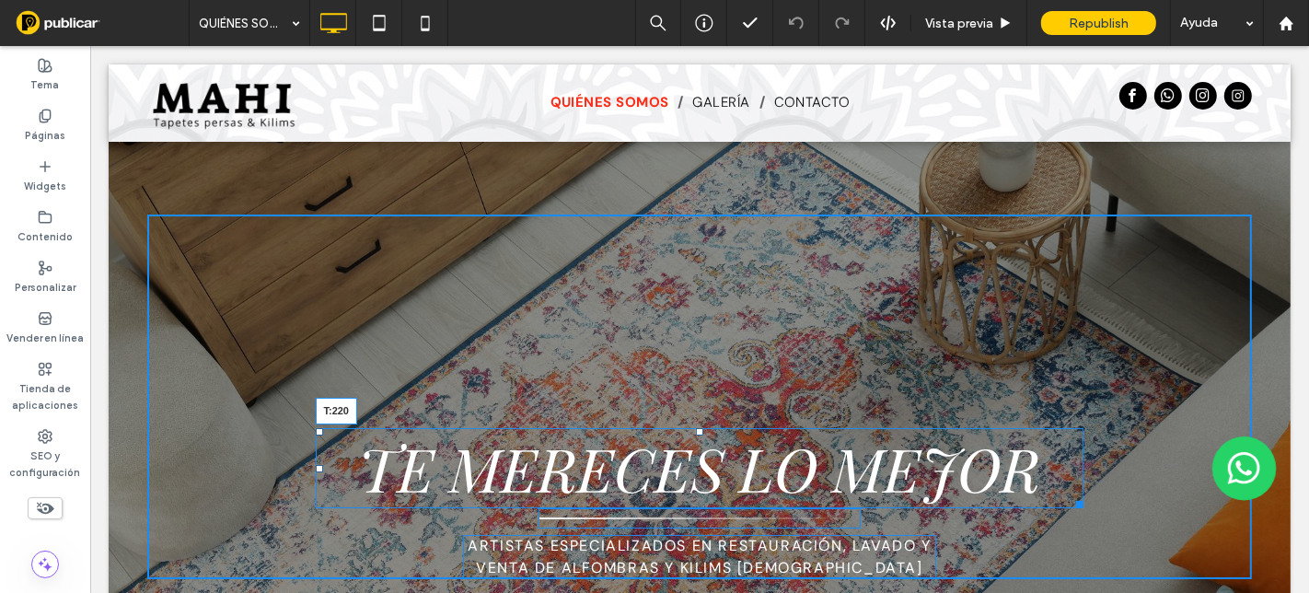
drag, startPoint x: 689, startPoint y: 430, endPoint x: 688, endPoint y: 419, distance: 11.1
click at [695, 428] on div at bounding box center [698, 431] width 7 height 7
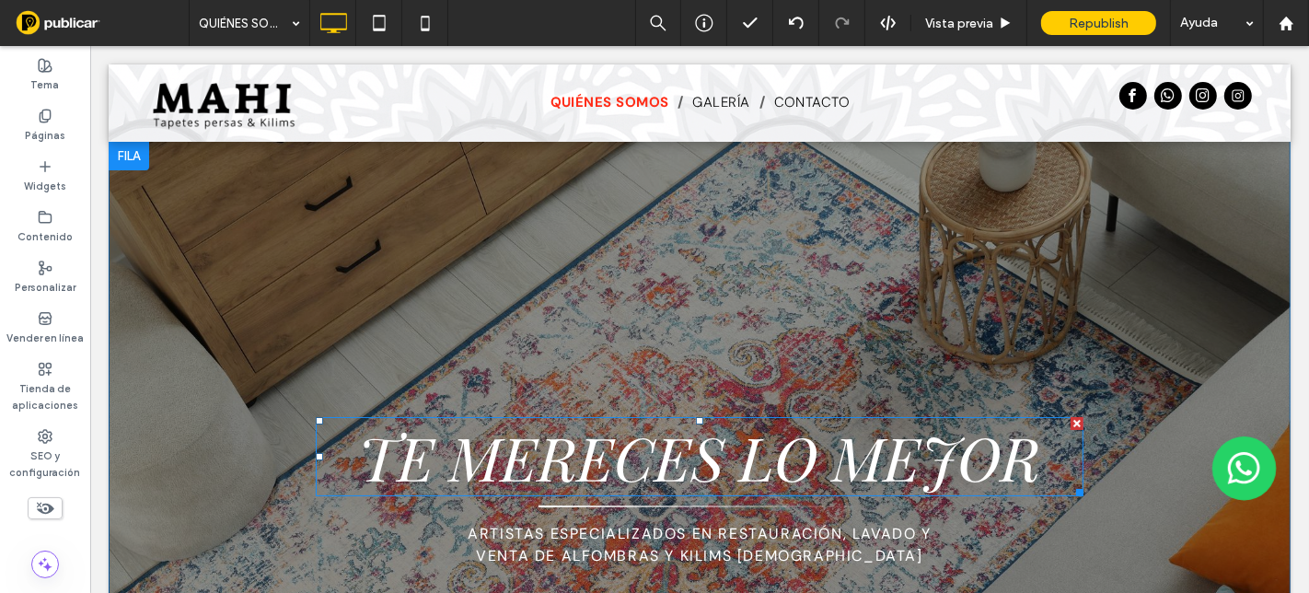
click at [388, 454] on span "TE MERECES LO MEJOR" at bounding box center [699, 456] width 682 height 79
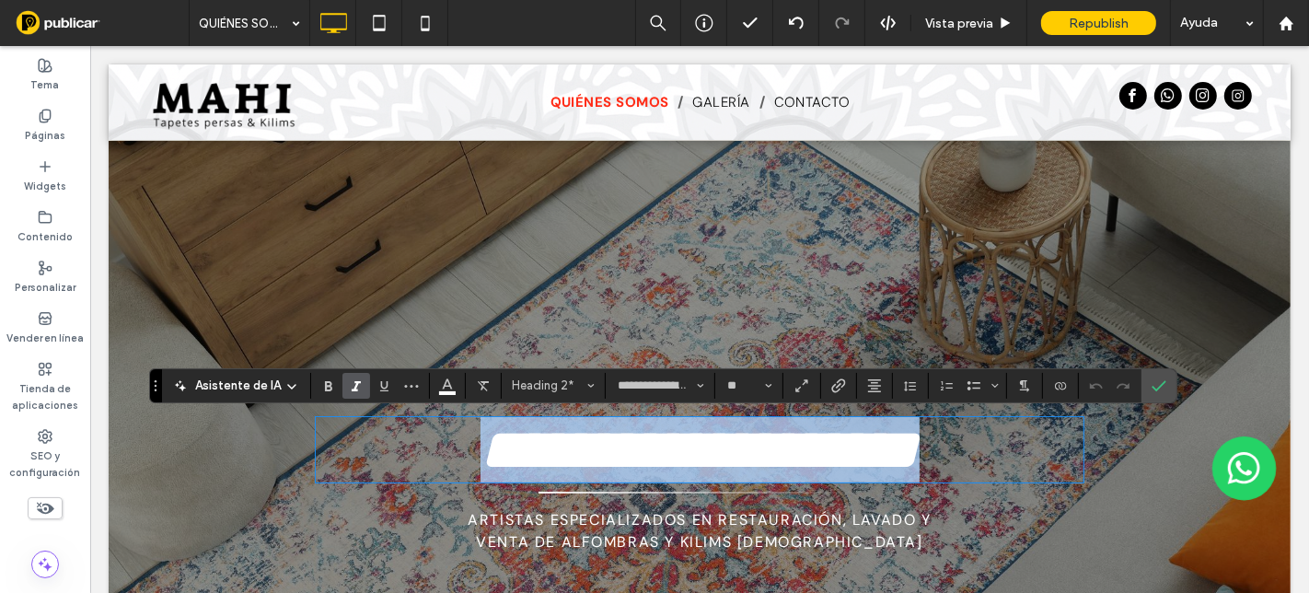
click at [846, 480] on span "**********" at bounding box center [699, 450] width 439 height 60
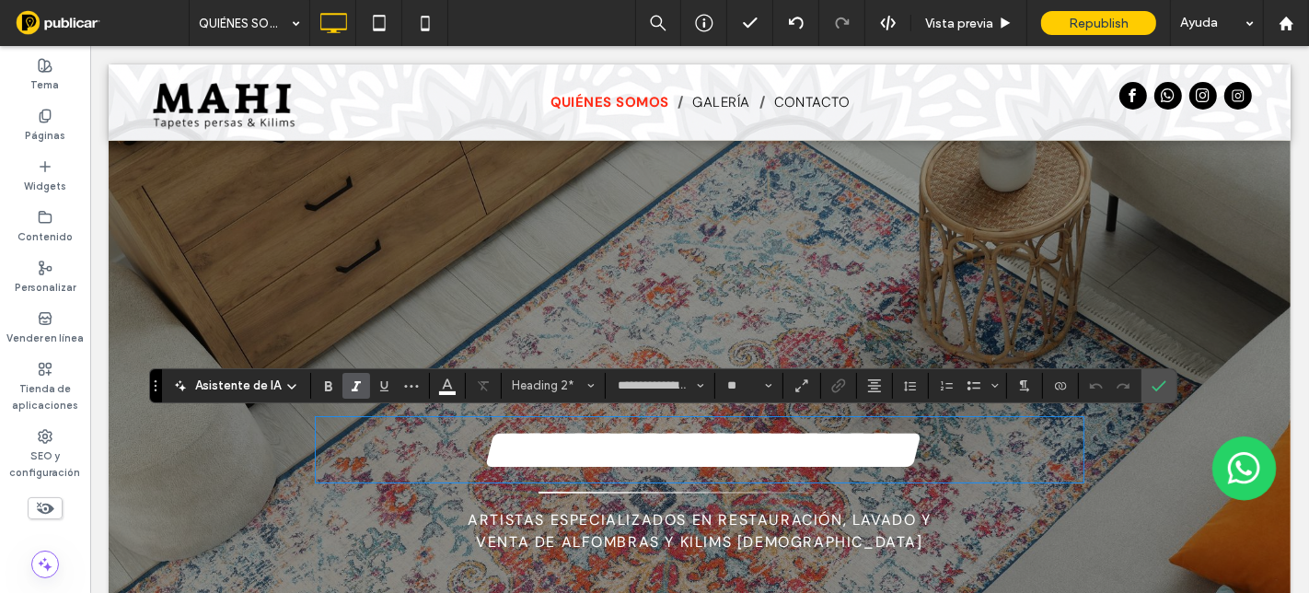
drag, startPoint x: 1035, startPoint y: 461, endPoint x: 1025, endPoint y: 458, distance: 10.5
click at [1034, 461] on h2 "**********" at bounding box center [699, 449] width 769 height 65
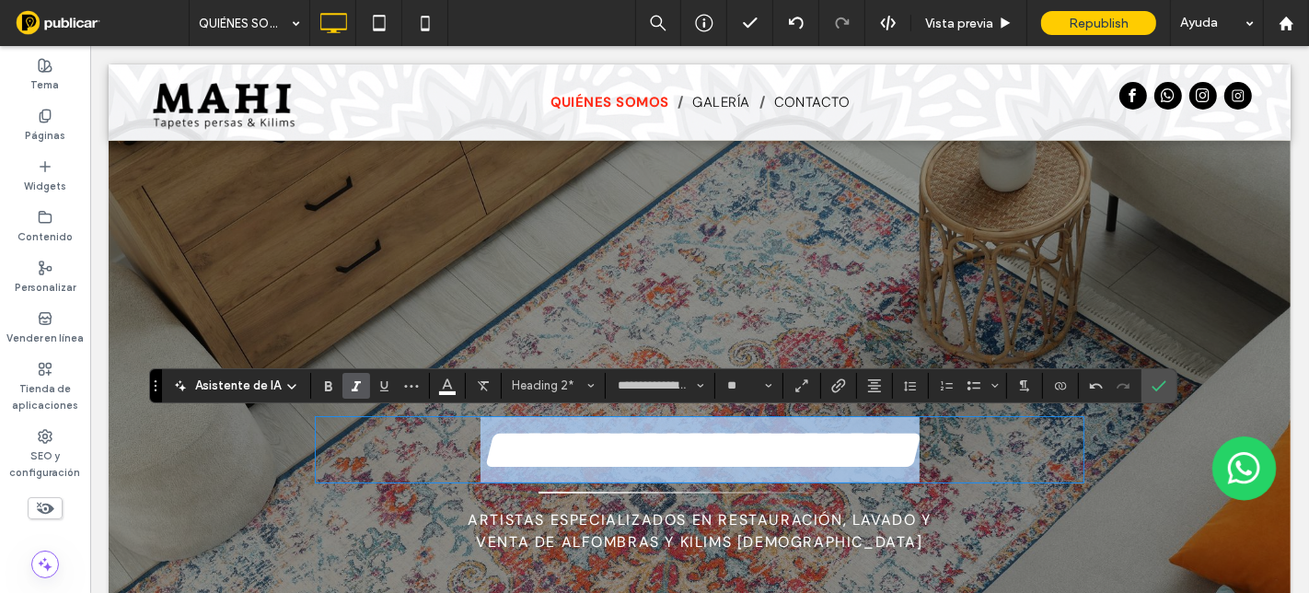
drag, startPoint x: 349, startPoint y: 457, endPoint x: 1037, endPoint y: 435, distance: 688.9
click at [1037, 435] on h2 "**********" at bounding box center [699, 449] width 769 height 65
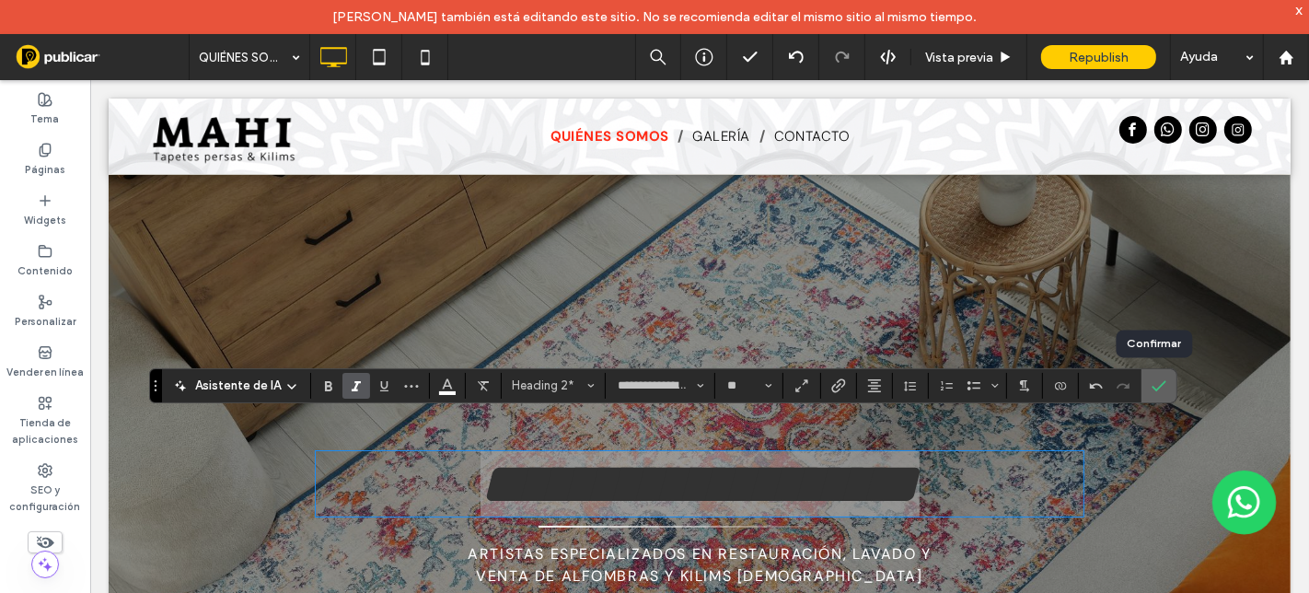
click at [1159, 382] on icon "Confirmar" at bounding box center [1159, 385] width 15 height 15
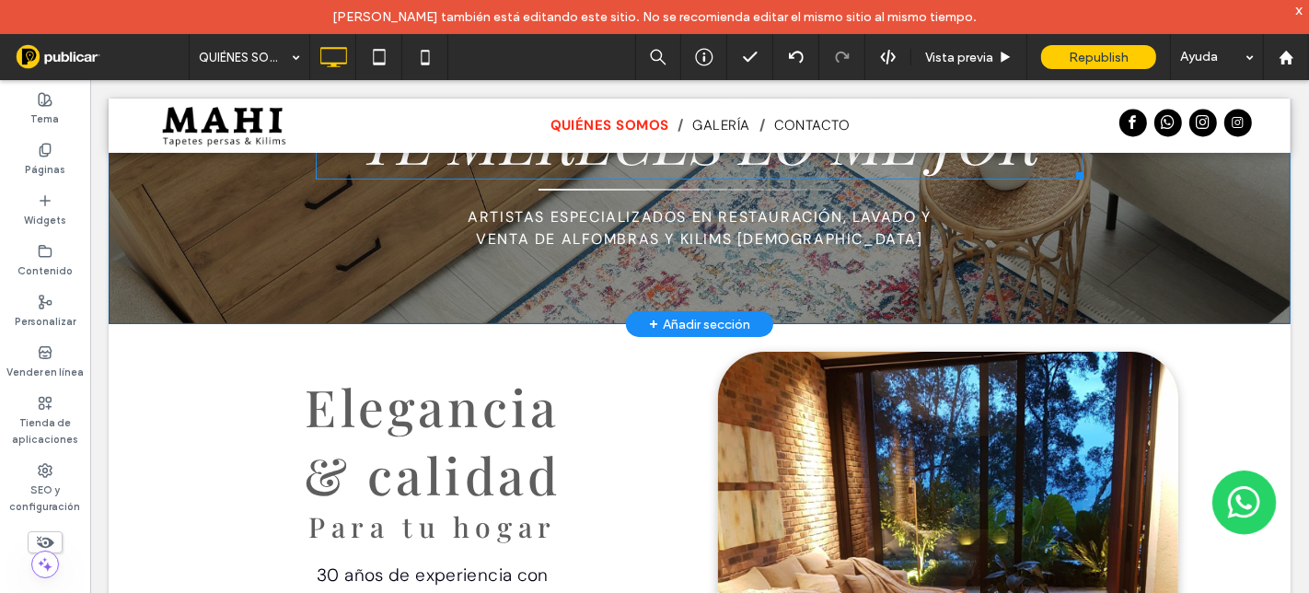
scroll to position [409, 0]
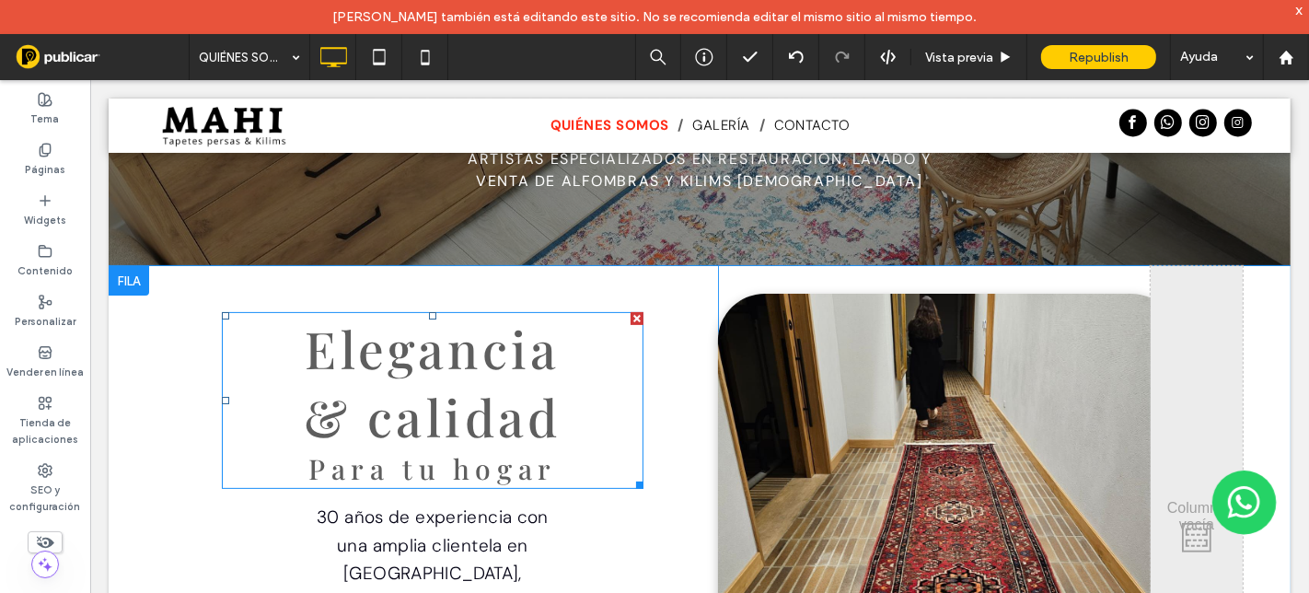
click at [409, 359] on span "Elegancia" at bounding box center [432, 347] width 256 height 68
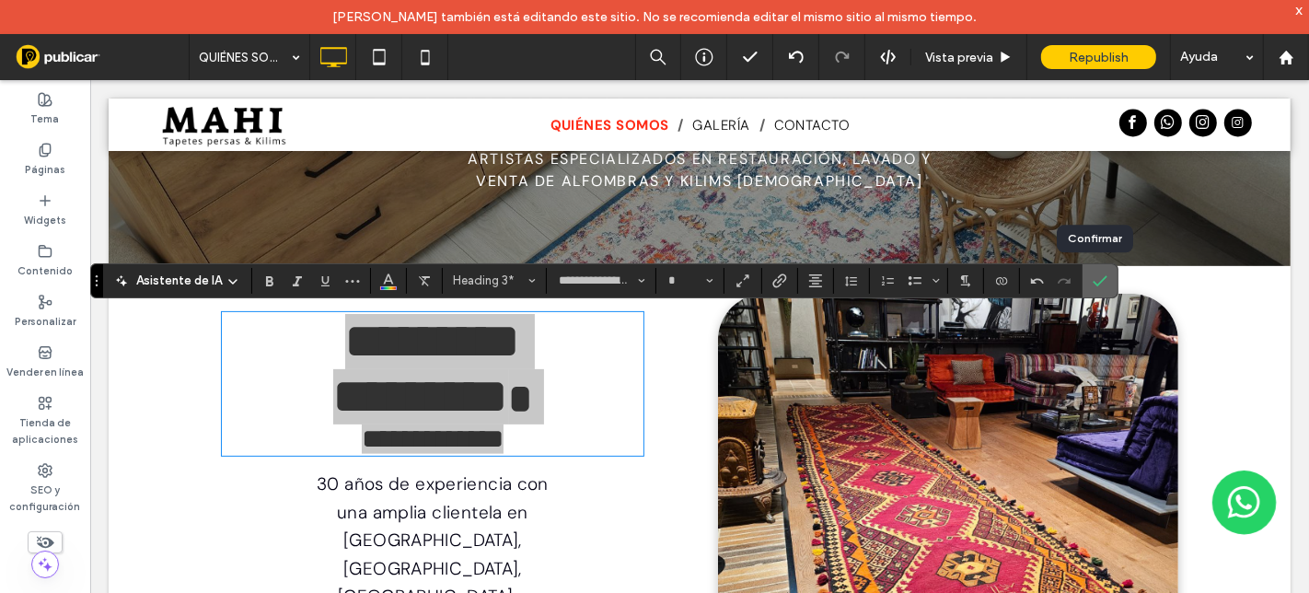
click at [1100, 284] on icon "Confirmar" at bounding box center [1100, 280] width 15 height 15
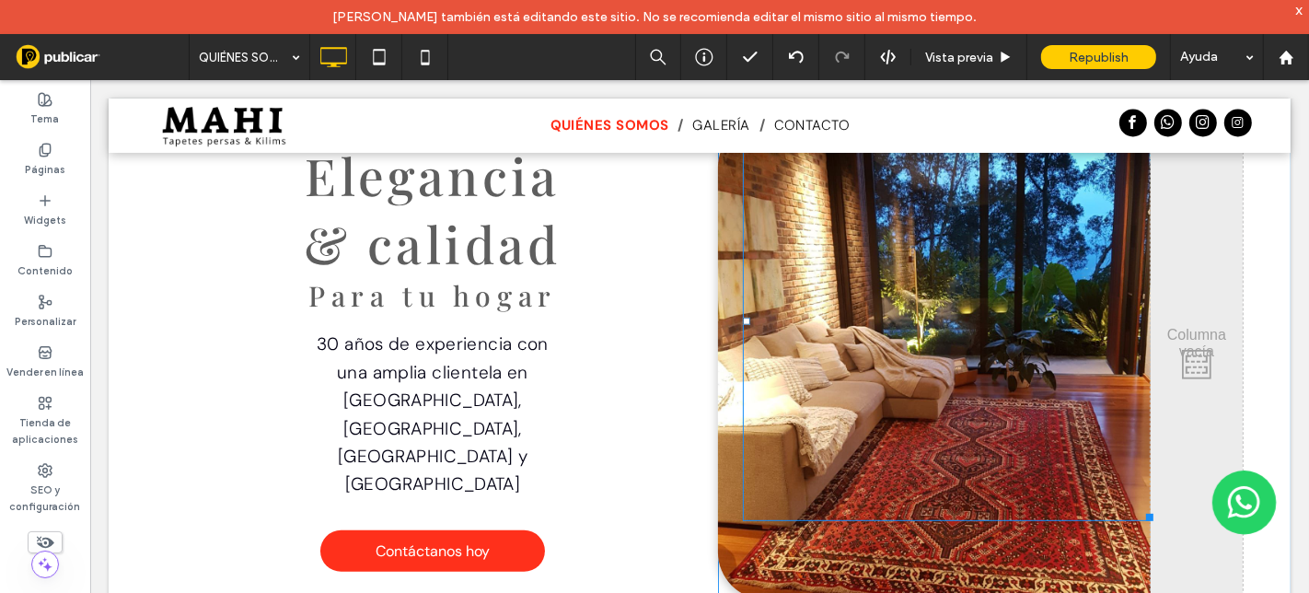
scroll to position [613, 0]
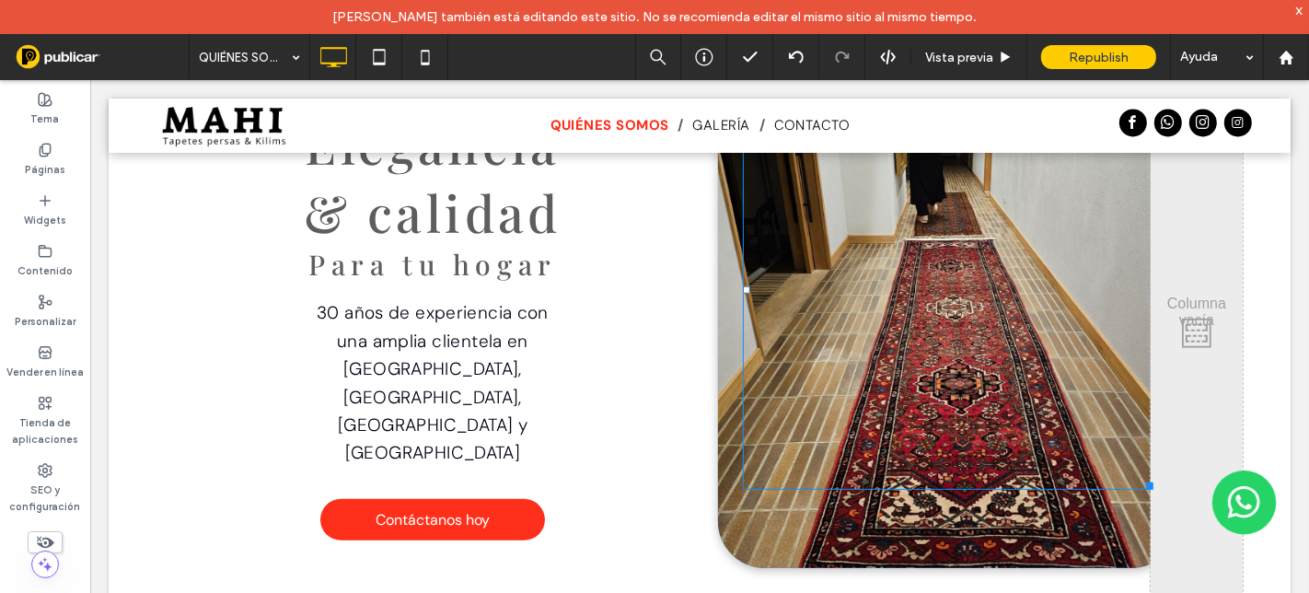
drag, startPoint x: 1134, startPoint y: 483, endPoint x: 985, endPoint y: 481, distance: 149.1
click at [1139, 481] on div at bounding box center [1146, 482] width 14 height 14
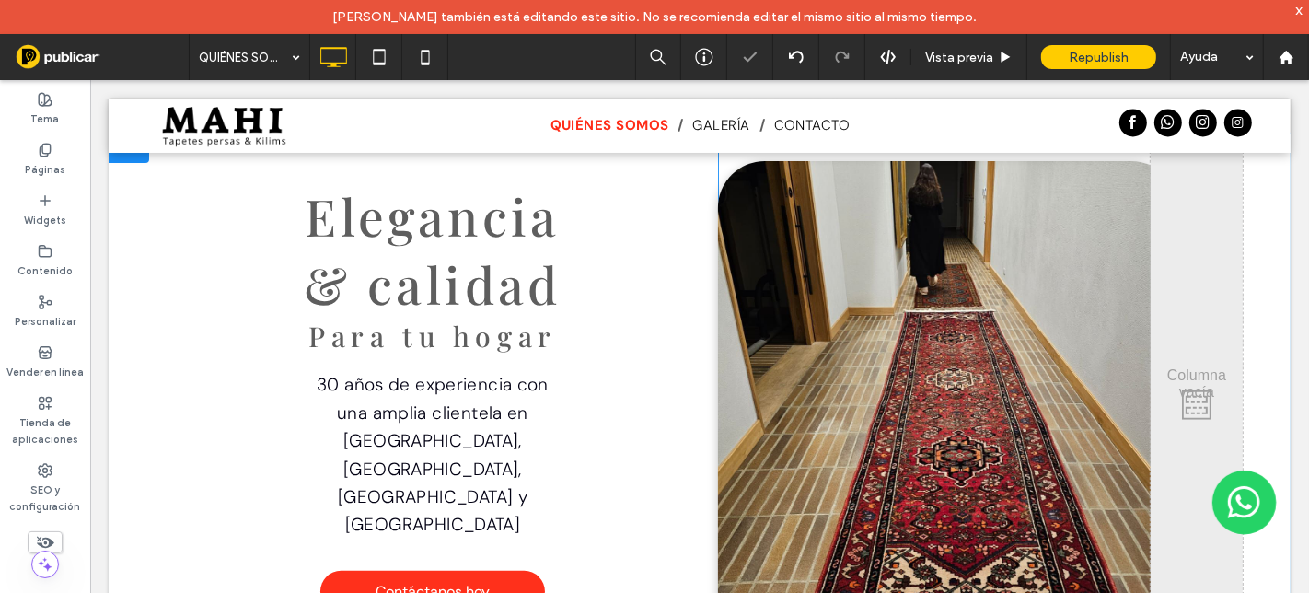
scroll to position [511, 0]
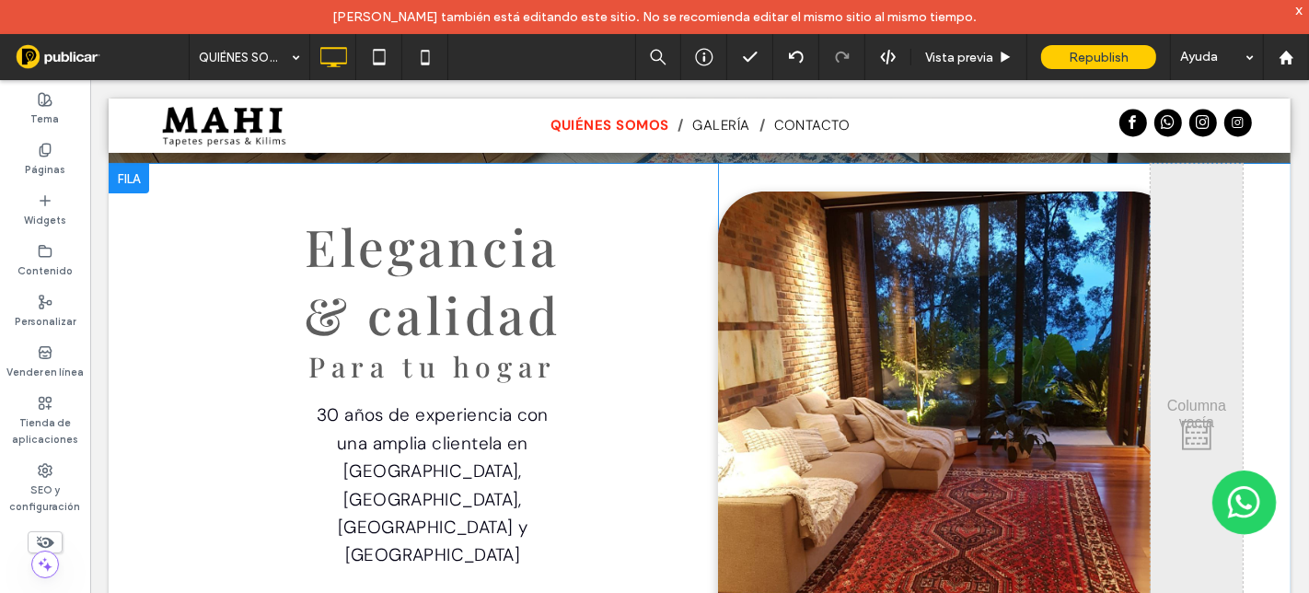
click at [738, 315] on div at bounding box center [947, 430] width 460 height 479
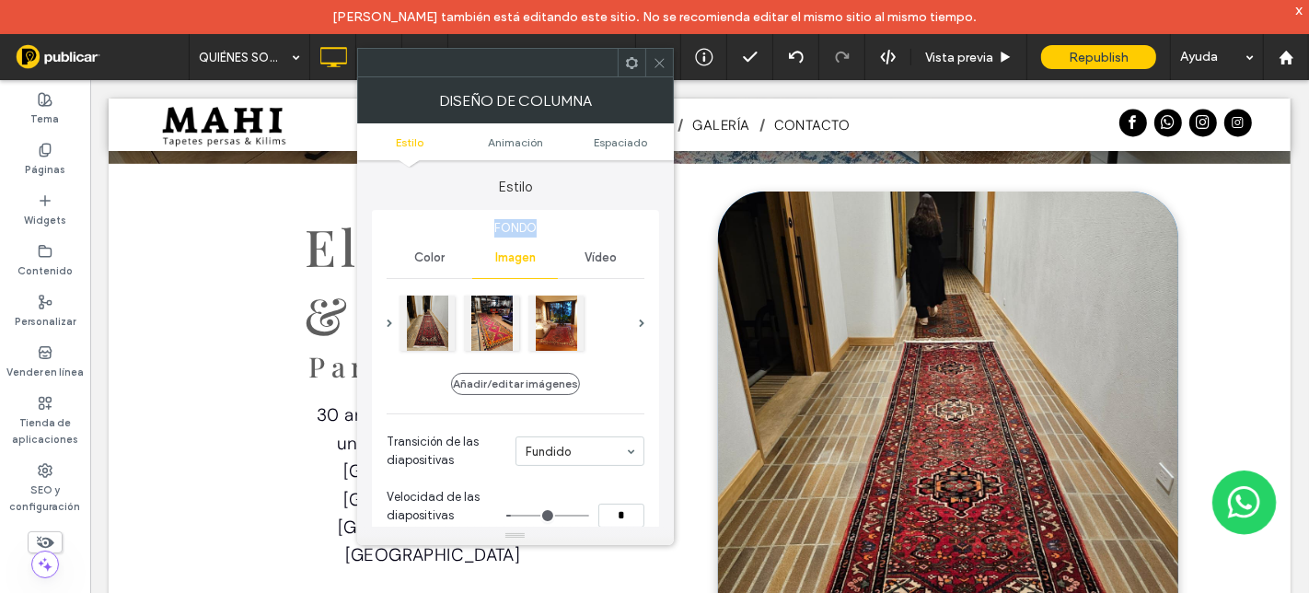
drag, startPoint x: 495, startPoint y: 227, endPoint x: 528, endPoint y: 261, distance: 47.5
click at [580, 226] on span "Fondo" at bounding box center [516, 228] width 258 height 18
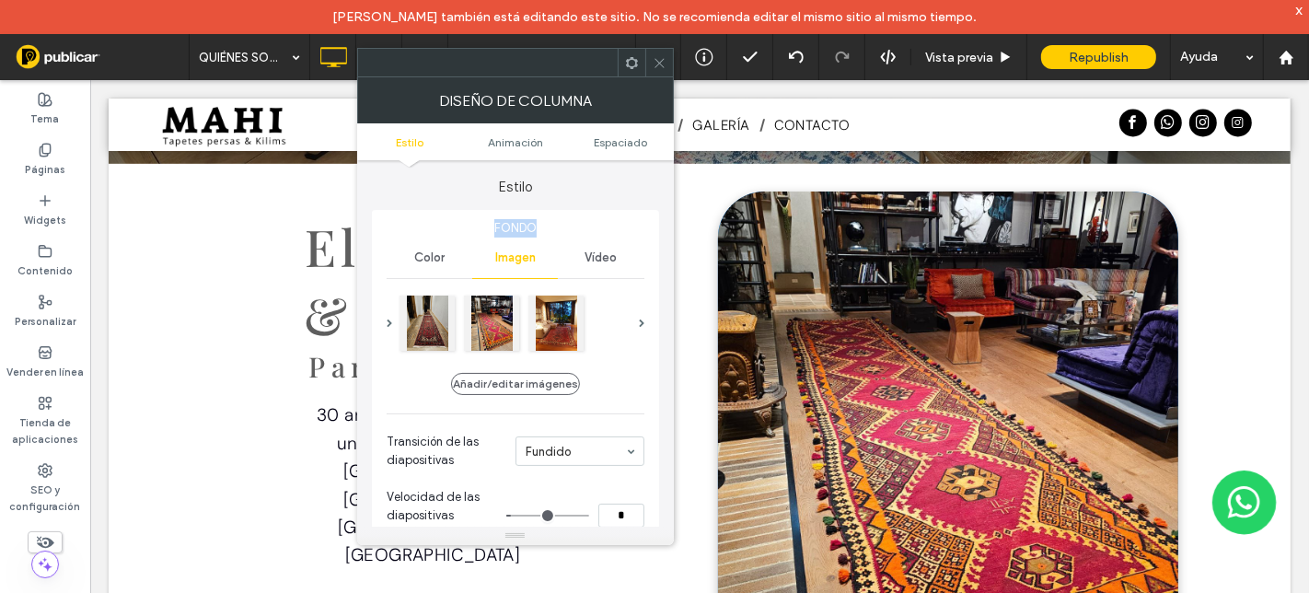
click at [430, 327] on div at bounding box center [427, 321] width 55 height 55
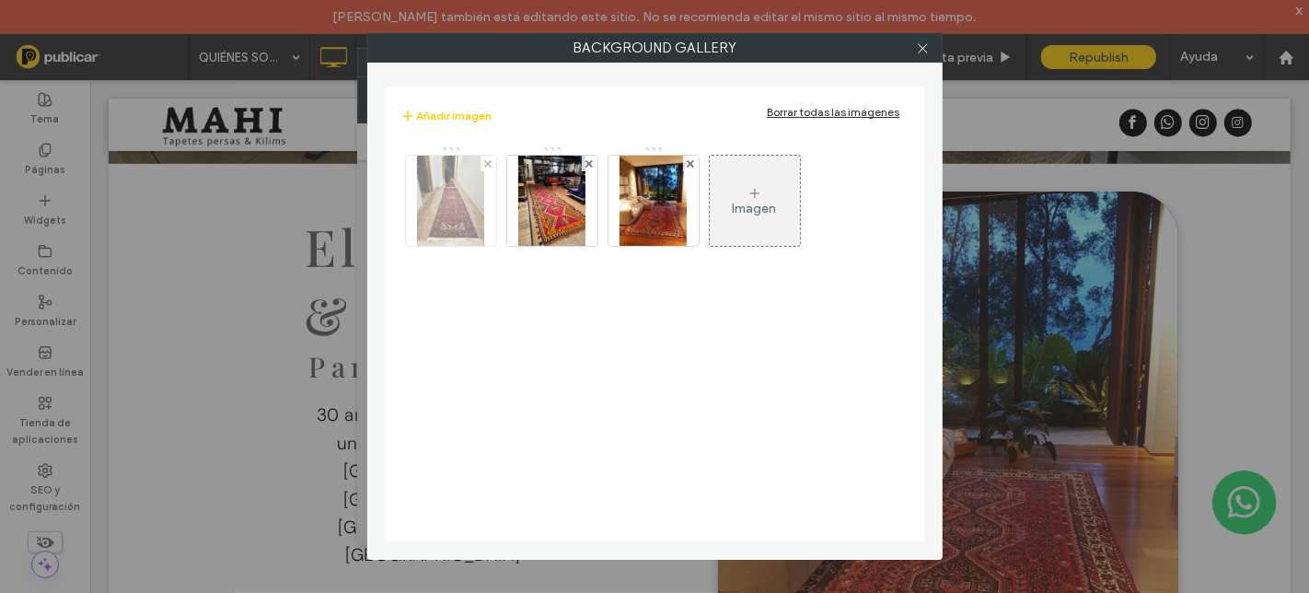
click at [448, 215] on img at bounding box center [451, 201] width 68 height 90
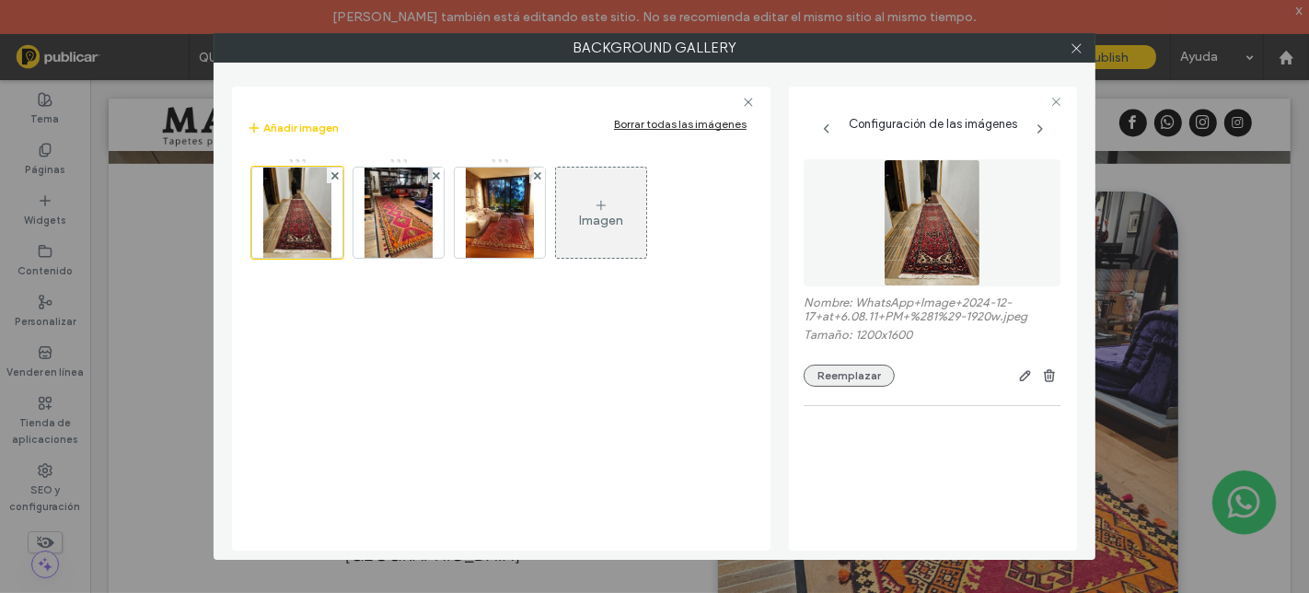
click at [836, 372] on button "Reemplazar" at bounding box center [849, 376] width 91 height 22
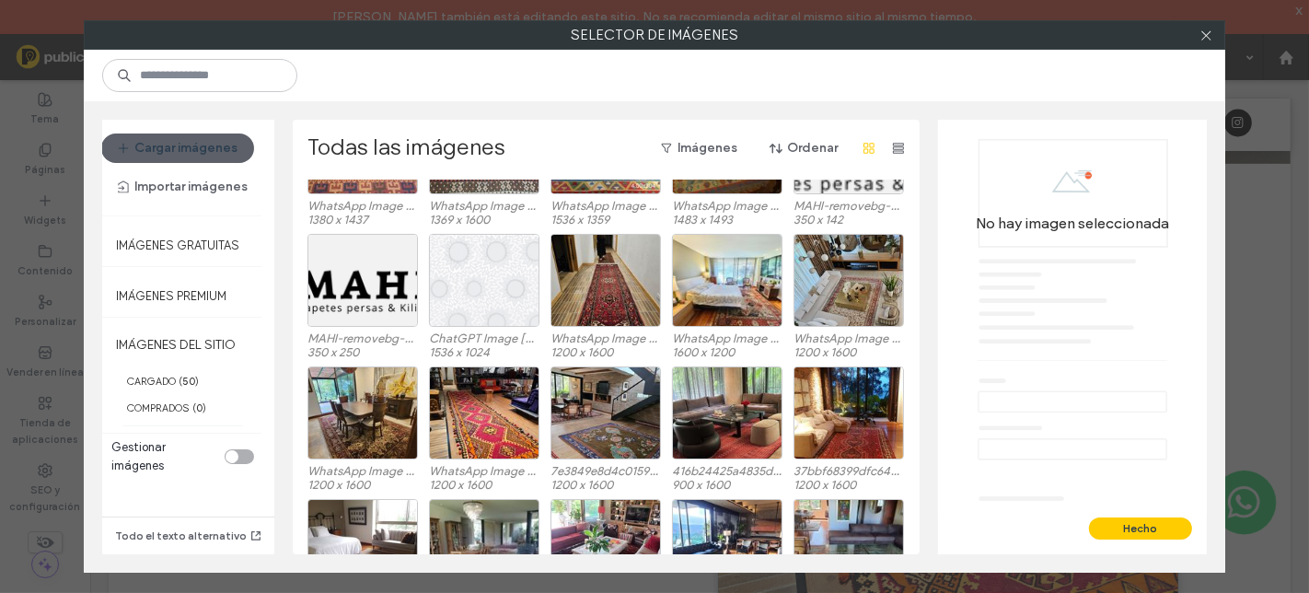
scroll to position [0, 0]
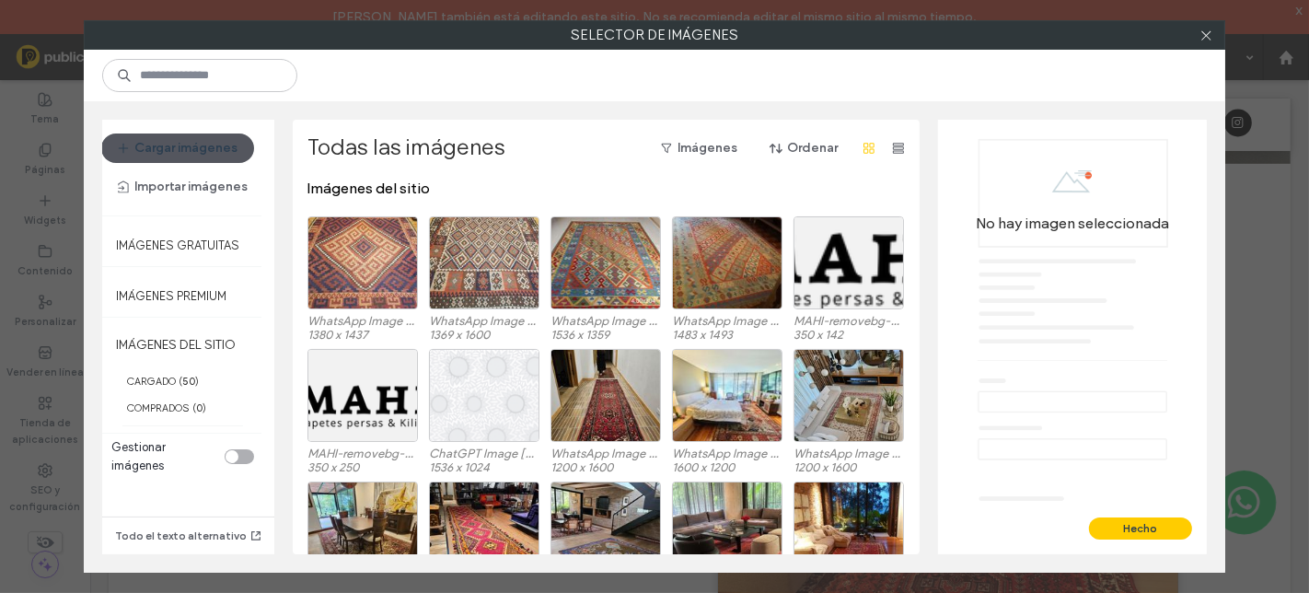
click at [215, 147] on button "Cargar imágenes" at bounding box center [177, 147] width 153 height 29
click at [1204, 36] on use at bounding box center [1205, 34] width 9 height 9
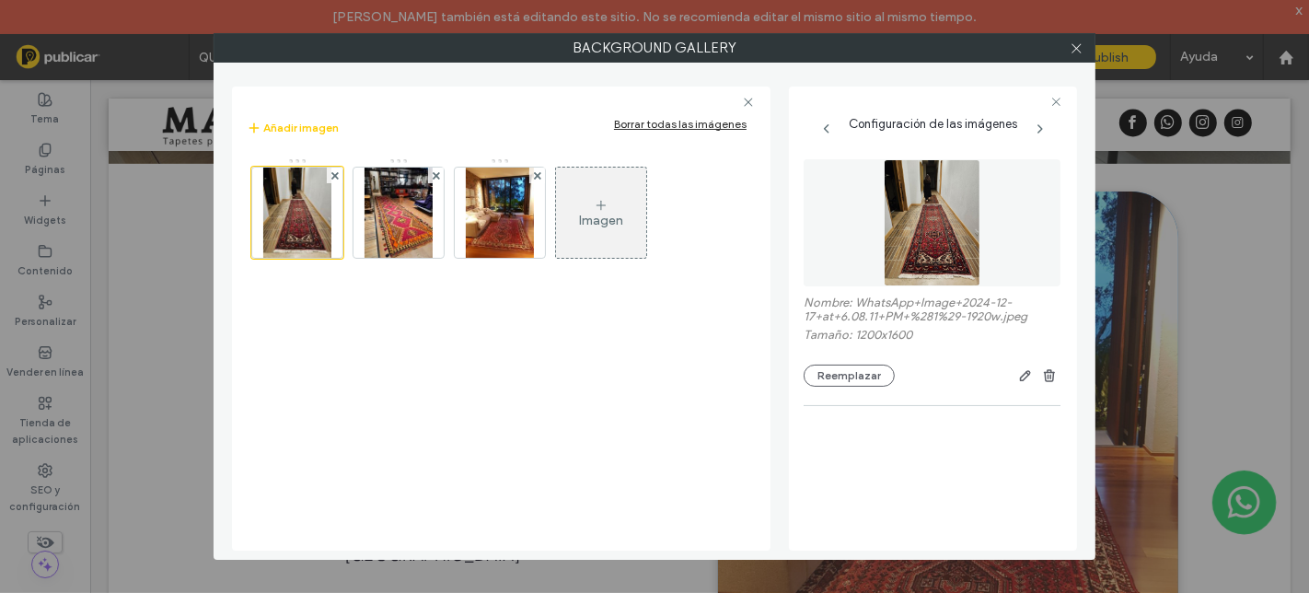
click at [604, 203] on icon at bounding box center [601, 205] width 15 height 15
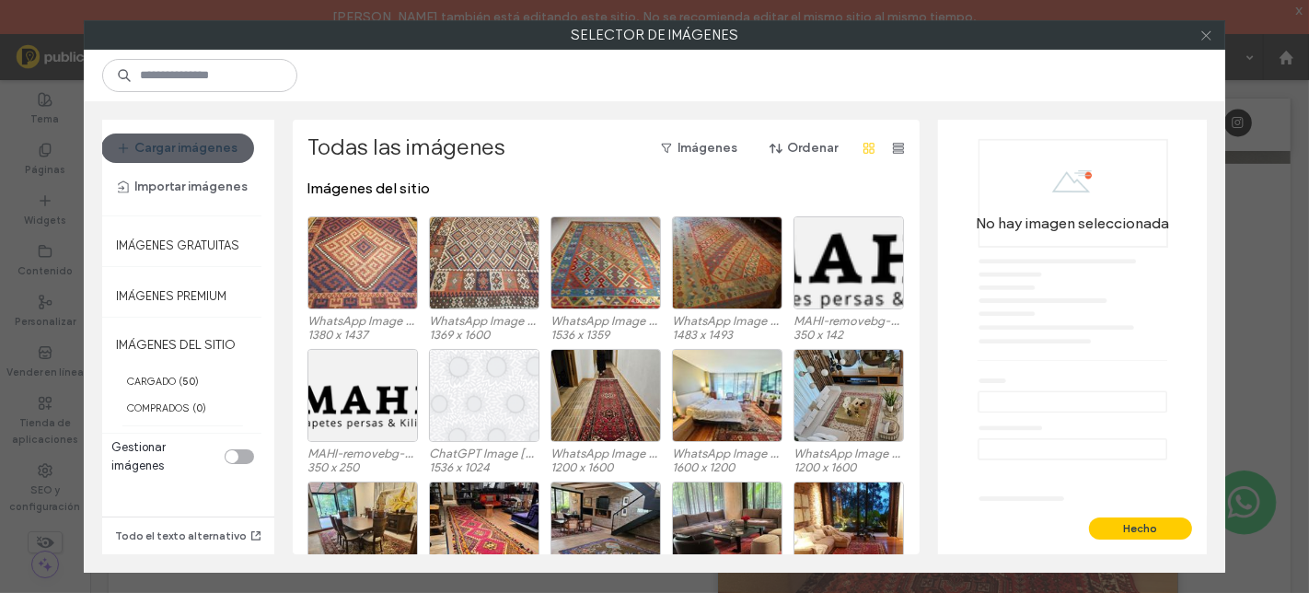
click at [1210, 35] on icon at bounding box center [1206, 36] width 14 height 14
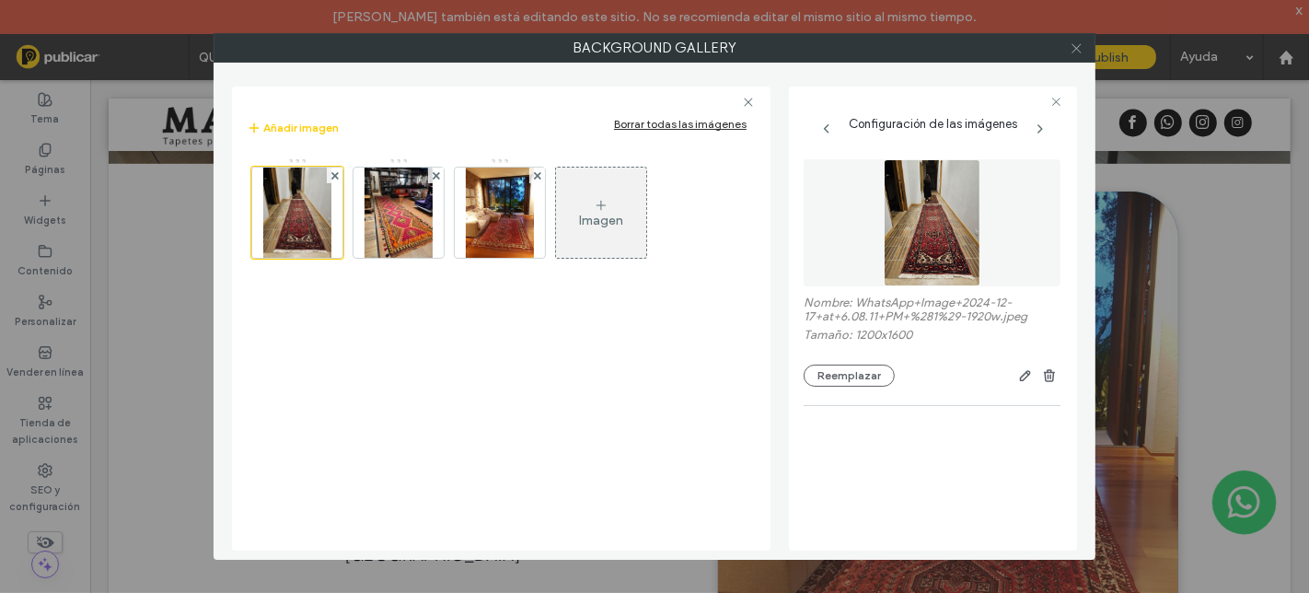
click at [1076, 48] on icon at bounding box center [1077, 48] width 14 height 14
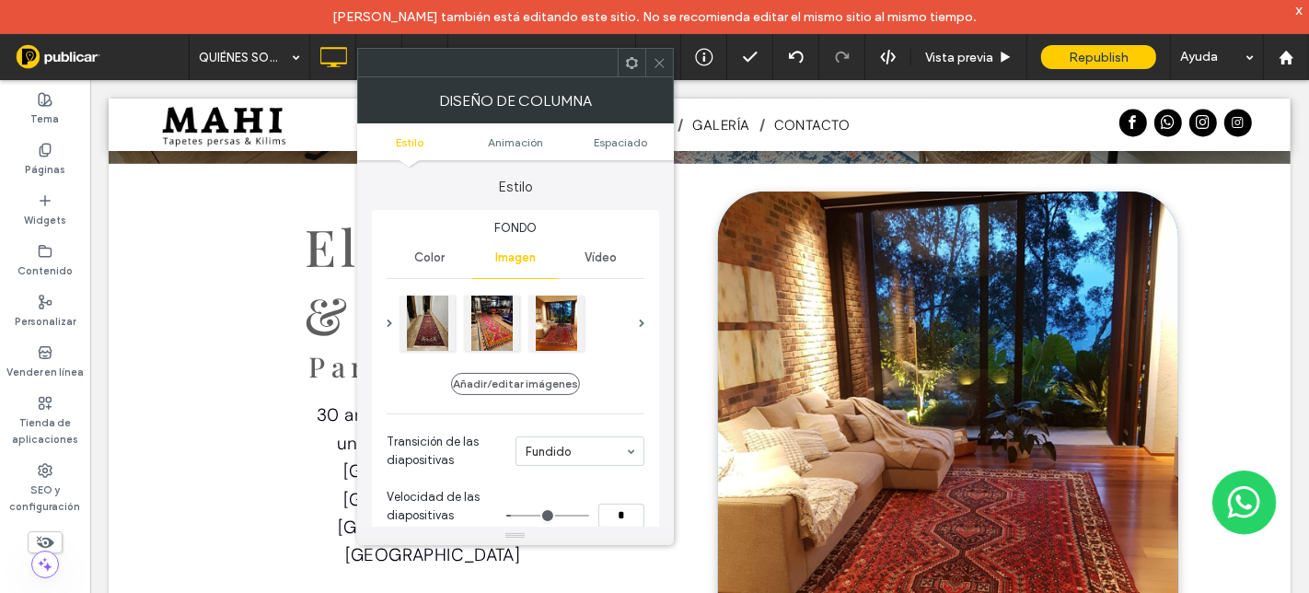
click at [655, 64] on icon at bounding box center [660, 63] width 14 height 14
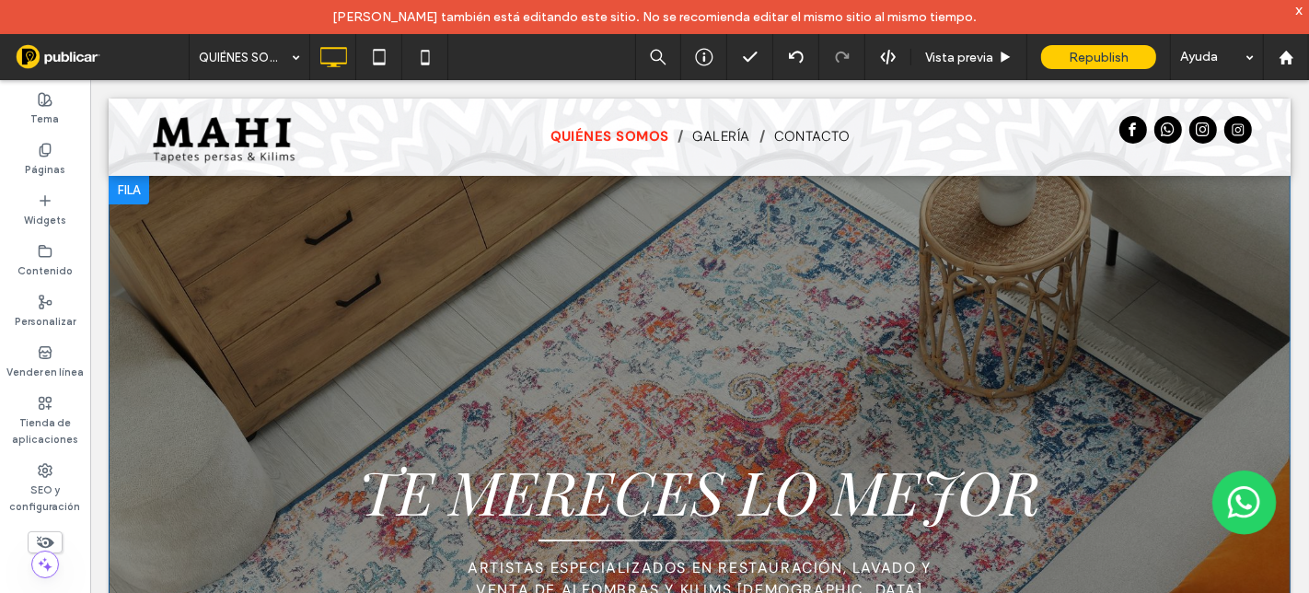
click at [138, 262] on div "TE MERECES LO MEJOR Artistas especializados en RESTAURACIÓN, LAVADO Y VENTA DE …" at bounding box center [699, 424] width 1182 height 500
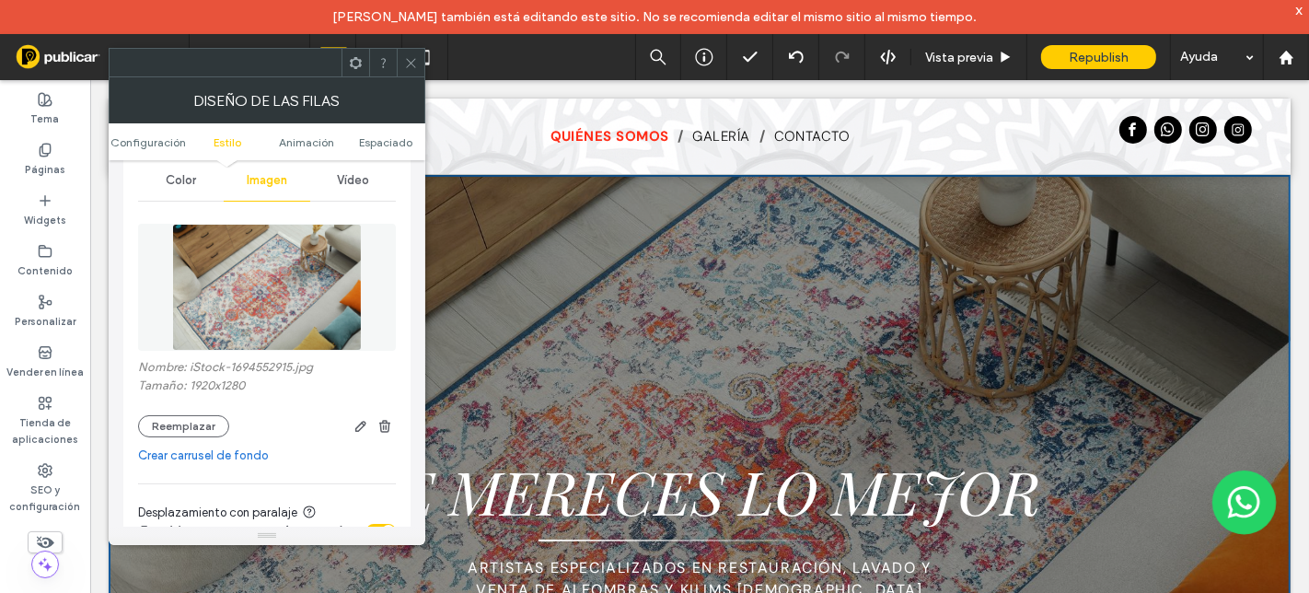
scroll to position [204, 0]
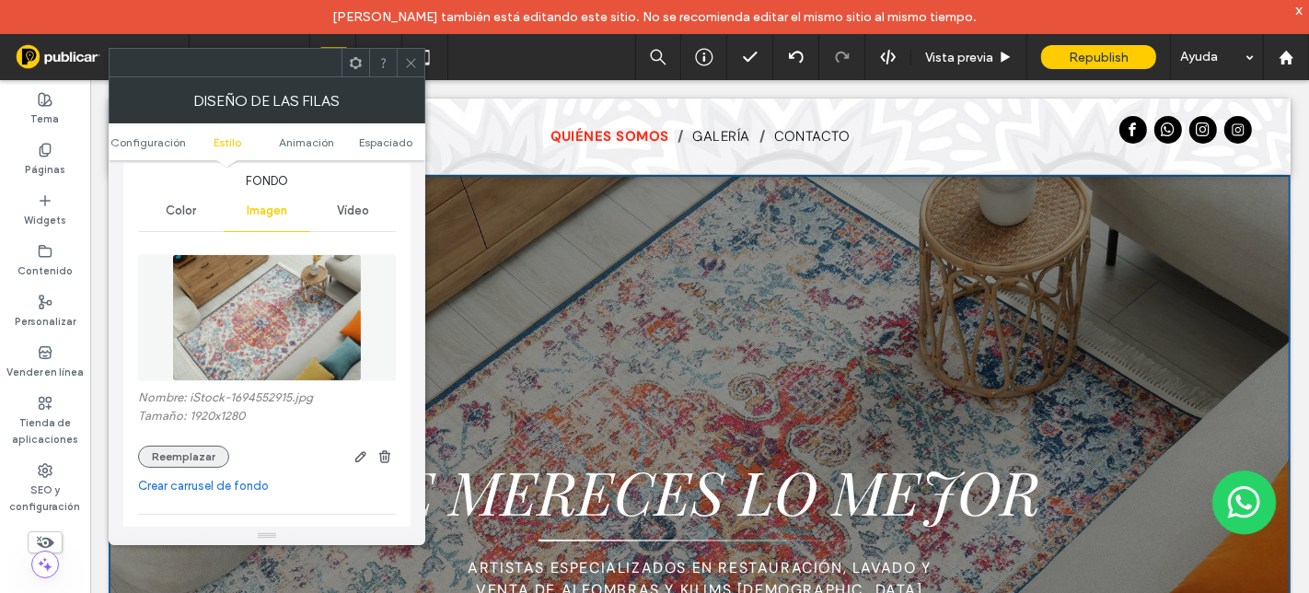
click at [197, 456] on button "Reemplazar" at bounding box center [183, 457] width 91 height 22
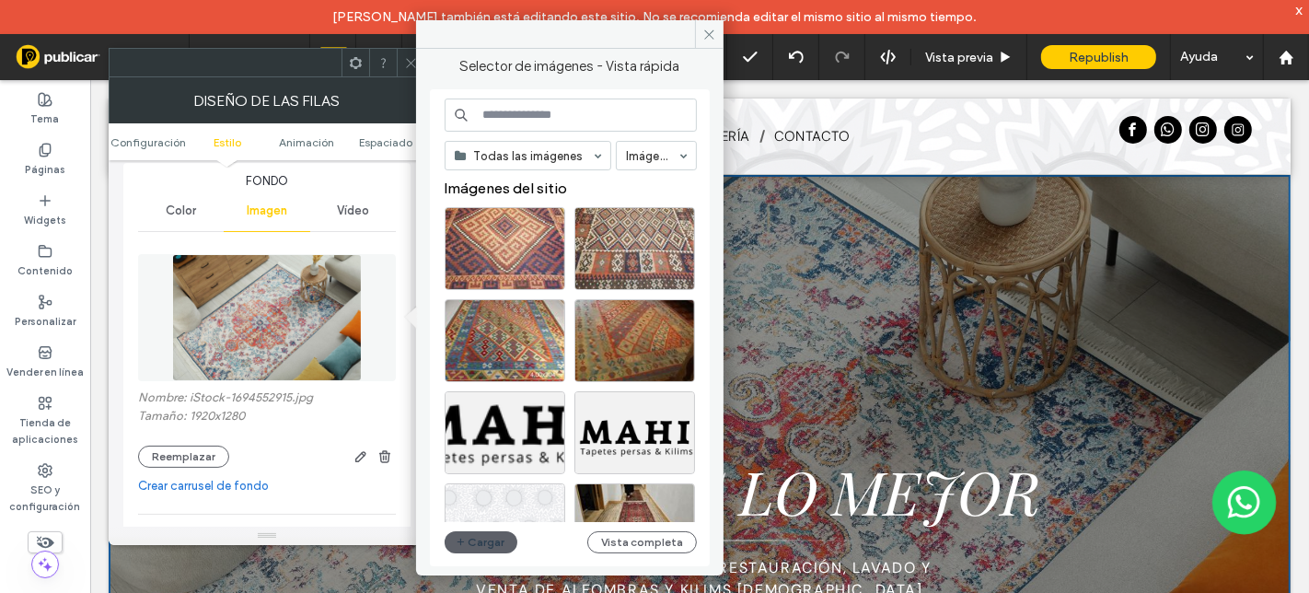
click at [410, 62] on use at bounding box center [410, 62] width 9 height 9
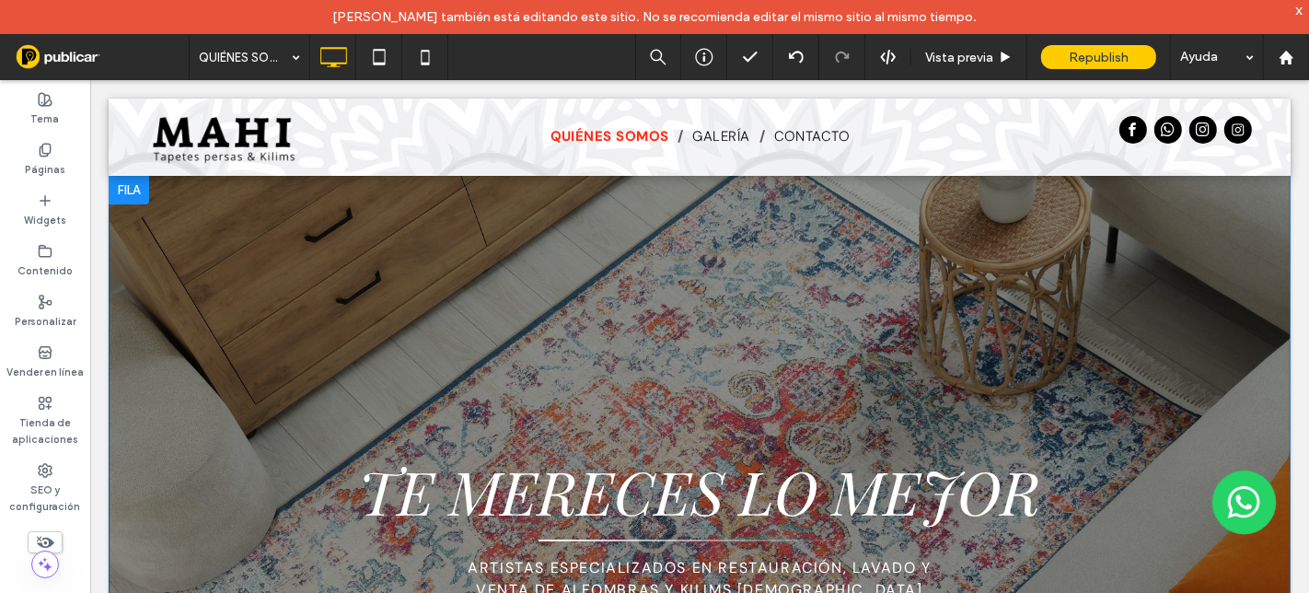
scroll to position [0, 0]
click at [50, 154] on icon at bounding box center [45, 150] width 15 height 15
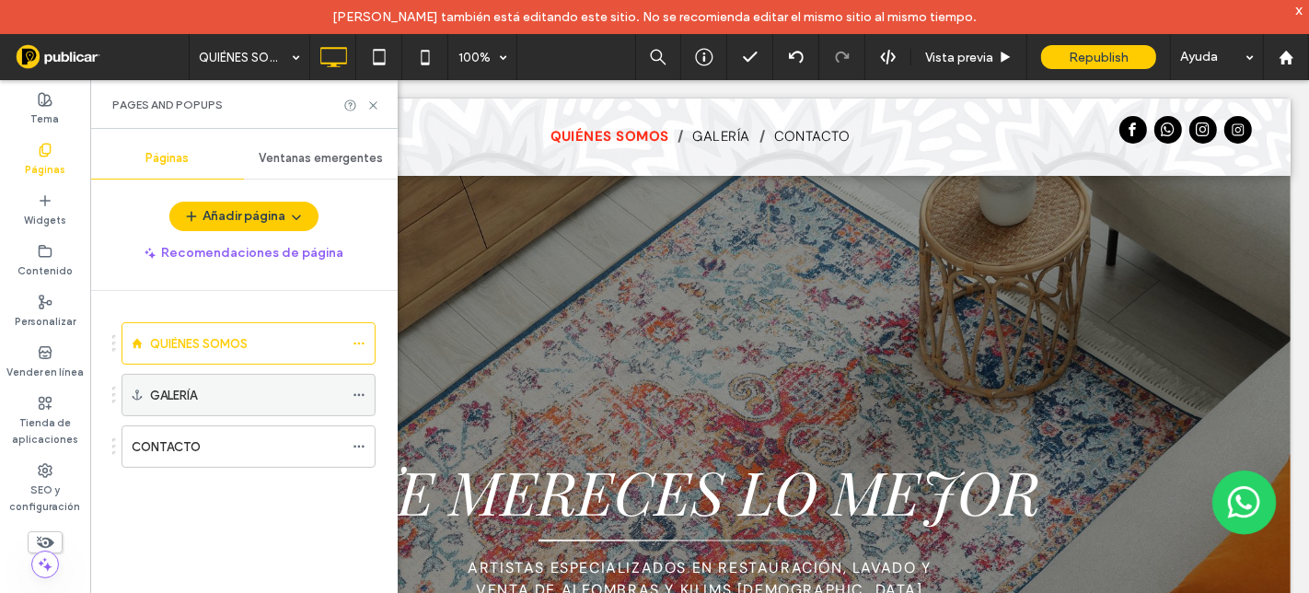
click at [191, 396] on label "GALERÍA" at bounding box center [173, 395] width 47 height 32
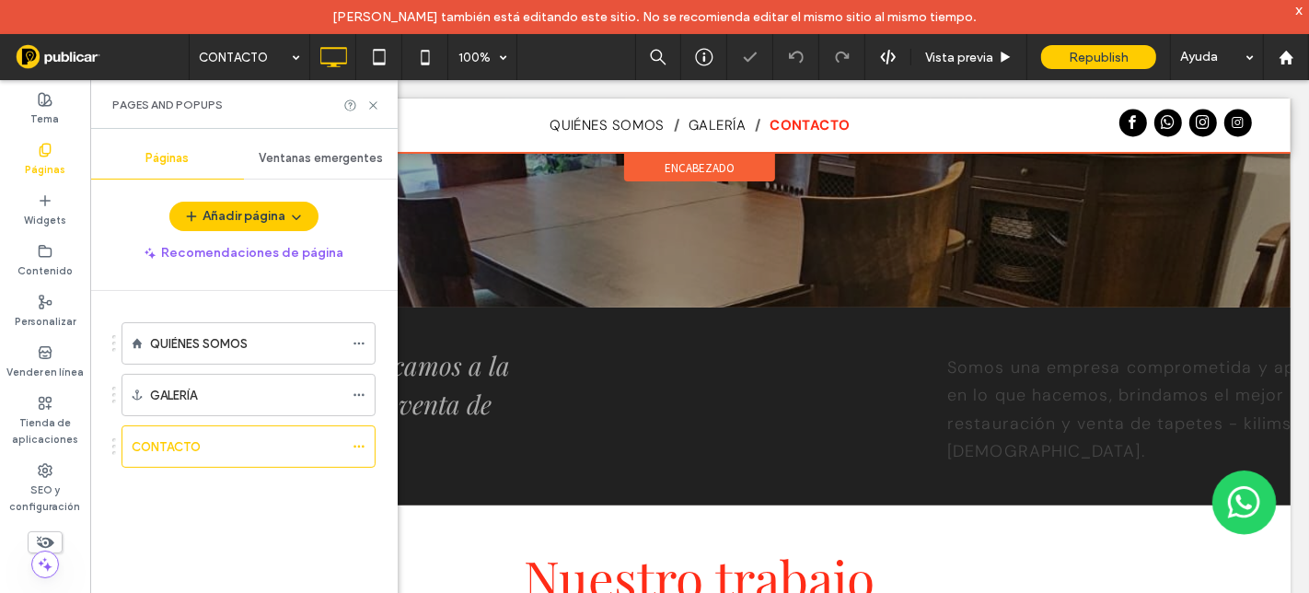
scroll to position [457, 0]
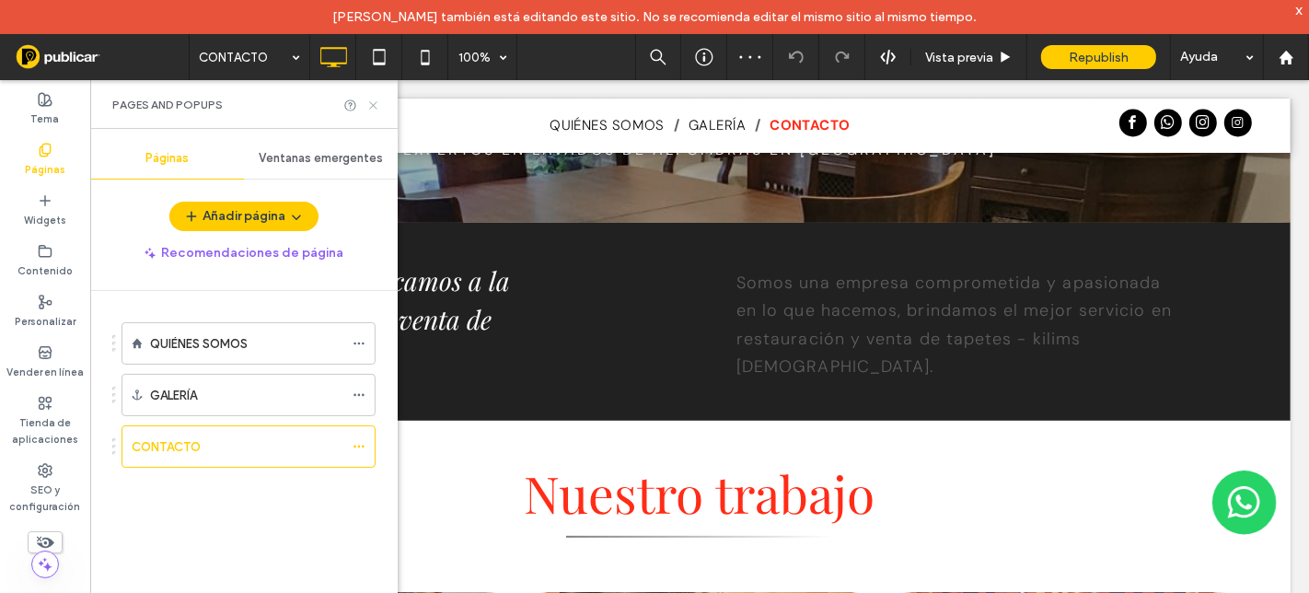
click at [373, 105] on use at bounding box center [372, 104] width 7 height 7
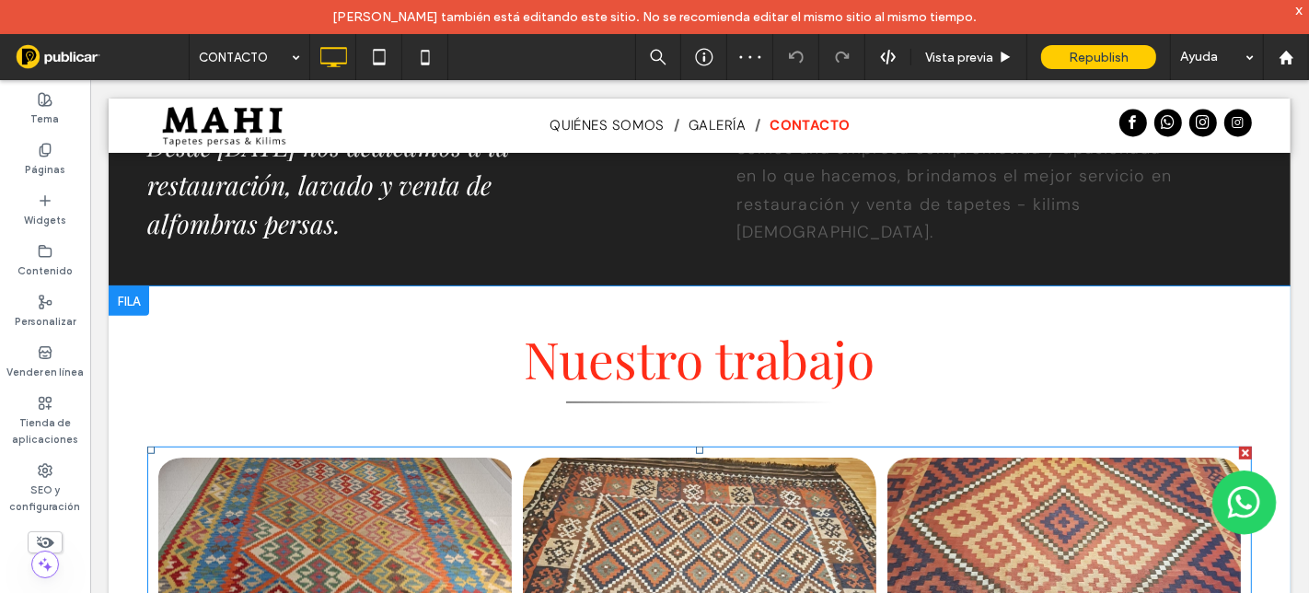
scroll to position [765, 0]
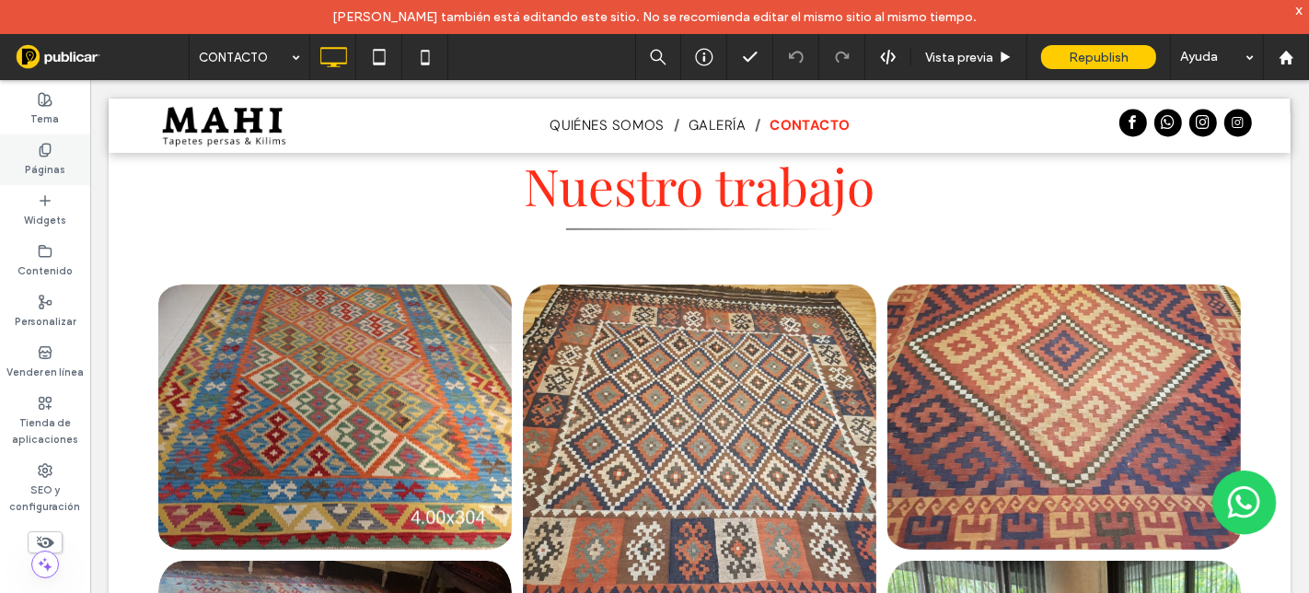
click at [41, 147] on icon at bounding box center [45, 150] width 15 height 15
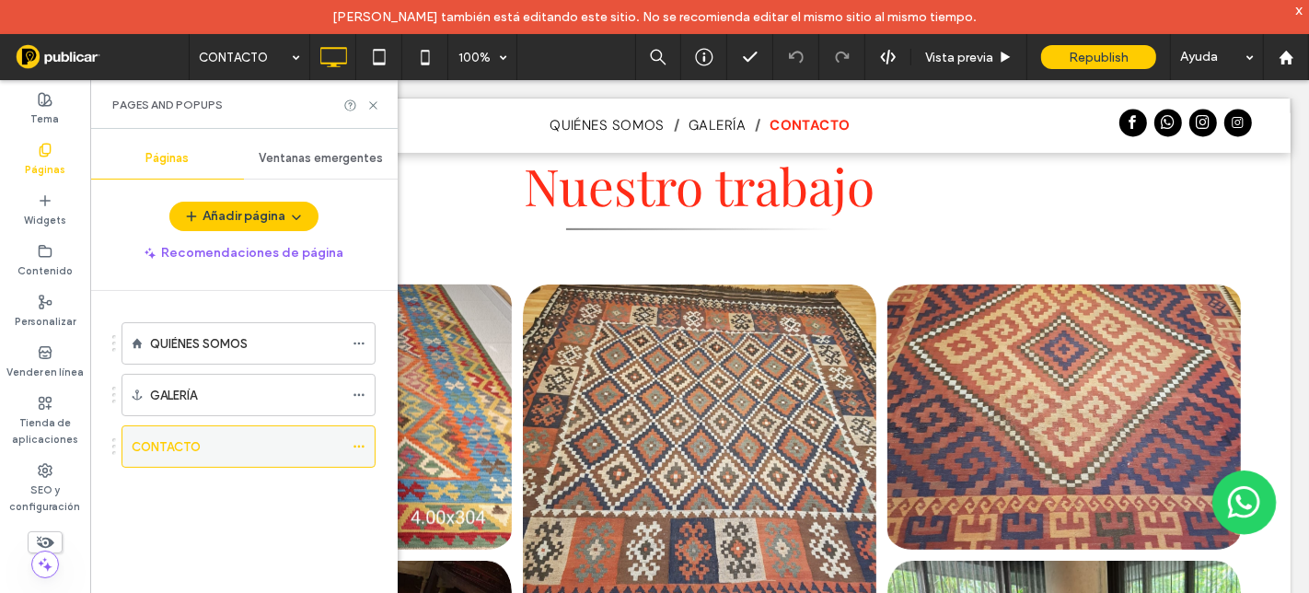
click at [200, 440] on label "CONTACTO" at bounding box center [166, 447] width 69 height 32
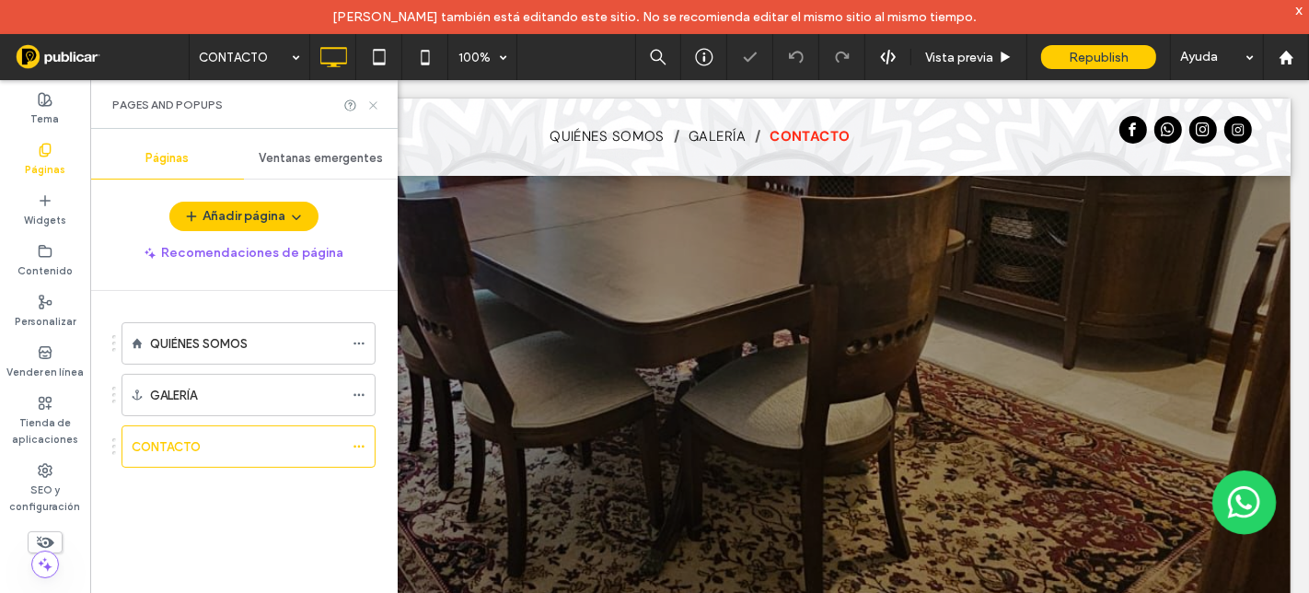
scroll to position [0, 0]
click at [373, 104] on use at bounding box center [372, 104] width 7 height 7
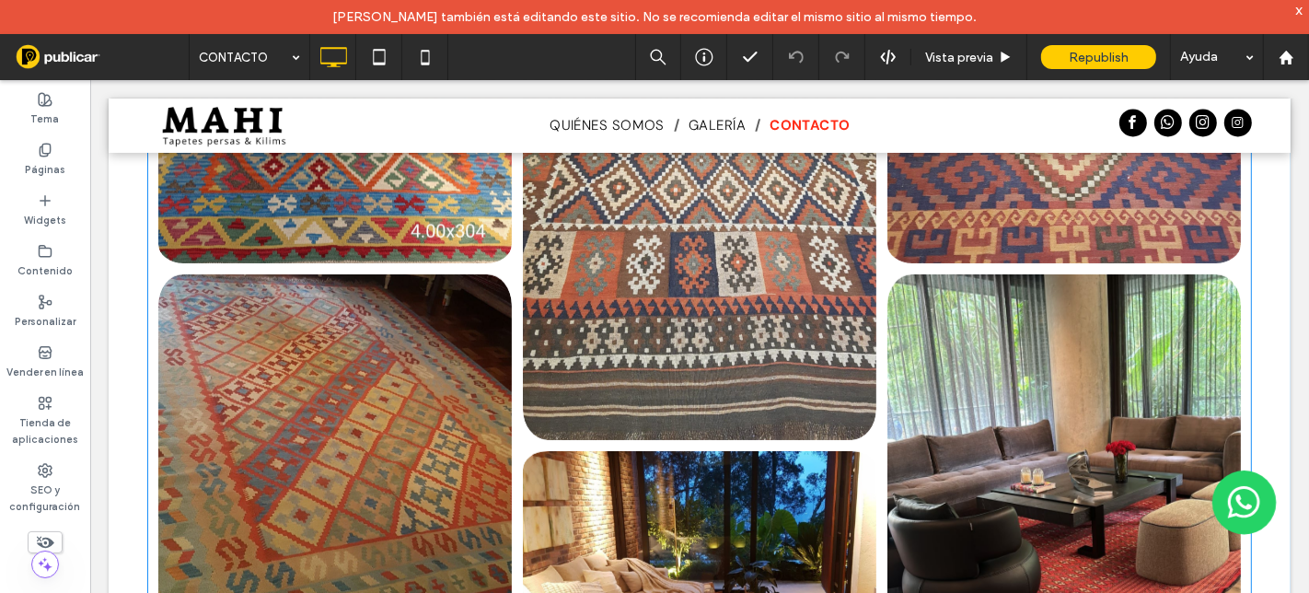
scroll to position [1023, 0]
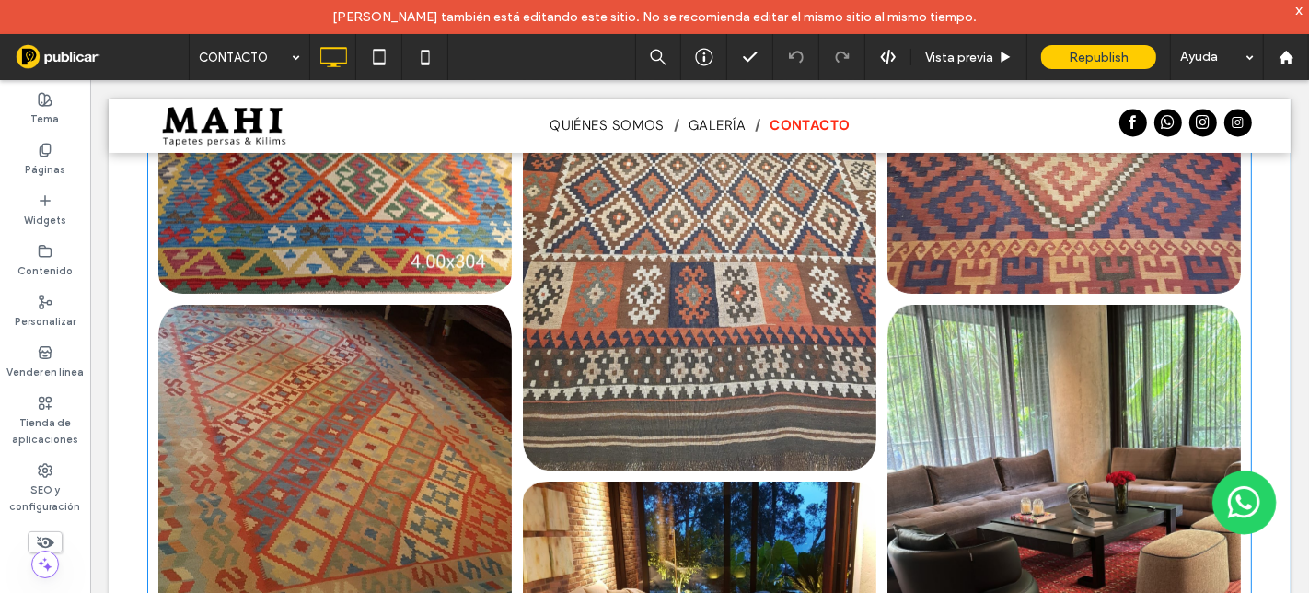
click at [440, 460] on link at bounding box center [333, 525] width 375 height 469
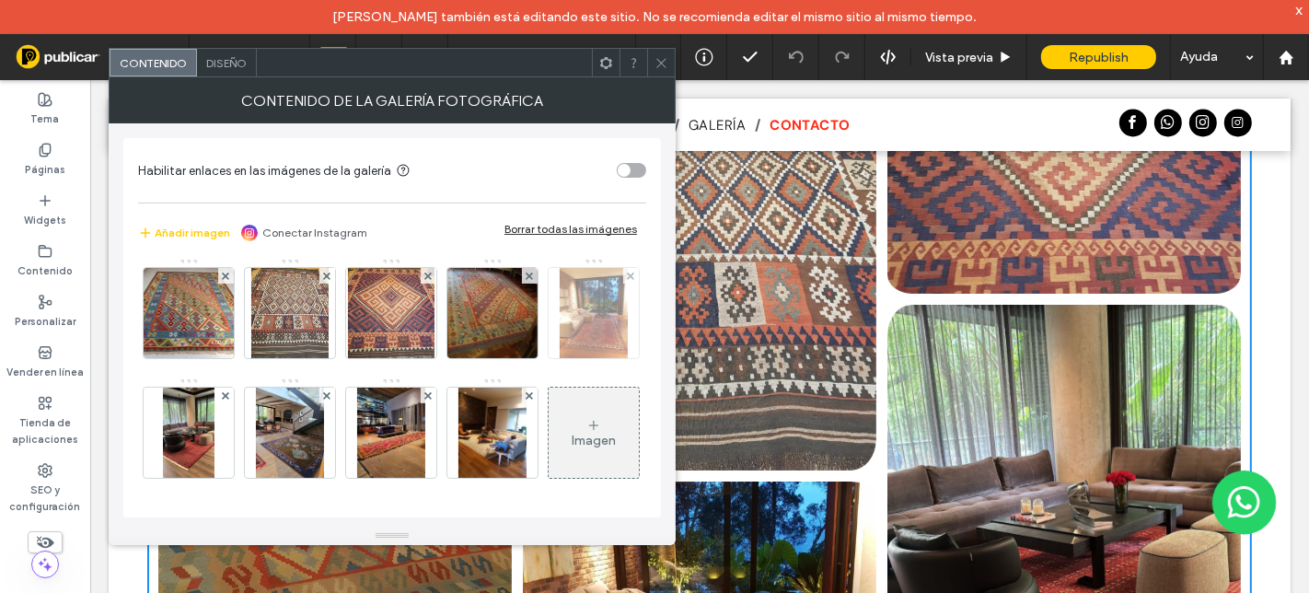
scroll to position [0, 0]
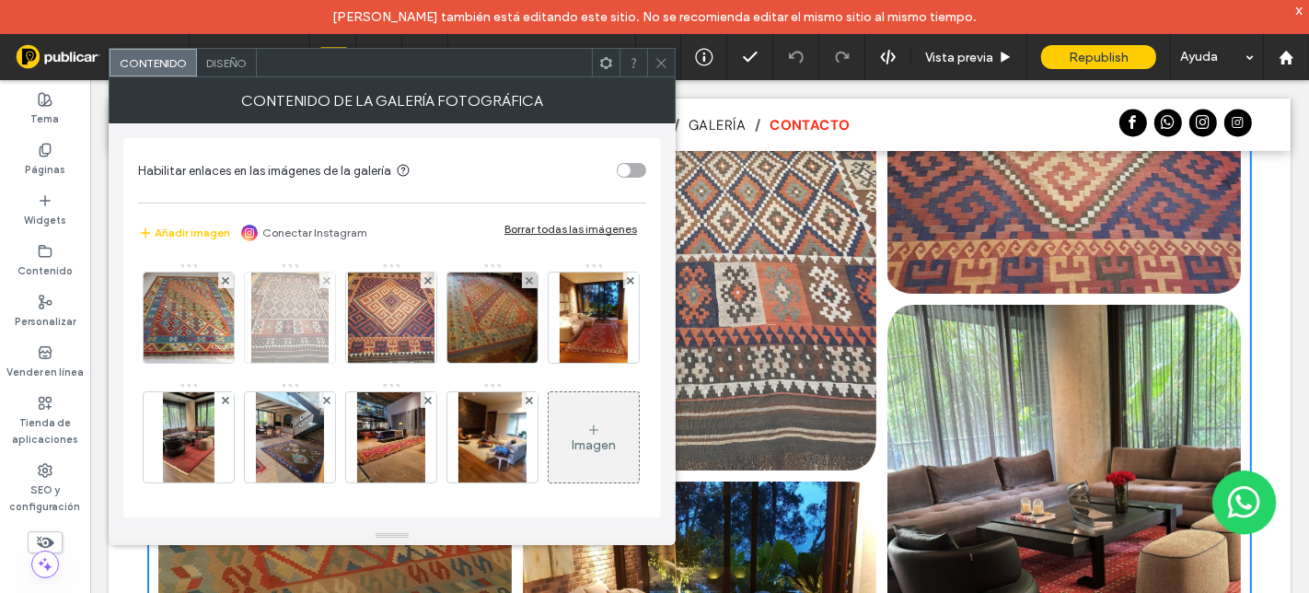
click at [186, 311] on img at bounding box center [188, 317] width 102 height 90
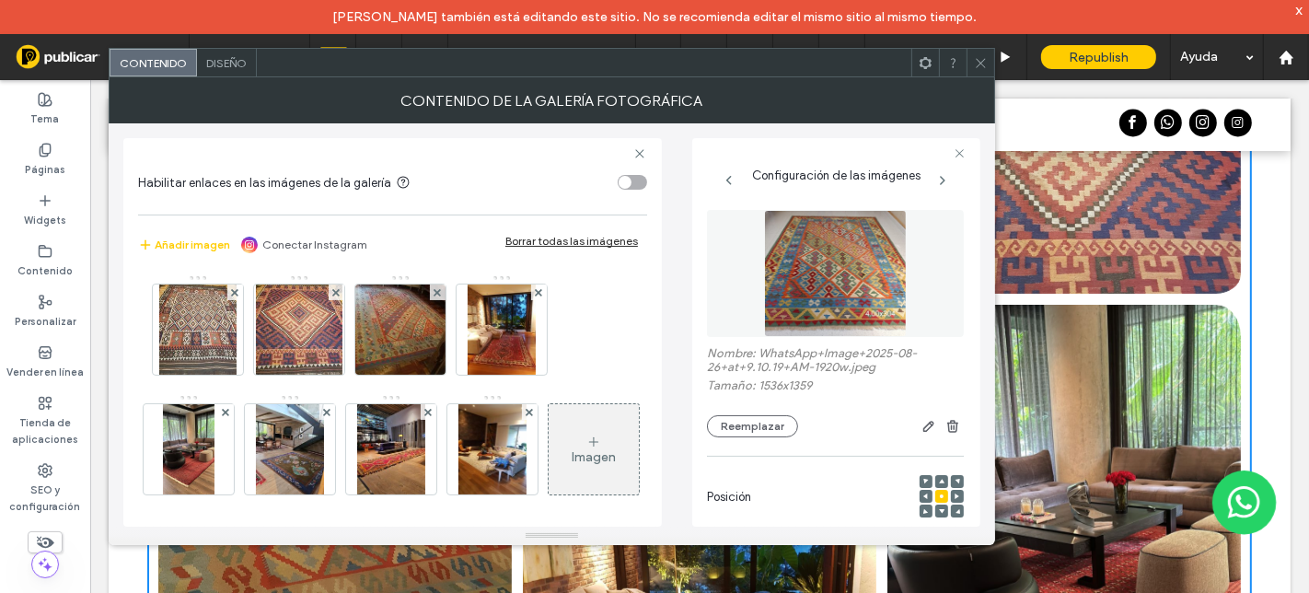
click at [979, 62] on icon at bounding box center [981, 63] width 14 height 14
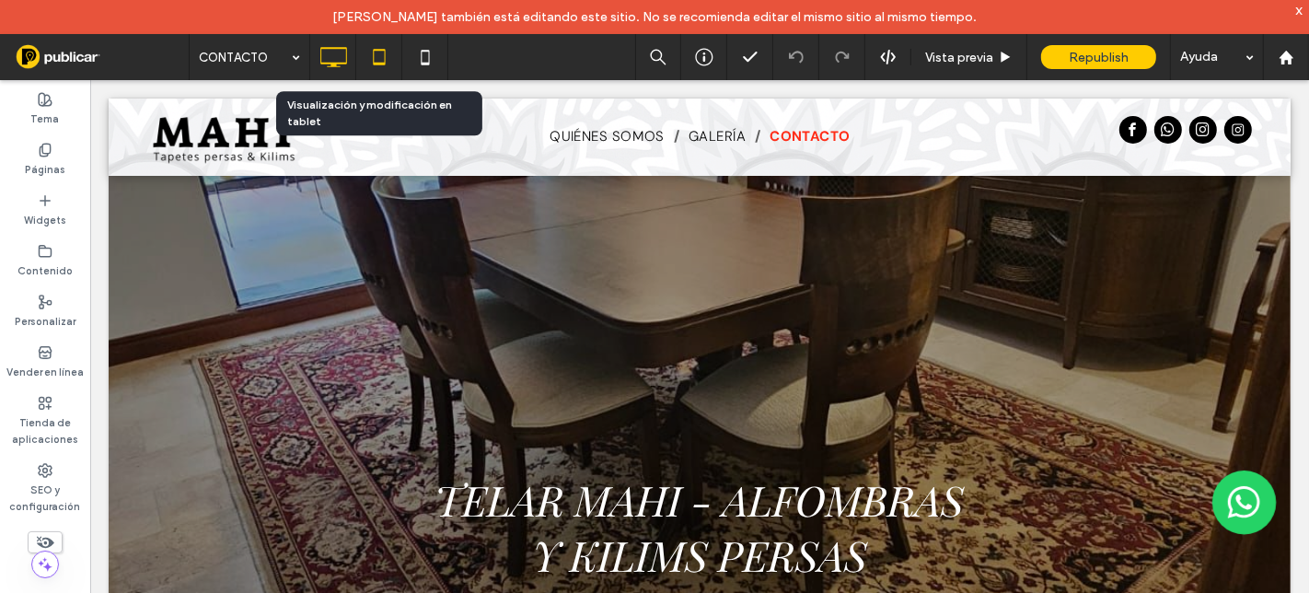
click at [380, 67] on icon at bounding box center [379, 57] width 37 height 37
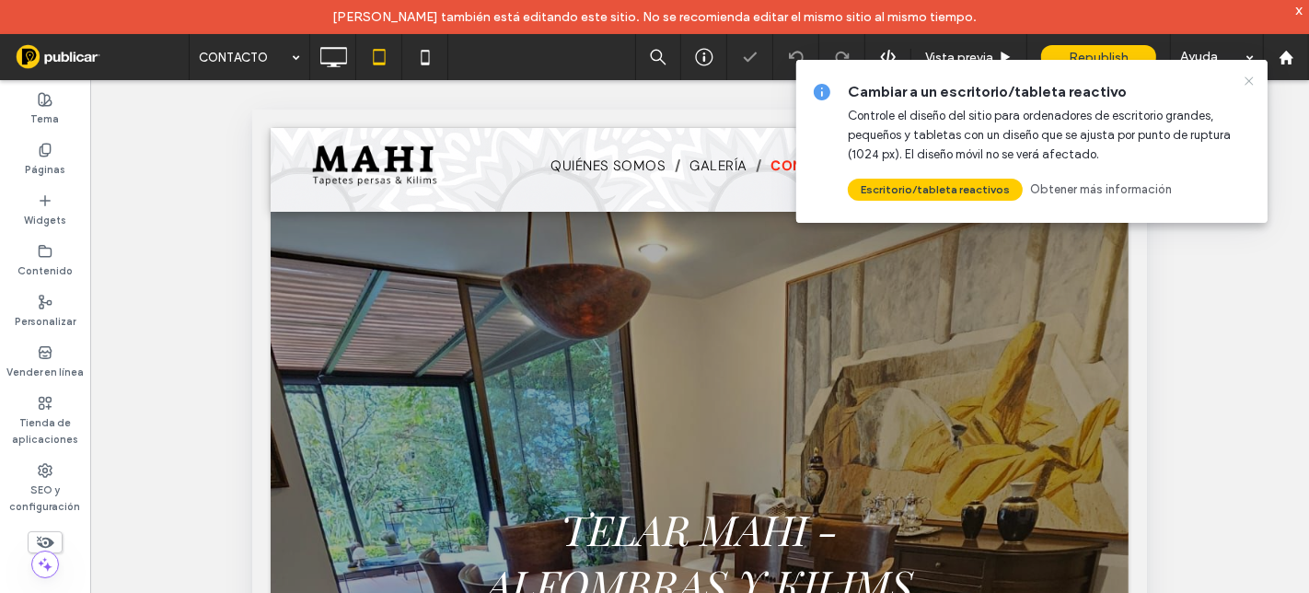
click at [1250, 79] on use at bounding box center [1249, 80] width 8 height 8
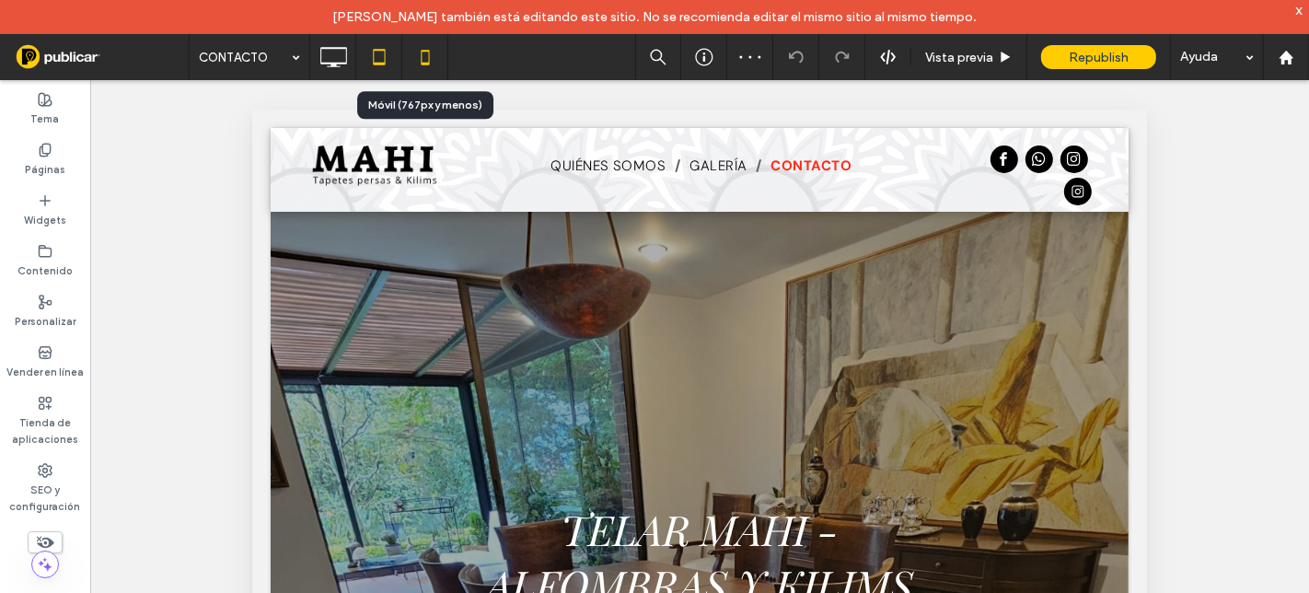
click at [425, 61] on icon at bounding box center [425, 57] width 37 height 37
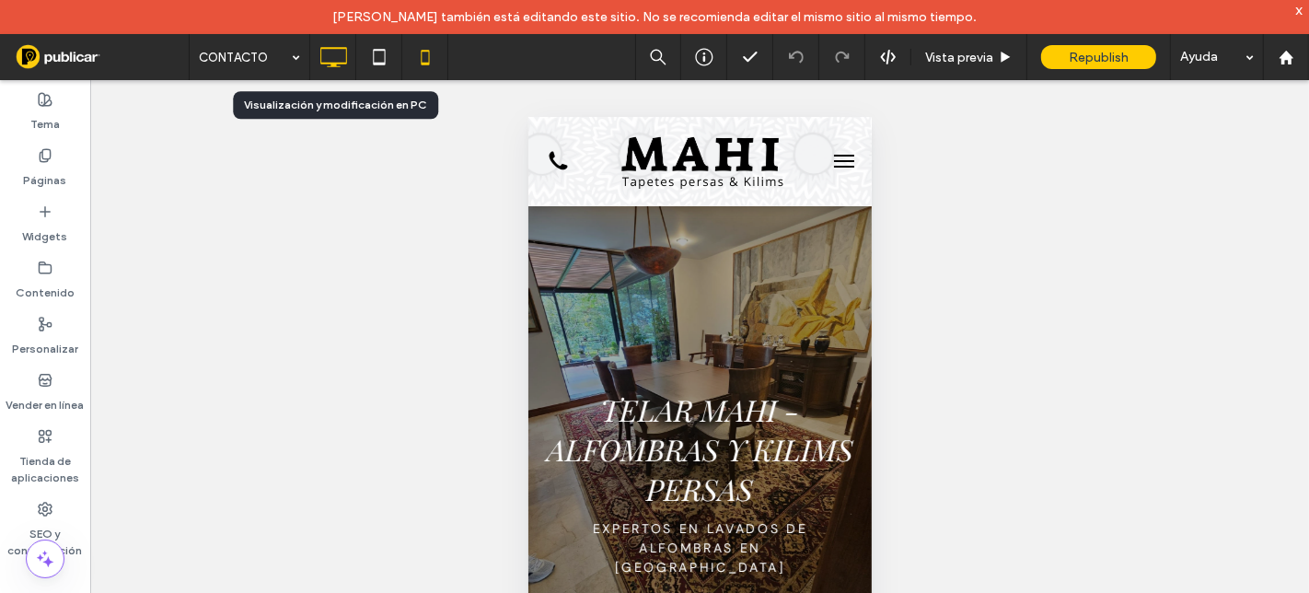
click at [335, 63] on use at bounding box center [333, 57] width 27 height 20
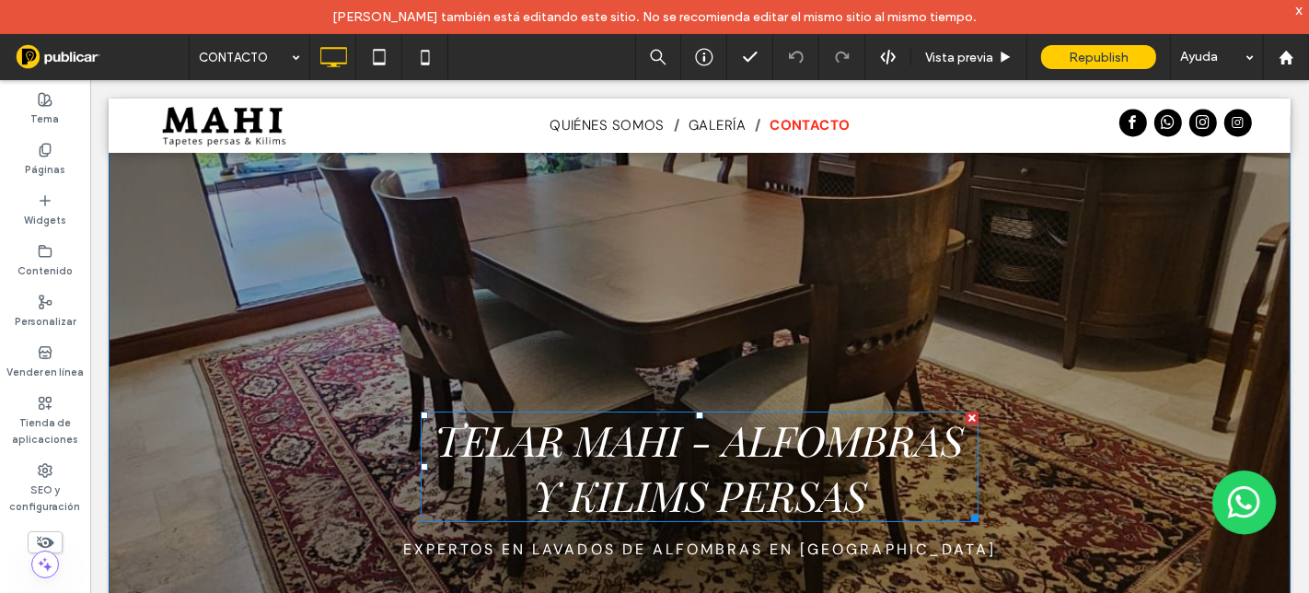
scroll to position [102, 0]
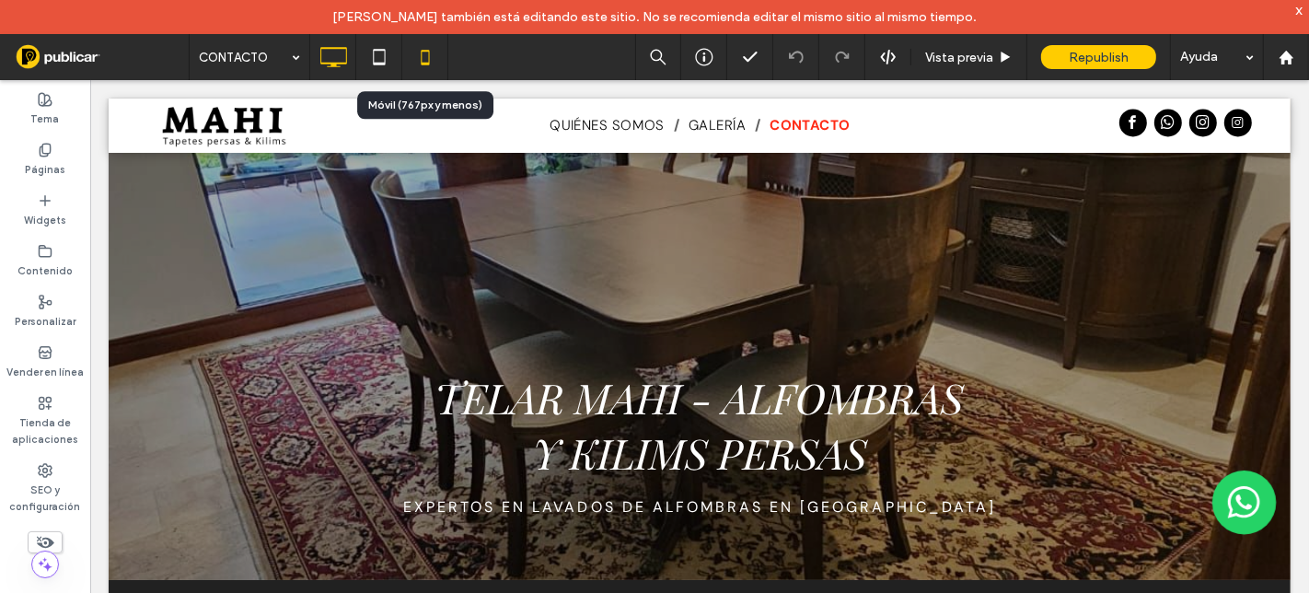
click at [420, 65] on icon at bounding box center [425, 57] width 37 height 37
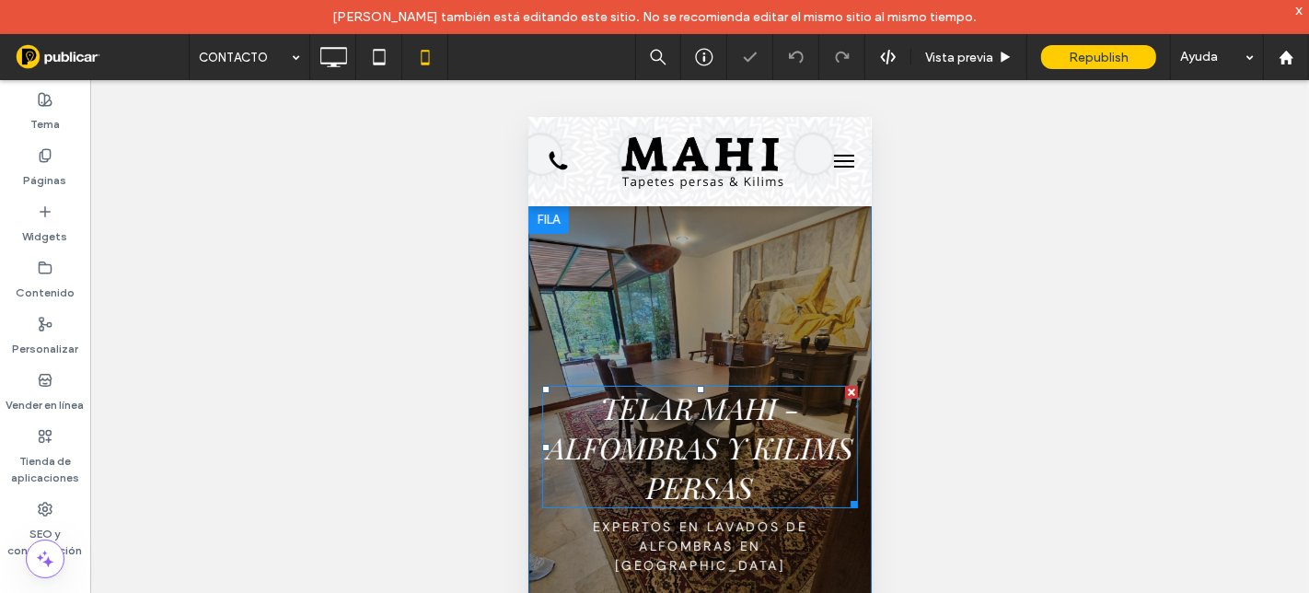
scroll to position [0, 0]
click at [722, 420] on span "TELAR MAHI - ALFOMBRAS Y KILIMS PERSAS" at bounding box center [699, 447] width 307 height 119
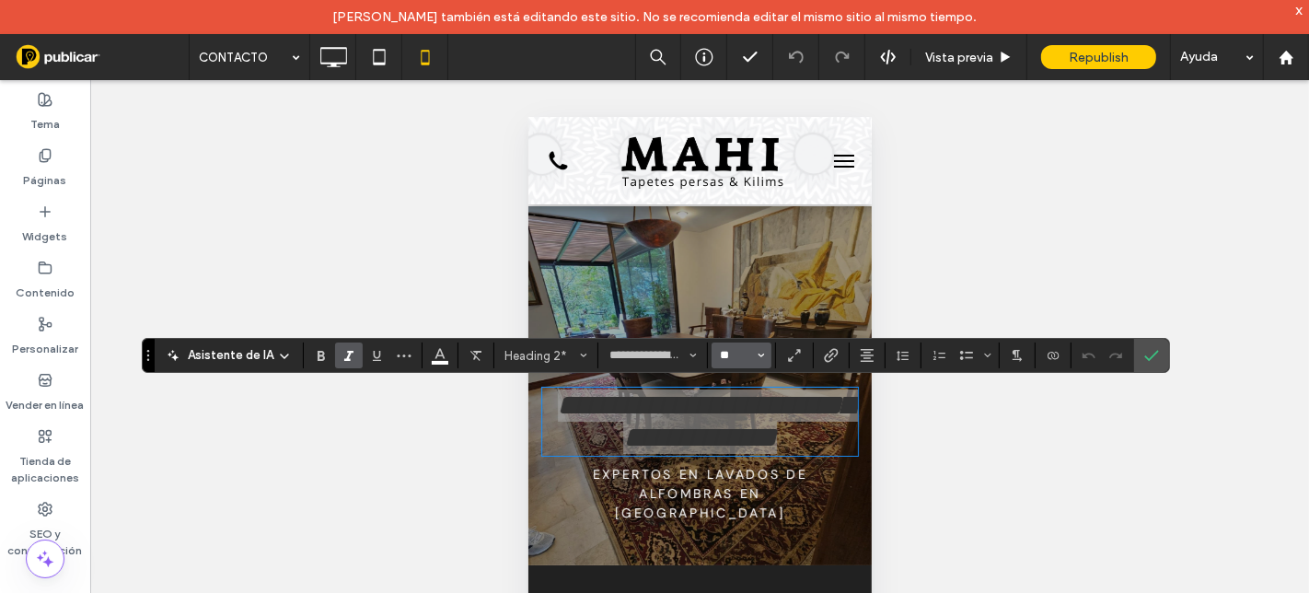
click at [726, 363] on input "**" at bounding box center [736, 355] width 36 height 15
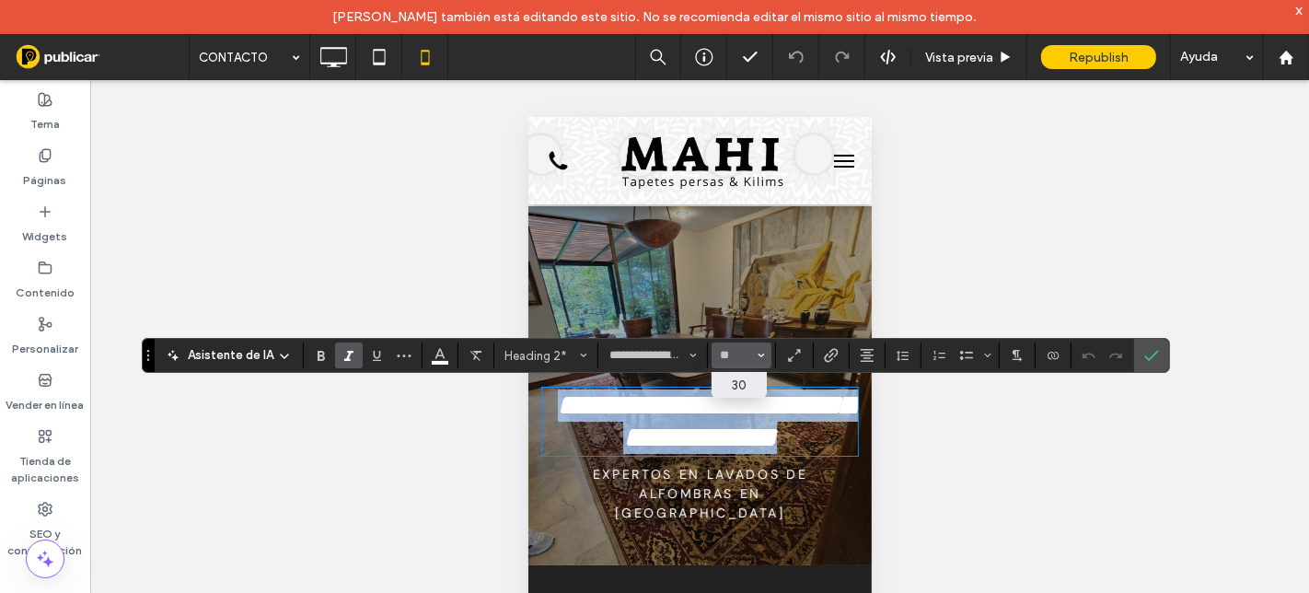
type input "**"
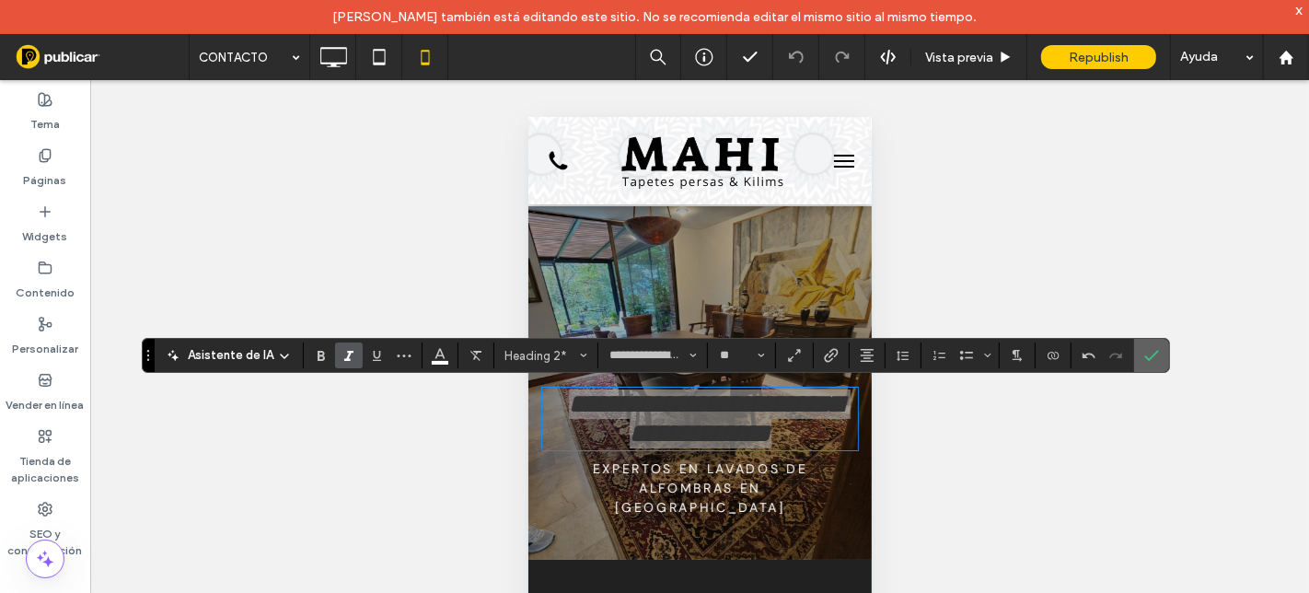
click at [1152, 362] on icon "Confirmar" at bounding box center [1151, 355] width 15 height 15
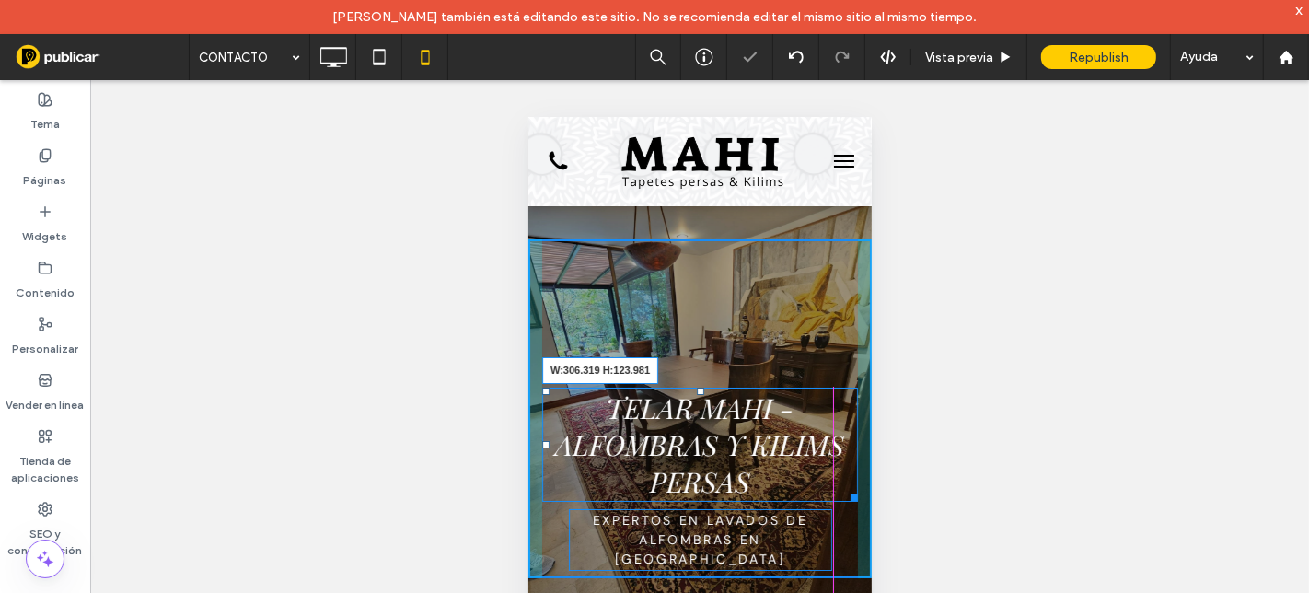
drag, startPoint x: 829, startPoint y: 491, endPoint x: 820, endPoint y: 489, distance: 9.4
click at [843, 489] on div at bounding box center [850, 494] width 14 height 14
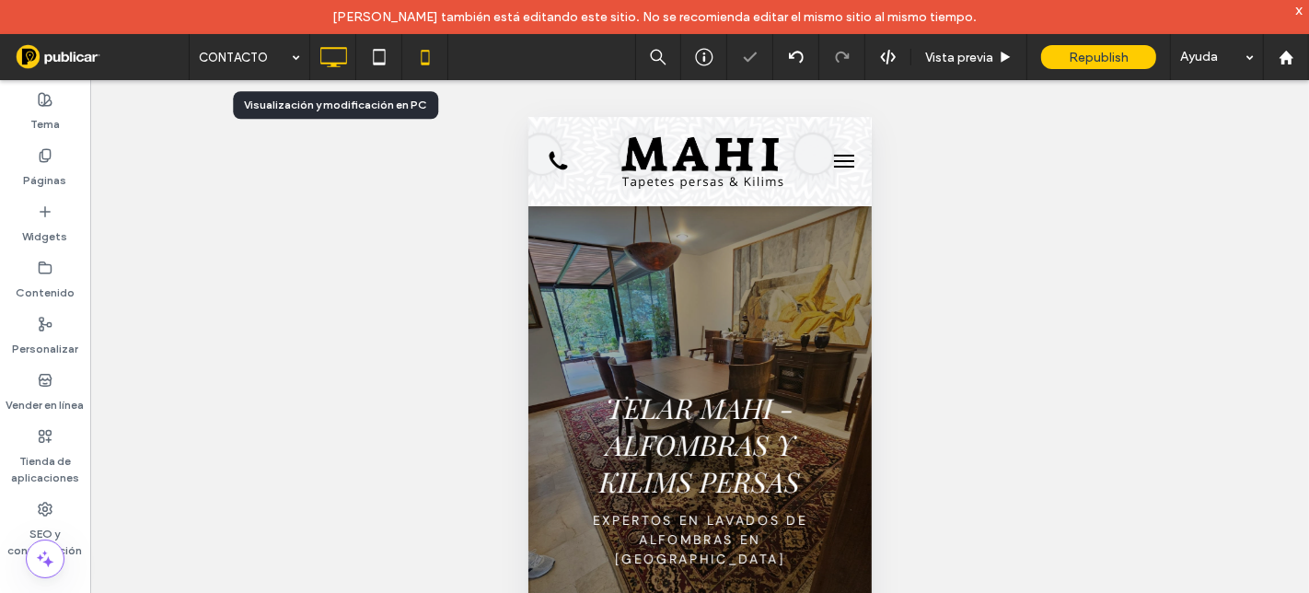
click at [339, 51] on icon at bounding box center [333, 57] width 37 height 37
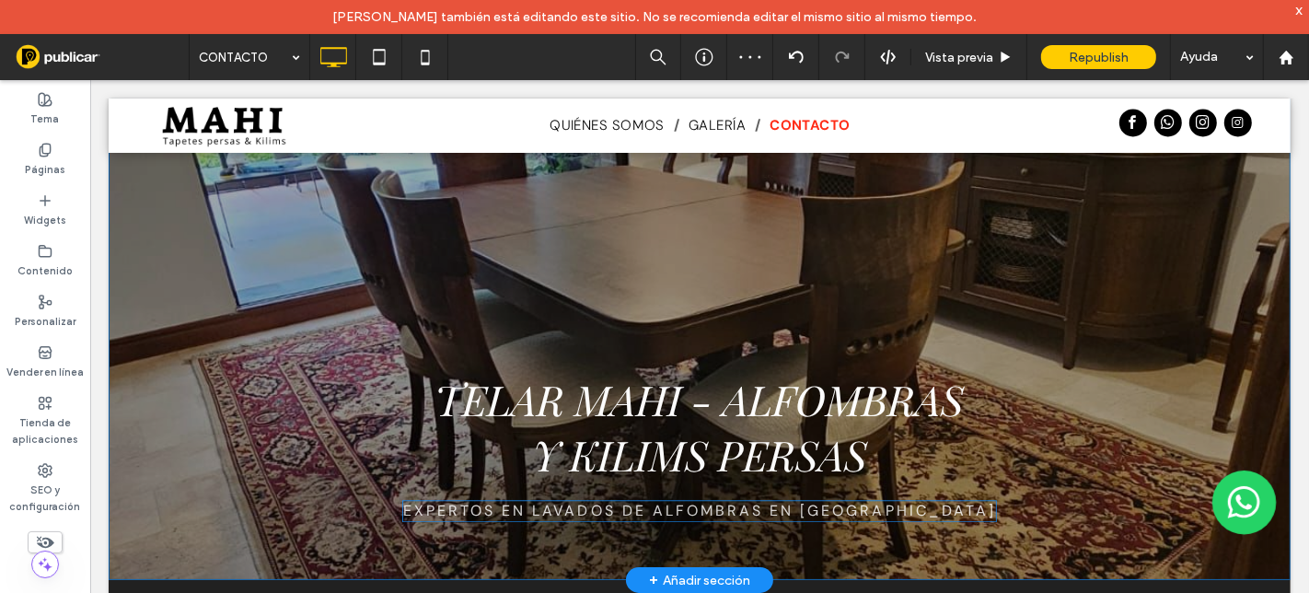
scroll to position [78, 0]
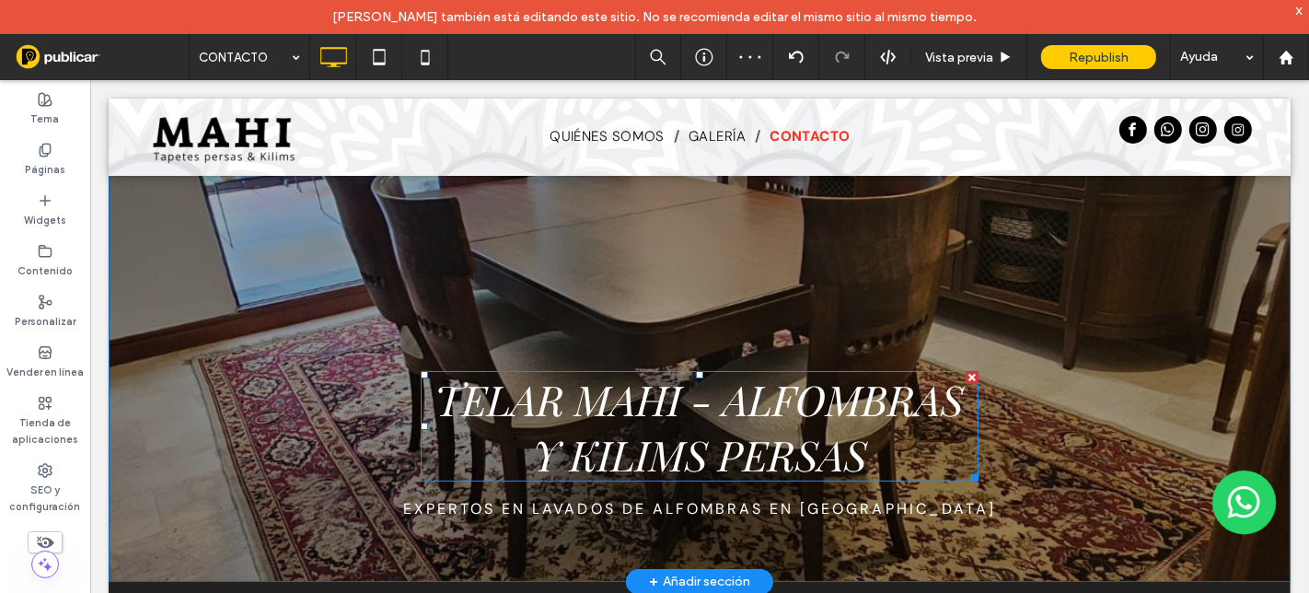
click at [628, 411] on span "TELAR MAHI - ALFOMBRAS Y KILIMS PERSAS" at bounding box center [698, 425] width 529 height 110
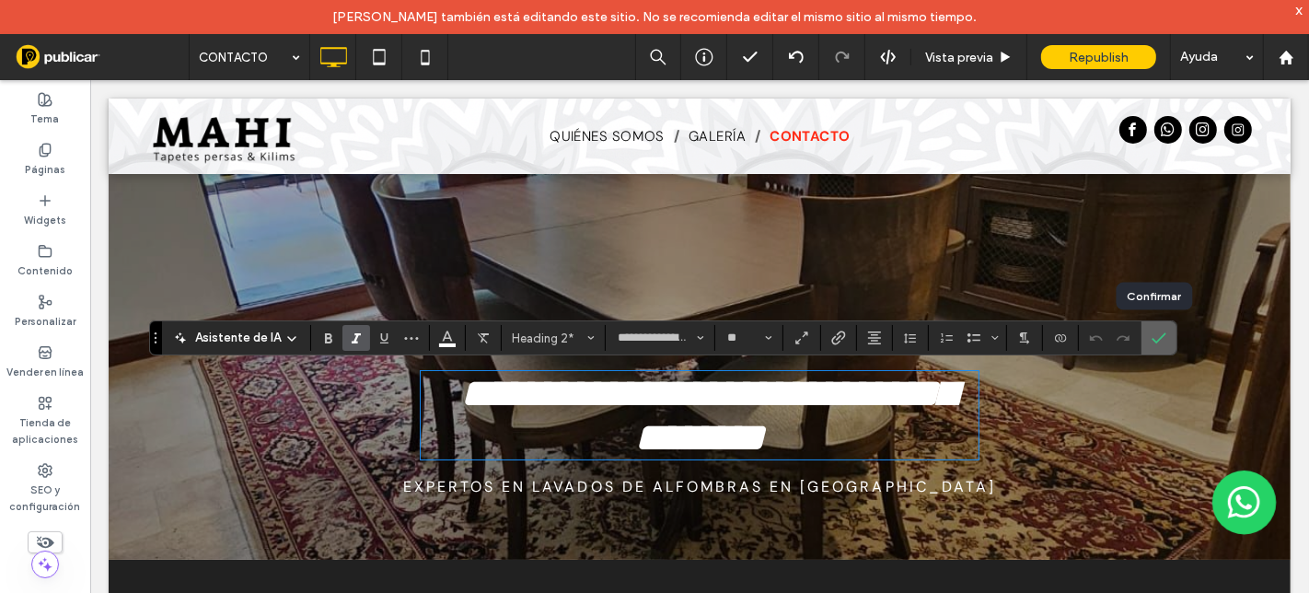
click at [1145, 337] on label "Confirmar" at bounding box center [1159, 337] width 28 height 33
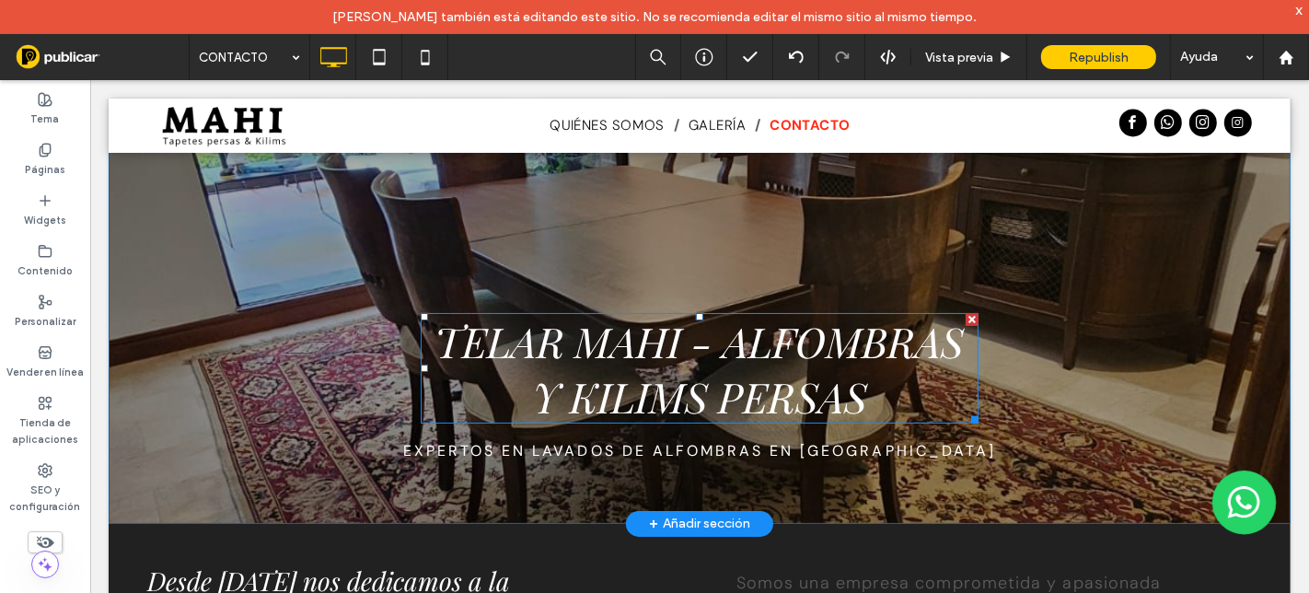
scroll to position [0, 0]
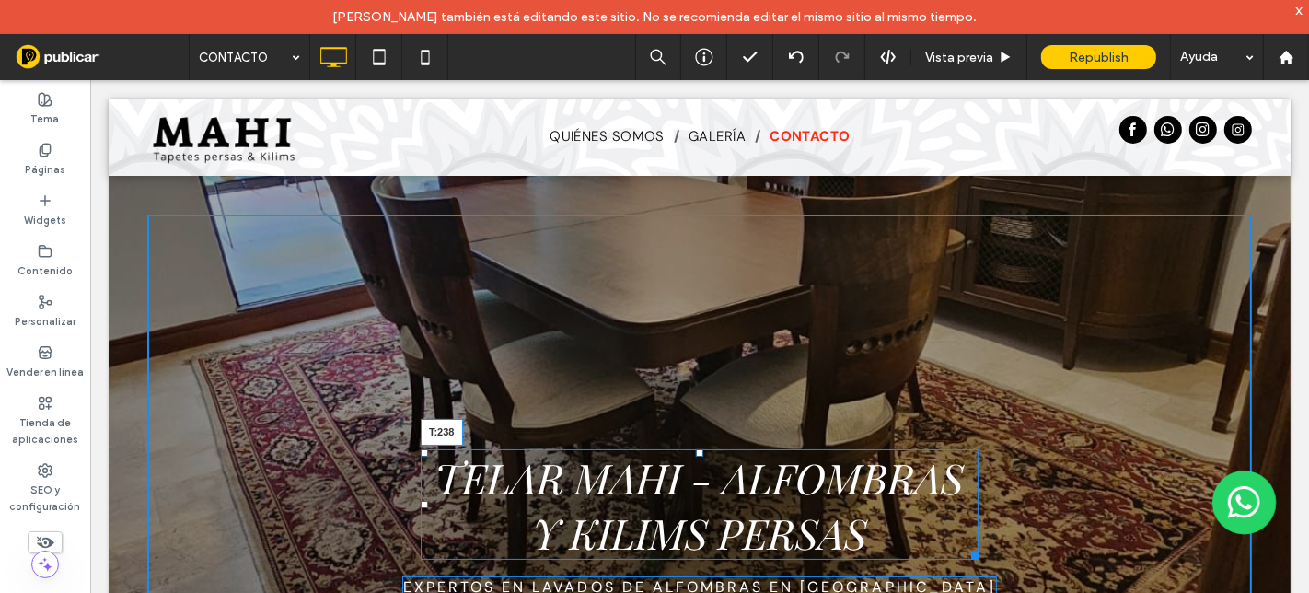
drag, startPoint x: 690, startPoint y: 447, endPoint x: 783, endPoint y: 512, distance: 113.1
click at [695, 448] on div at bounding box center [698, 451] width 7 height 7
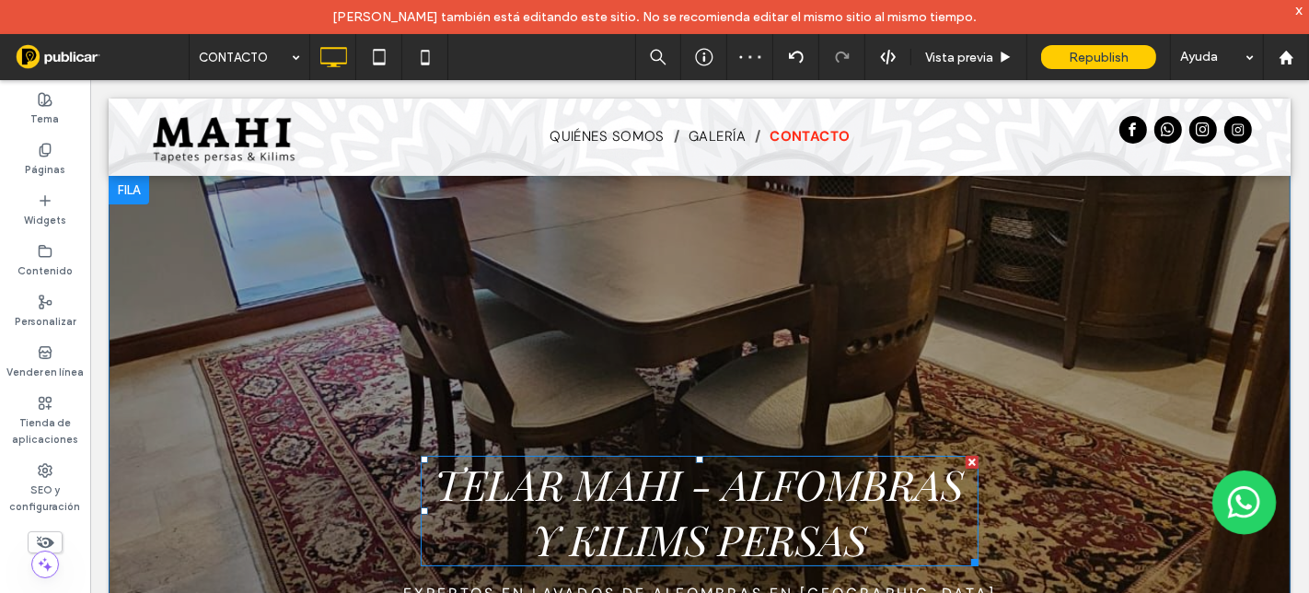
scroll to position [102, 0]
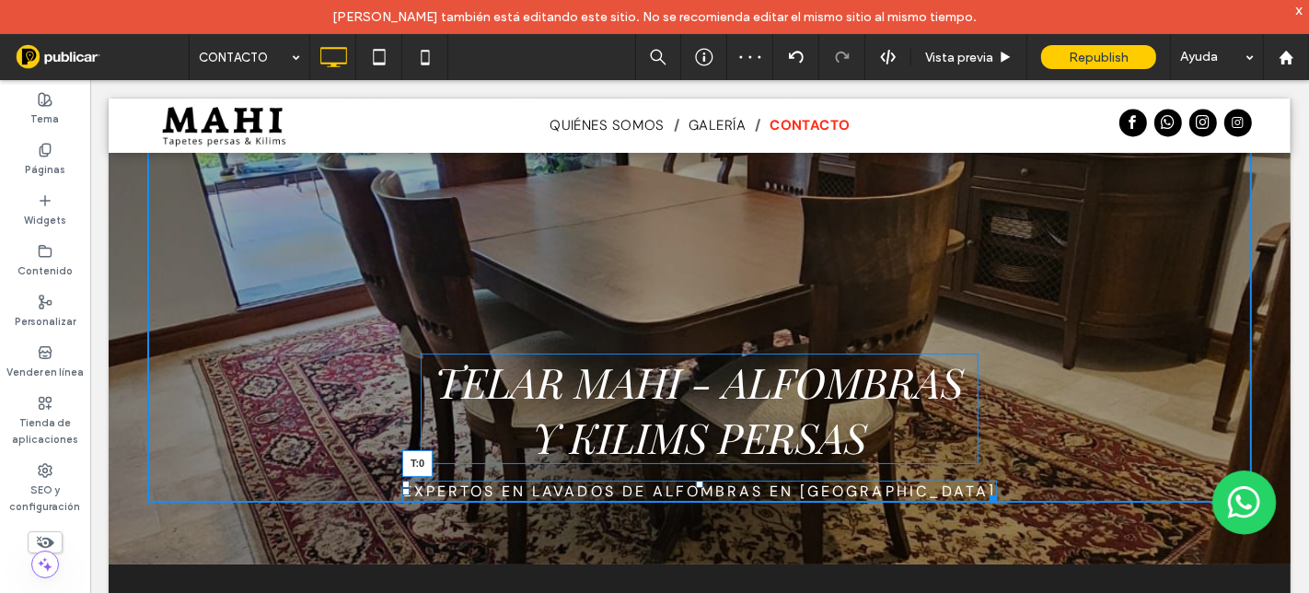
drag, startPoint x: 688, startPoint y: 481, endPoint x: 779, endPoint y: 533, distance: 105.2
click at [695, 480] on div at bounding box center [698, 483] width 7 height 7
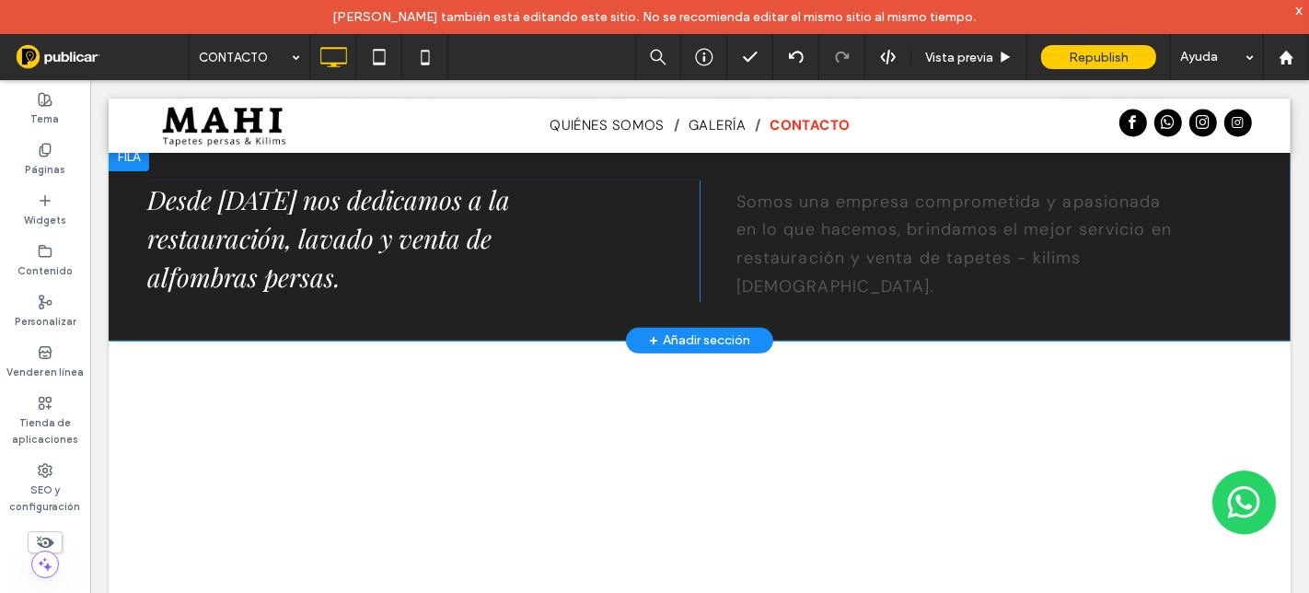
scroll to position [511, 0]
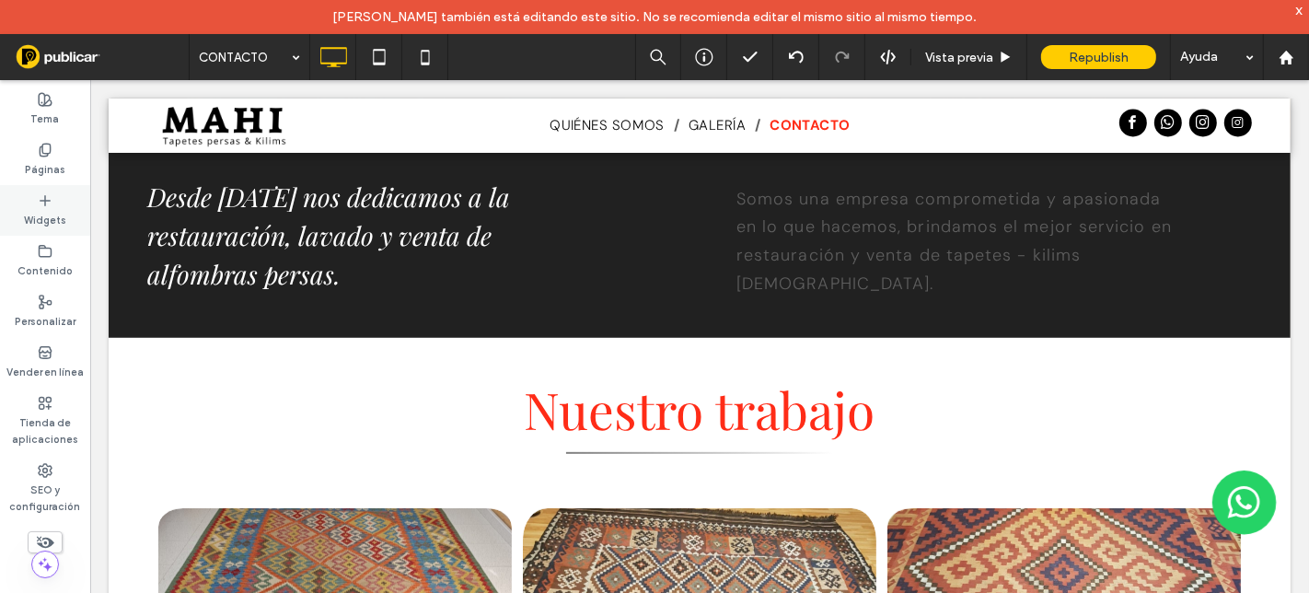
click at [47, 209] on label "Widgets" at bounding box center [45, 218] width 42 height 20
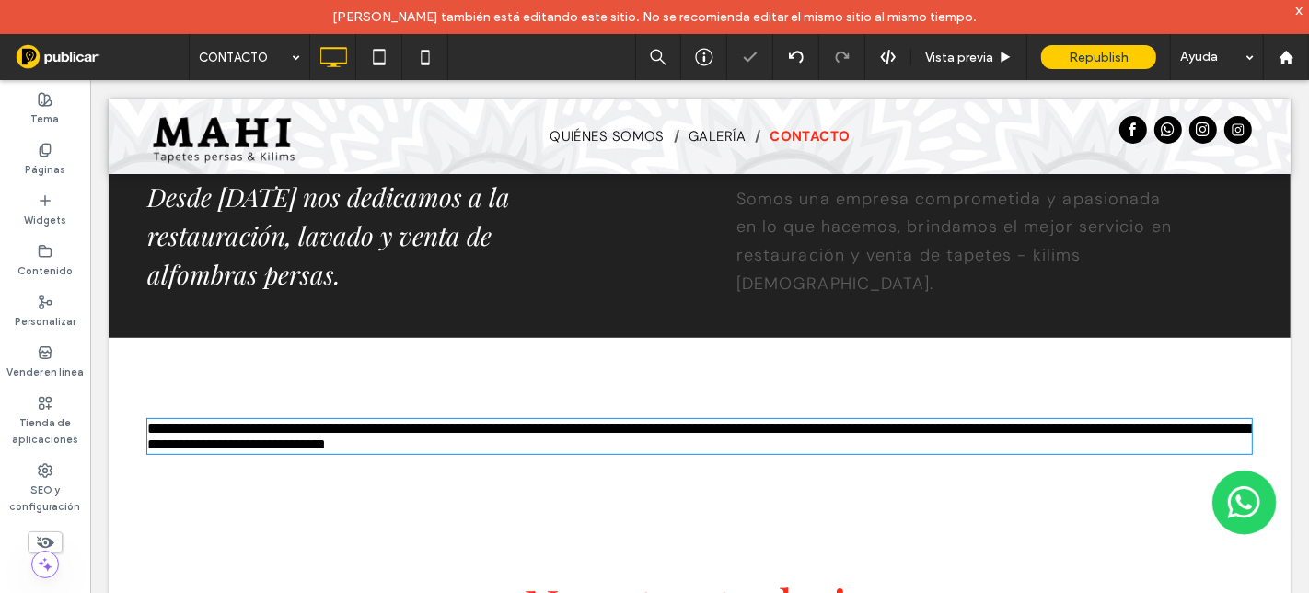
type input "*******"
type input "**"
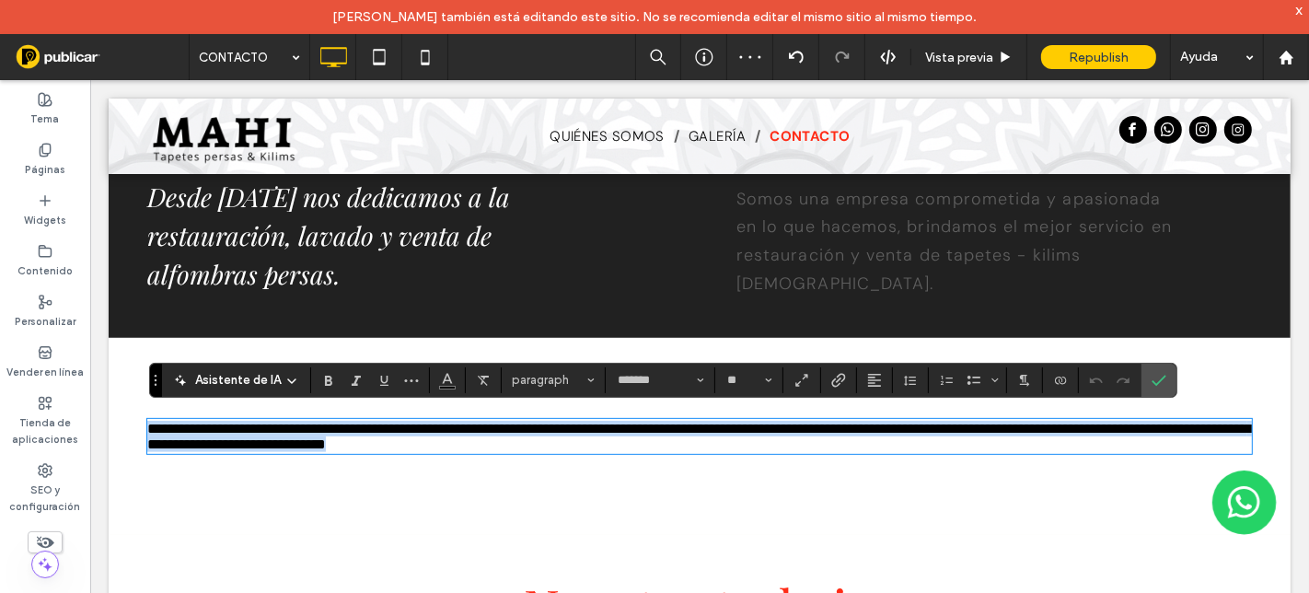
click at [611, 436] on p "**********" at bounding box center [698, 435] width 1105 height 31
drag, startPoint x: 580, startPoint y: 441, endPoint x: 131, endPoint y: 407, distance: 450.5
click at [120, 422] on div "**********" at bounding box center [699, 435] width 1182 height 197
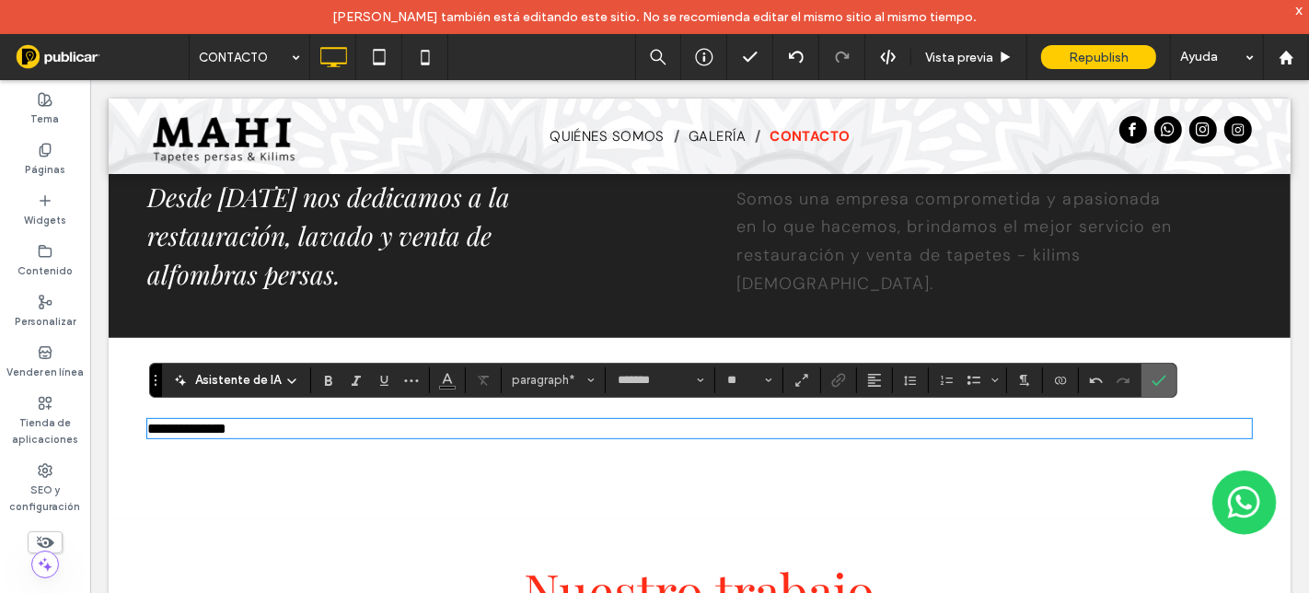
click at [1152, 377] on icon "Confirmar" at bounding box center [1159, 380] width 15 height 15
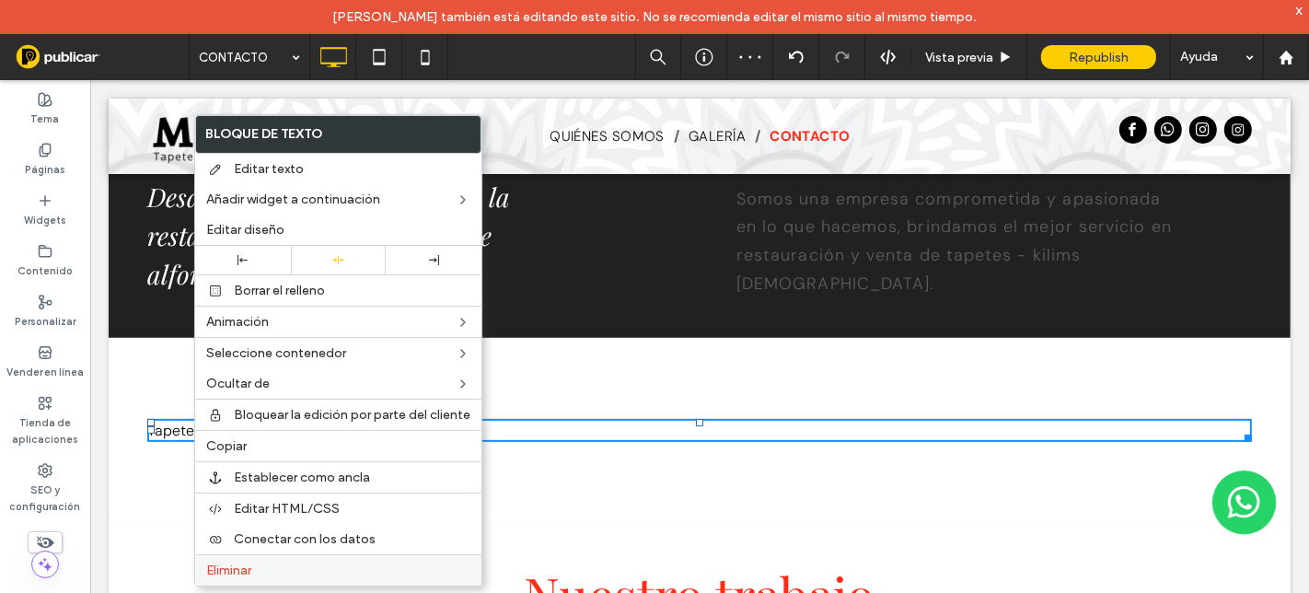
click at [239, 563] on span "Eliminar" at bounding box center [228, 570] width 45 height 16
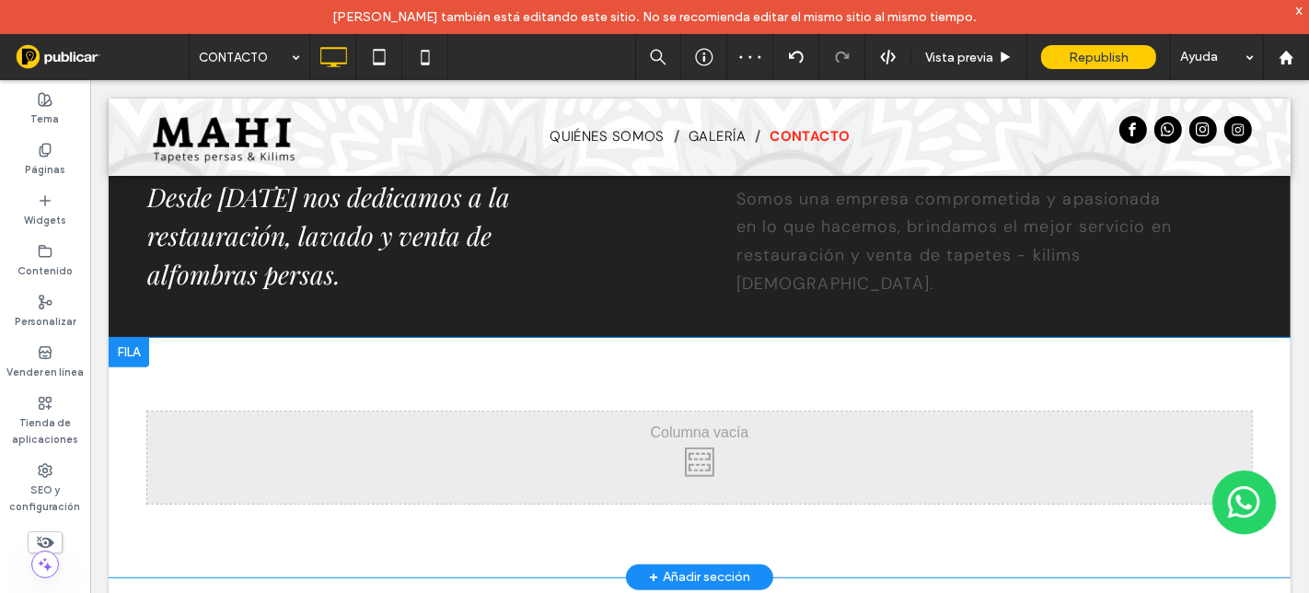
click at [134, 350] on div at bounding box center [128, 351] width 41 height 29
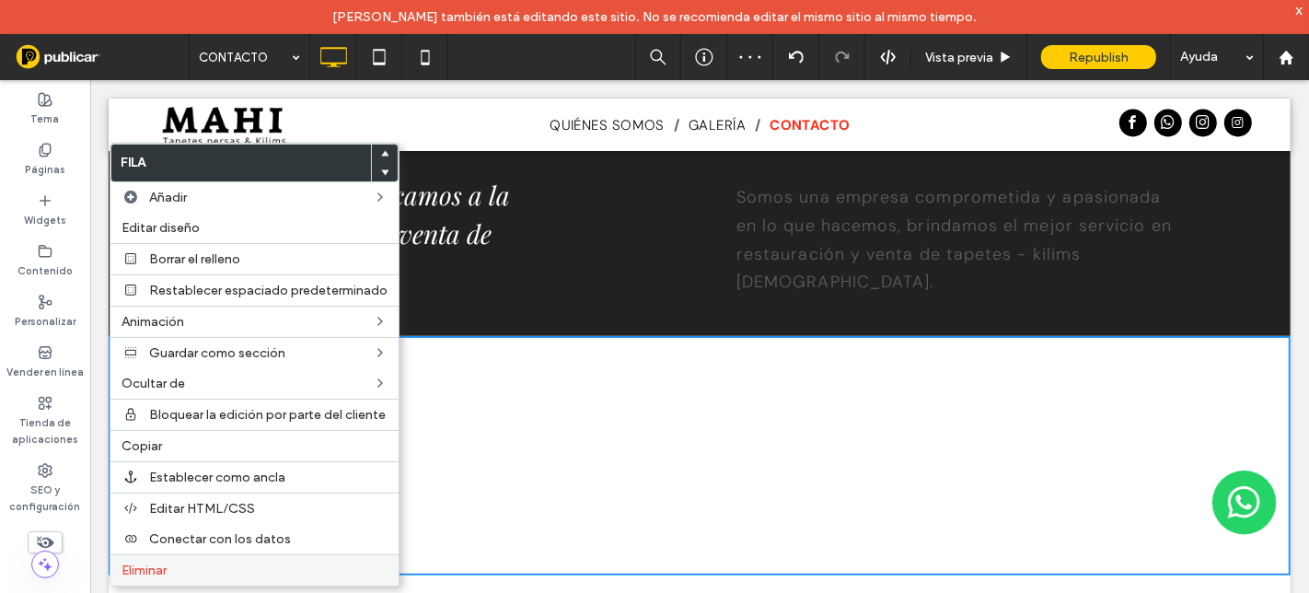
scroll to position [510, 0]
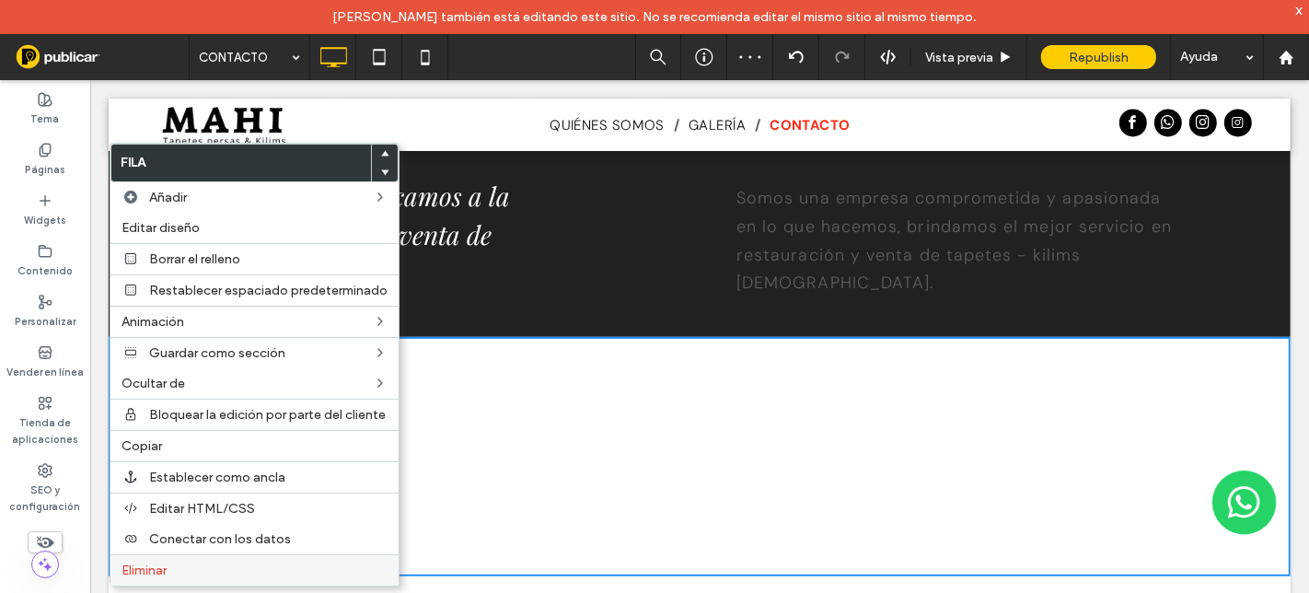
click at [171, 566] on label "Eliminar" at bounding box center [255, 570] width 266 height 16
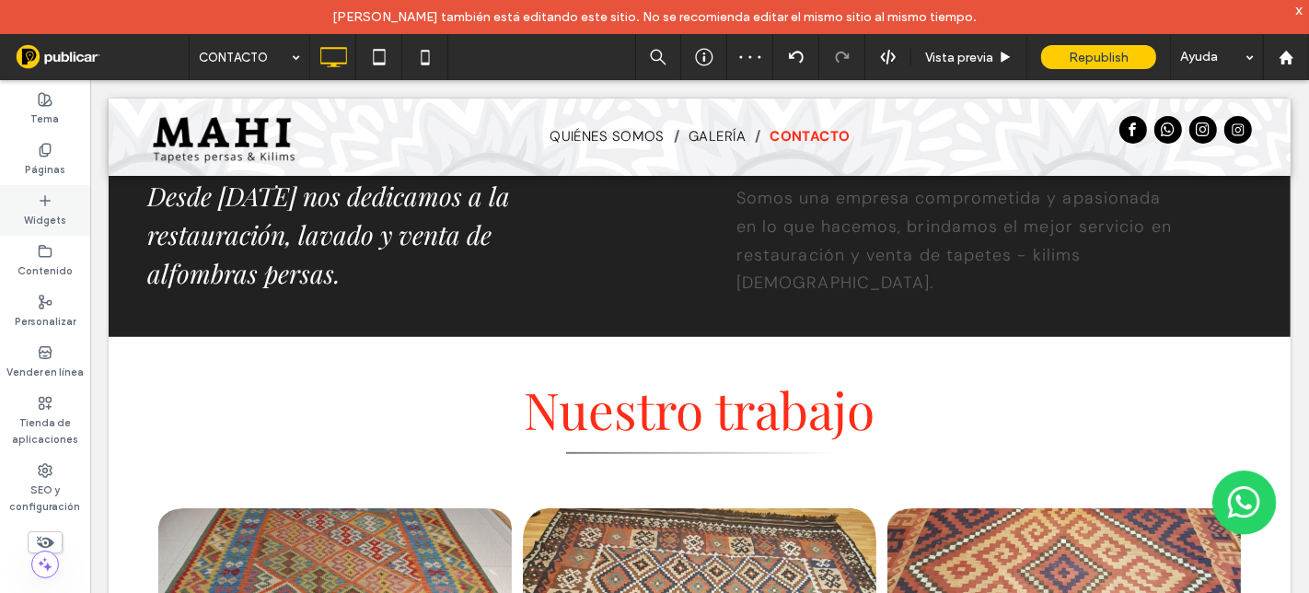
click at [45, 212] on label "Widgets" at bounding box center [45, 218] width 42 height 20
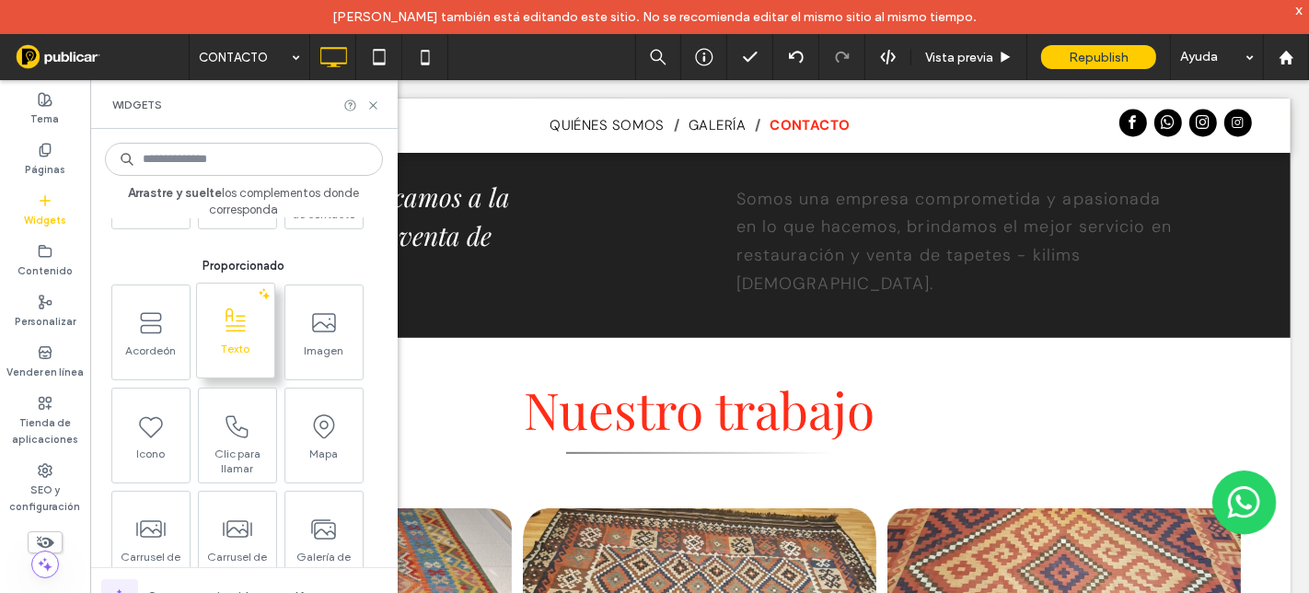
scroll to position [204, 0]
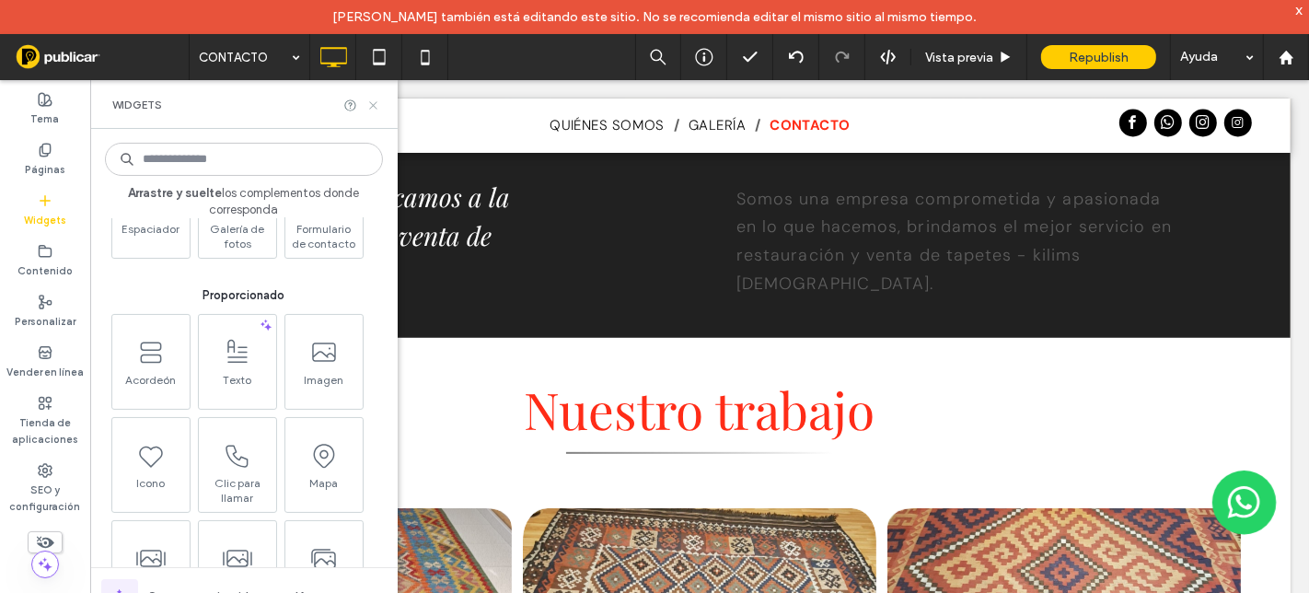
click at [370, 99] on icon at bounding box center [373, 105] width 14 height 14
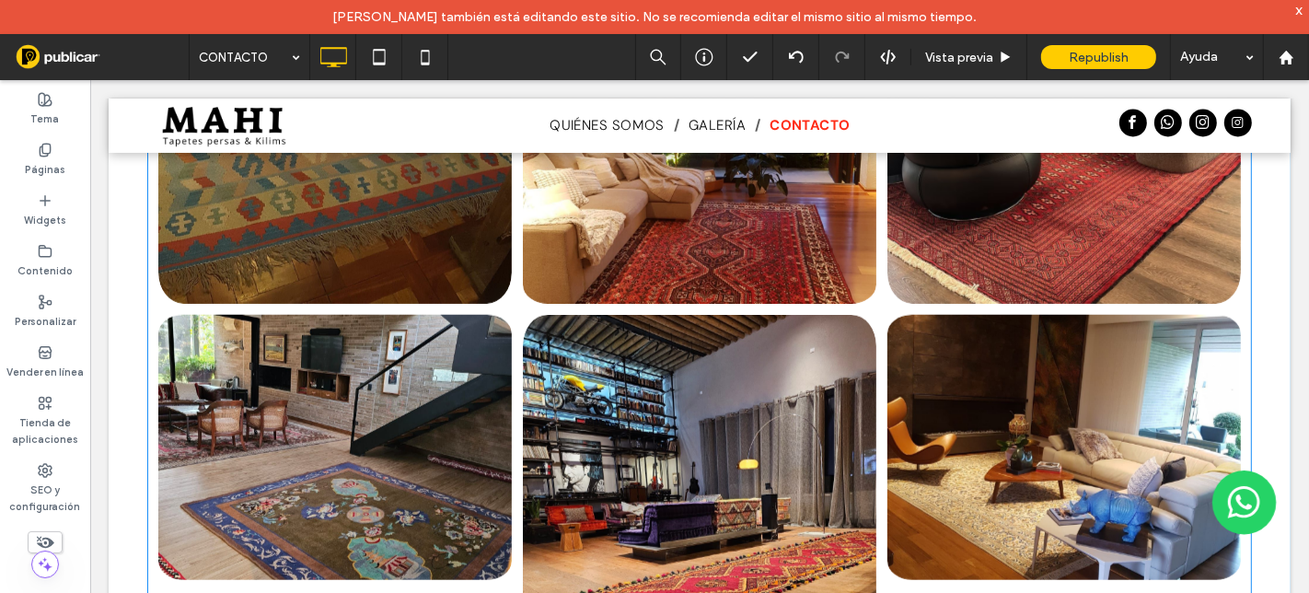
scroll to position [1738, 0]
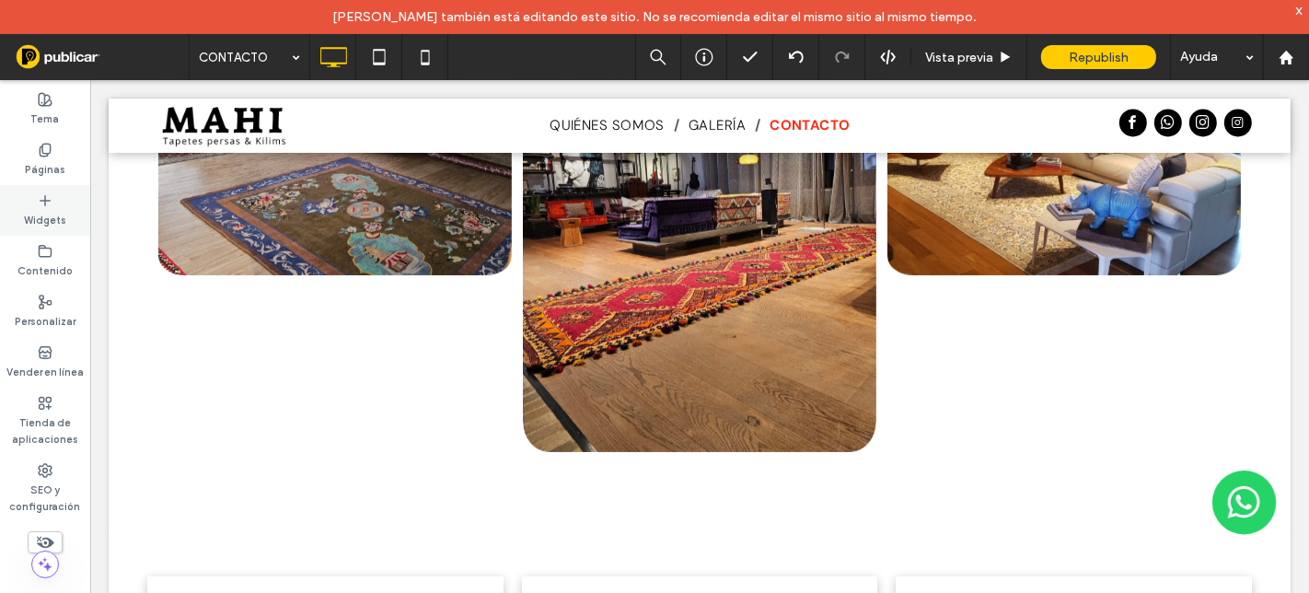
click at [50, 196] on icon at bounding box center [45, 200] width 15 height 15
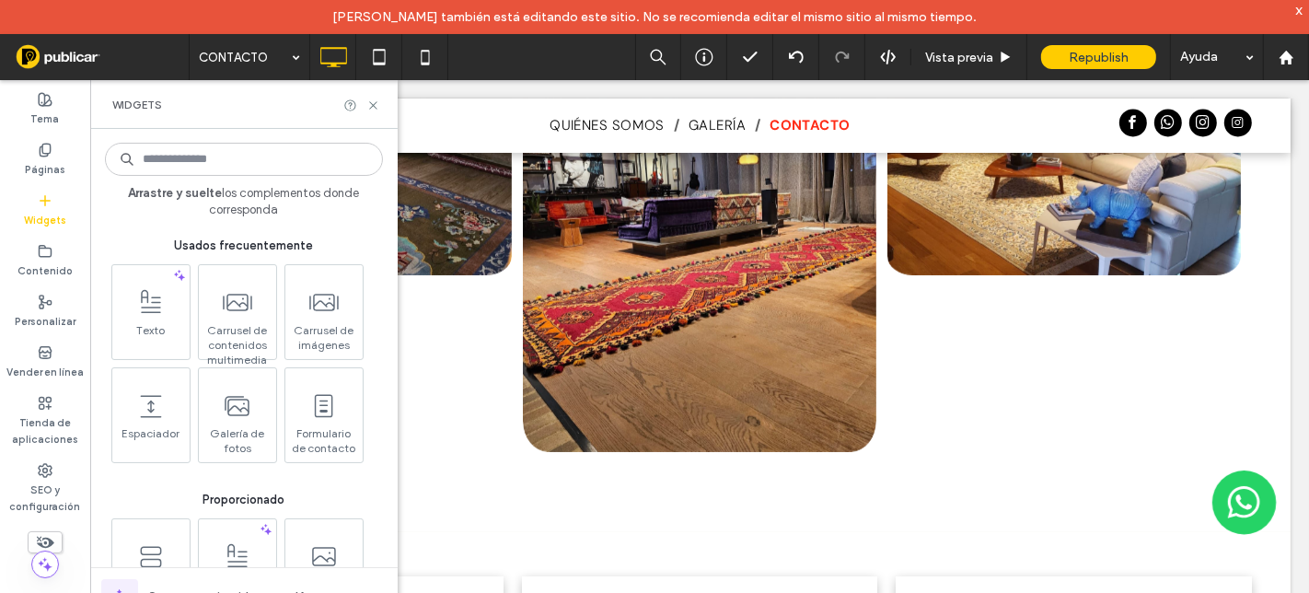
click at [203, 156] on input at bounding box center [244, 159] width 278 height 33
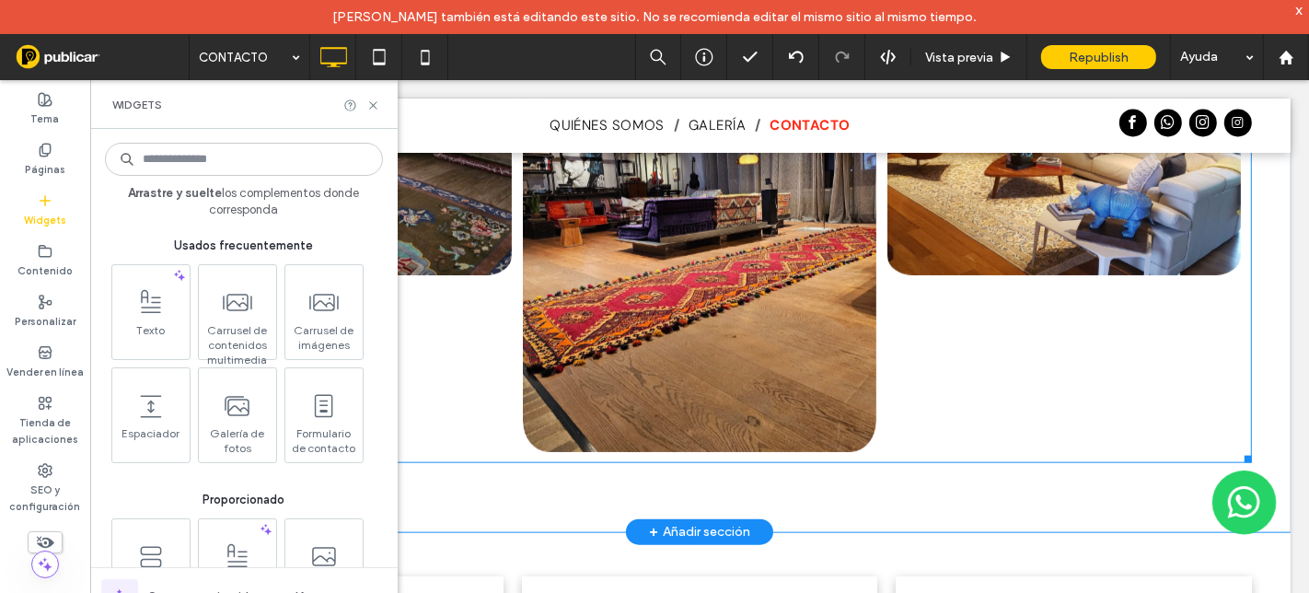
click at [418, 233] on link at bounding box center [333, 142] width 375 height 281
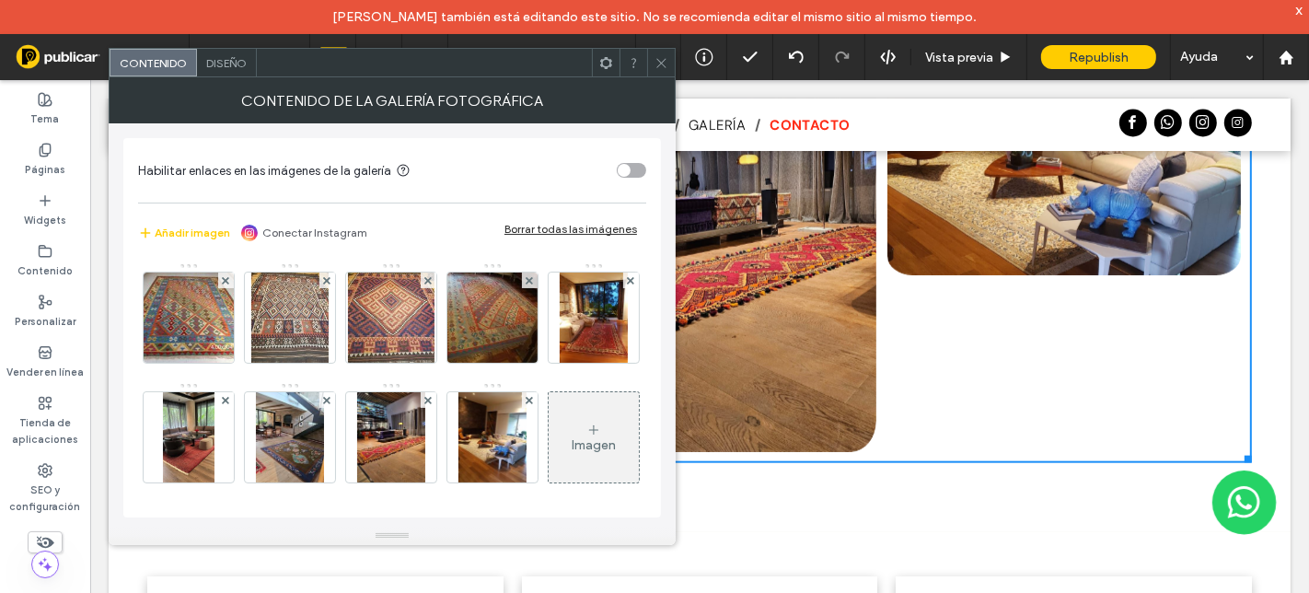
click at [660, 66] on icon at bounding box center [661, 63] width 14 height 14
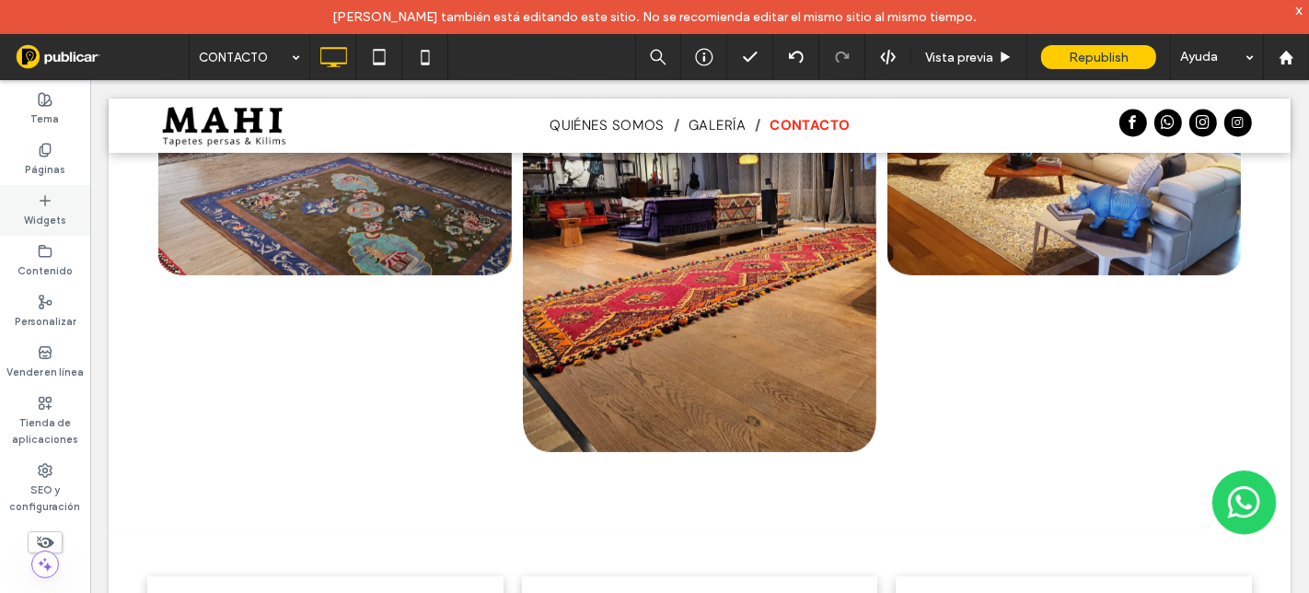
click at [47, 199] on icon at bounding box center [45, 200] width 15 height 15
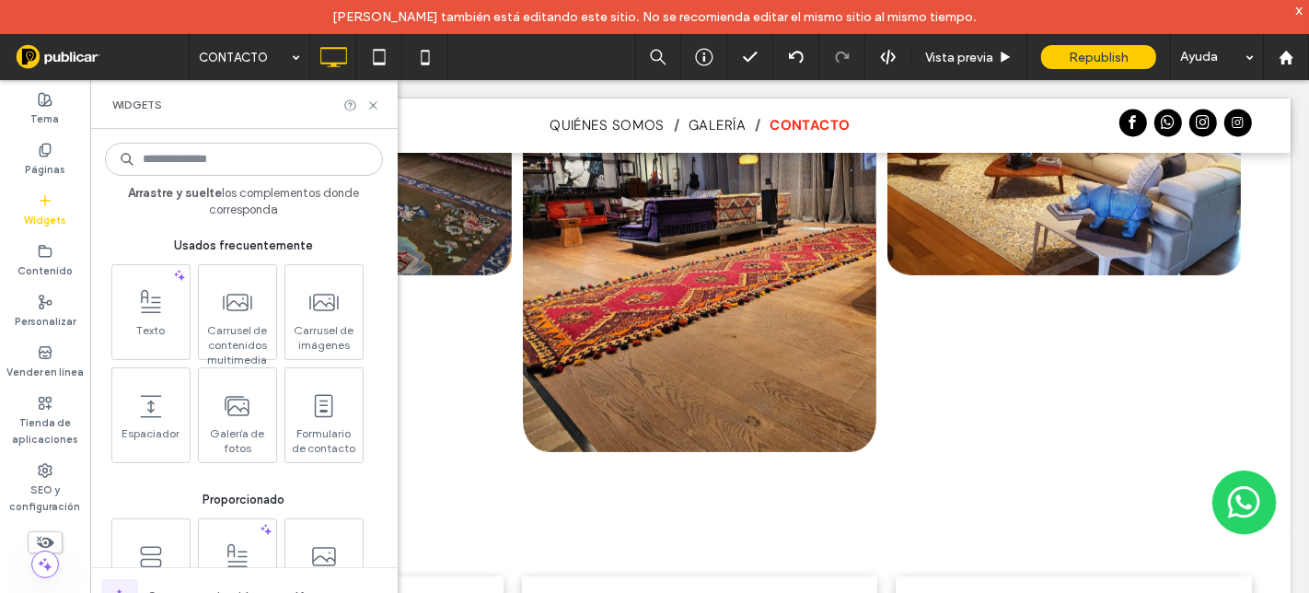
click at [197, 165] on input at bounding box center [244, 159] width 278 height 33
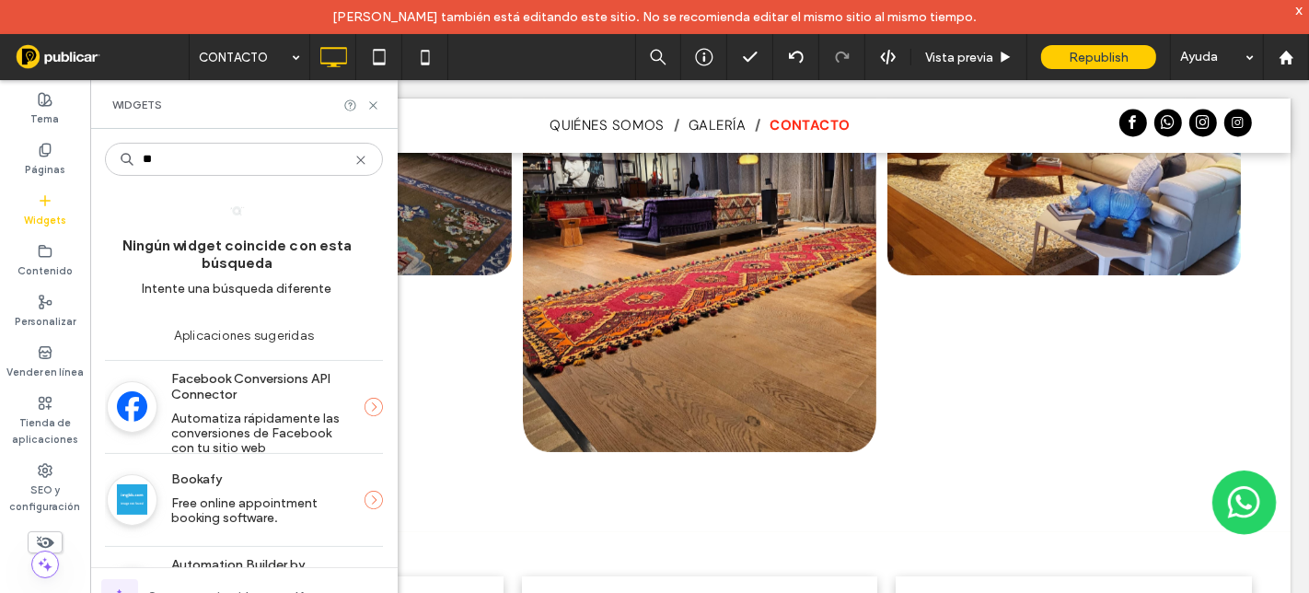
type input "*"
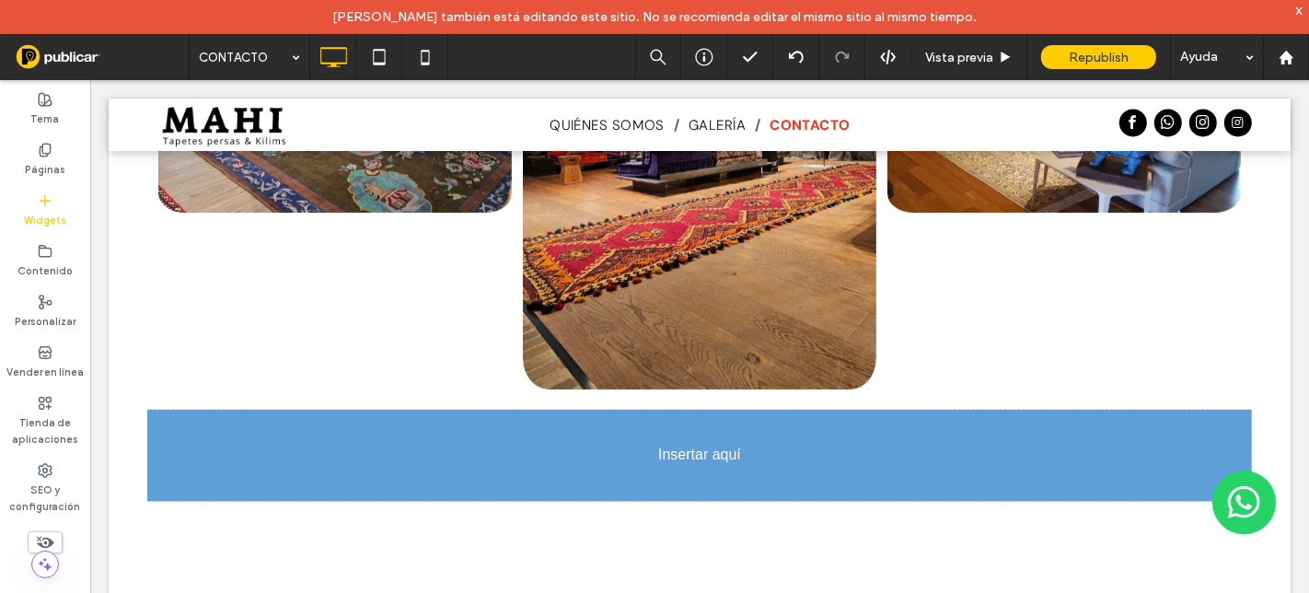
scroll to position [1810, 0]
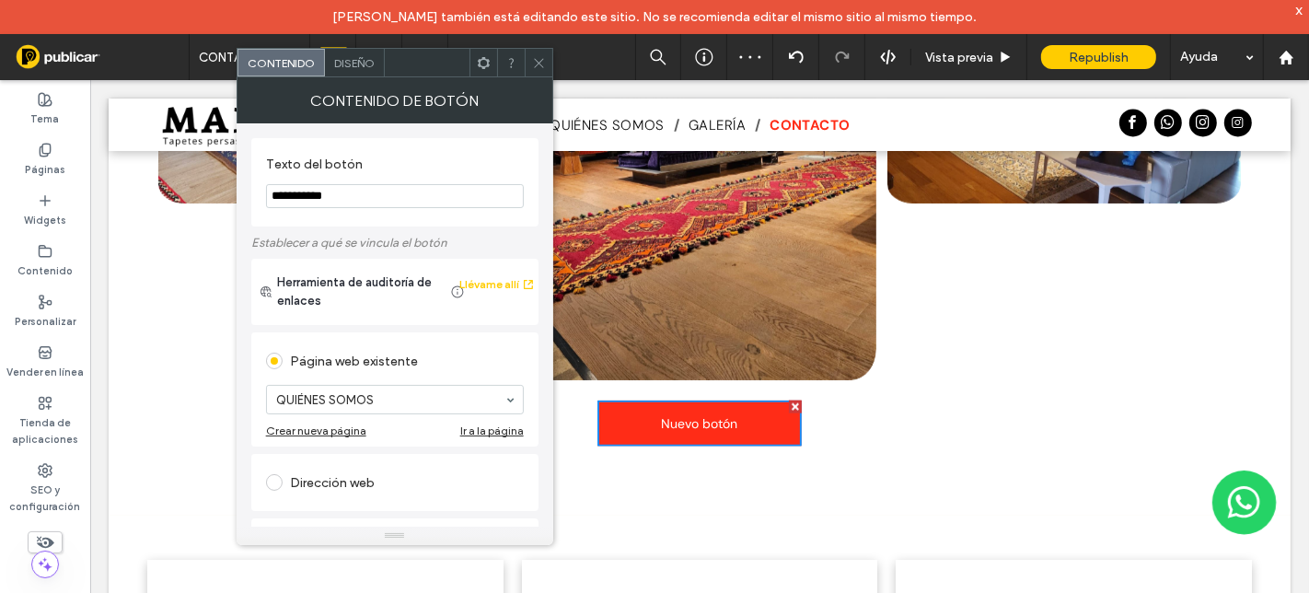
click at [538, 62] on icon at bounding box center [539, 63] width 14 height 14
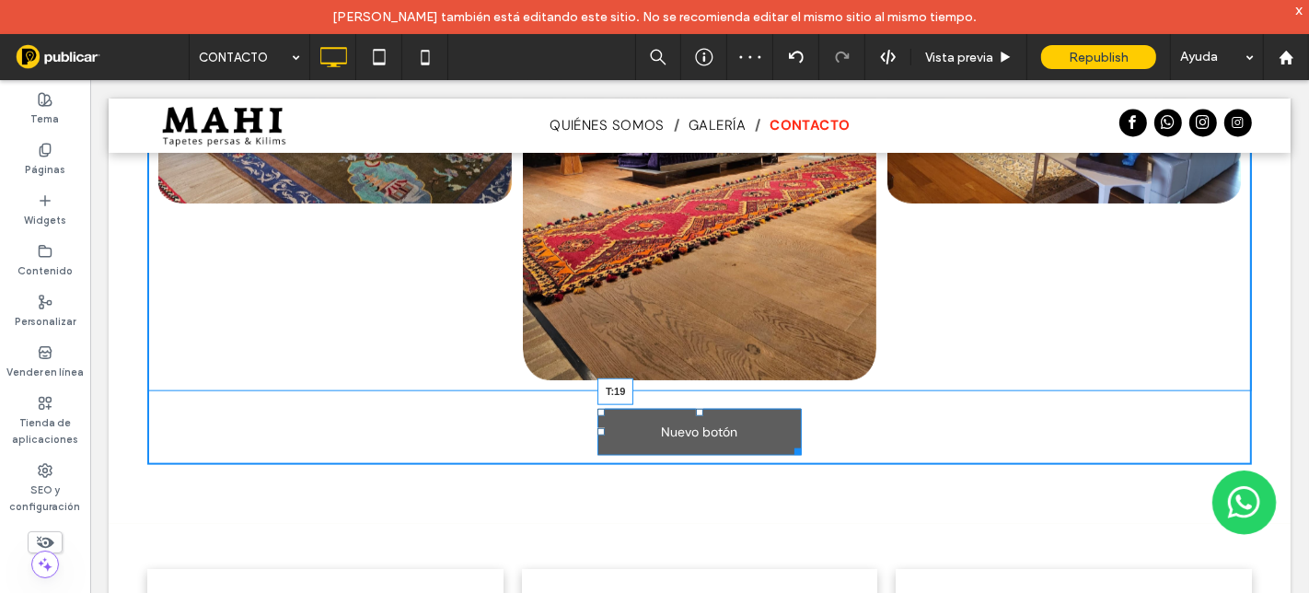
drag, startPoint x: 688, startPoint y: 382, endPoint x: 783, endPoint y: 471, distance: 130.9
click at [695, 408] on div at bounding box center [698, 411] width 7 height 7
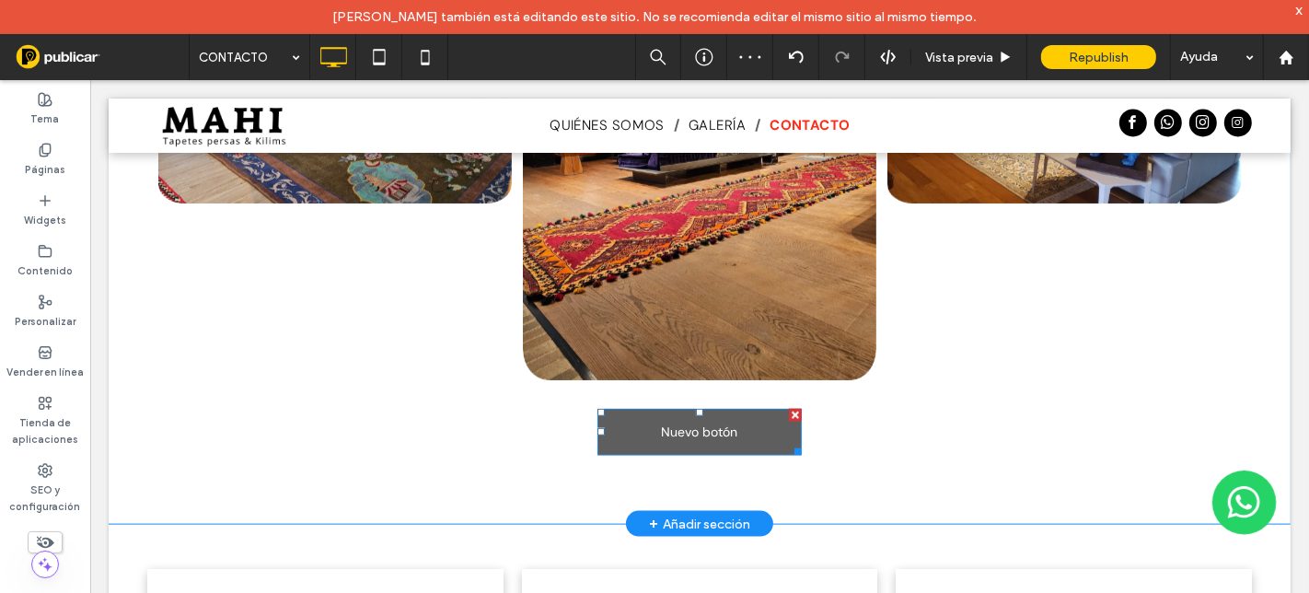
click at [733, 408] on link "Nuevo botón" at bounding box center [698, 431] width 204 height 47
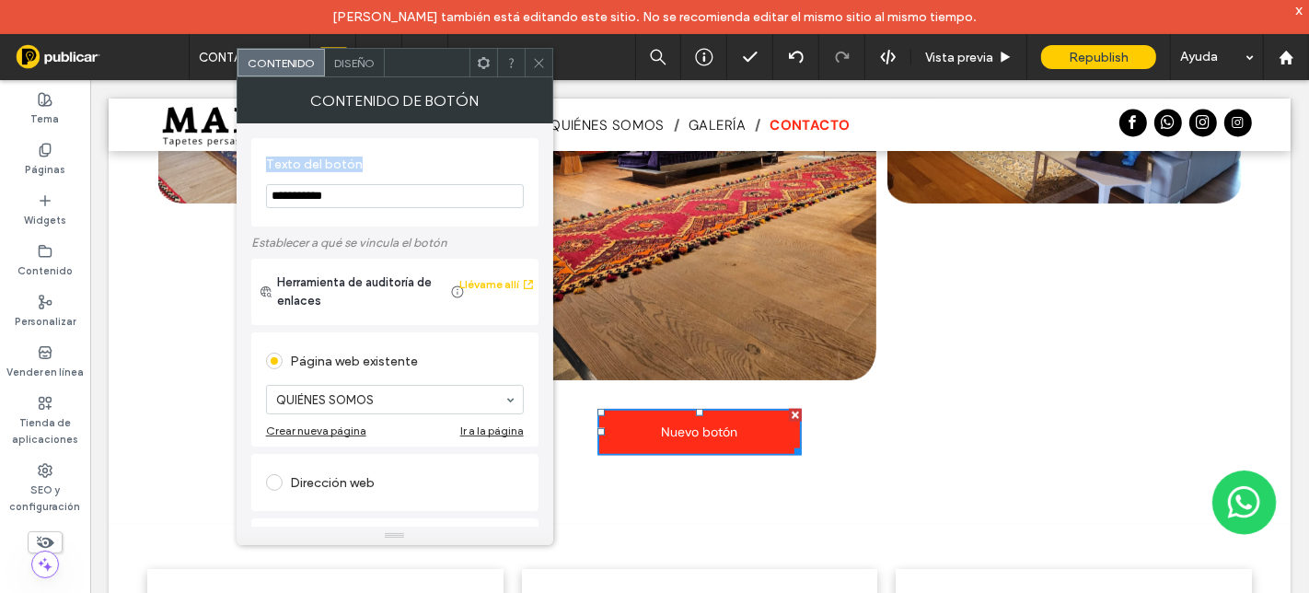
drag, startPoint x: 267, startPoint y: 164, endPoint x: 363, endPoint y: 174, distance: 96.3
click at [363, 174] on label "Texto del botón" at bounding box center [391, 166] width 250 height 20
drag, startPoint x: 363, startPoint y: 196, endPoint x: 242, endPoint y: 193, distance: 120.6
click at [242, 193] on div "**********" at bounding box center [395, 324] width 317 height 403
type input "**********"
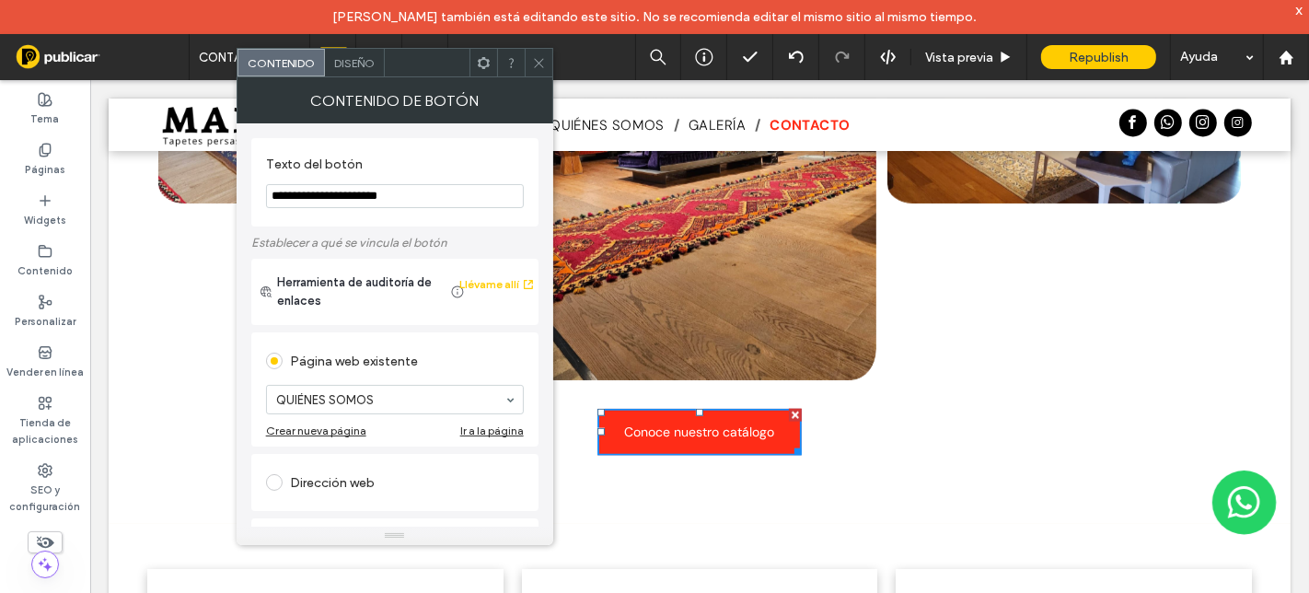
click at [449, 324] on div "Herramienta de auditoría de enlaces Llévame allí" at bounding box center [394, 292] width 287 height 66
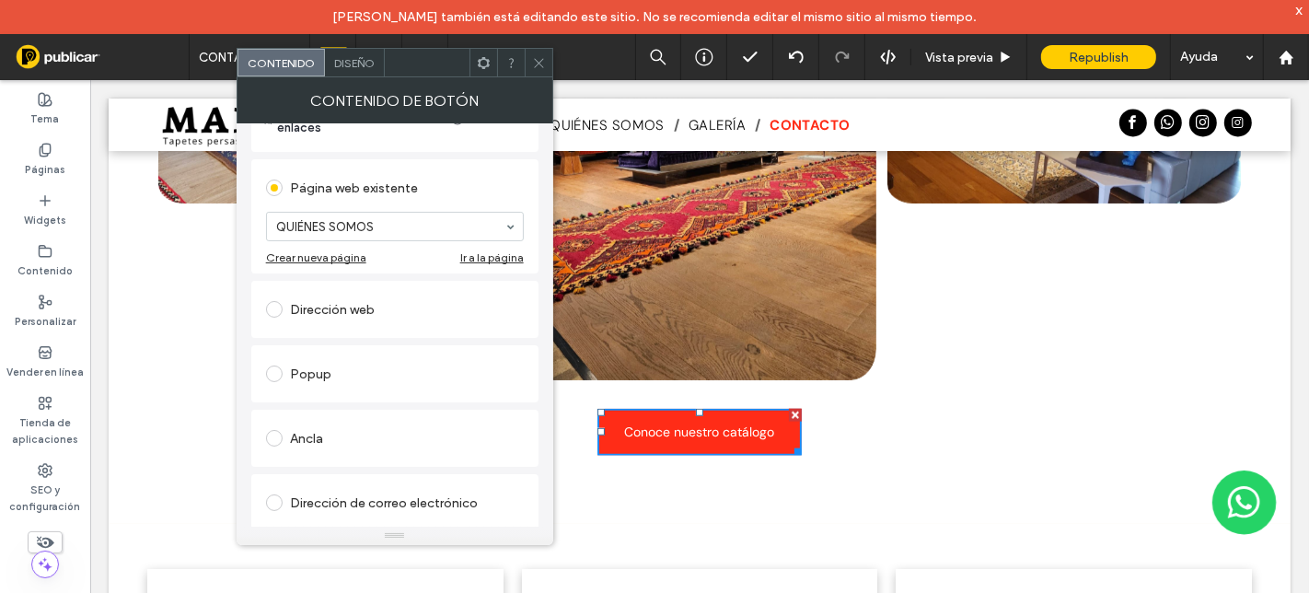
scroll to position [306, 0]
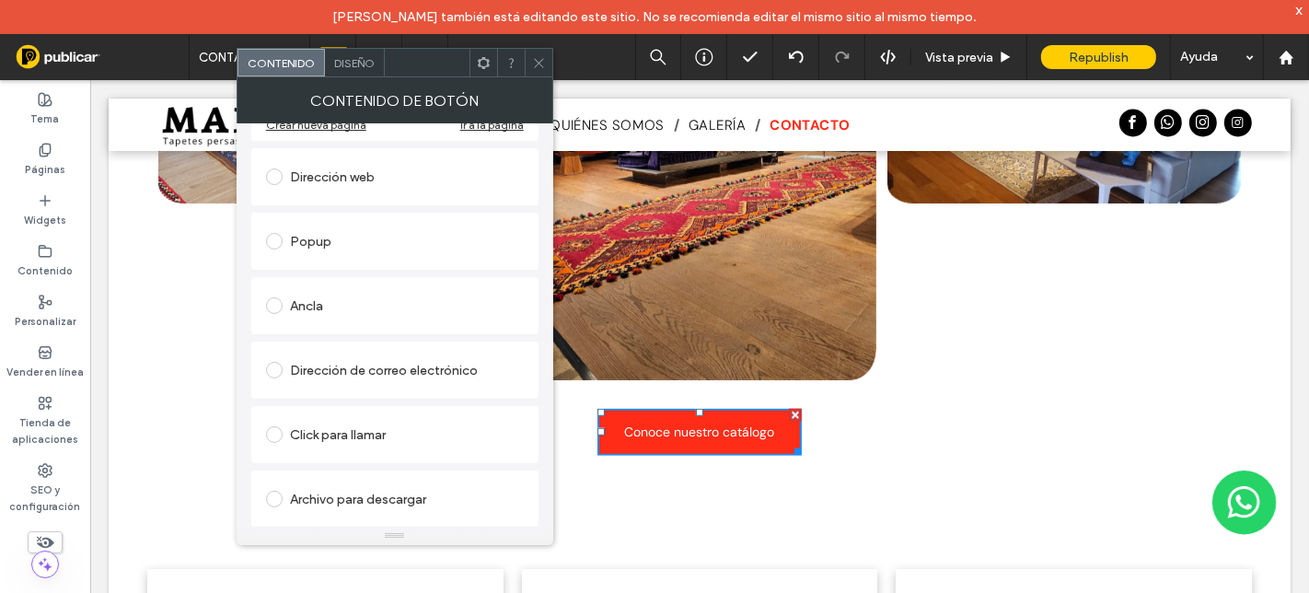
click at [276, 500] on span at bounding box center [274, 499] width 17 height 17
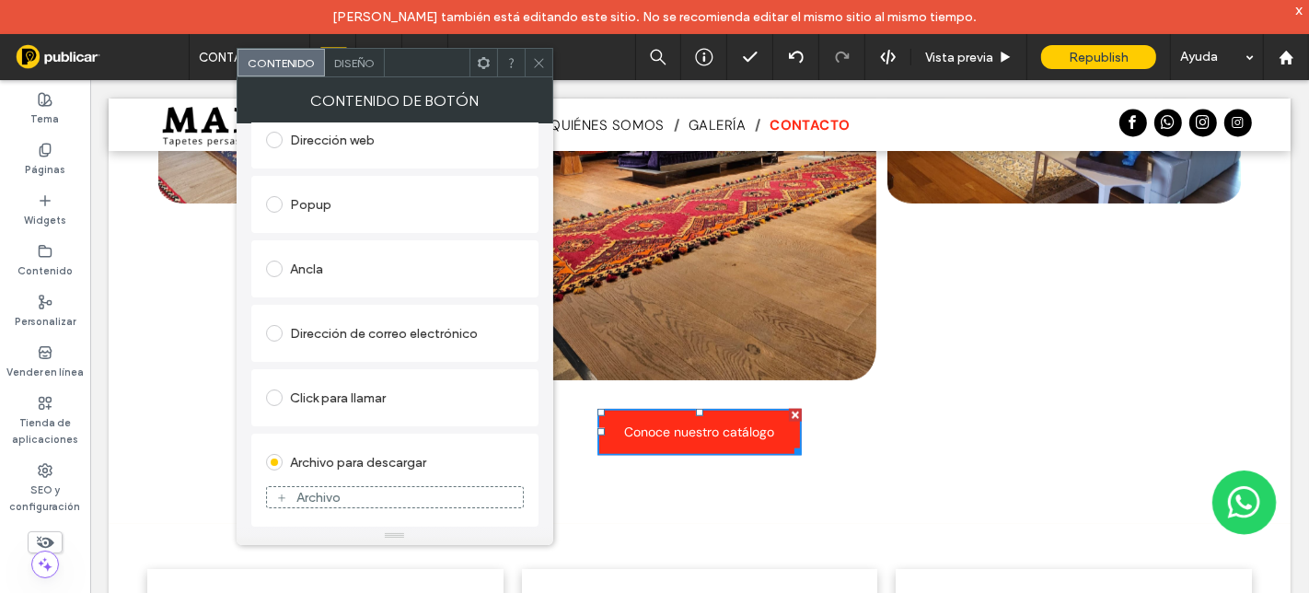
click at [318, 495] on div "Archivo" at bounding box center [318, 498] width 44 height 16
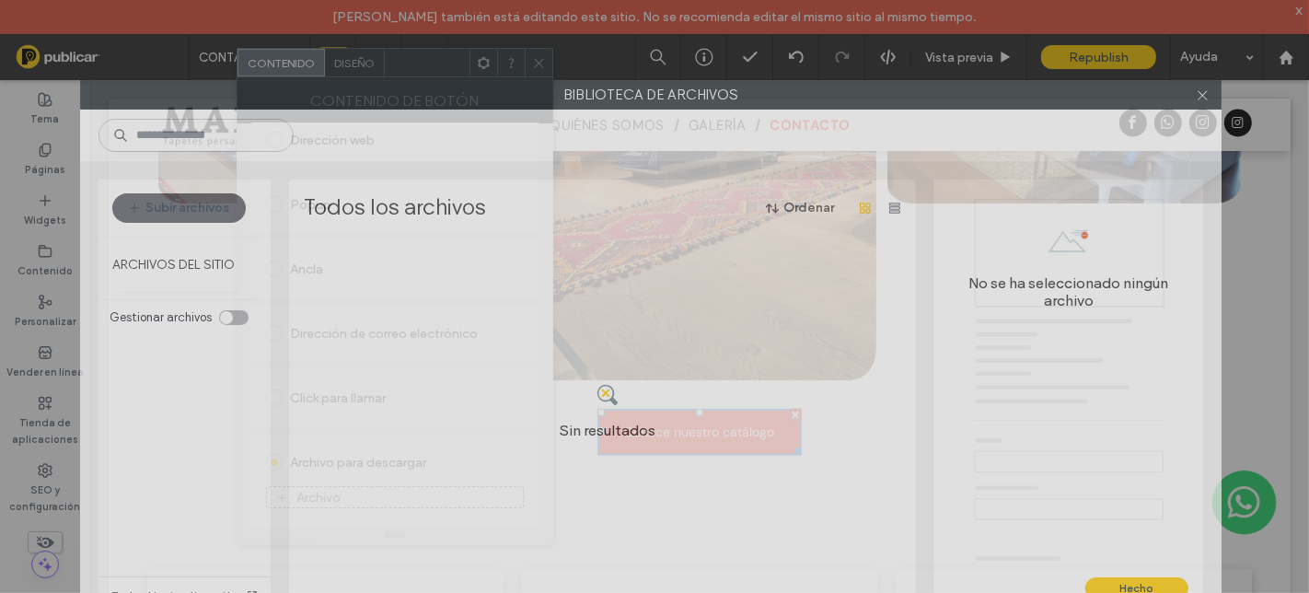
drag, startPoint x: 561, startPoint y: 29, endPoint x: 585, endPoint y: 46, distance: 29.1
click at [553, 29] on div "Biblioteca de archivos Subir archivos ARCHIVOS DEL SITIO Gestionar archivos Tod…" at bounding box center [654, 296] width 1309 height 593
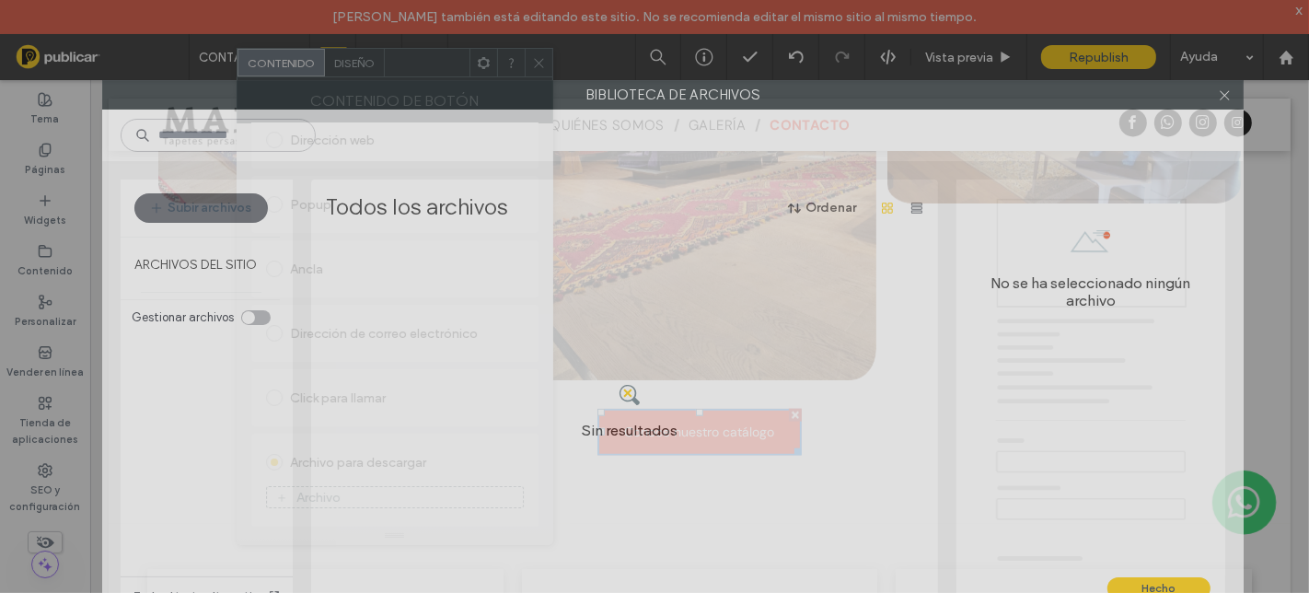
drag, startPoint x: 639, startPoint y: 90, endPoint x: 670, endPoint y: 22, distance: 75.0
click at [670, 22] on div "Biblioteca de archivos Subir archivos ARCHIVOS DEL SITIO Gestionar archivos Tod…" at bounding box center [654, 296] width 1309 height 593
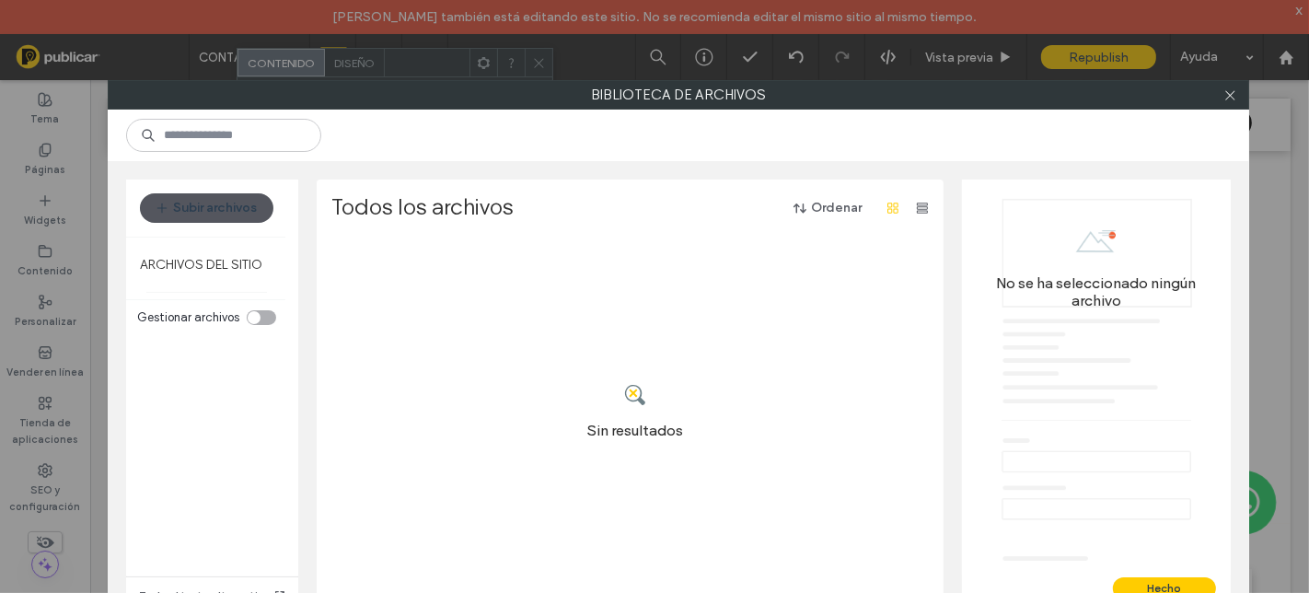
click at [220, 214] on button "Subir archivos" at bounding box center [206, 207] width 133 height 29
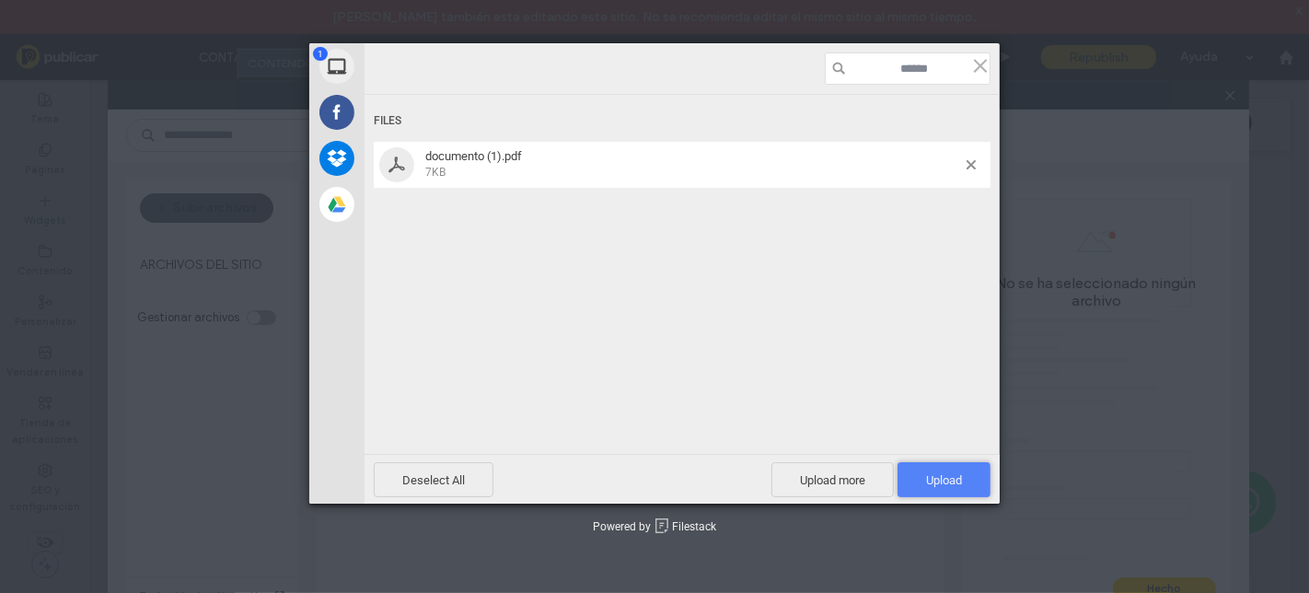
click at [943, 482] on span "Upload 1" at bounding box center [944, 480] width 36 height 14
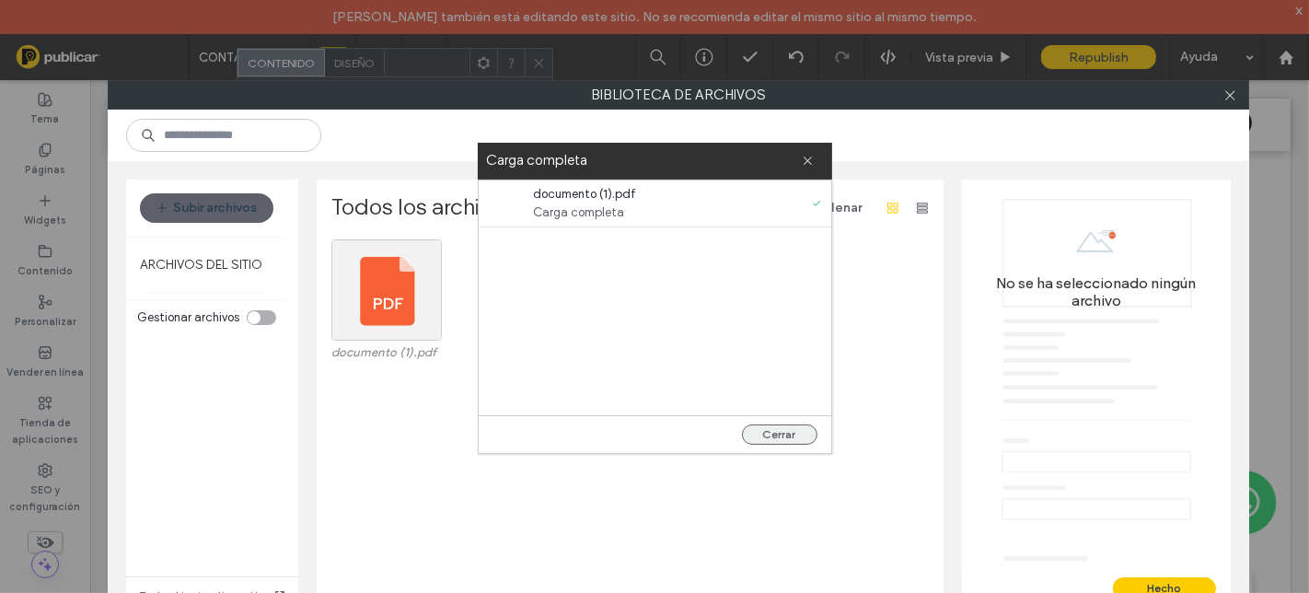
click at [805, 437] on button "Cerrar" at bounding box center [779, 434] width 75 height 20
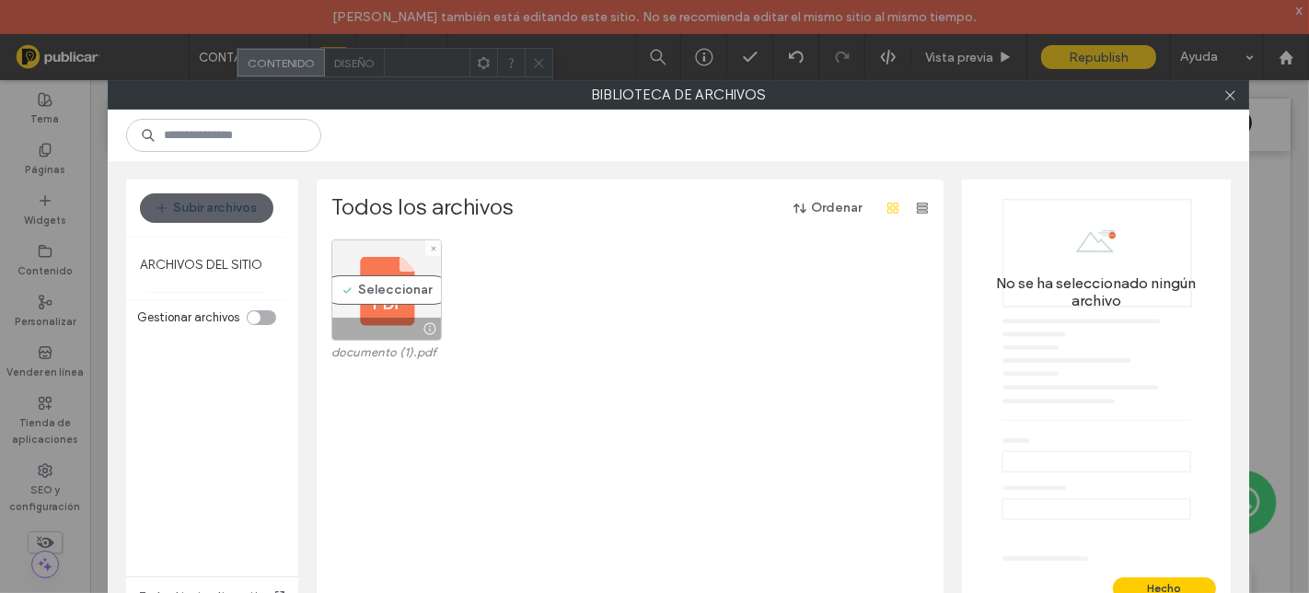
click at [398, 301] on div "Seleccionar" at bounding box center [386, 289] width 110 height 101
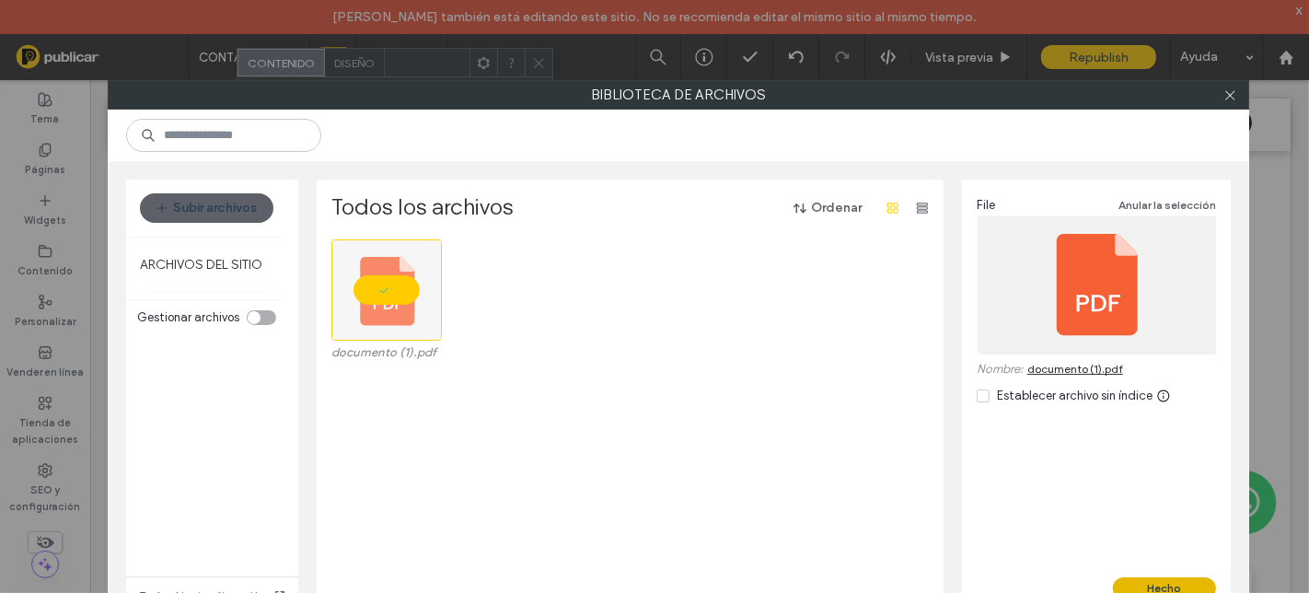
click at [1167, 580] on button "Hecho" at bounding box center [1164, 588] width 103 height 22
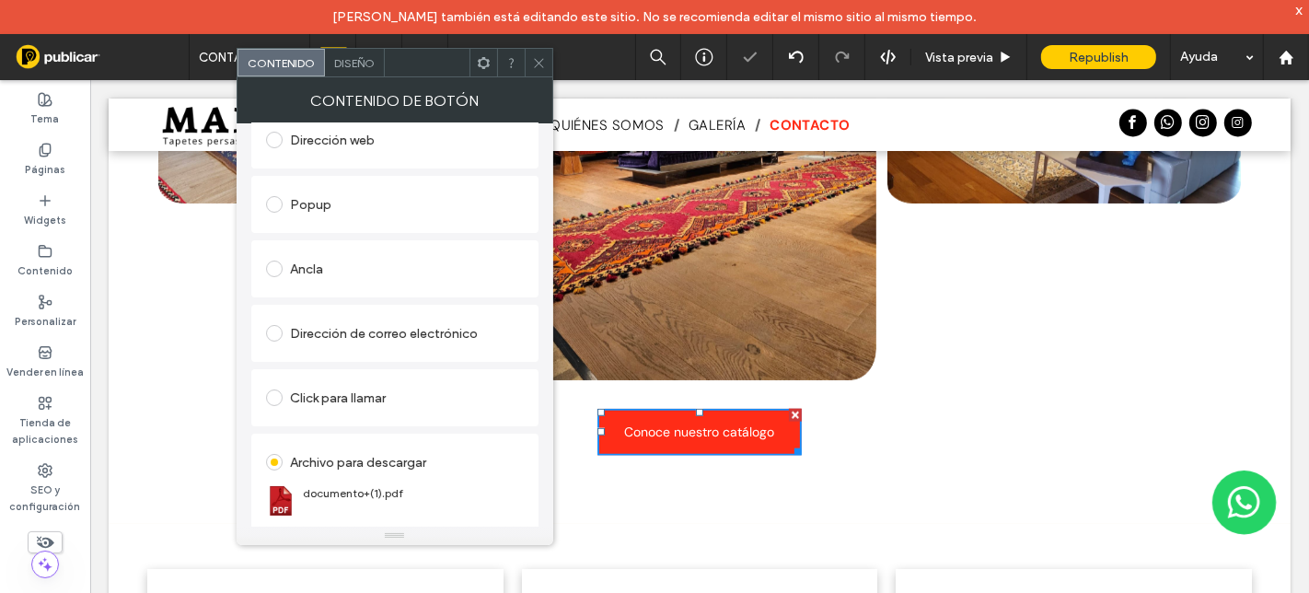
click at [534, 62] on icon at bounding box center [539, 63] width 14 height 14
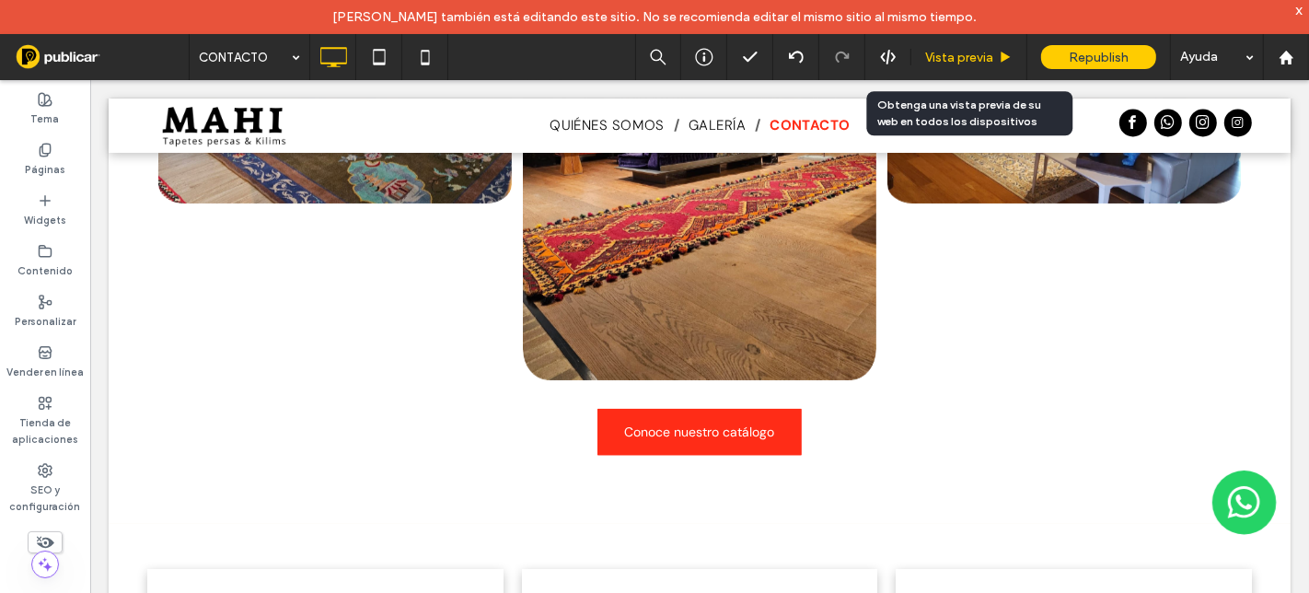
click at [946, 50] on span "Vista previa" at bounding box center [959, 58] width 68 height 16
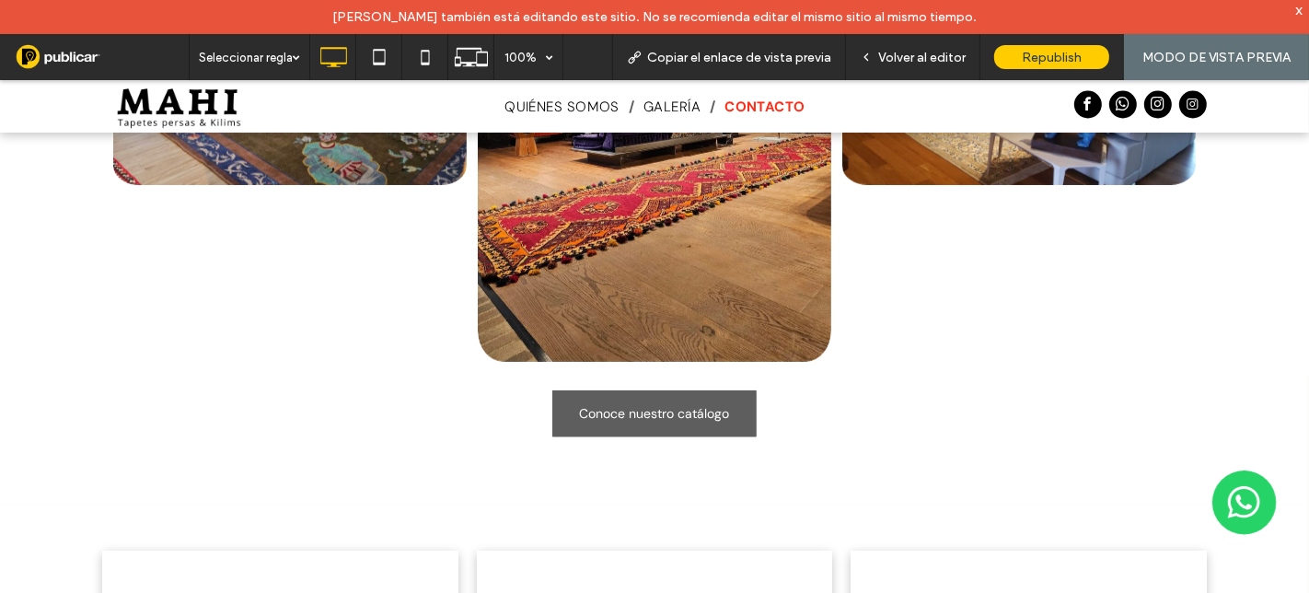
click at [636, 411] on span "Conoce nuestro catálogo" at bounding box center [654, 412] width 150 height 17
click at [678, 396] on link "Conoce nuestro catálogo" at bounding box center [654, 412] width 204 height 47
click at [725, 410] on link "Conoce nuestro catálogo" at bounding box center [654, 412] width 204 height 47
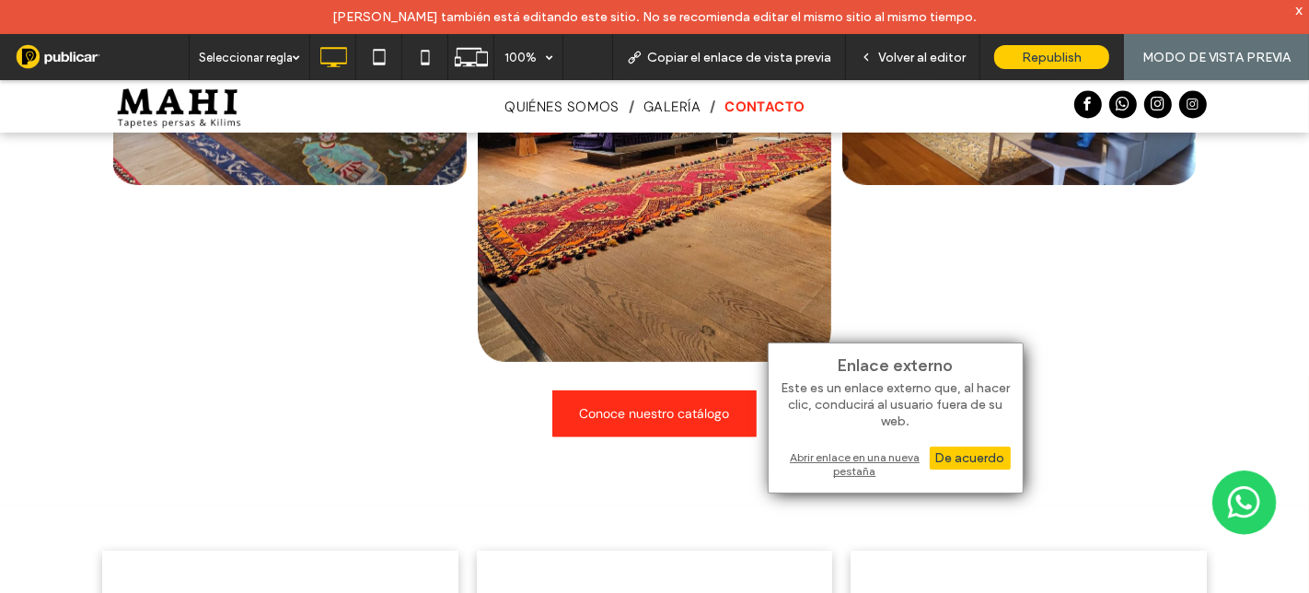
click at [857, 464] on div "Abrir enlace en una nueva pestaña" at bounding box center [896, 463] width 230 height 33
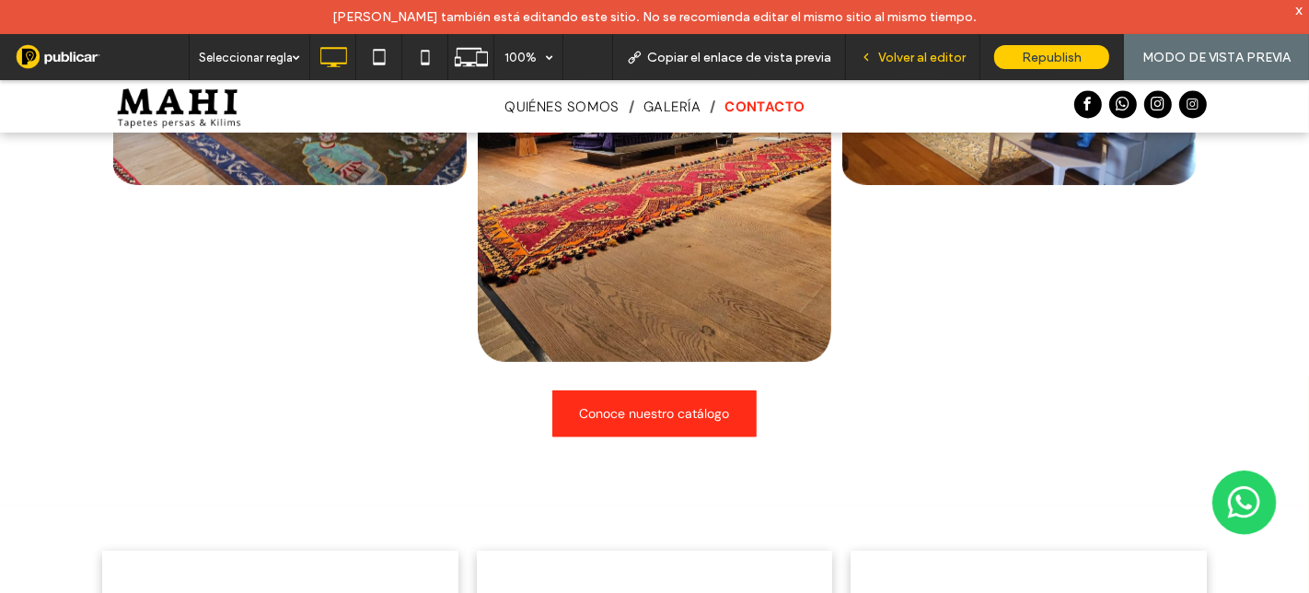
click at [913, 57] on span "Volver al editor" at bounding box center [921, 58] width 87 height 16
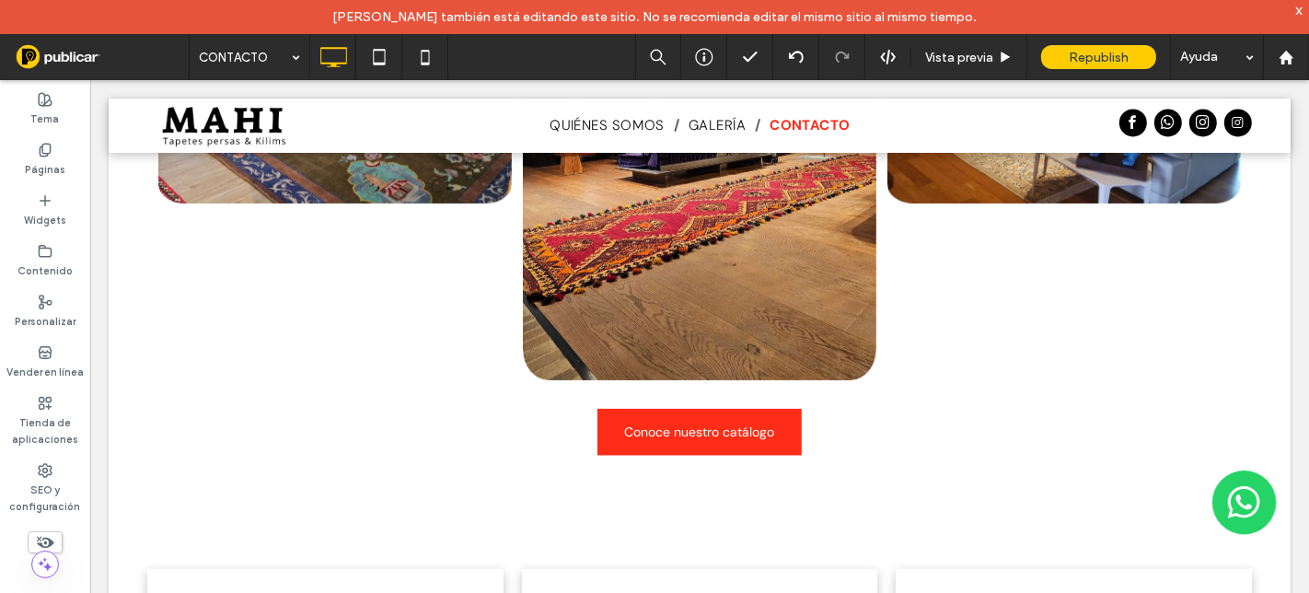
scroll to position [1803, 0]
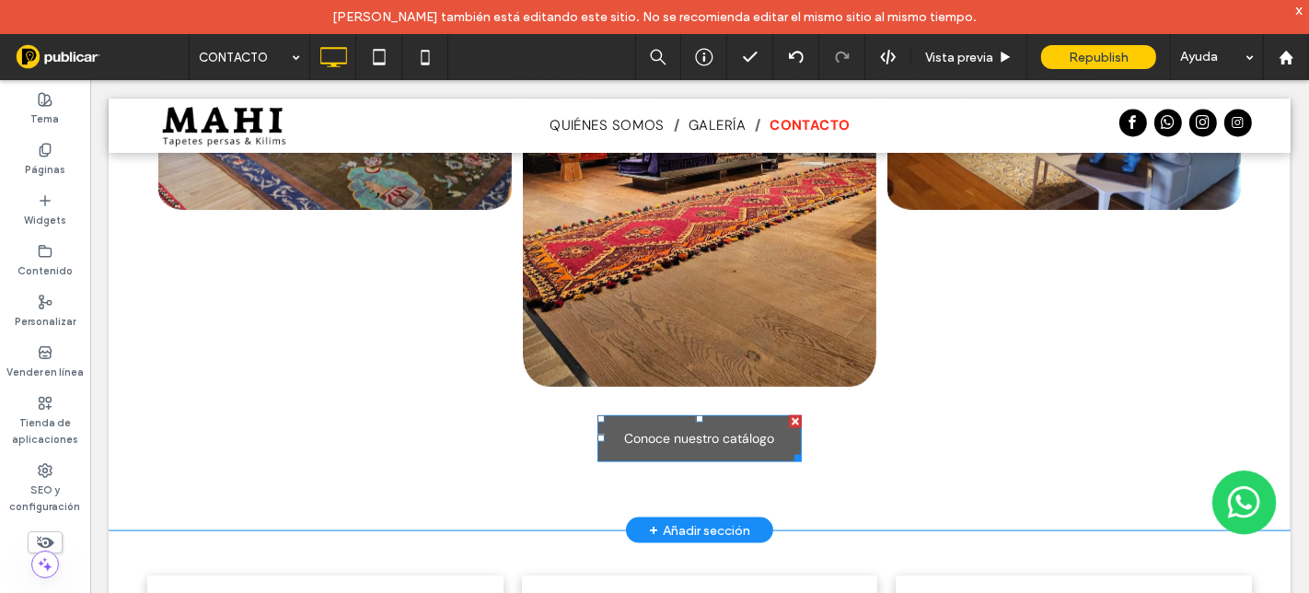
click at [788, 414] on div at bounding box center [794, 420] width 13 height 13
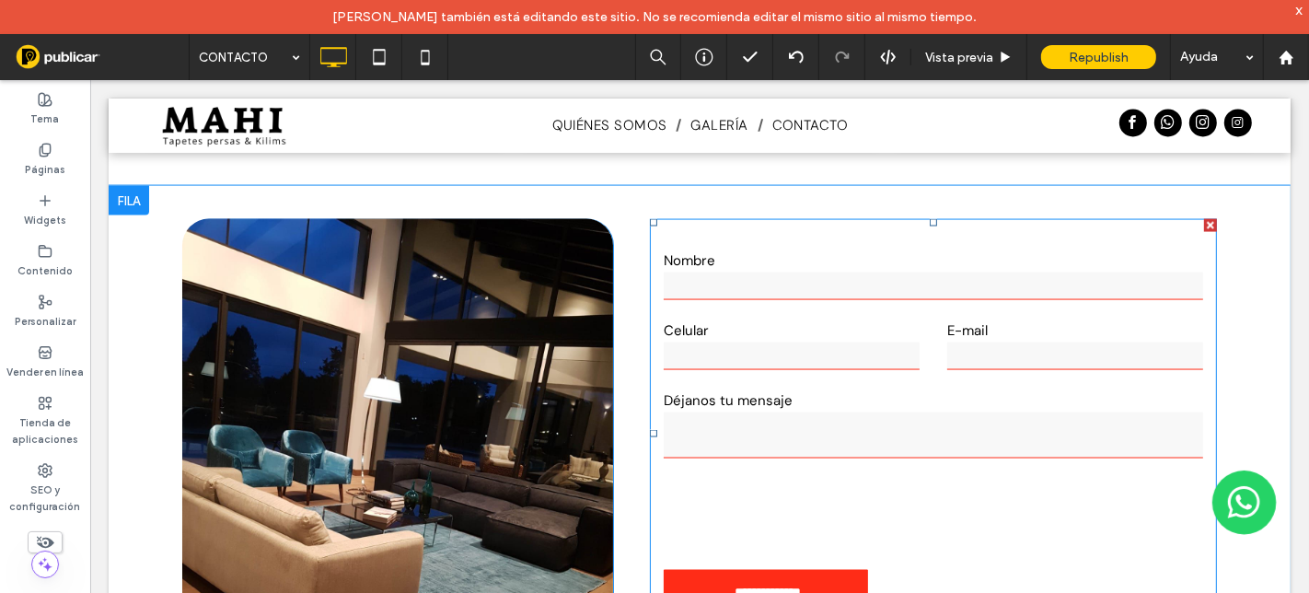
scroll to position [2394, 0]
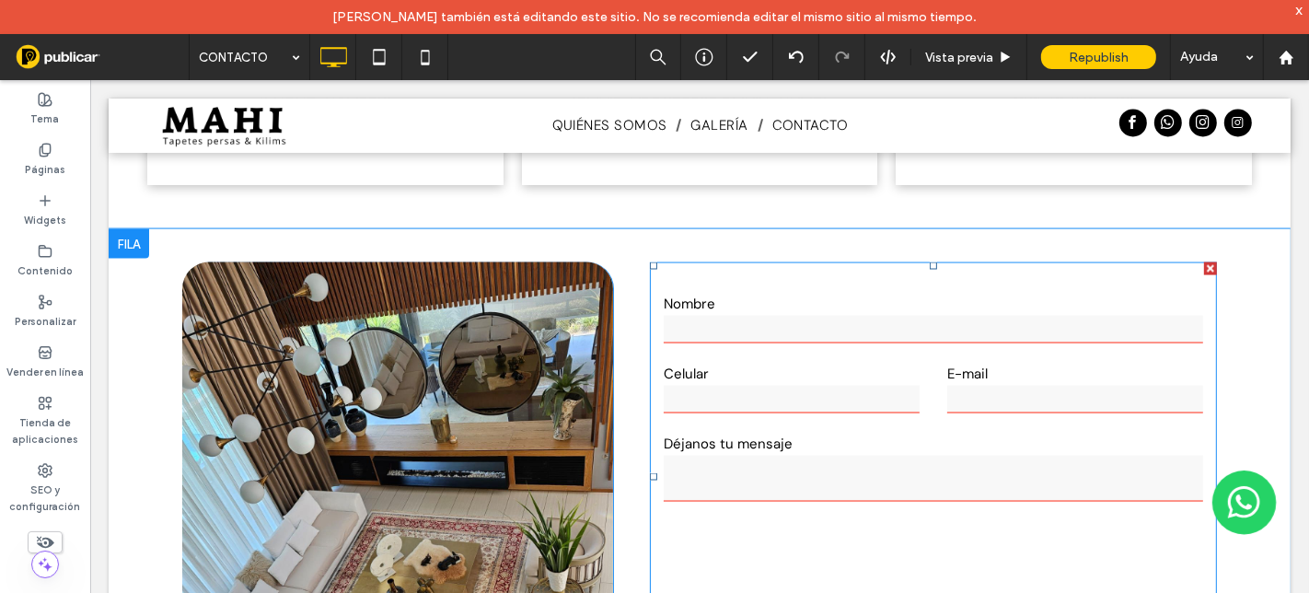
click at [791, 339] on form "**********" at bounding box center [932, 475] width 567 height 429
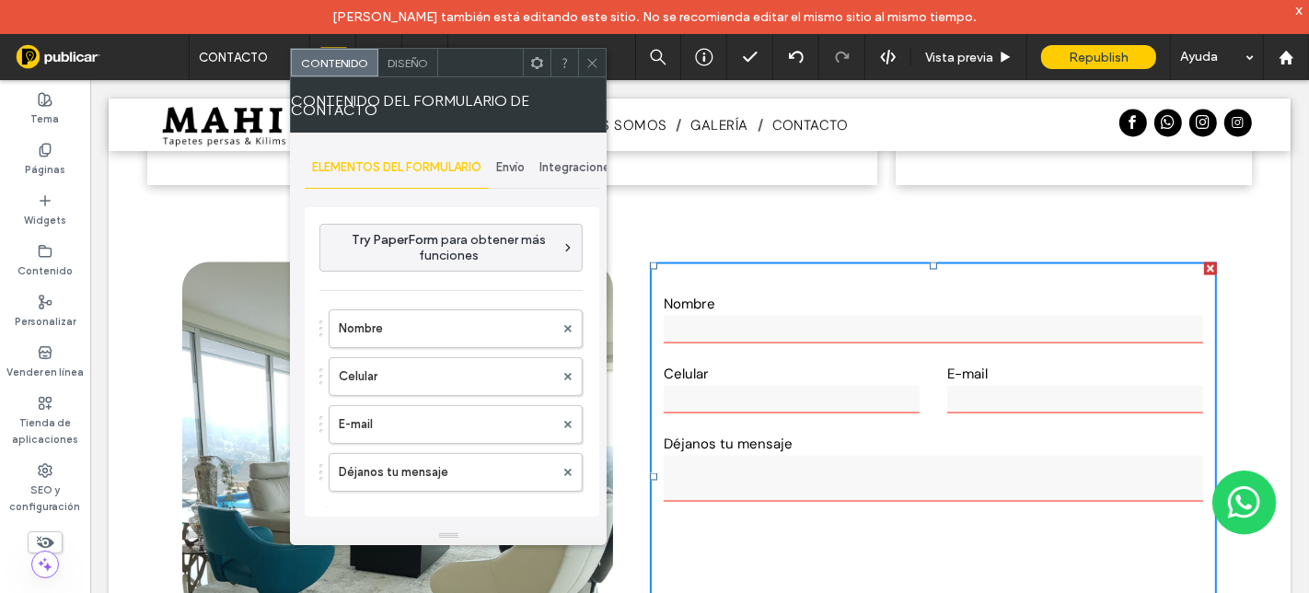
click at [507, 171] on span "Envío" at bounding box center [510, 167] width 29 height 15
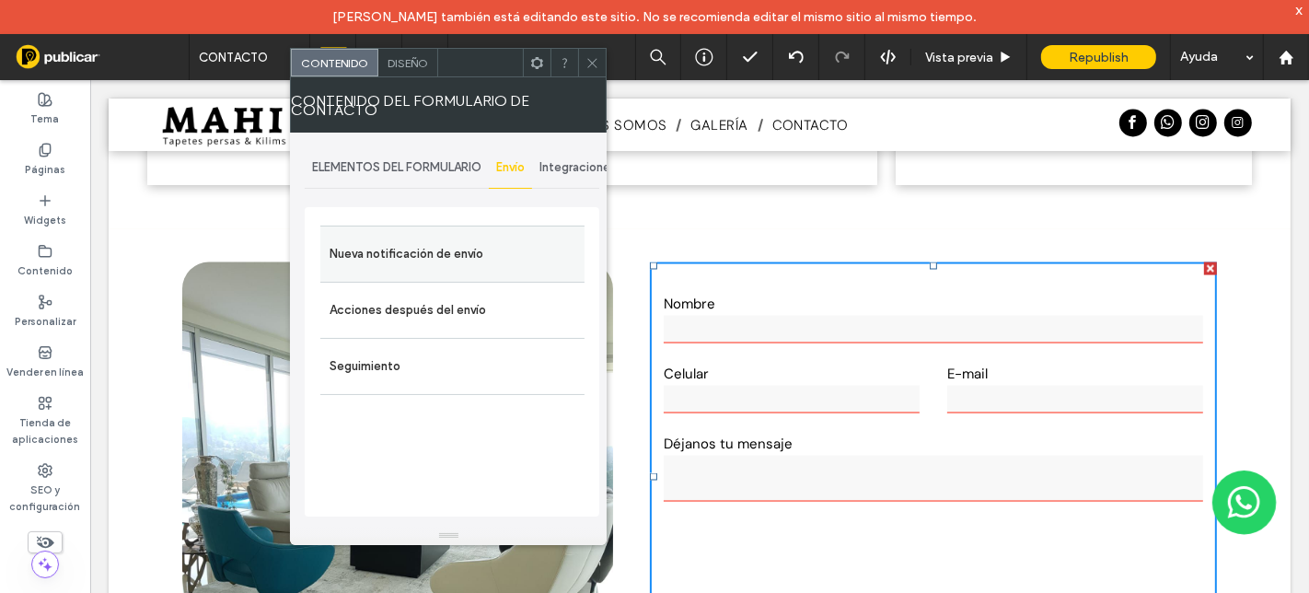
click at [444, 249] on label "Nueva notificación de envío" at bounding box center [453, 254] width 246 height 37
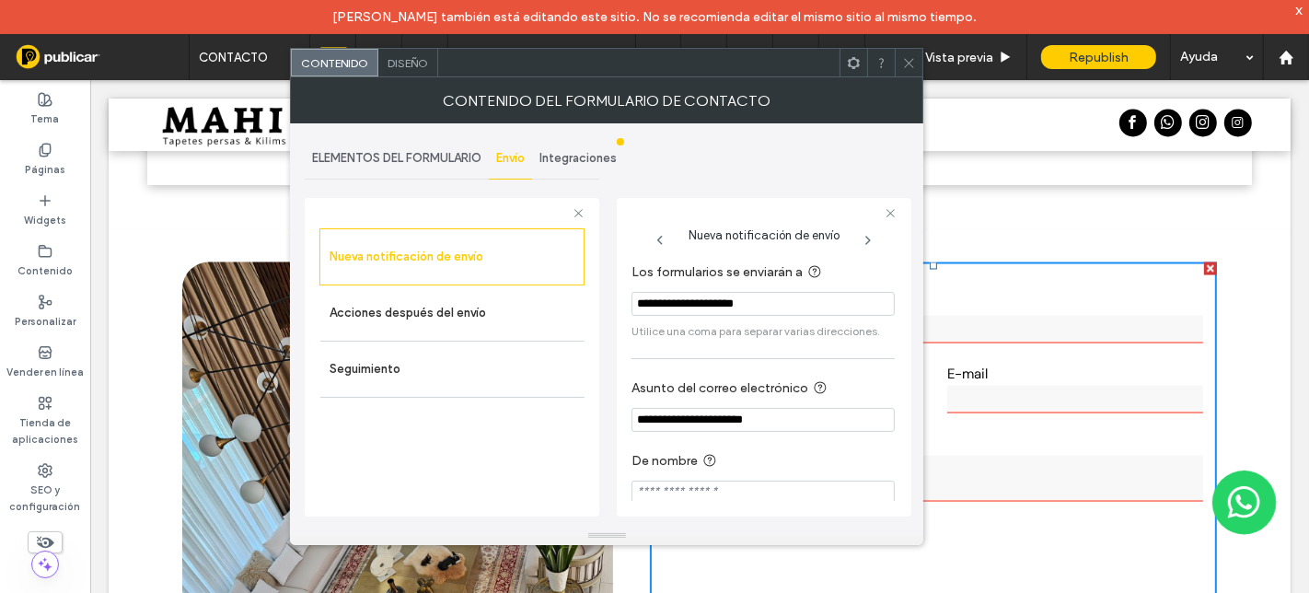
click at [783, 306] on input "**********" at bounding box center [762, 304] width 263 height 24
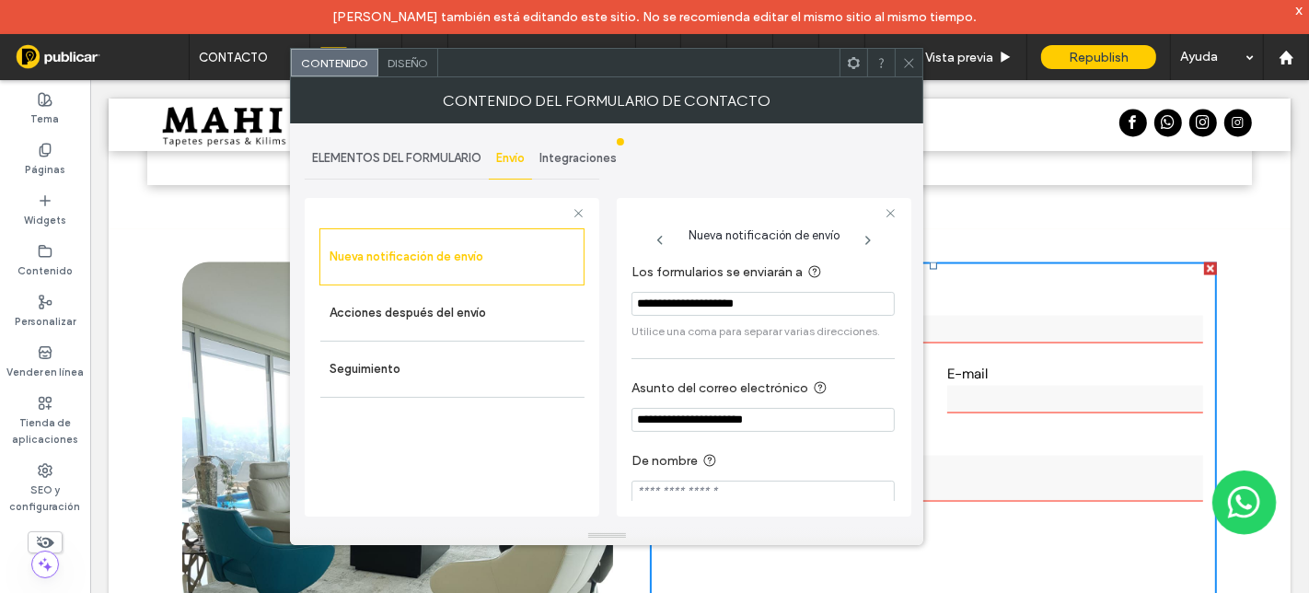
click at [916, 64] on div at bounding box center [909, 63] width 28 height 28
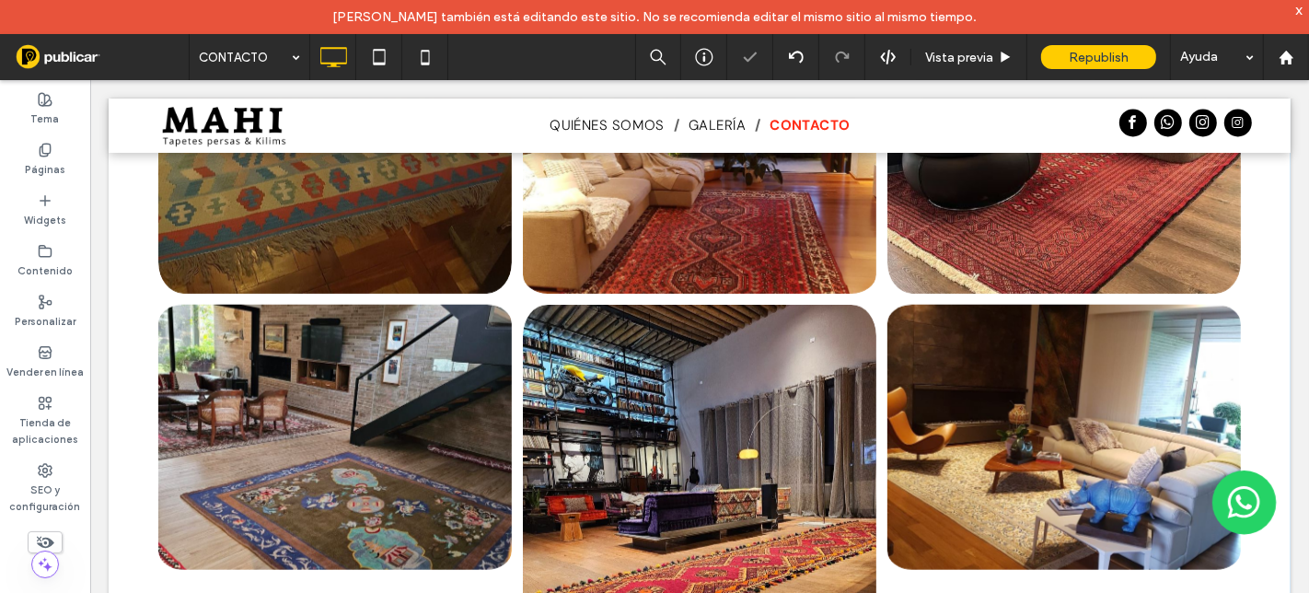
scroll to position [1269, 0]
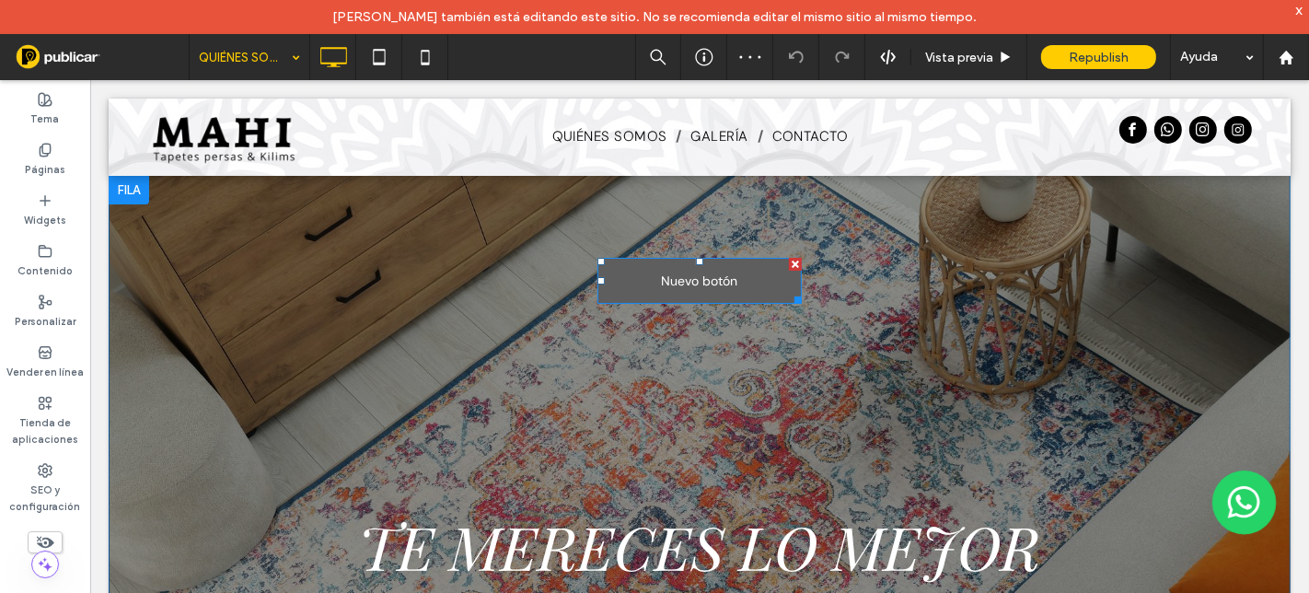
click at [788, 264] on div at bounding box center [794, 263] width 13 height 13
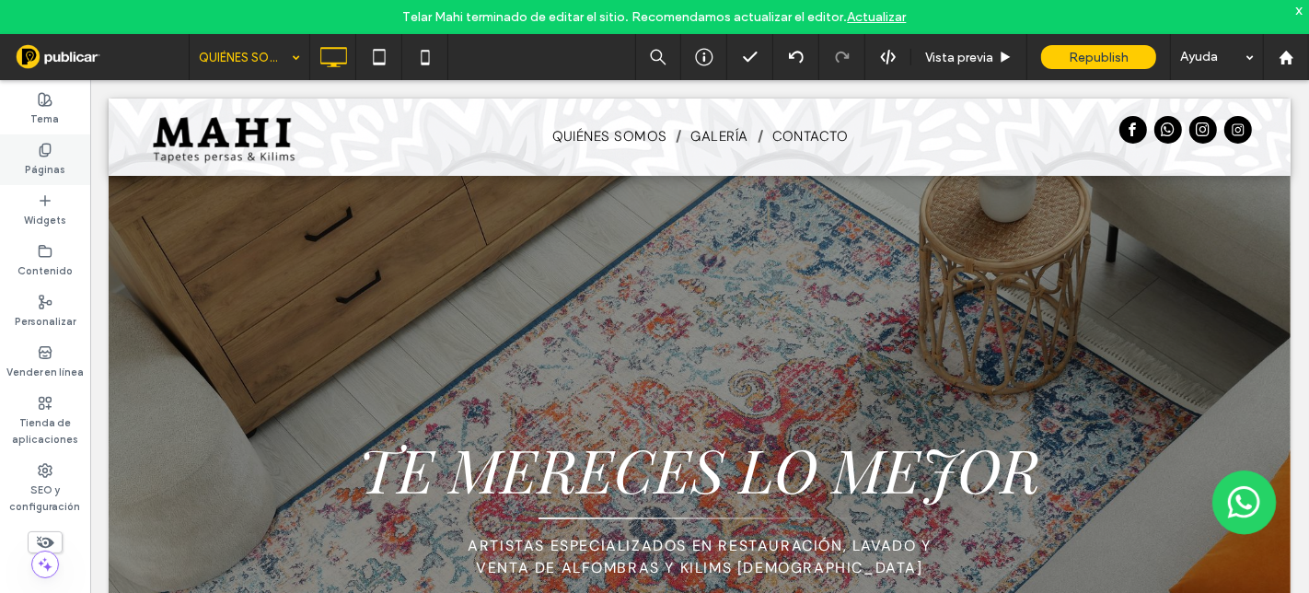
click at [52, 168] on label "Páginas" at bounding box center [45, 167] width 41 height 20
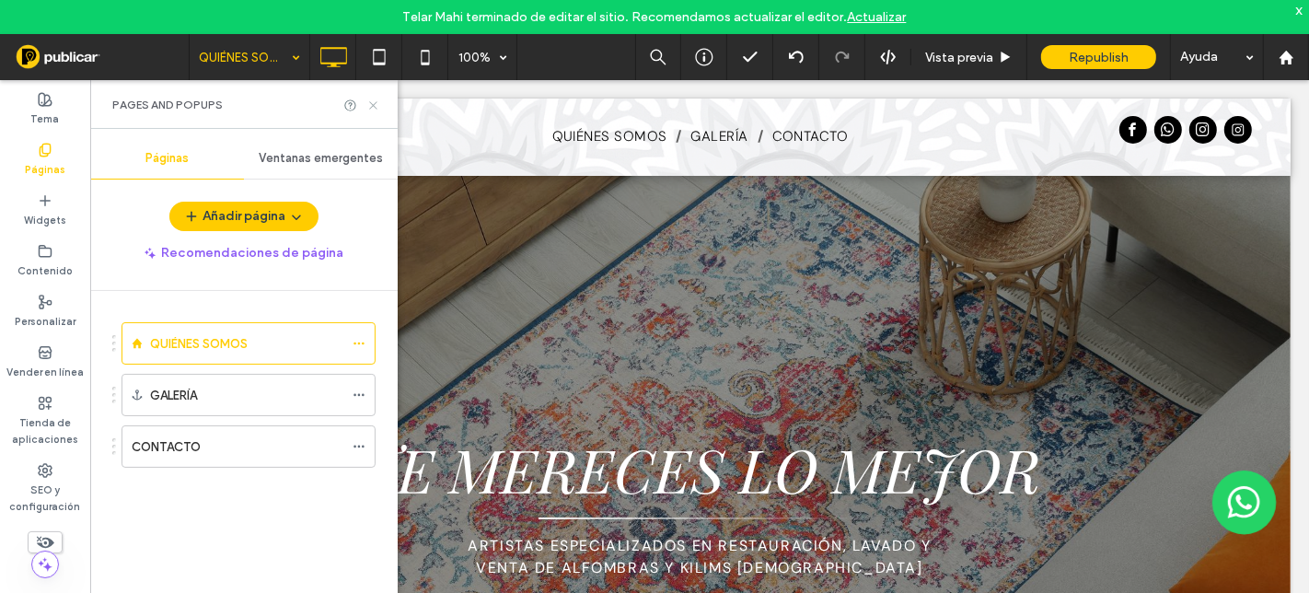
click at [372, 106] on icon at bounding box center [373, 105] width 14 height 14
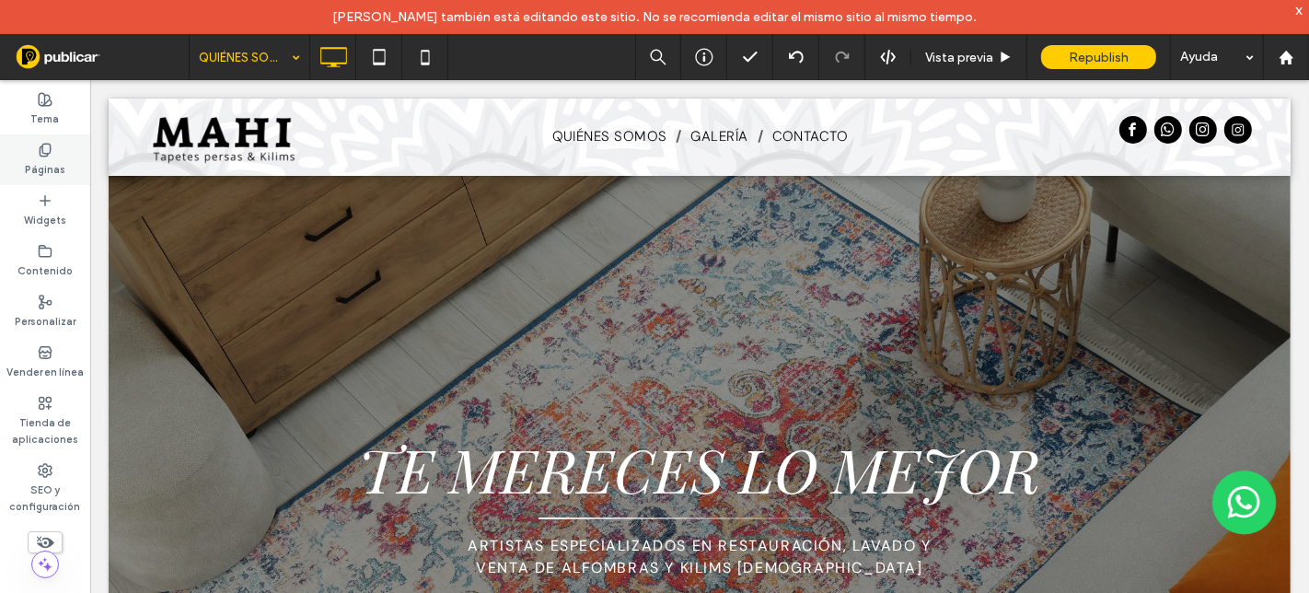
click at [71, 156] on div "Páginas" at bounding box center [45, 159] width 90 height 51
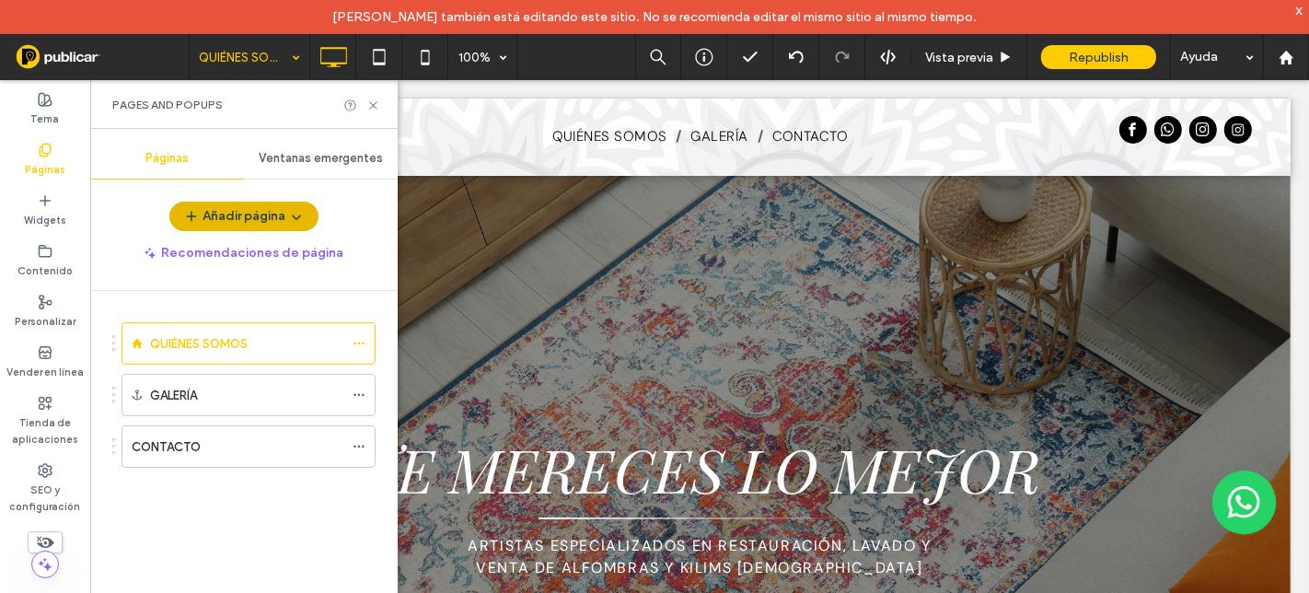
click at [252, 207] on button "Añadir página" at bounding box center [243, 216] width 149 height 29
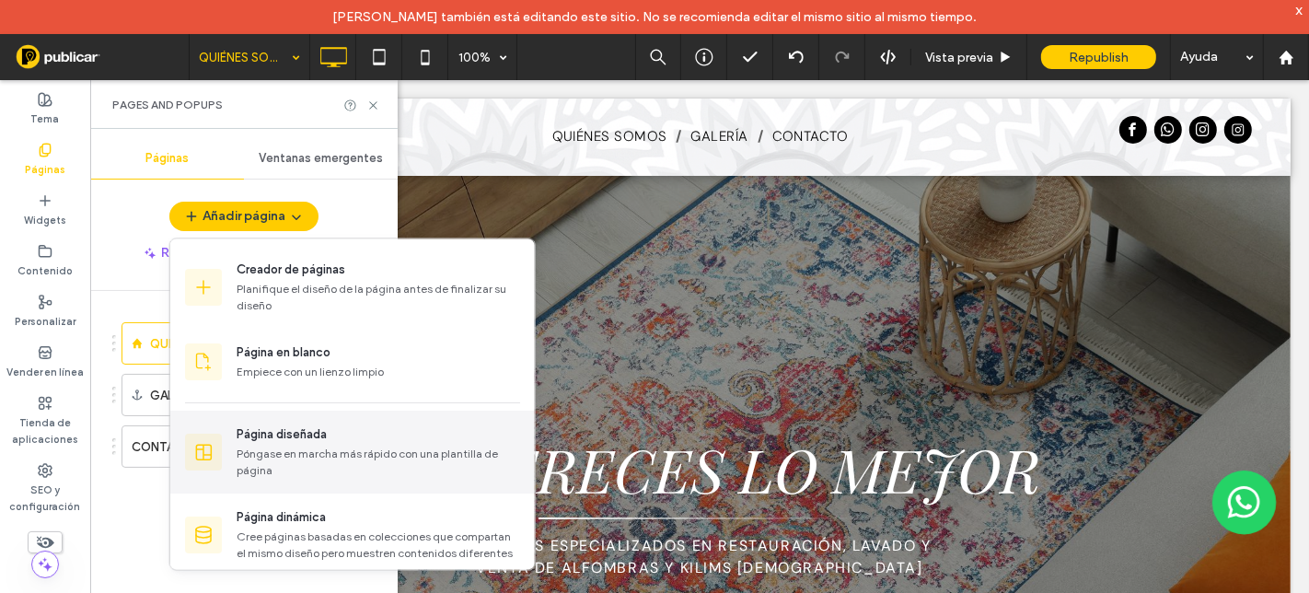
click at [281, 446] on div "Póngase en marcha más rápido con una plantilla de página" at bounding box center [379, 462] width 284 height 33
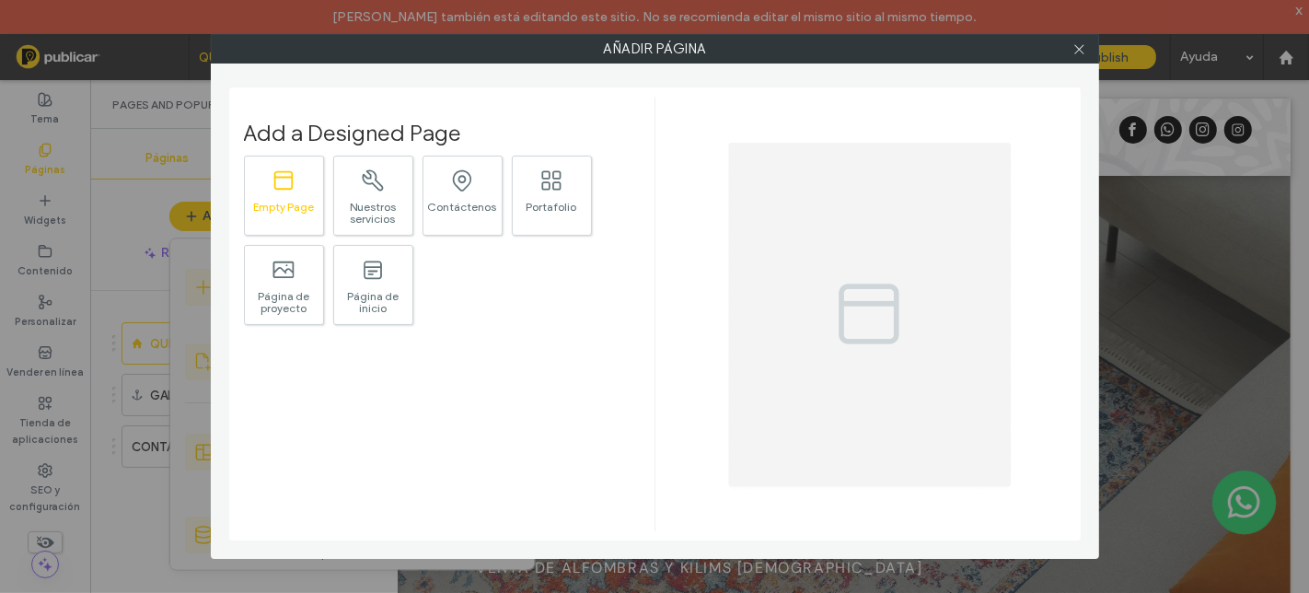
click at [308, 171] on div ".st0{fill:#currentColor;} Empty Page" at bounding box center [284, 196] width 80 height 80
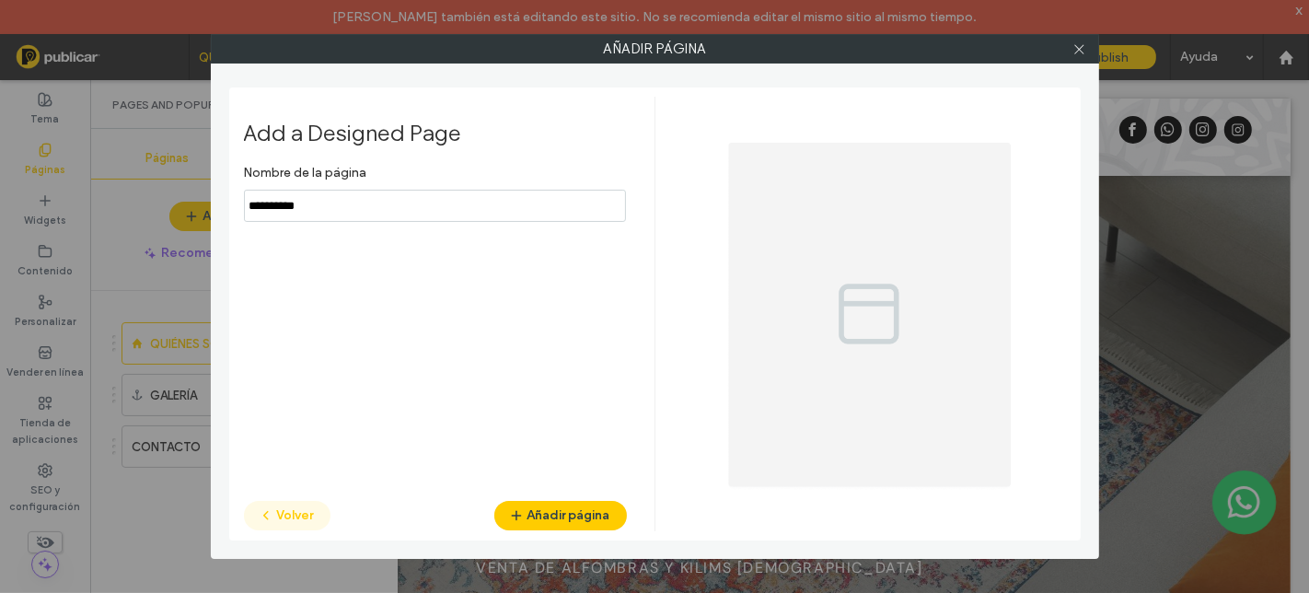
click at [308, 502] on button "Volver" at bounding box center [287, 515] width 87 height 29
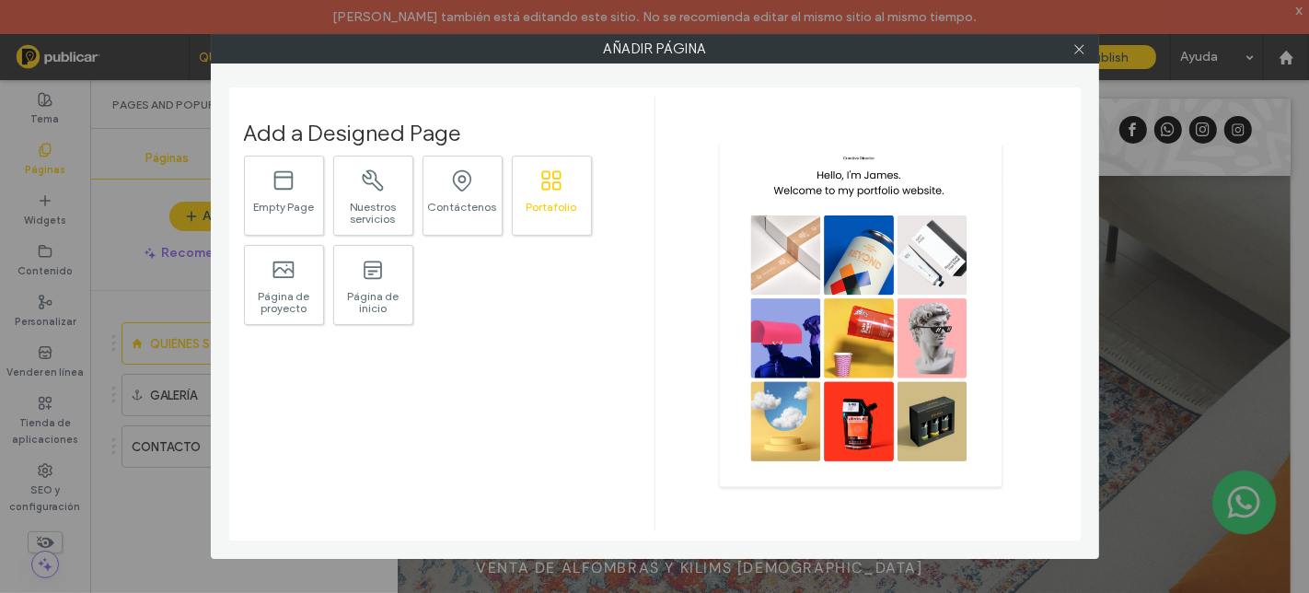
click at [550, 184] on icon at bounding box center [546, 185] width 8 height 8
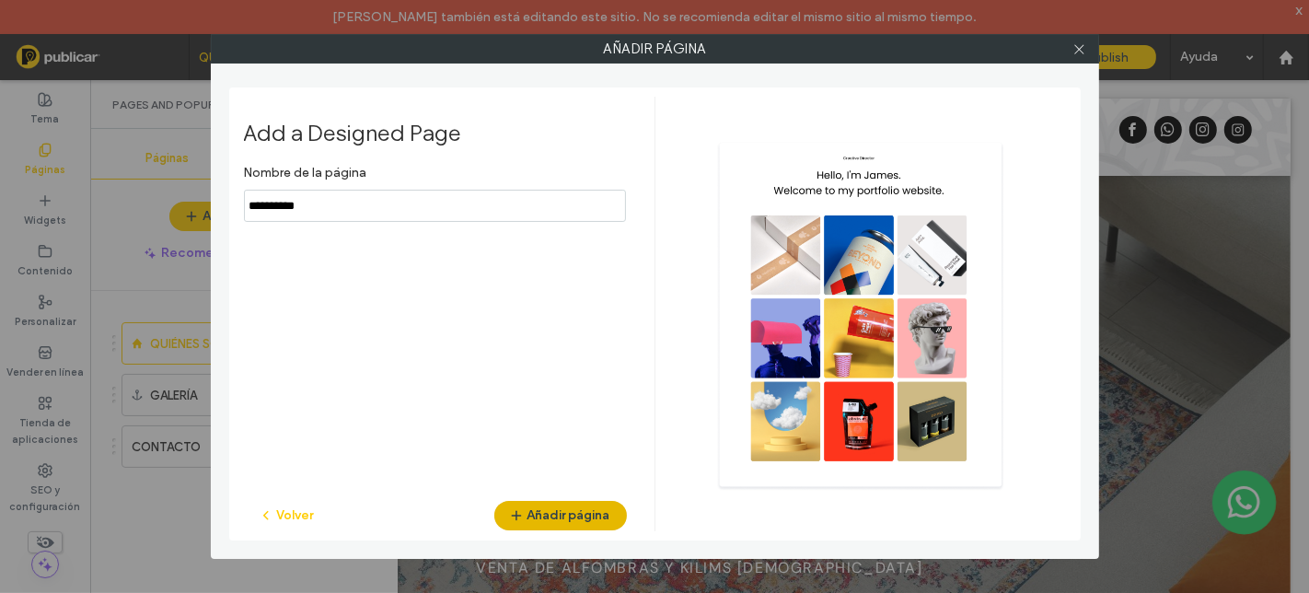
click at [552, 504] on button "Añadir página" at bounding box center [560, 515] width 133 height 29
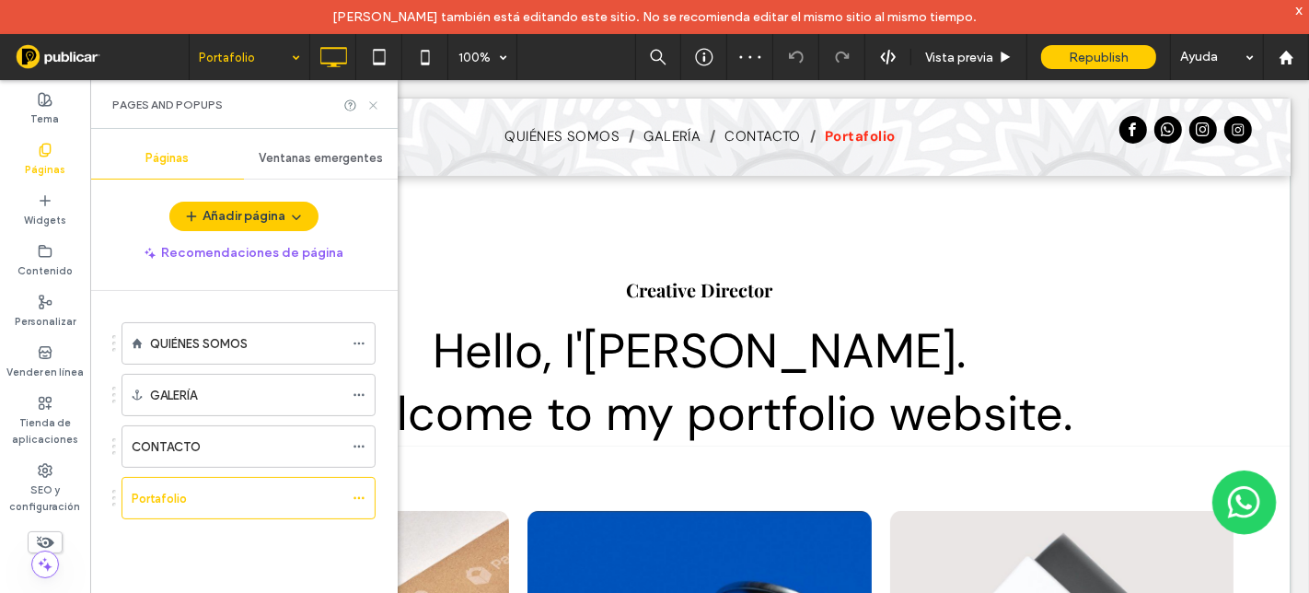
click at [369, 106] on icon at bounding box center [373, 105] width 14 height 14
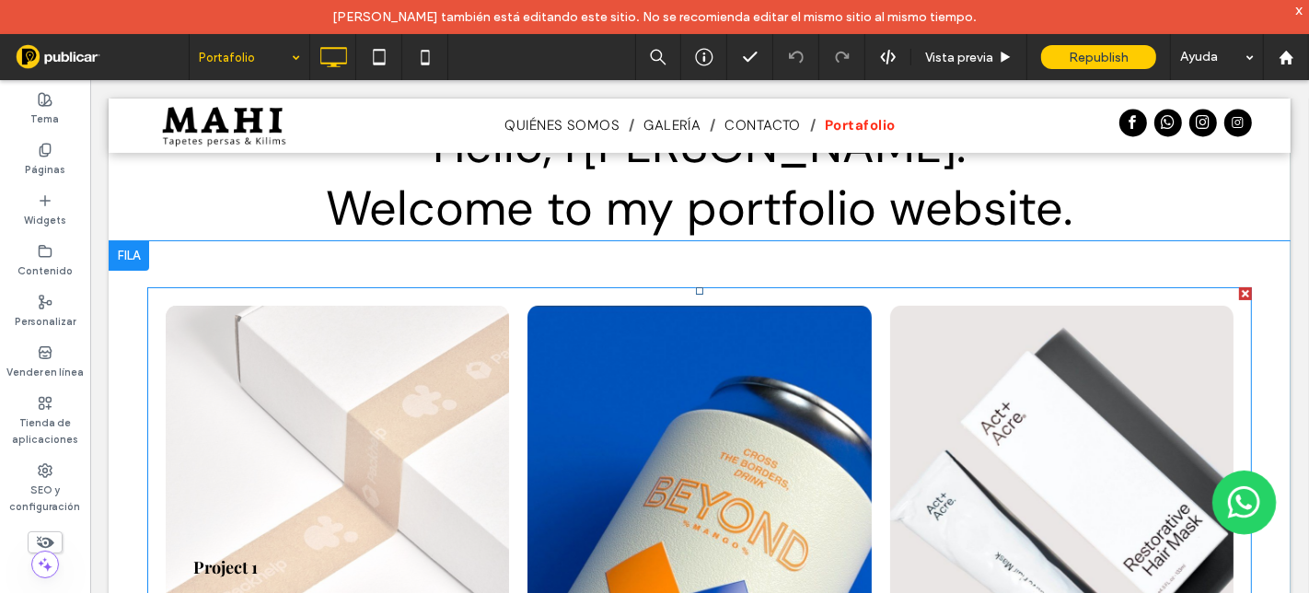
scroll to position [204, 0]
click at [391, 385] on link at bounding box center [336, 502] width 343 height 393
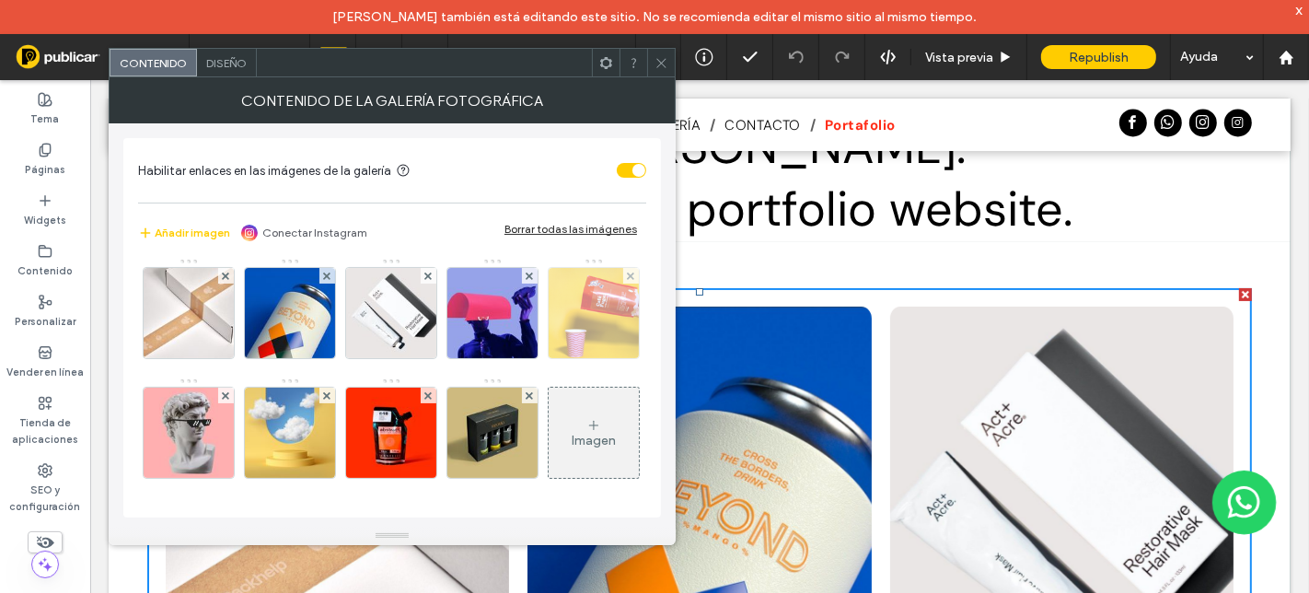
scroll to position [122, 0]
click at [660, 67] on icon at bounding box center [661, 63] width 14 height 14
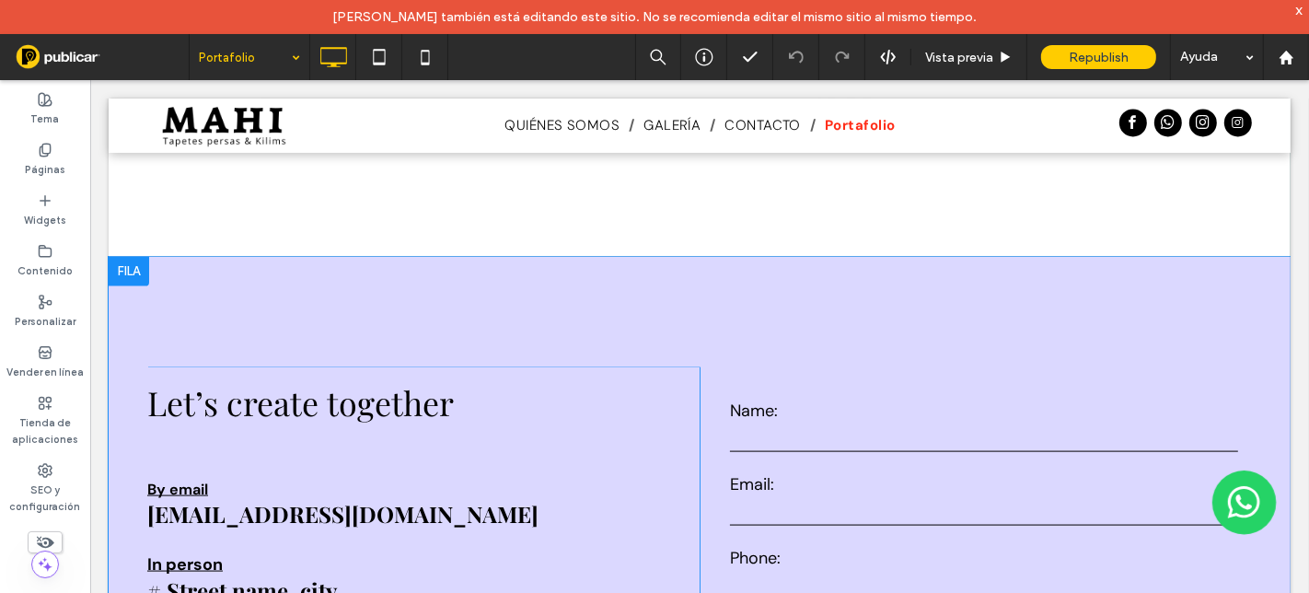
scroll to position [2045, 0]
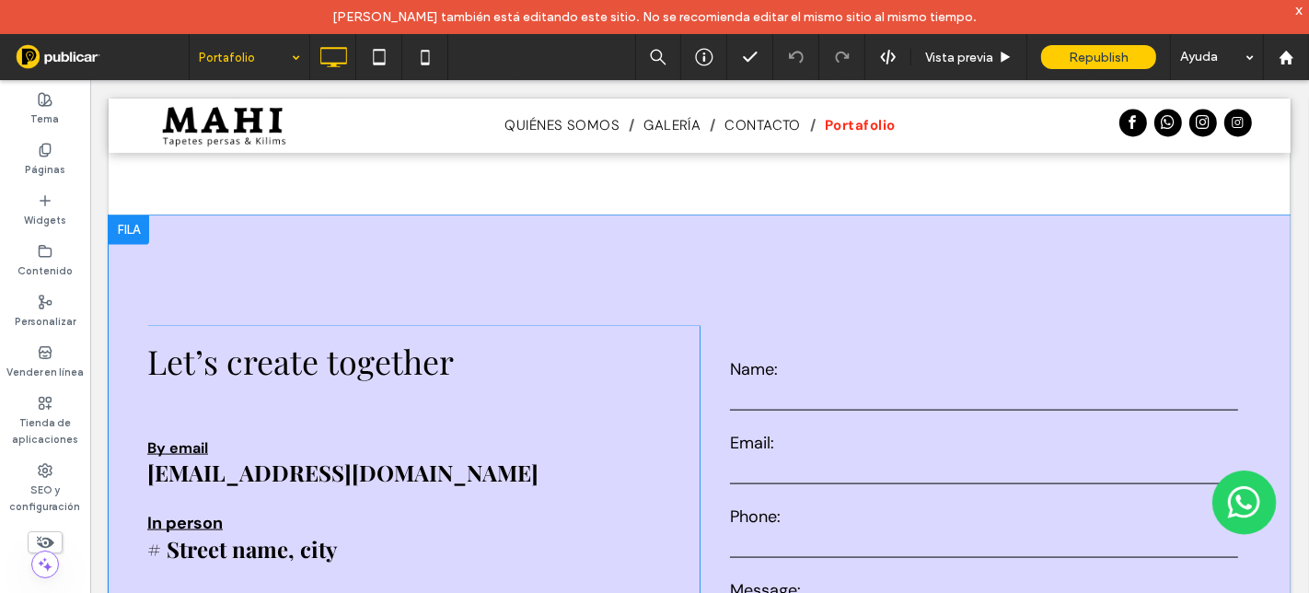
click at [138, 226] on div at bounding box center [128, 228] width 41 height 29
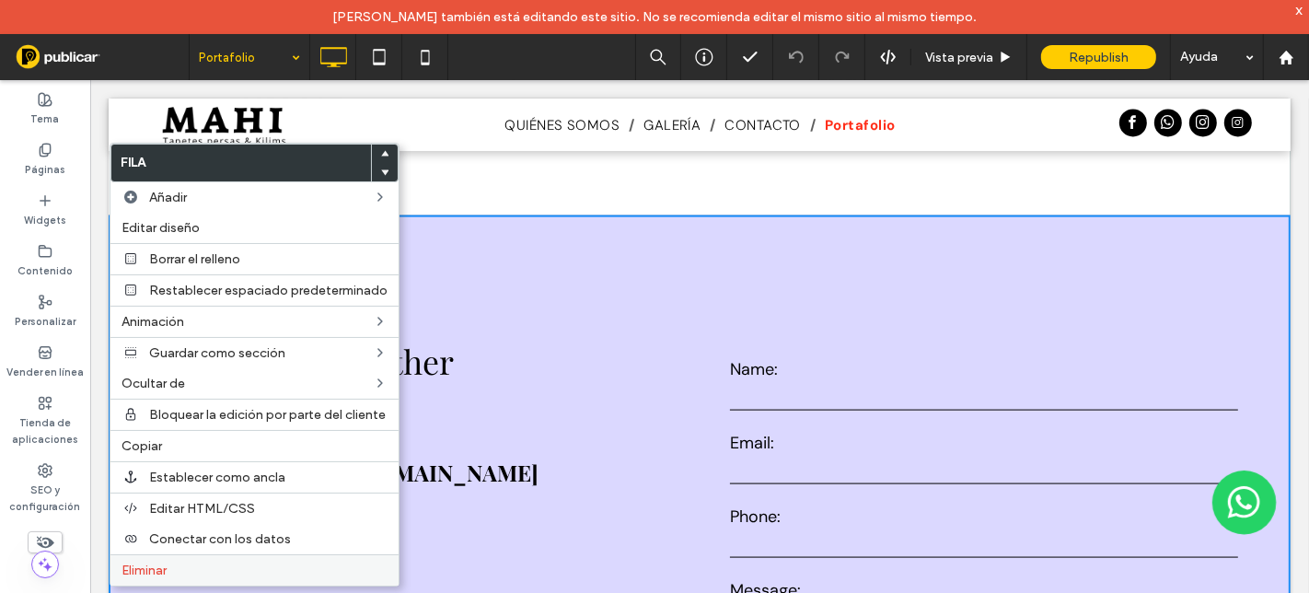
click at [173, 573] on label "Eliminar" at bounding box center [255, 570] width 266 height 16
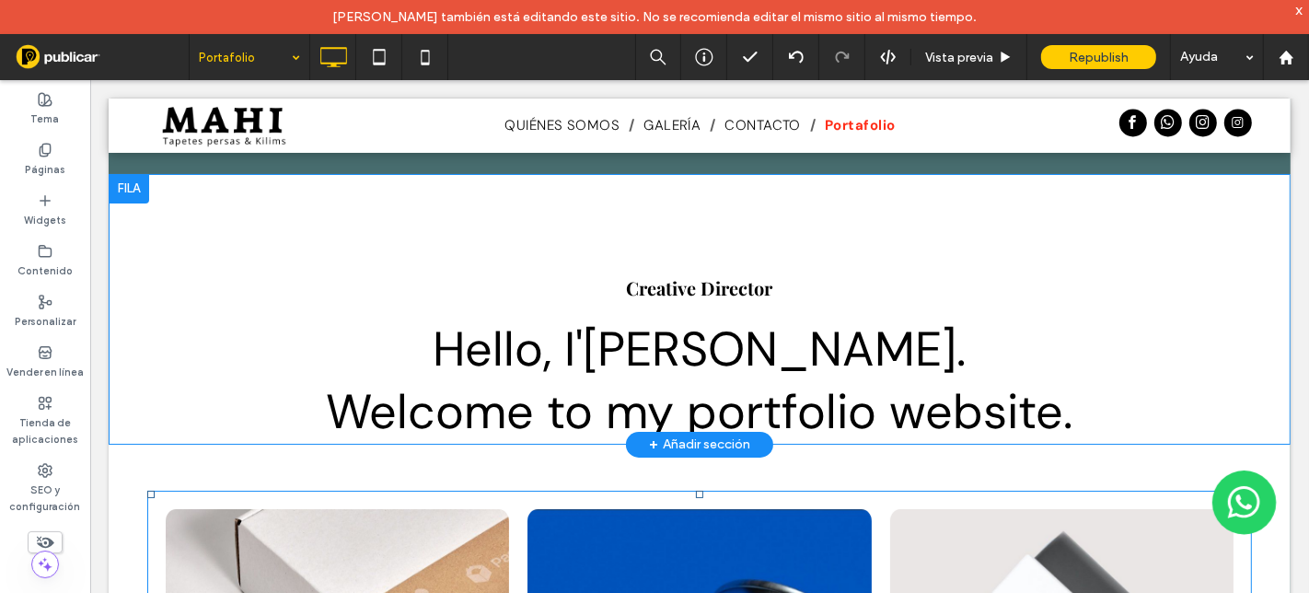
scroll to position [0, 0]
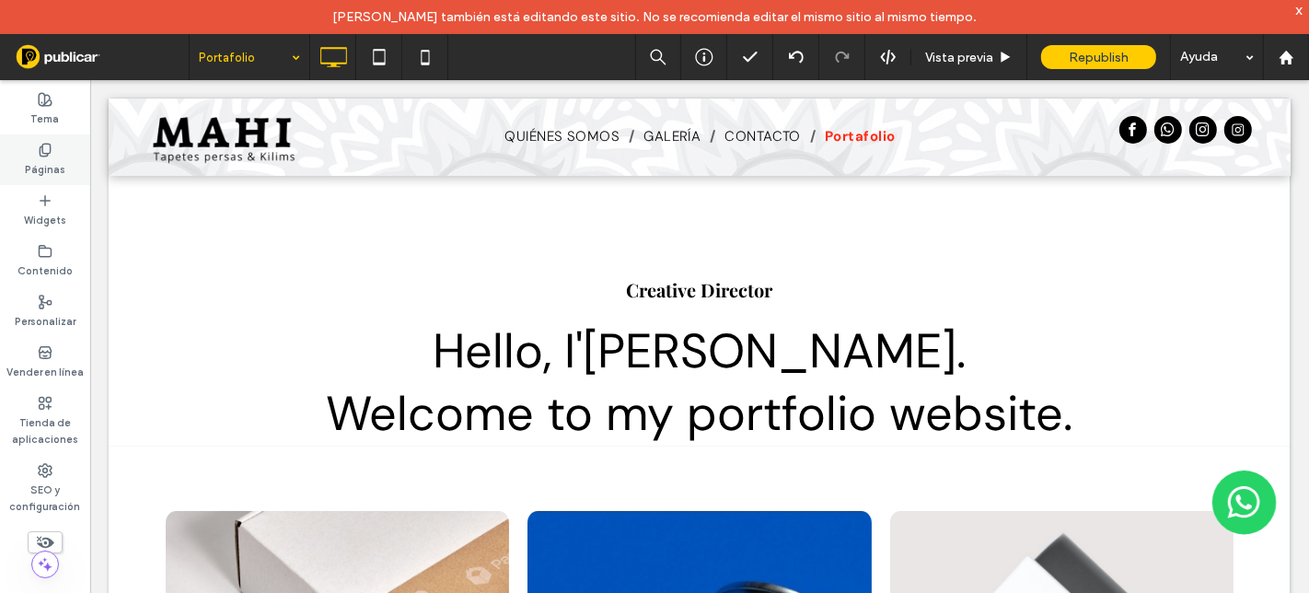
click at [40, 144] on icon at bounding box center [45, 150] width 15 height 15
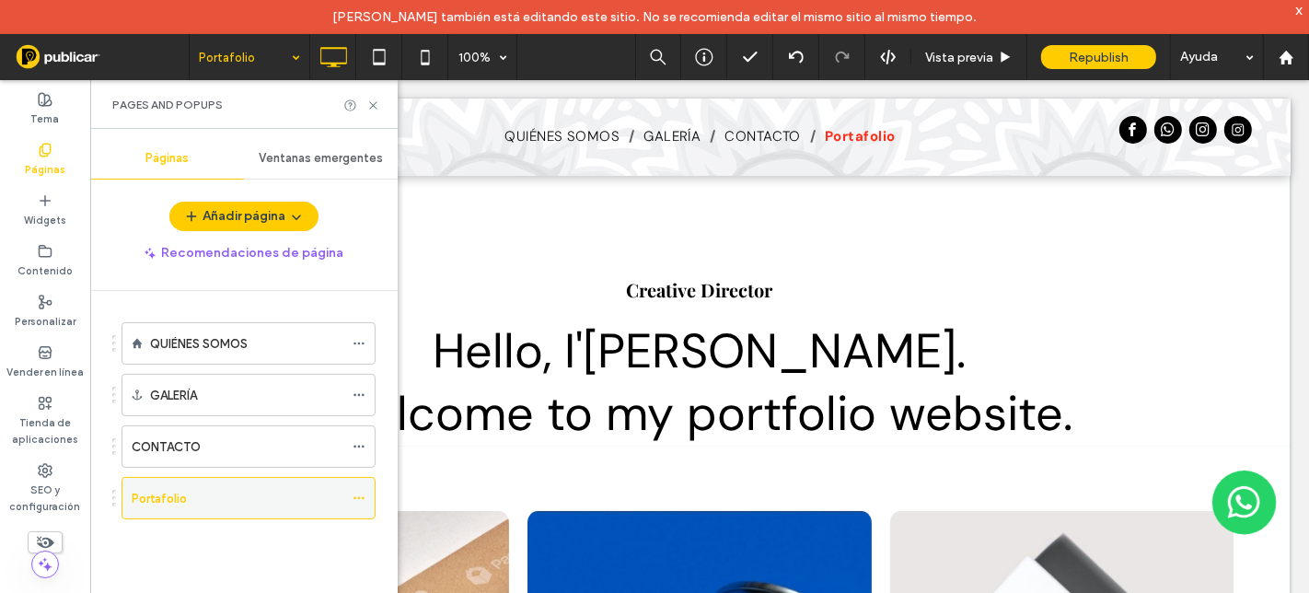
click at [362, 499] on icon at bounding box center [359, 498] width 13 height 13
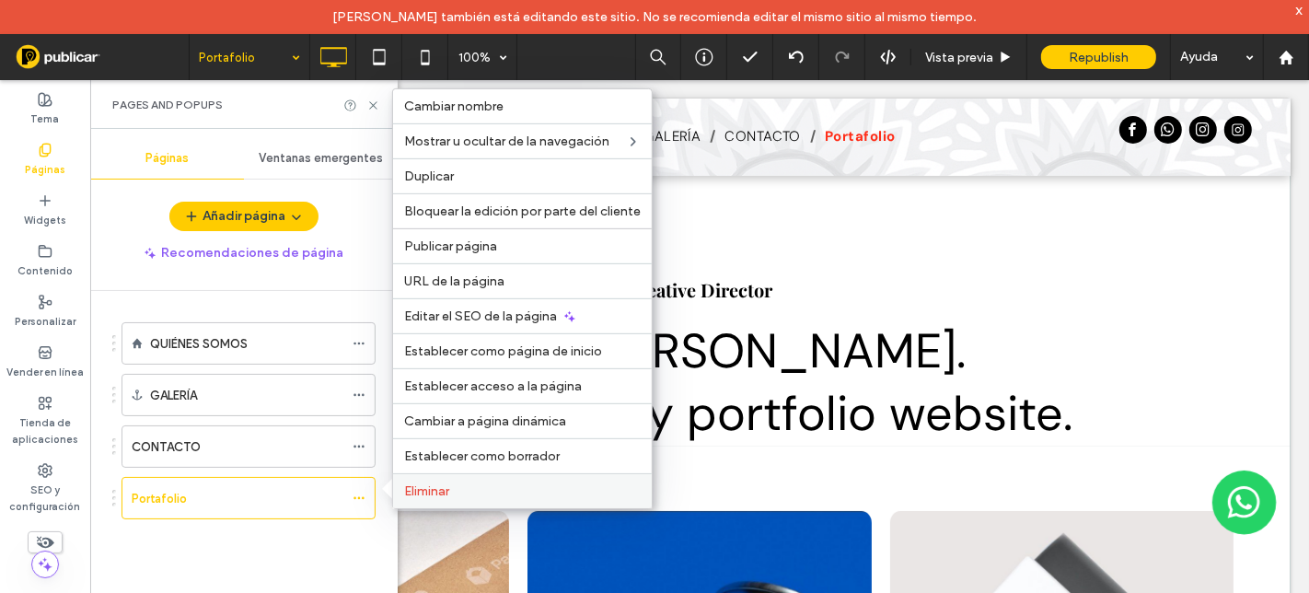
click at [440, 496] on span "Eliminar" at bounding box center [426, 491] width 45 height 16
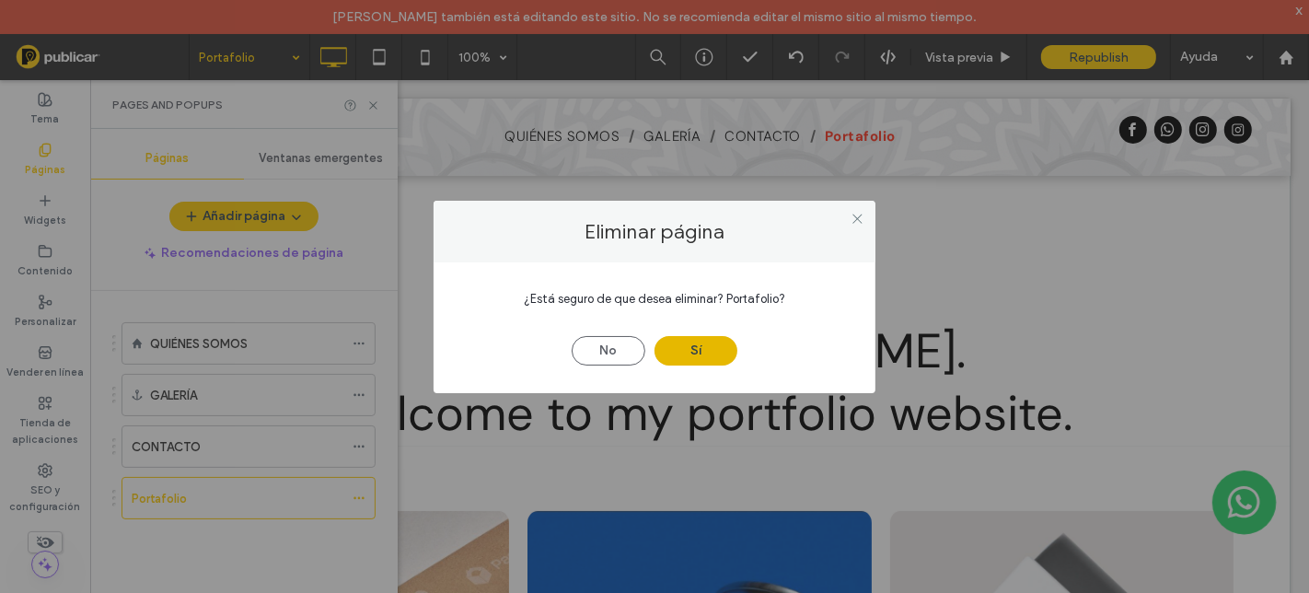
click at [689, 359] on button "Sí" at bounding box center [695, 350] width 83 height 29
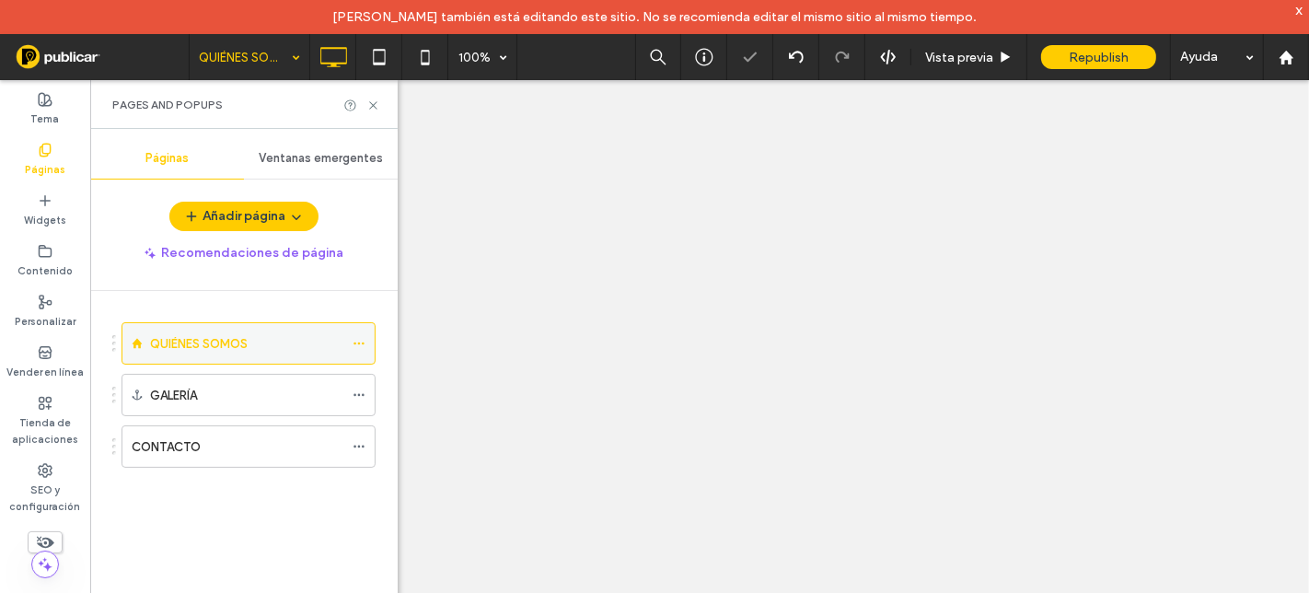
click at [200, 348] on label "QUIÉNES SOMOS" at bounding box center [199, 344] width 98 height 32
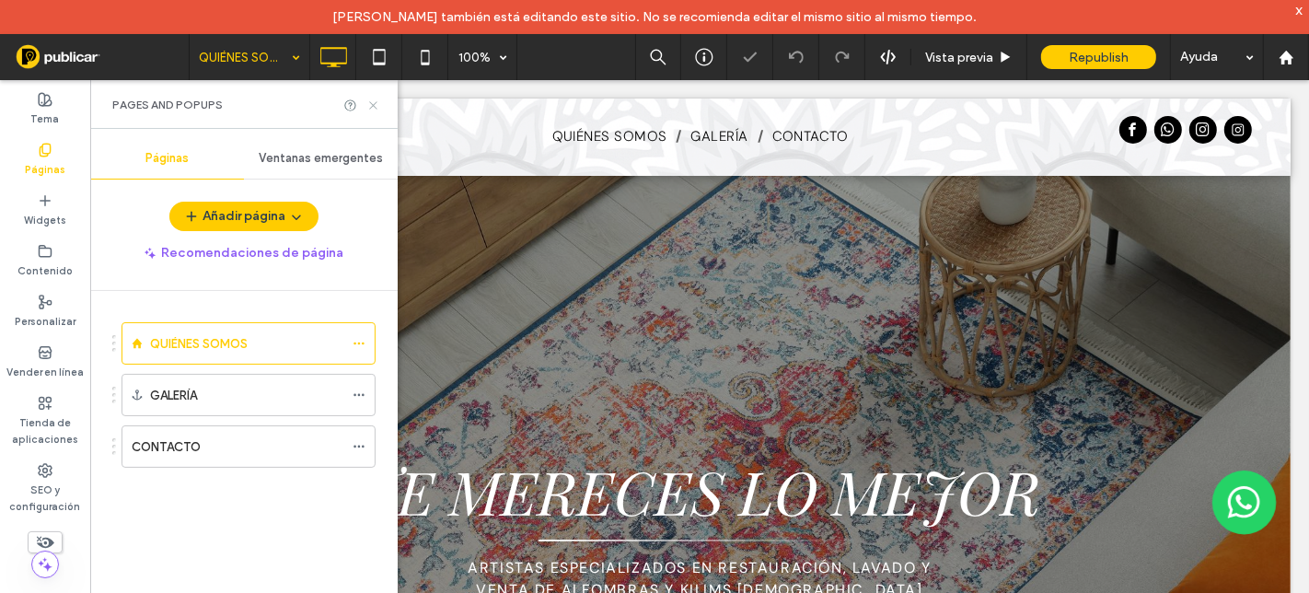
click at [376, 103] on icon at bounding box center [373, 105] width 14 height 14
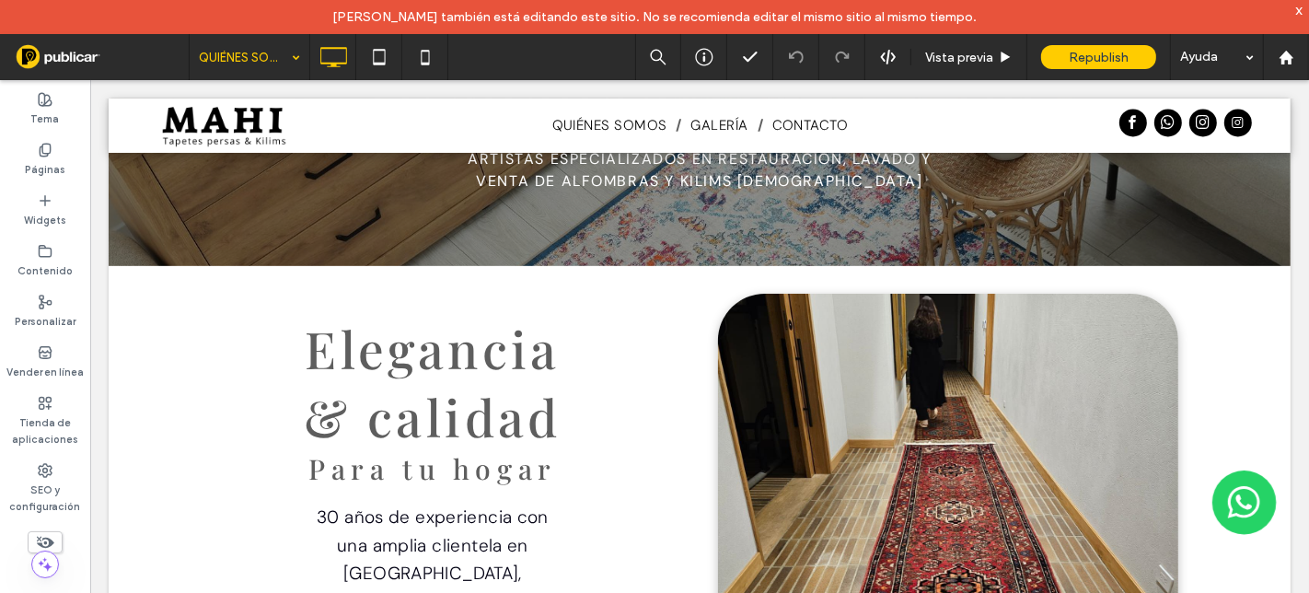
scroll to position [307, 0]
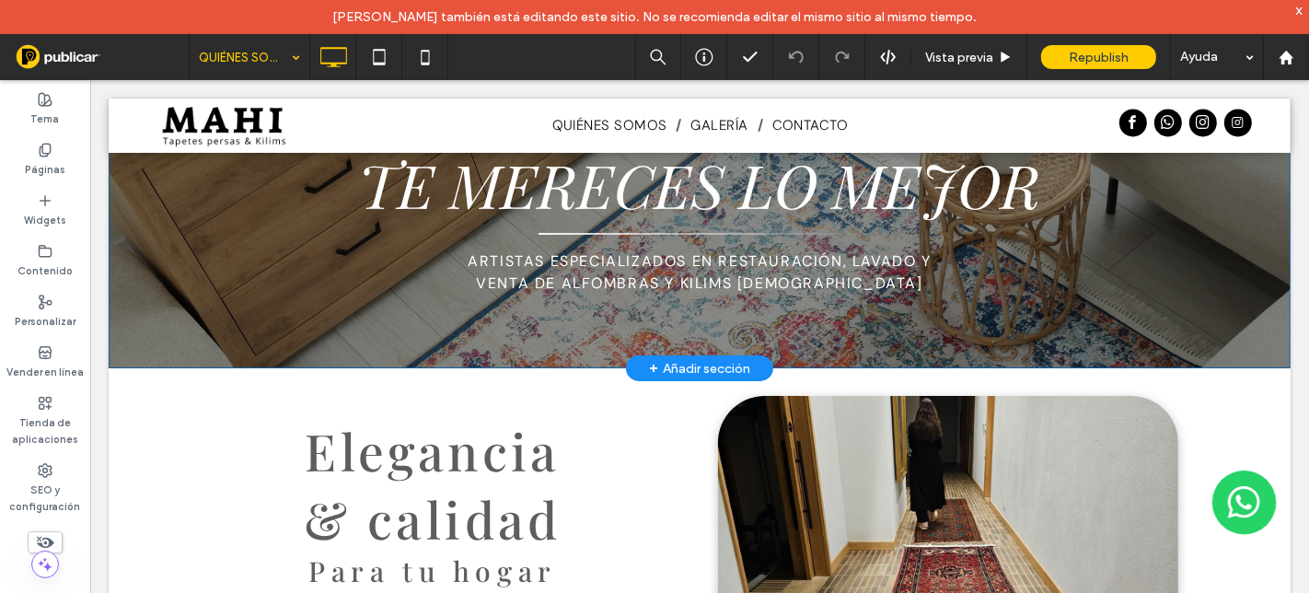
click at [672, 363] on div "+ Añadir sección" at bounding box center [698, 367] width 101 height 20
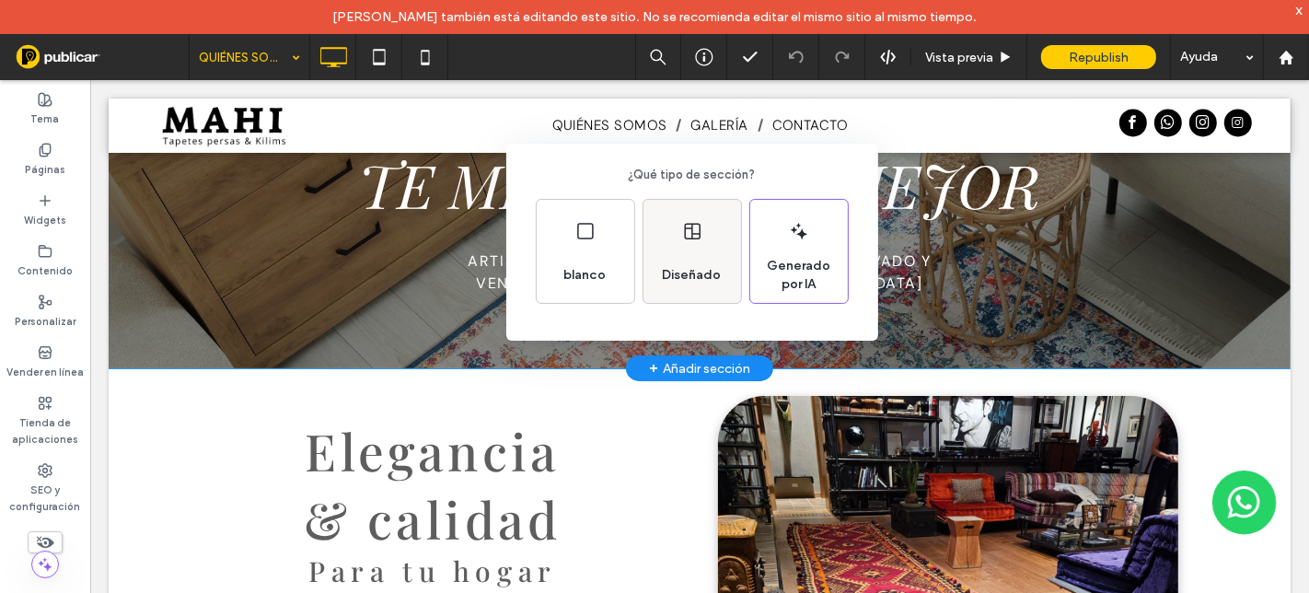
click at [701, 243] on div "Diseñado" at bounding box center [692, 251] width 98 height 103
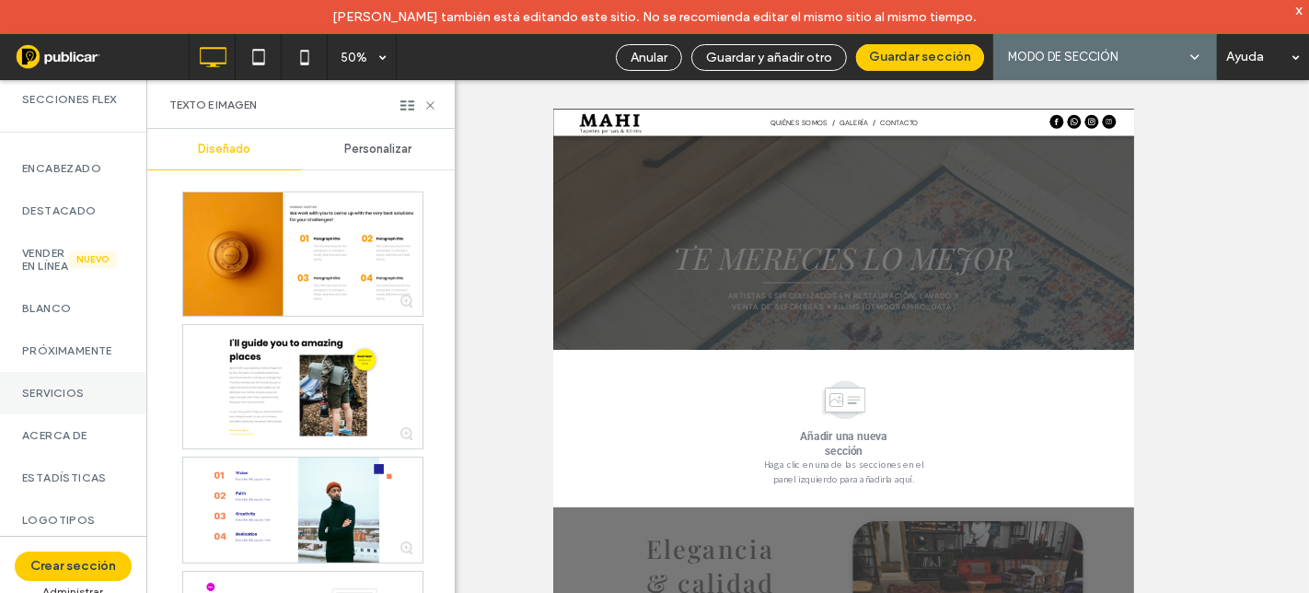
scroll to position [0, 0]
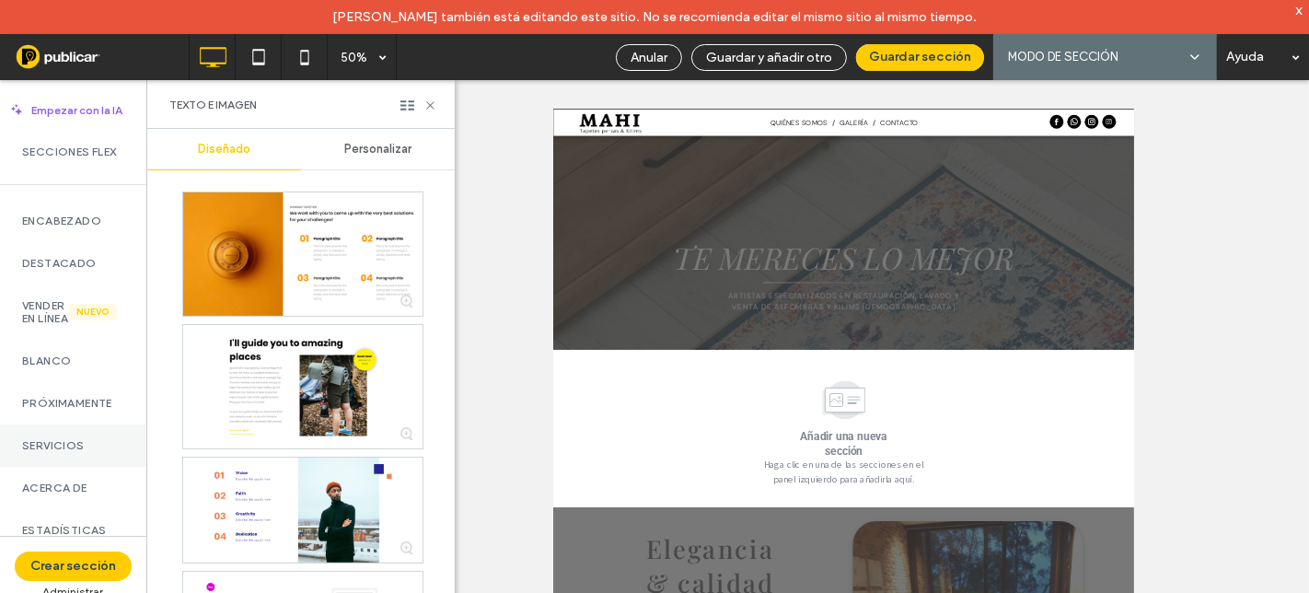
click at [56, 467] on div "Servicios" at bounding box center [73, 445] width 146 height 42
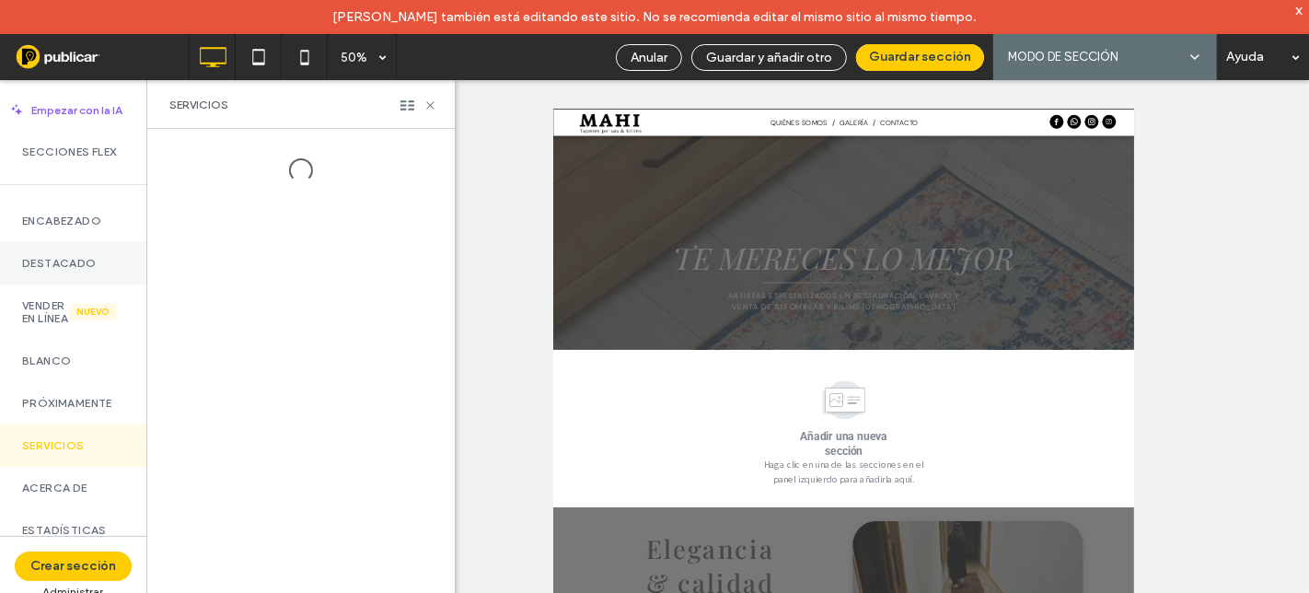
scroll to position [102, 0]
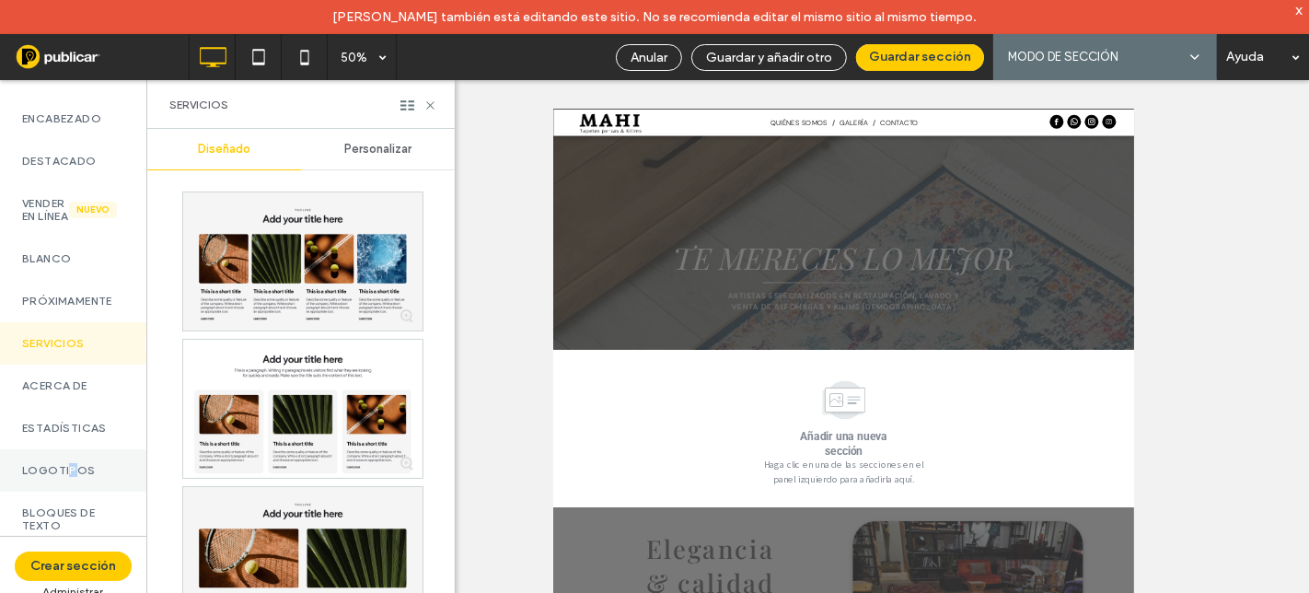
click at [72, 488] on div "Logotipos" at bounding box center [73, 470] width 146 height 42
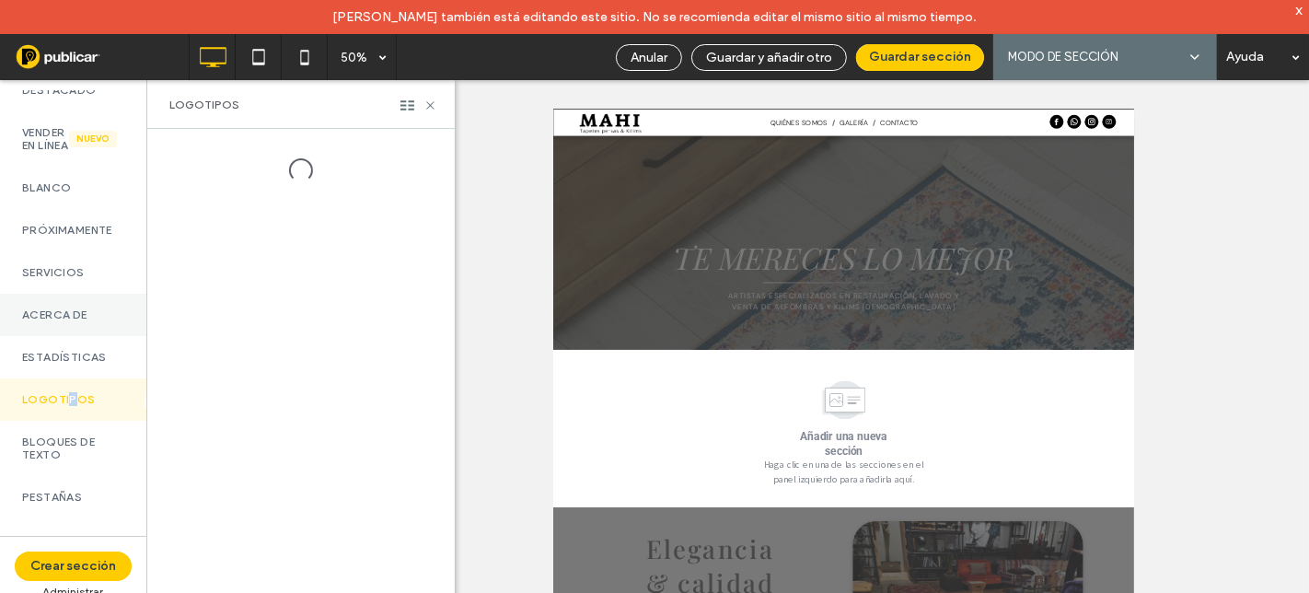
scroll to position [204, 0]
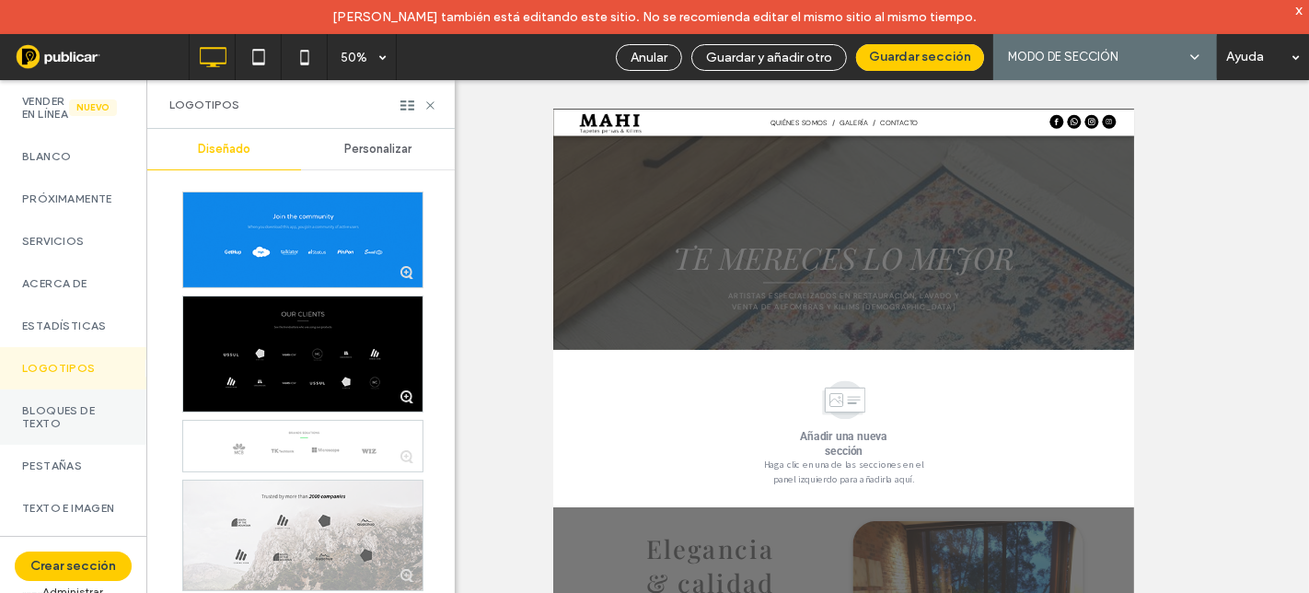
click at [70, 430] on label "Bloques de texto" at bounding box center [73, 417] width 102 height 26
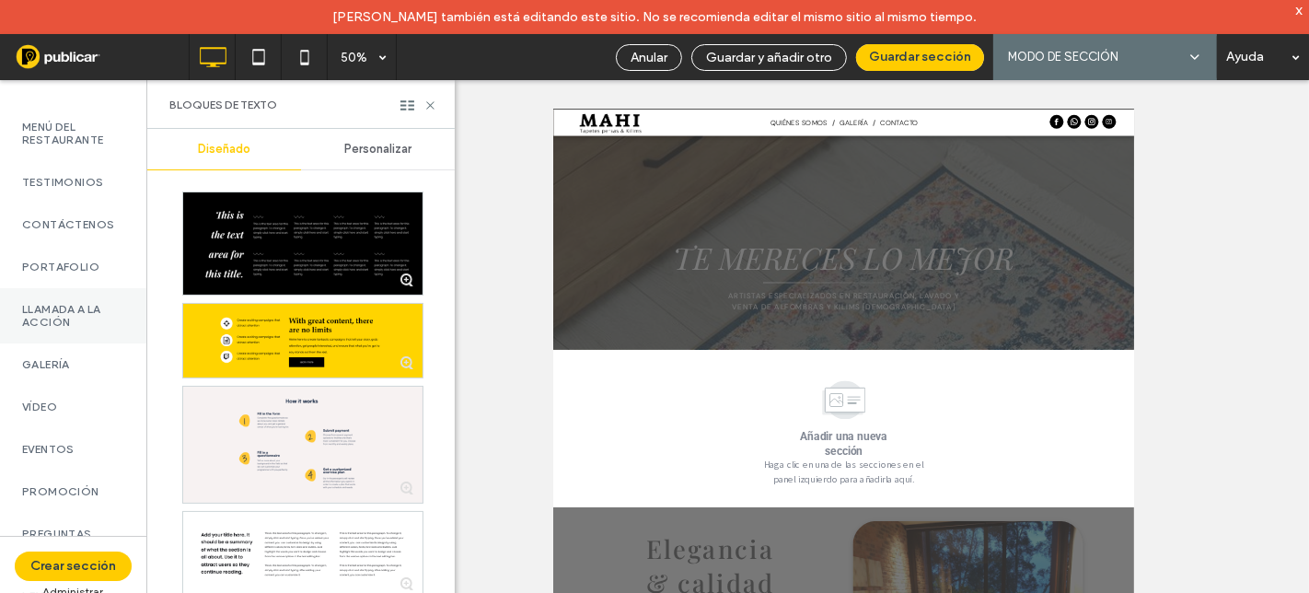
scroll to position [715, 0]
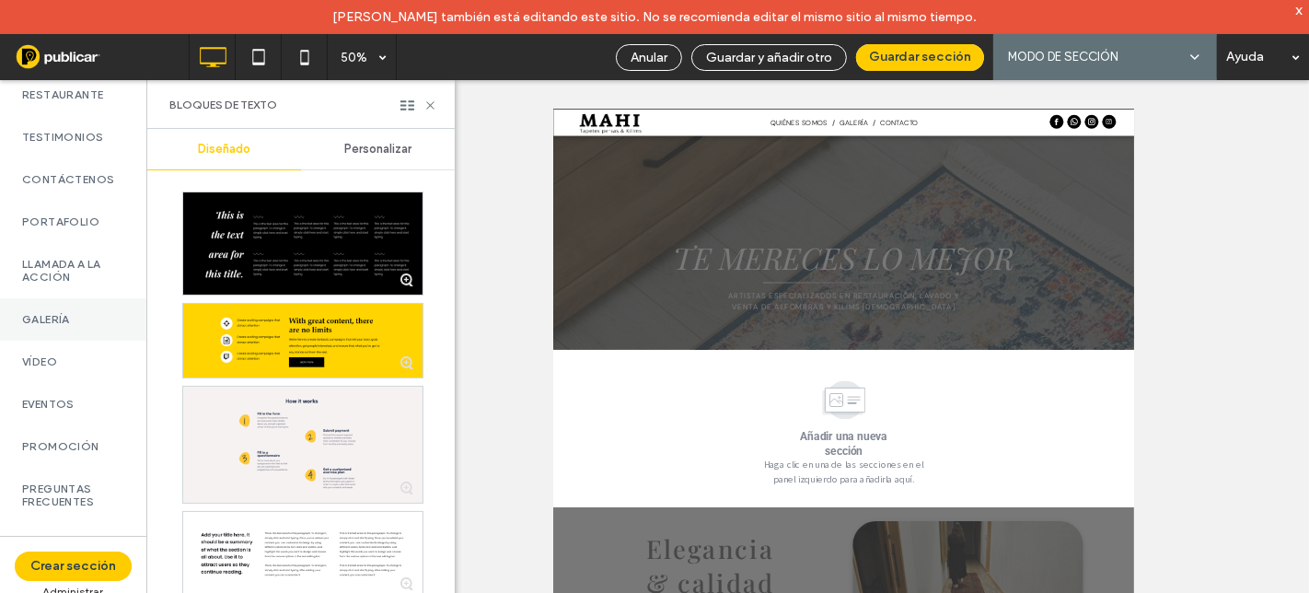
click at [47, 326] on label "Galería" at bounding box center [73, 319] width 102 height 13
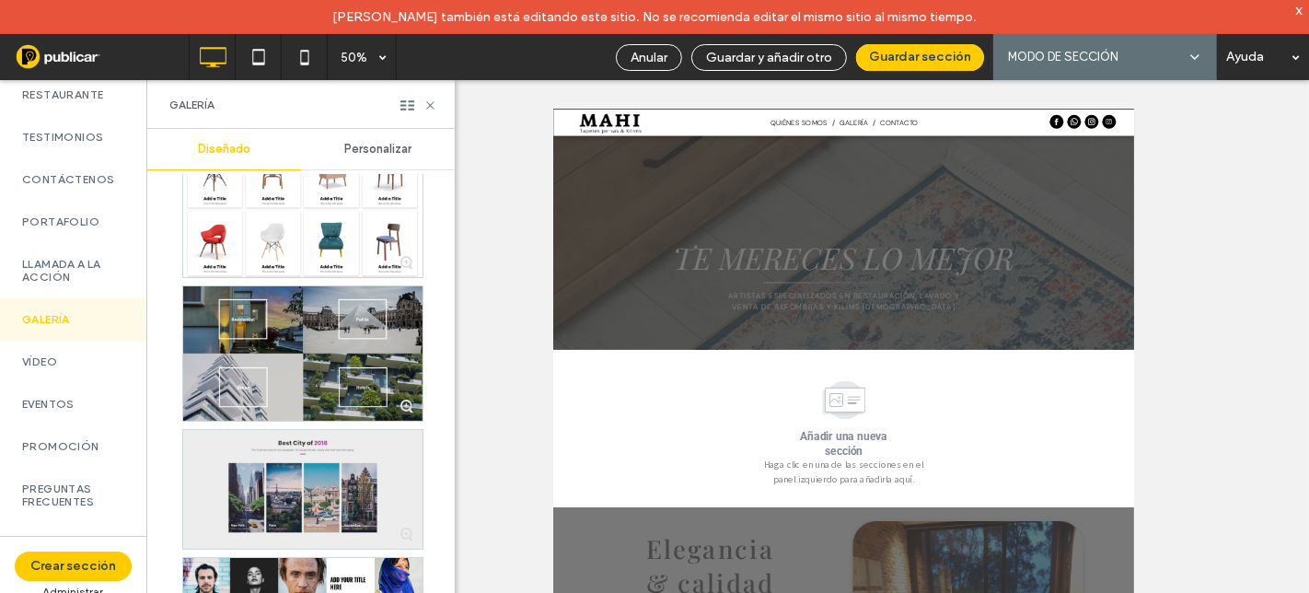
scroll to position [307, 0]
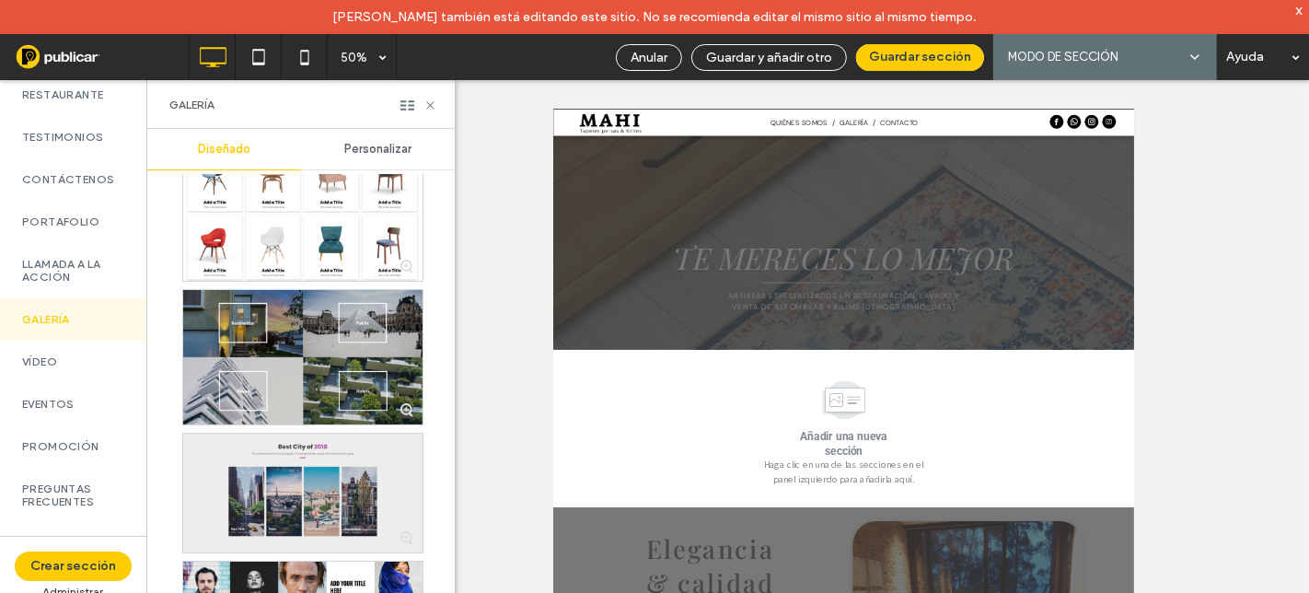
click at [292, 477] on div at bounding box center [302, 493] width 239 height 119
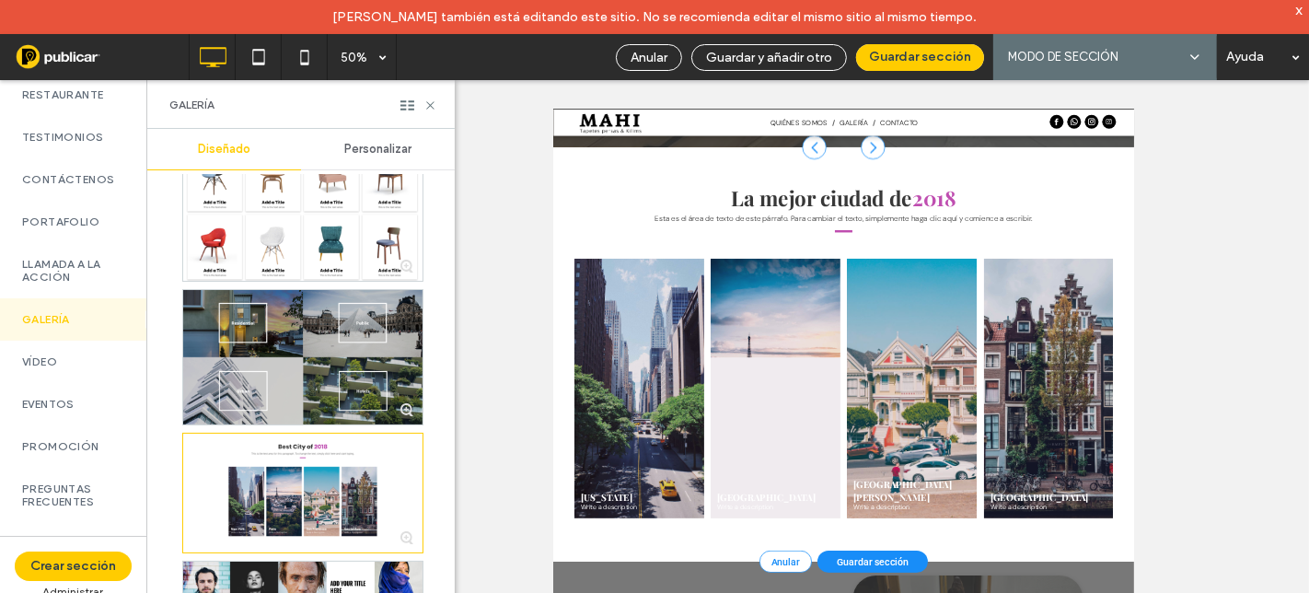
scroll to position [633, 0]
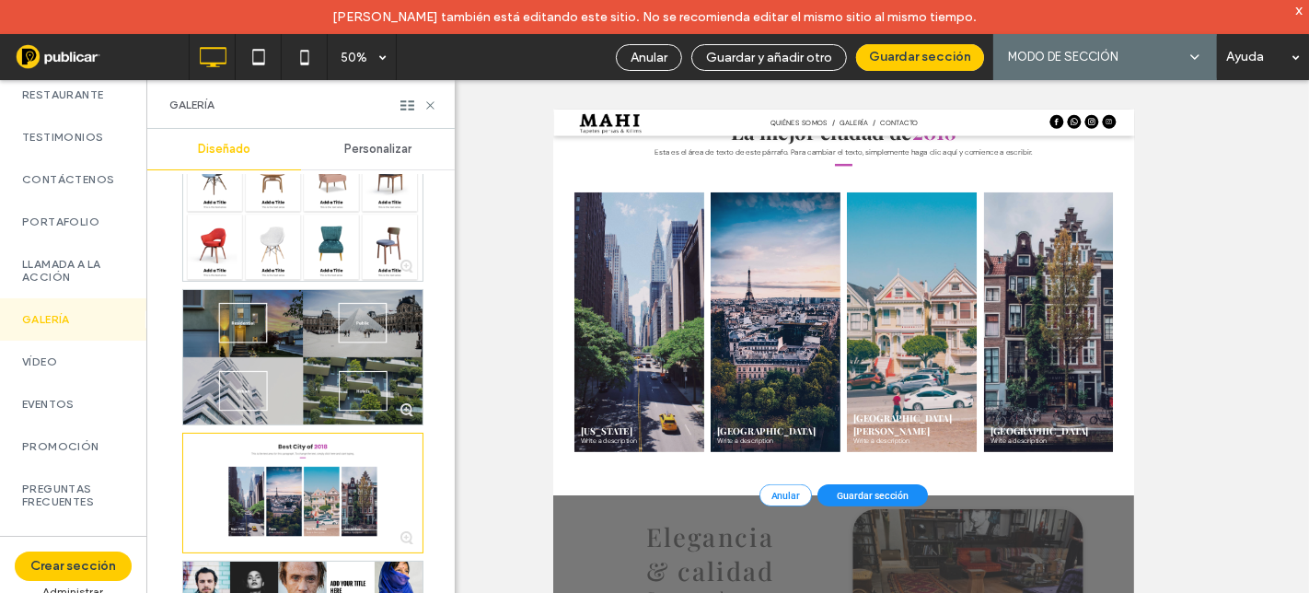
drag, startPoint x: 1424, startPoint y: 602, endPoint x: 1199, endPoint y: 877, distance: 355.8
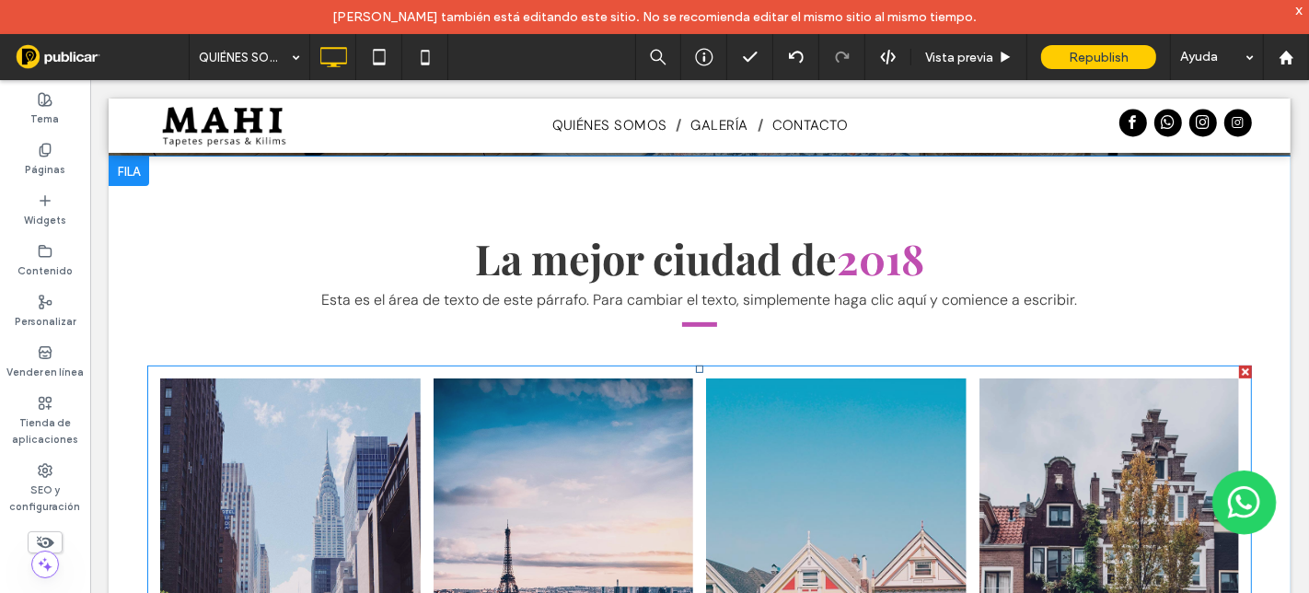
scroll to position [715, 0]
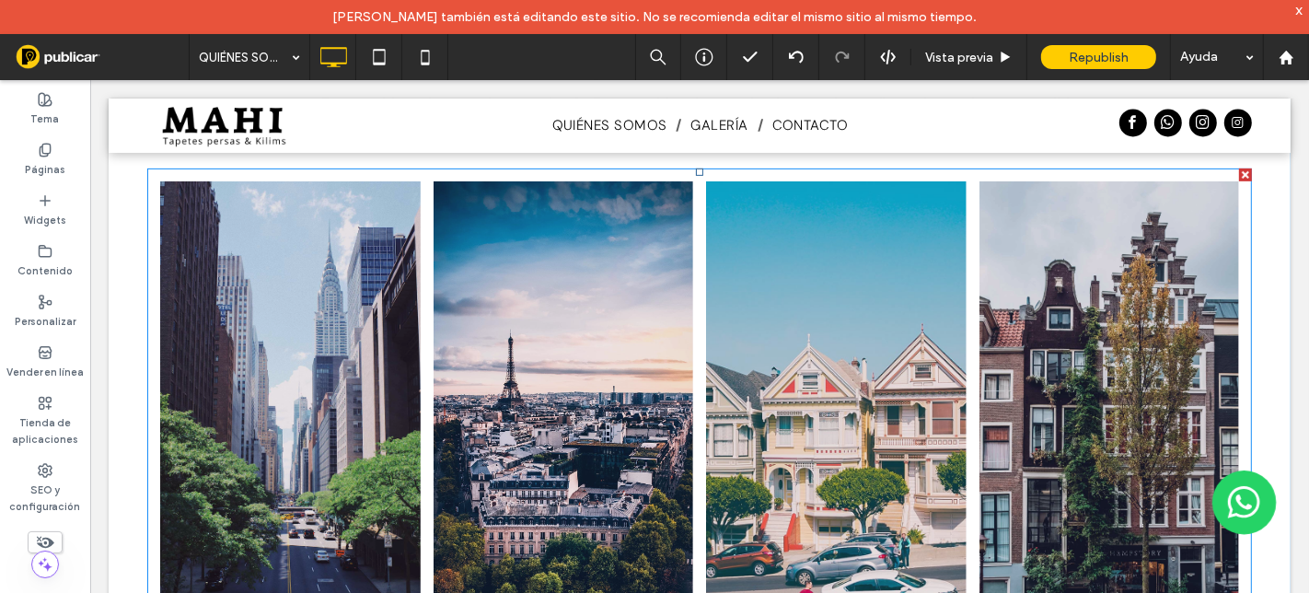
click at [349, 365] on link at bounding box center [289, 440] width 275 height 551
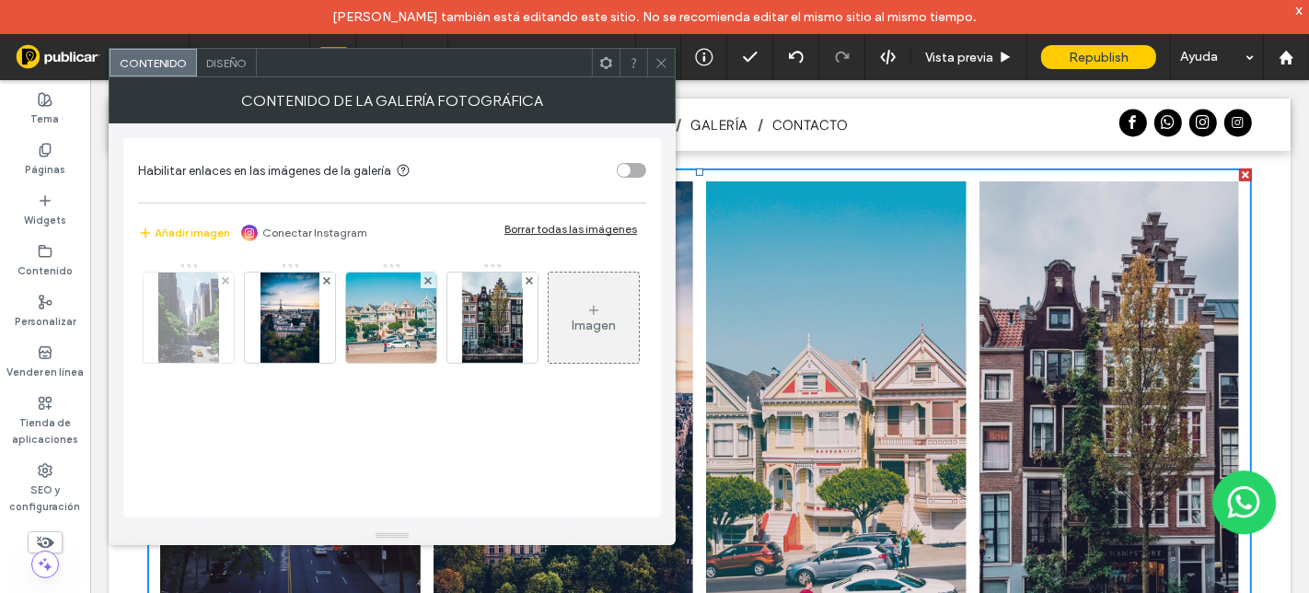
click at [209, 320] on img at bounding box center [188, 317] width 60 height 90
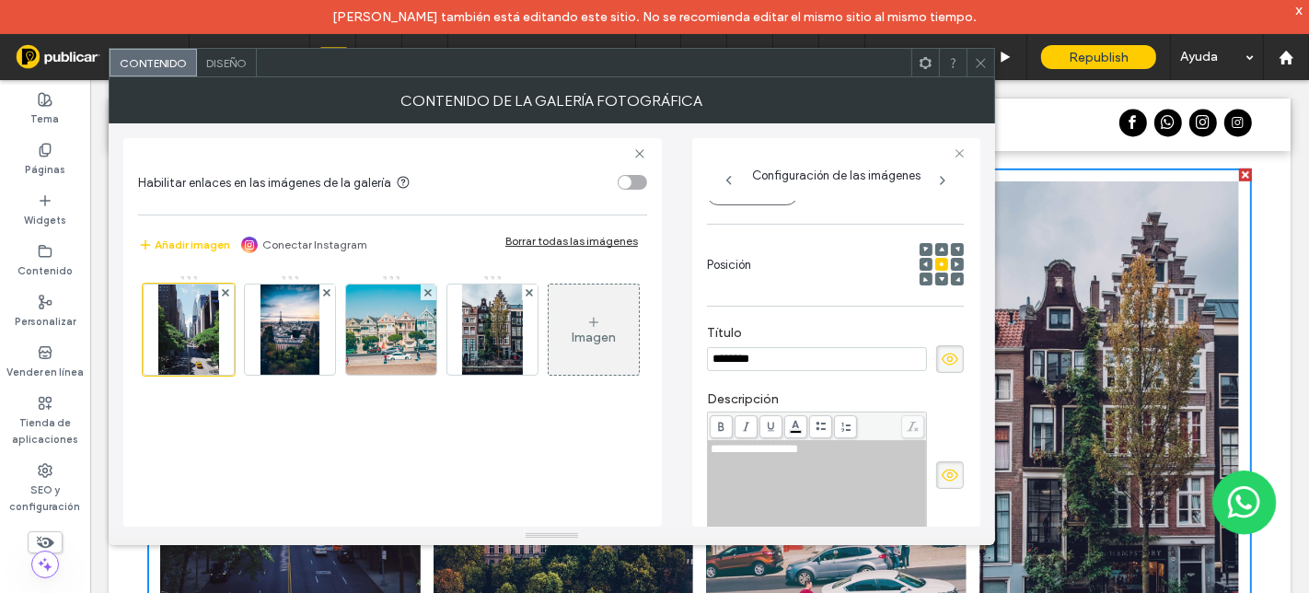
scroll to position [423, 0]
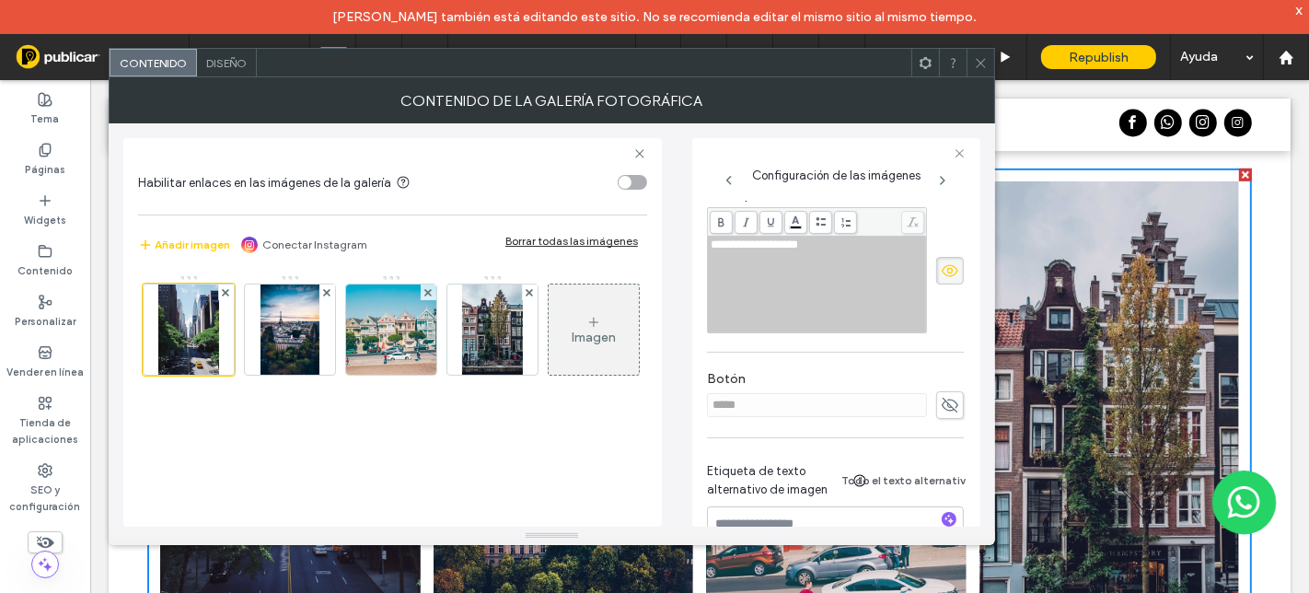
click at [981, 64] on icon at bounding box center [981, 63] width 14 height 14
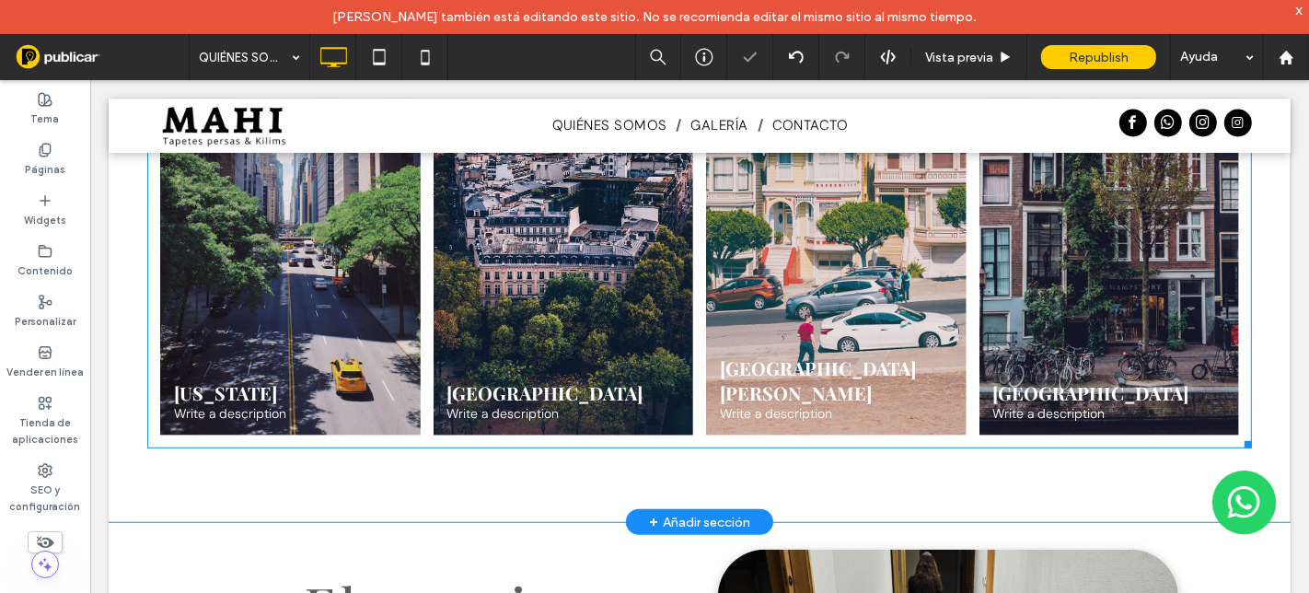
scroll to position [1023, 0]
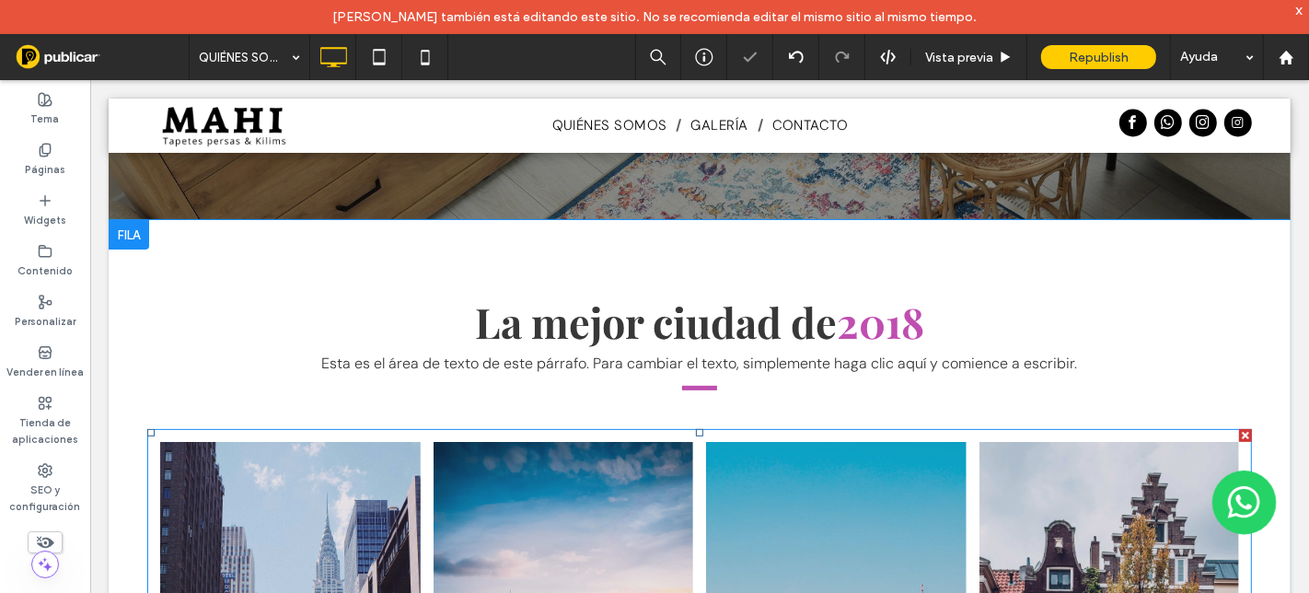
scroll to position [409, 0]
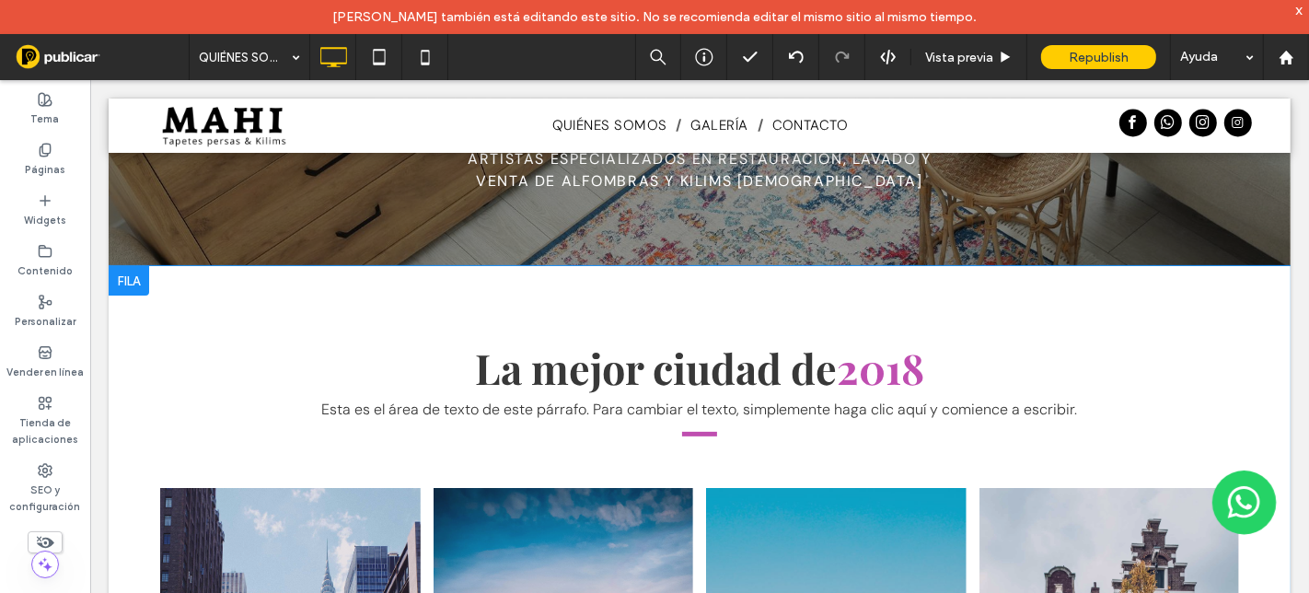
click at [138, 282] on div at bounding box center [128, 279] width 41 height 29
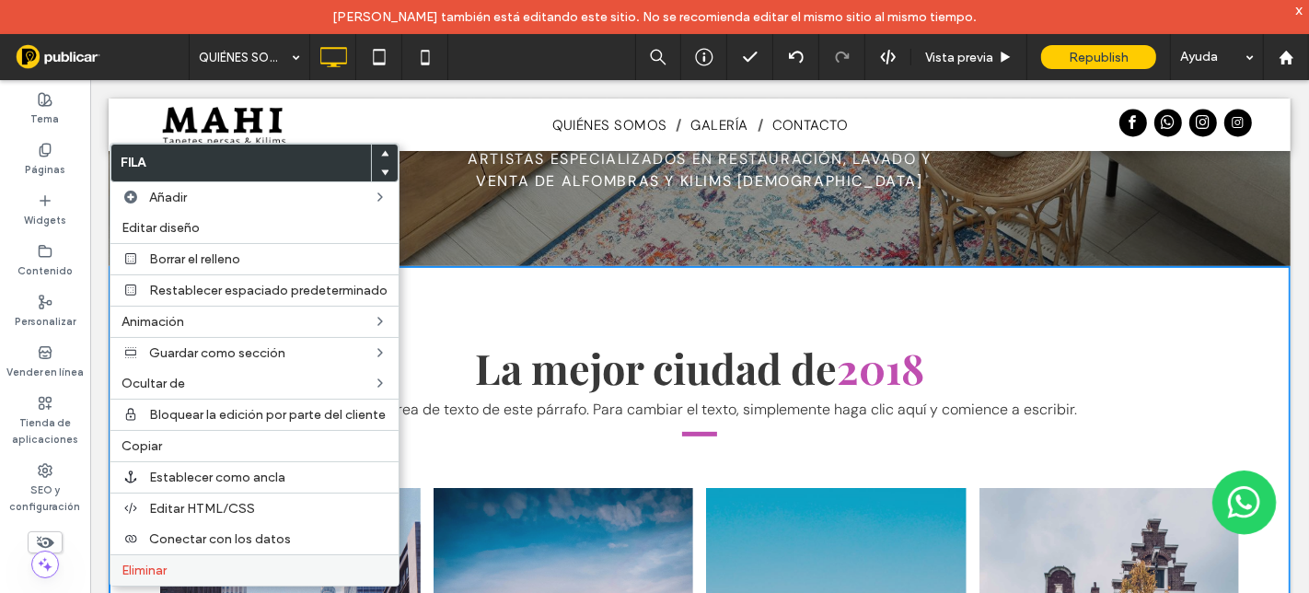
click at [136, 562] on span "Eliminar" at bounding box center [144, 570] width 45 height 16
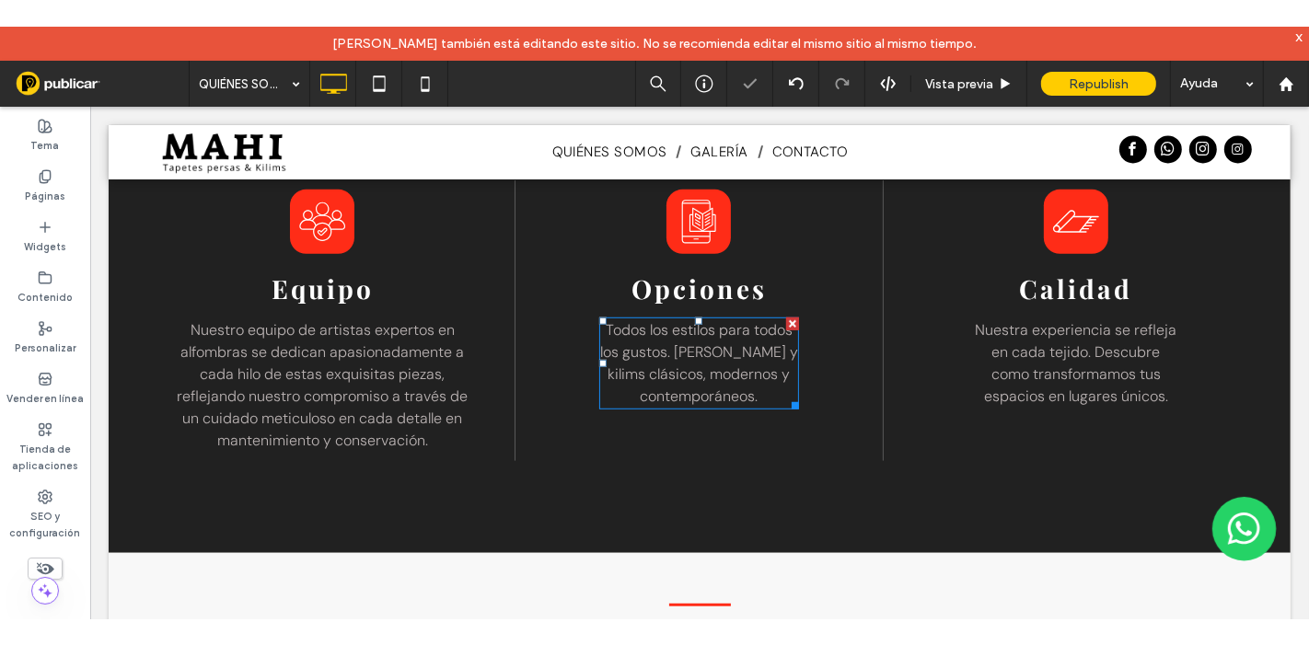
scroll to position [1102, 0]
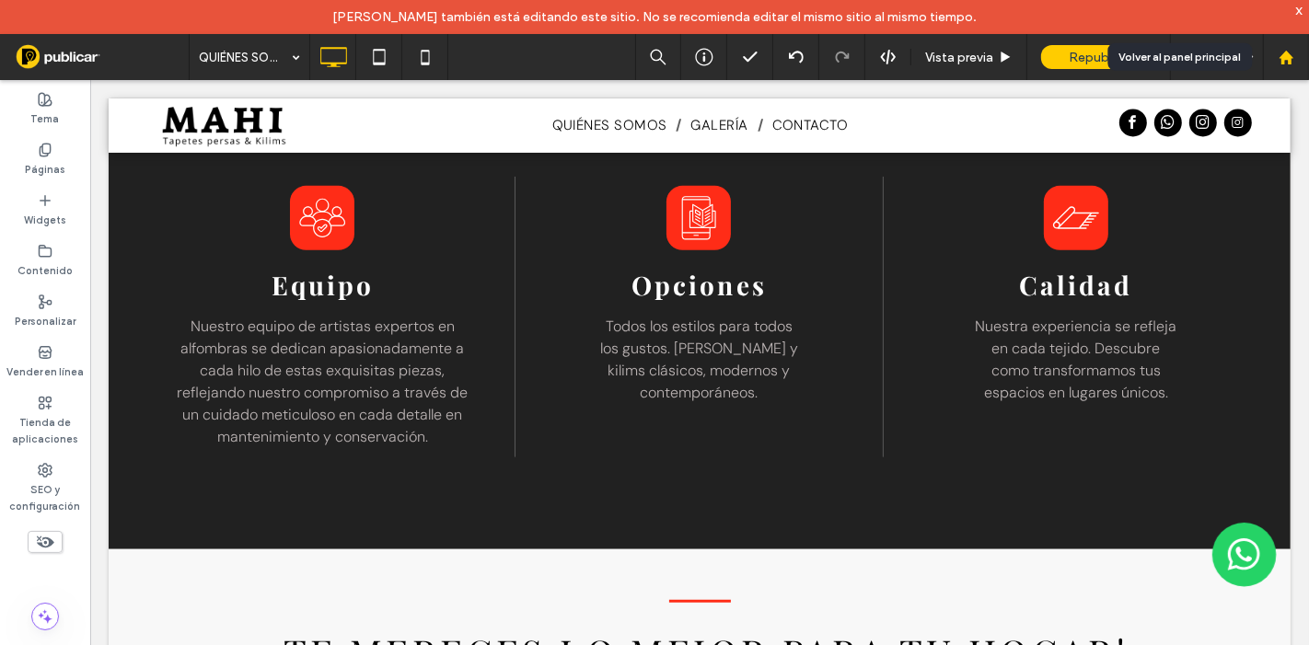
click at [1290, 57] on use at bounding box center [1286, 57] width 14 height 14
